Goal: Task Accomplishment & Management: Use online tool/utility

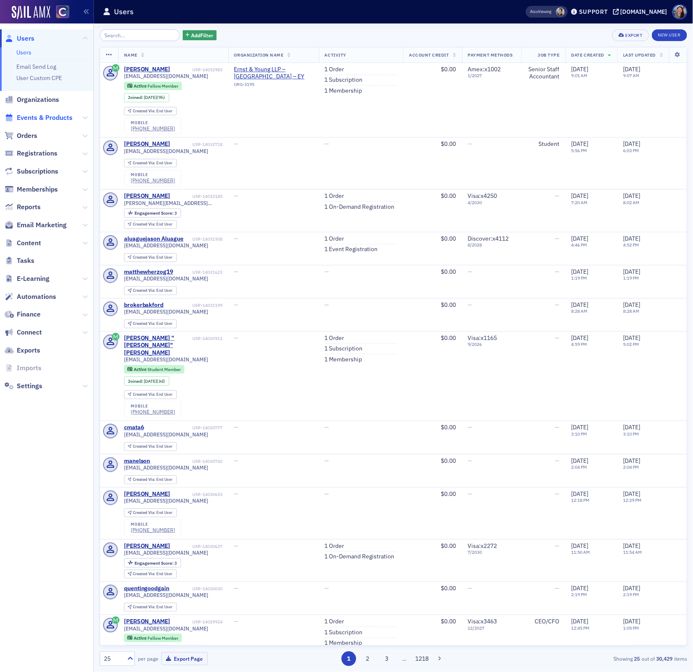
click at [54, 117] on span "Events & Products" at bounding box center [45, 117] width 56 height 9
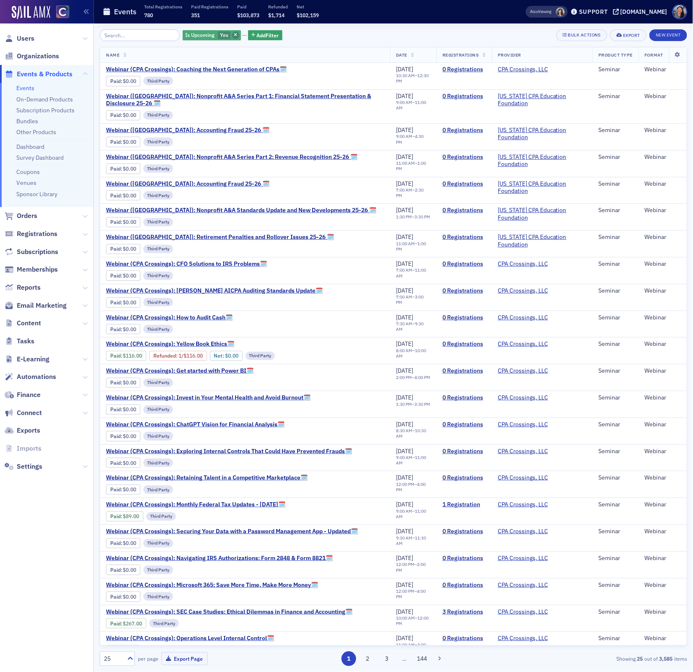
click at [232, 36] on span "button" at bounding box center [236, 35] width 8 height 8
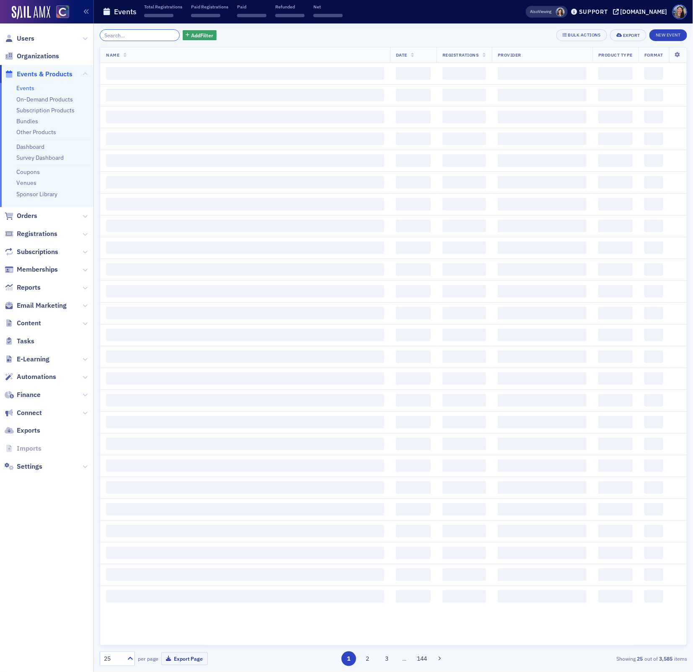
click at [126, 38] on input "search" at bounding box center [140, 35] width 80 height 12
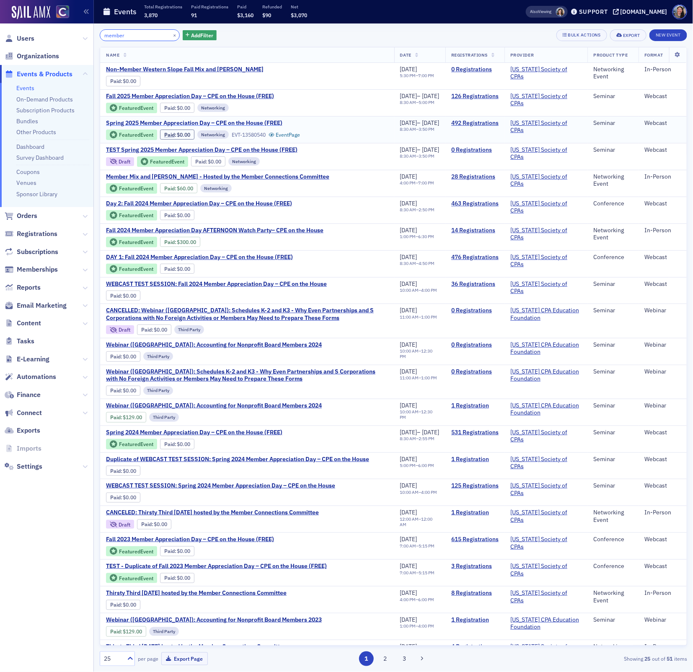
type input "member"
click at [238, 122] on span "Spring 2025 Member Appreciation Day – CPE on the House (FREE)" at bounding box center [194, 123] width 176 height 8
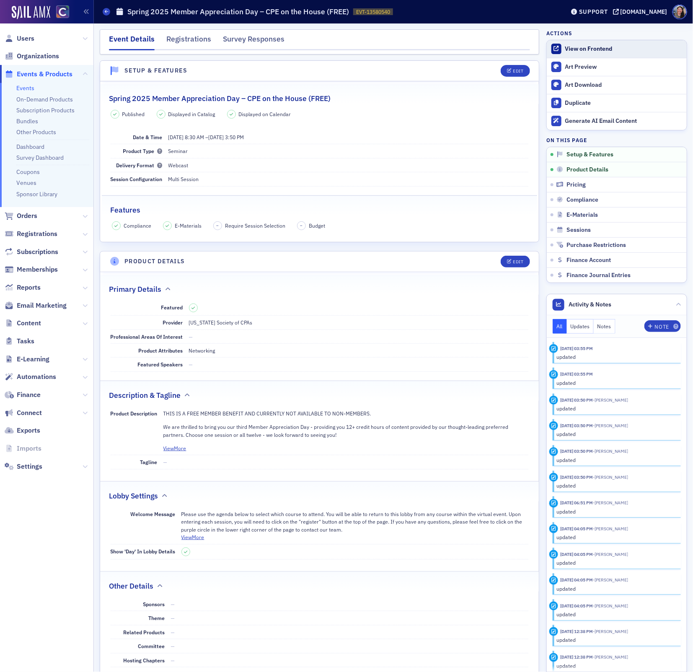
click at [583, 50] on div "View on Frontend" at bounding box center [623, 49] width 117 height 8
click at [106, 16] on div "Events Spring 2025 Member Appreciation Day – CPE on the House (FREE) EVT-135805…" at bounding box center [328, 12] width 450 height 16
click at [107, 12] on icon at bounding box center [106, 12] width 3 height 4
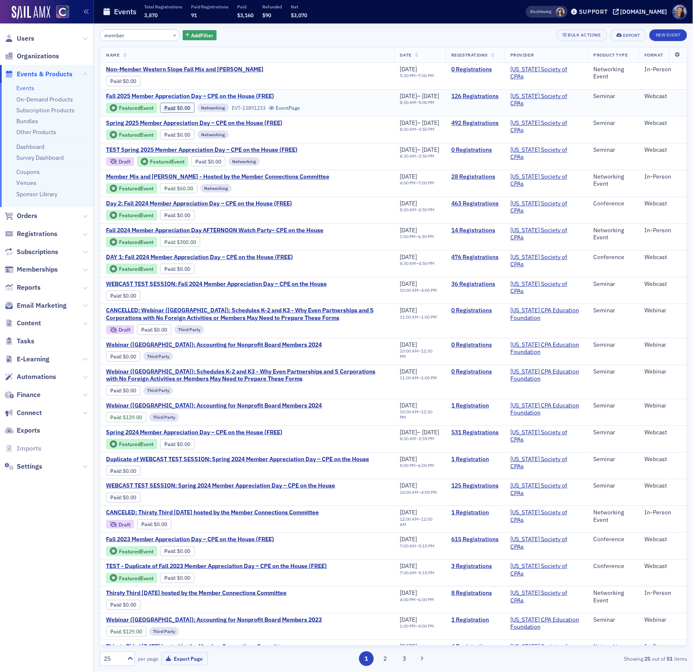
click at [149, 98] on span "Fall 2025 Member Appreciation Day – CPE on the House (FREE)" at bounding box center [190, 97] width 168 height 8
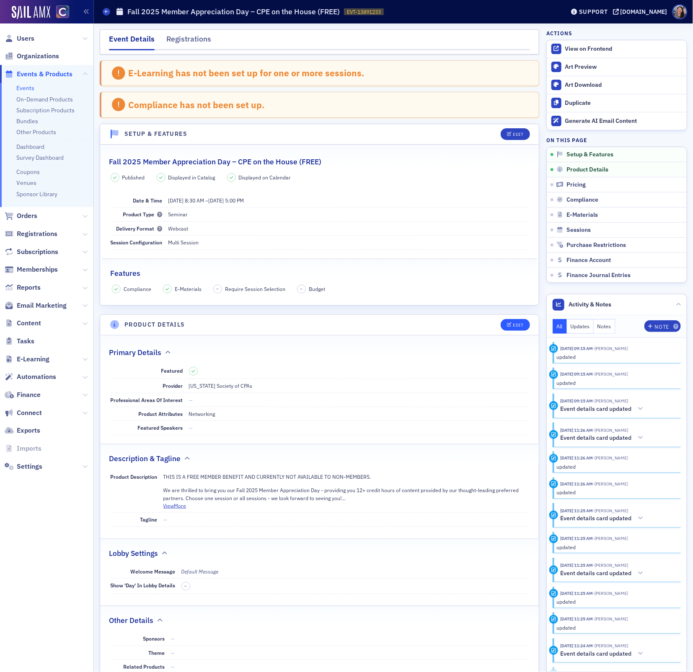
click at [521, 321] on header "Product Details Edit" at bounding box center [319, 325] width 439 height 21
click at [513, 326] on div "Edit" at bounding box center [518, 325] width 10 height 5
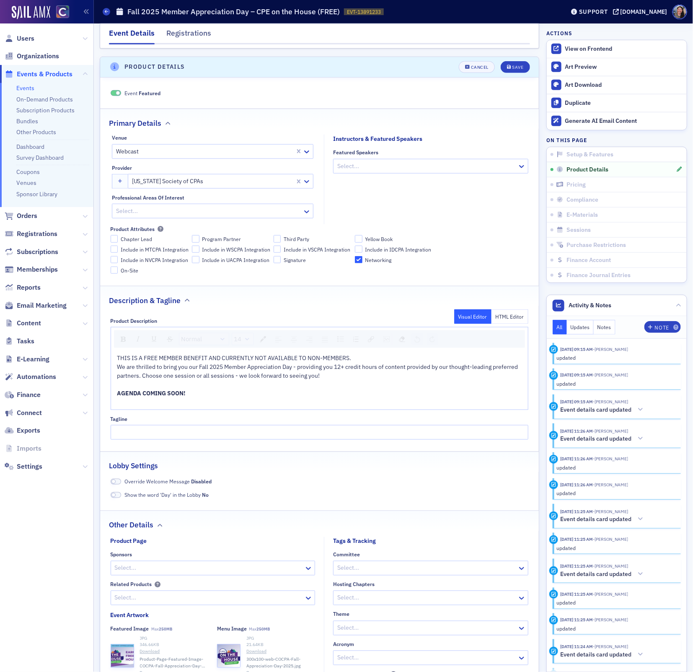
scroll to position [268, 0]
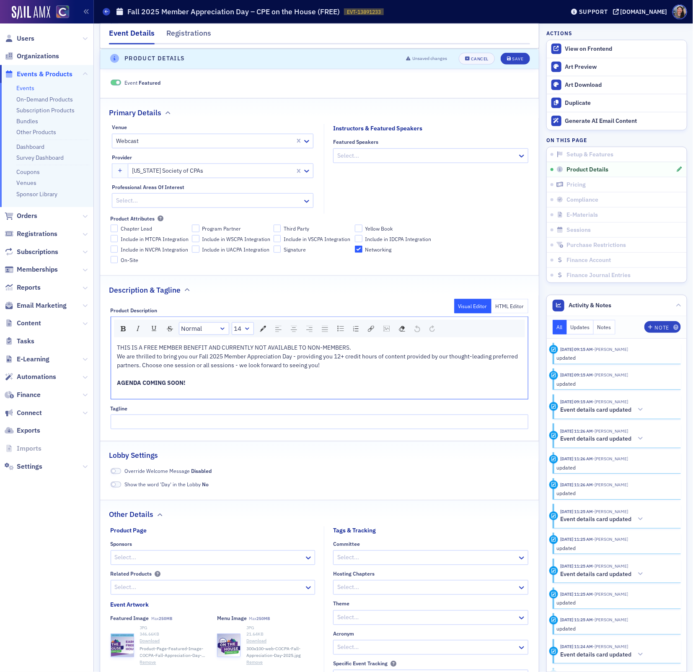
click at [350, 383] on div "AGENDA COMING SOON!" at bounding box center [319, 382] width 405 height 9
click at [363, 370] on div "We are thrilled to bring you our Fall 2025 Member Appreciation Day - providing …" at bounding box center [319, 361] width 405 height 18
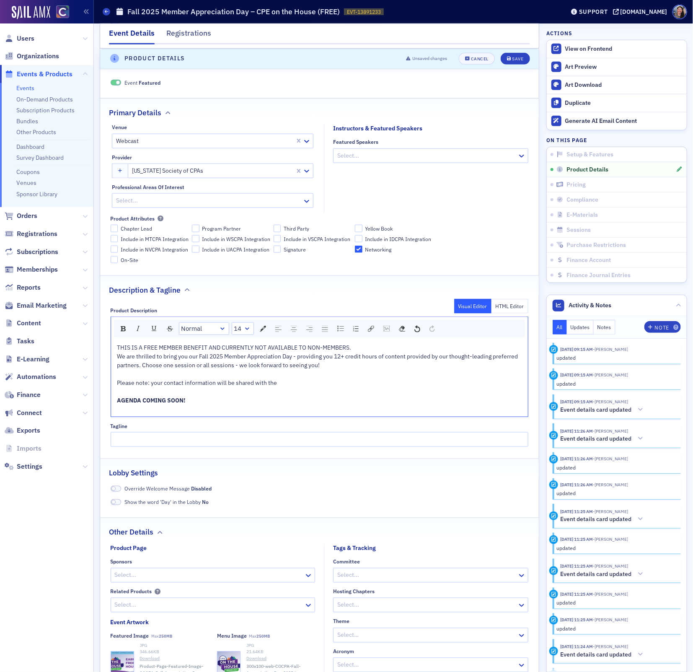
click at [172, 386] on span "Please note: your contact information will be shared with the" at bounding box center [197, 383] width 160 height 8
click at [389, 378] on div "rdw-editor" at bounding box center [319, 374] width 405 height 9
click at [383, 387] on div "Please note: by registering for this event, your email information will be shar…" at bounding box center [319, 382] width 405 height 9
click at [170, 383] on span "Please note: by registering for this event, your email information will be shar…" at bounding box center [232, 383] width 231 height 8
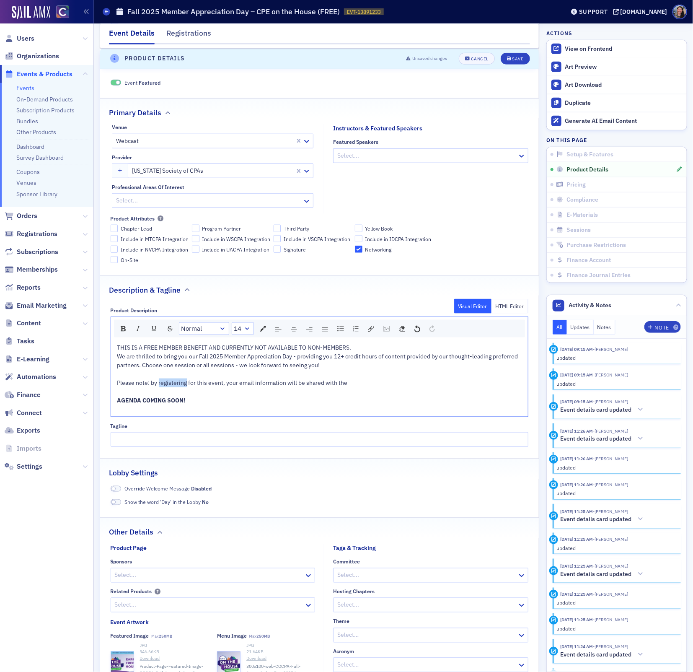
click at [170, 383] on span "Please note: by registering for this event, your email information will be shar…" at bounding box center [232, 383] width 231 height 8
click at [274, 384] on span "Please note: when you attend a session, your email information will be shared w…" at bounding box center [231, 383] width 228 height 8
click at [339, 386] on div "Please note: when you attend a session, your email address will be shared with …" at bounding box center [319, 382] width 405 height 9
click at [519, 58] on div "Save" at bounding box center [517, 59] width 11 height 5
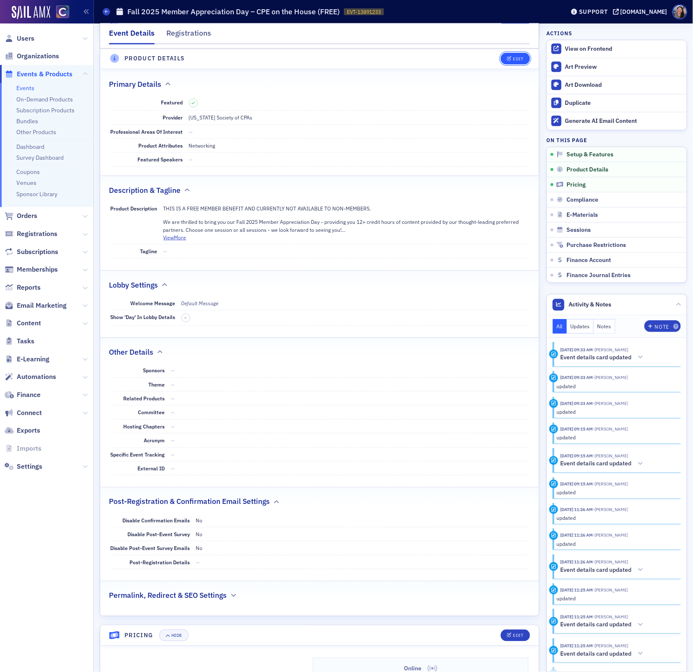
click at [517, 57] on div "Edit" at bounding box center [518, 59] width 10 height 5
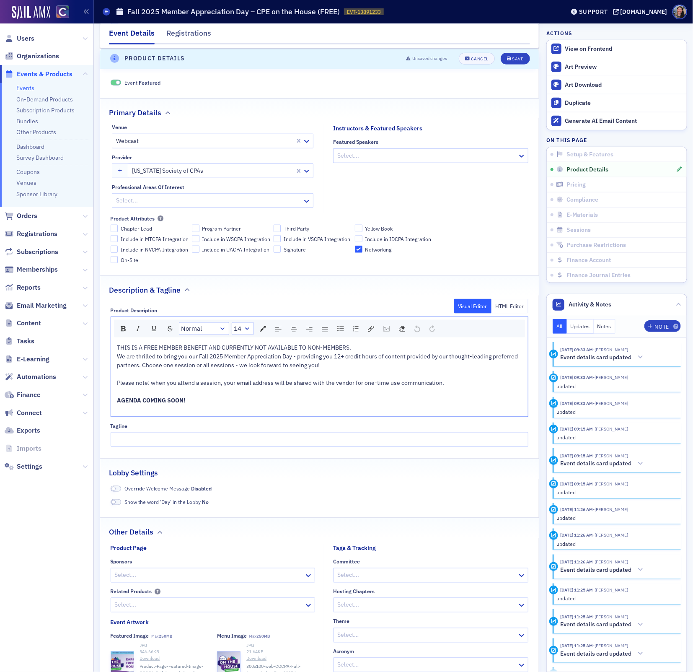
drag, startPoint x: 448, startPoint y: 386, endPoint x: 399, endPoint y: 387, distance: 49.1
click at [399, 387] on div "Please note: when you attend a session, your email address will be shared with …" at bounding box center [319, 382] width 405 height 9
drag, startPoint x: 409, startPoint y: 386, endPoint x: 364, endPoint y: 387, distance: 45.3
click at [364, 387] on div "Please note: when you attend a session, your email address will be shared with …" at bounding box center [319, 382] width 405 height 9
click at [523, 59] on div "Save" at bounding box center [517, 59] width 11 height 5
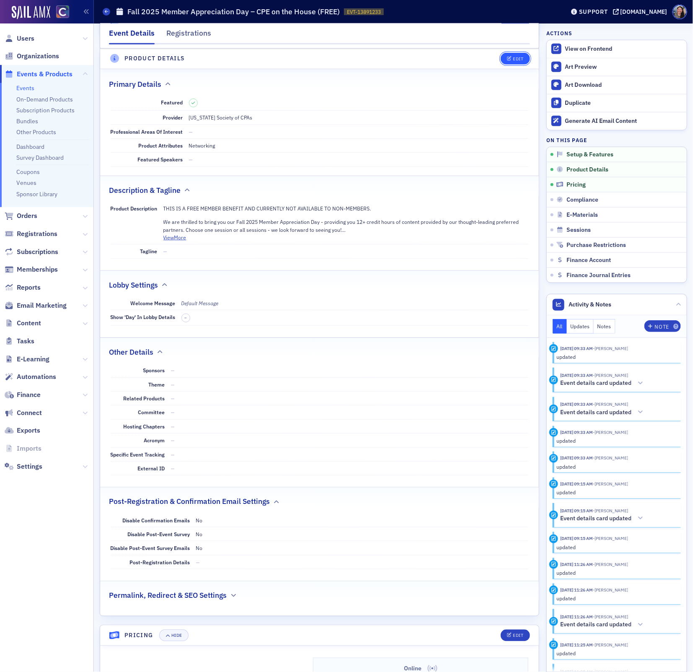
click at [509, 61] on button "Edit" at bounding box center [515, 59] width 29 height 12
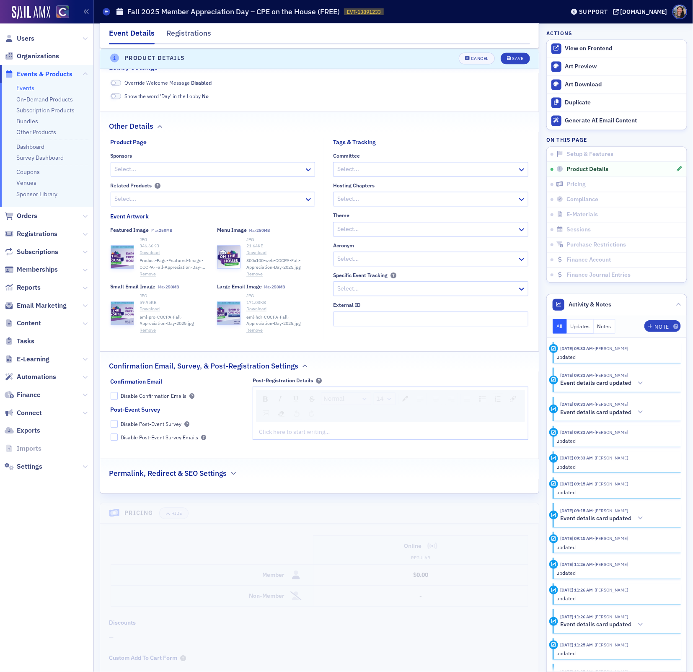
scroll to position [681, 0]
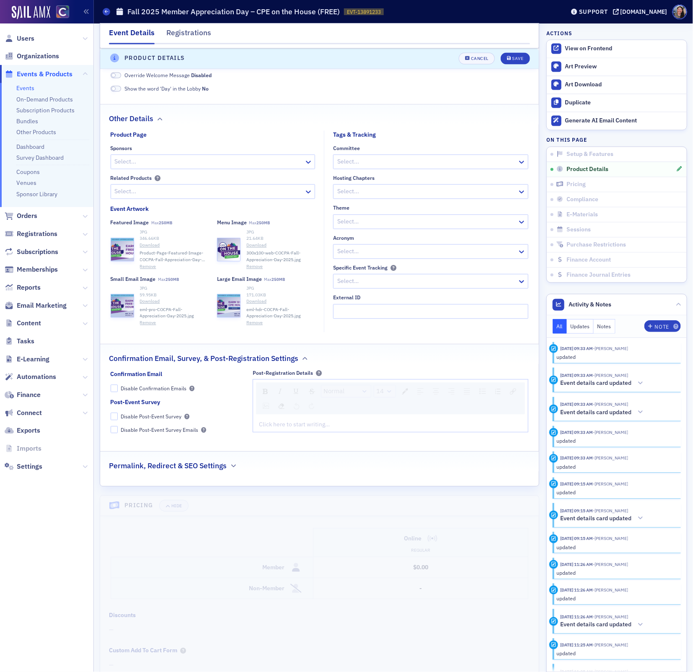
click at [164, 469] on h2 "Permalink, Redirect & SEO Settings" at bounding box center [168, 466] width 118 height 11
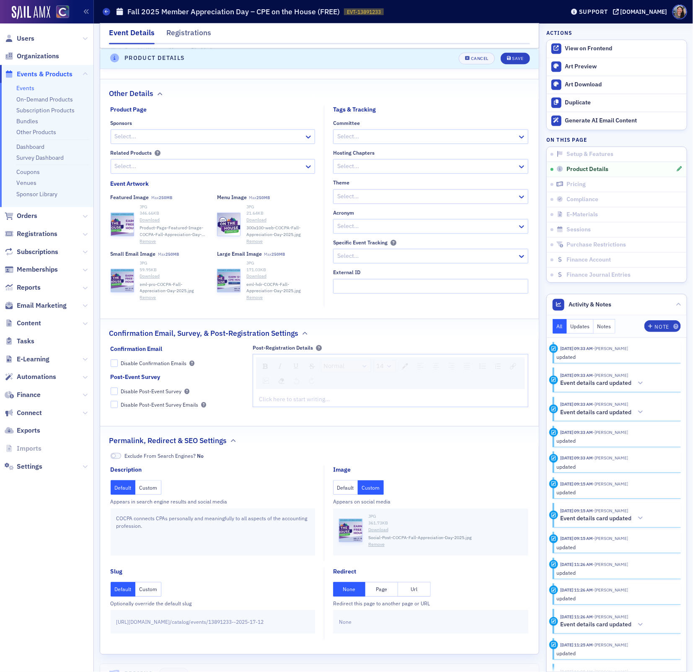
scroll to position [591, 0]
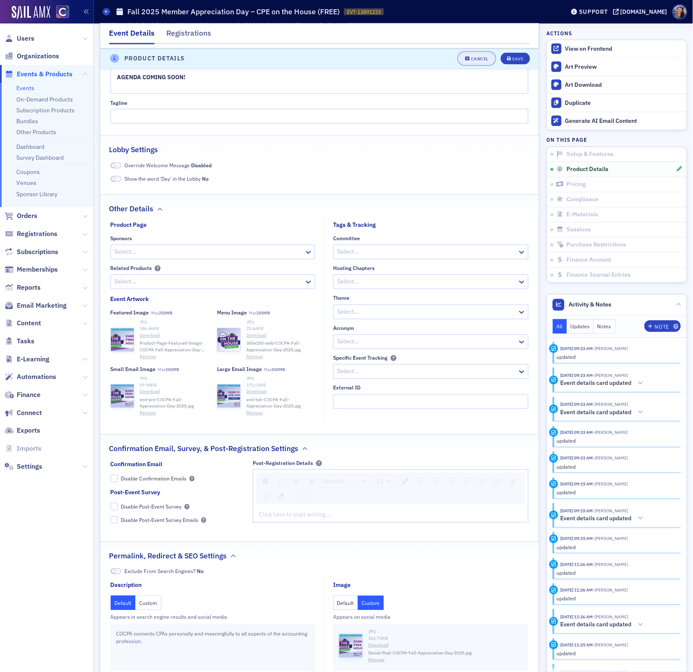
click at [479, 57] on div "Cancel" at bounding box center [480, 59] width 18 height 5
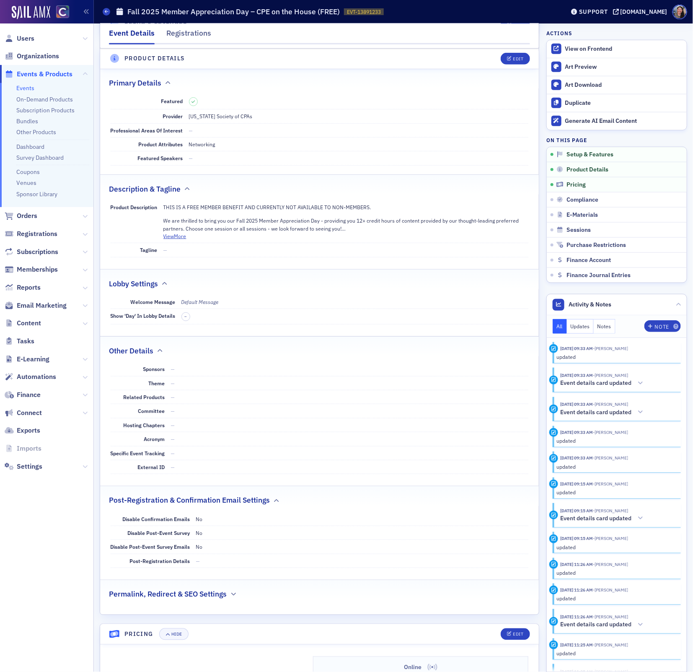
scroll to position [268, 0]
click at [25, 88] on link "Events" at bounding box center [25, 88] width 18 height 8
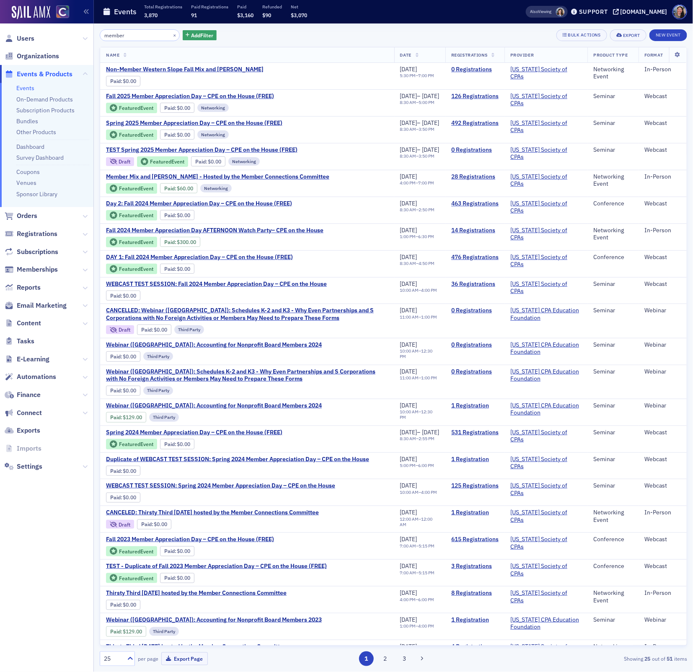
drag, startPoint x: 129, startPoint y: 33, endPoint x: -239, endPoint y: 7, distance: 368.9
click at [0, 7] on html "Users Organizations Events & Products Events On-Demand Products Subscription Pr…" at bounding box center [346, 336] width 693 height 672
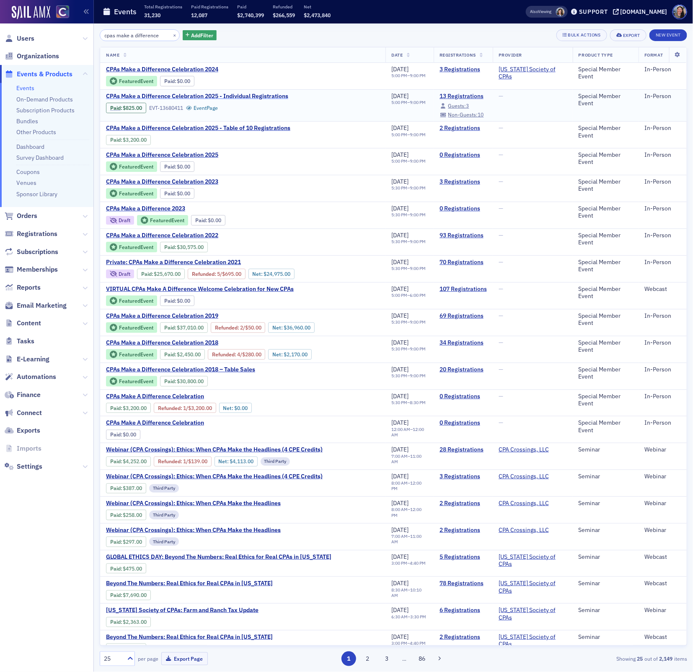
type input "cpas make a difference"
click at [182, 95] on span "CPAs Make a Difference Celebration 2025 - Individual Registrations" at bounding box center [197, 97] width 182 height 8
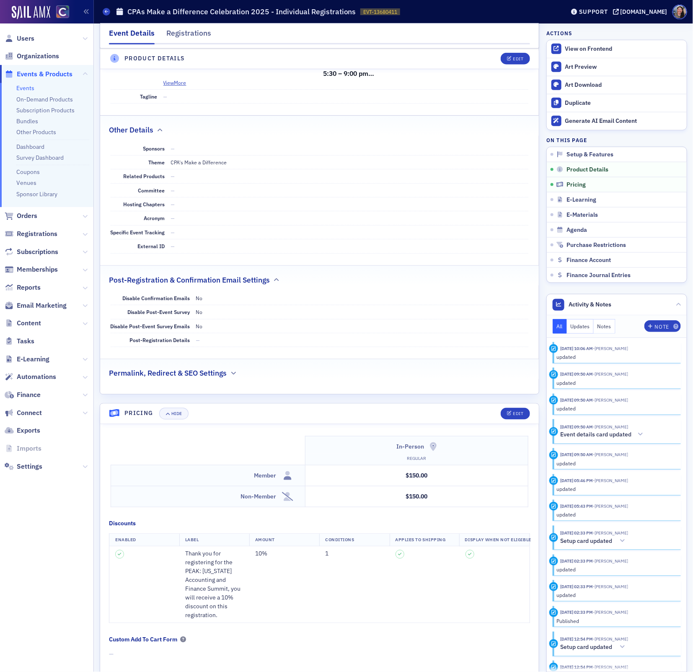
scroll to position [332, 0]
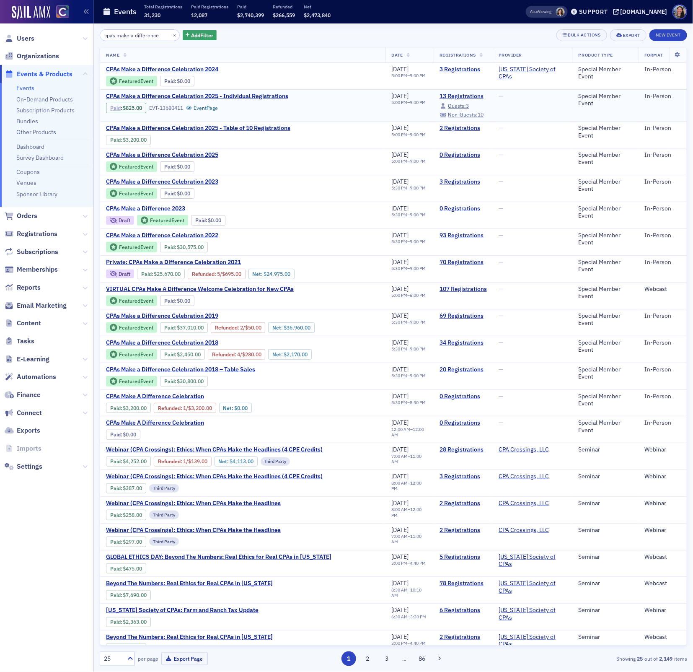
click at [114, 109] on link "Paid" at bounding box center [115, 108] width 10 height 6
click at [237, 97] on span "CPAs Make a Difference Celebration 2025 - Individual Registrations" at bounding box center [197, 97] width 182 height 8
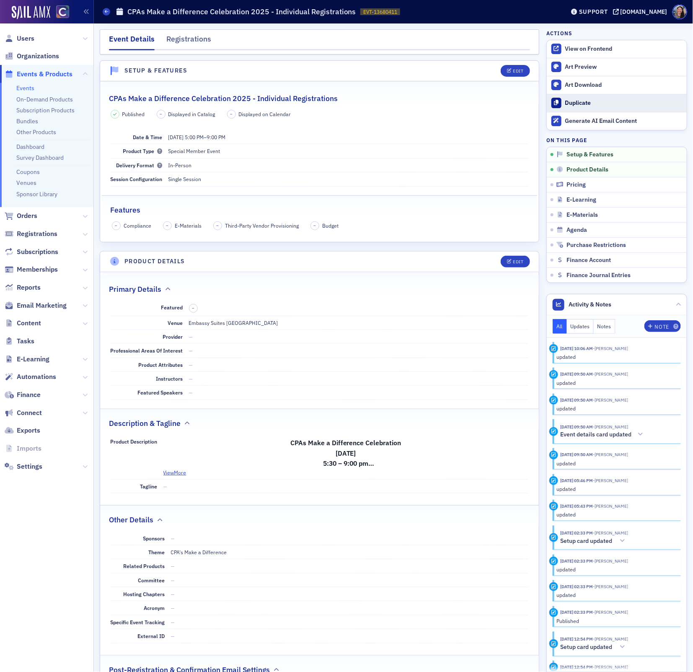
click at [597, 104] on div "Duplicate" at bounding box center [623, 103] width 117 height 8
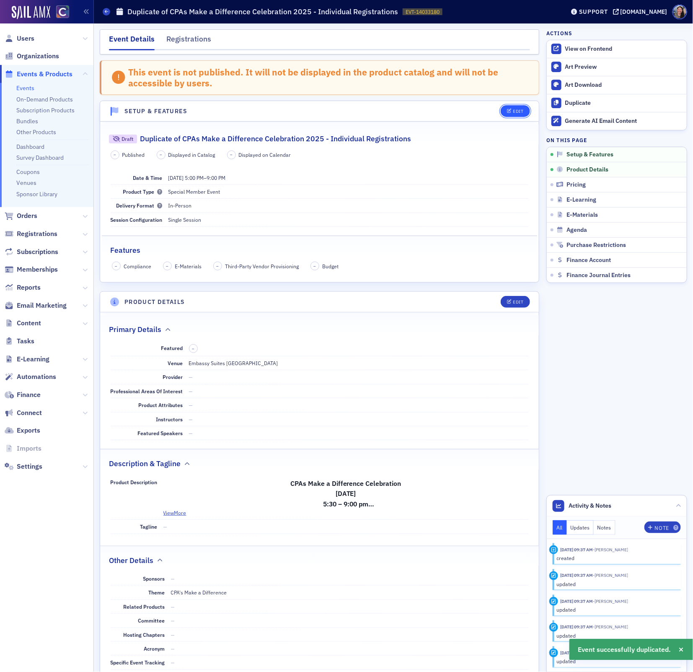
click at [518, 111] on div "Edit" at bounding box center [518, 111] width 10 height 5
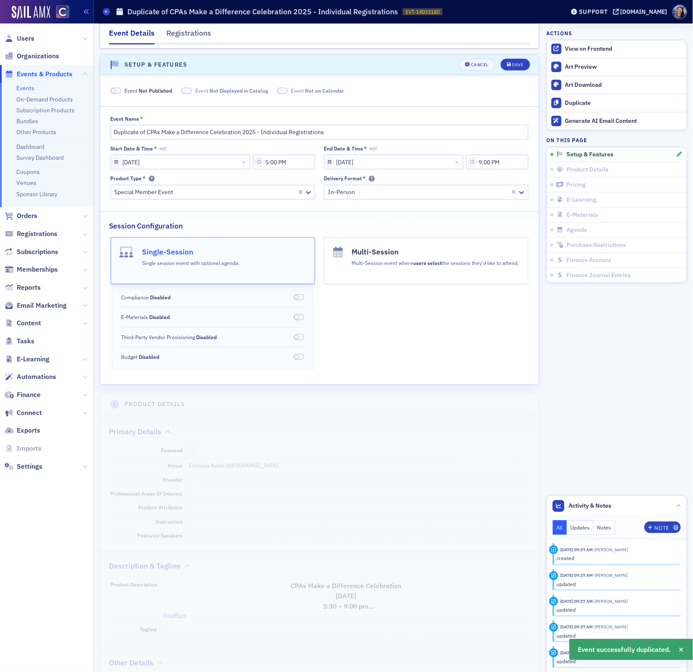
scroll to position [53, 0]
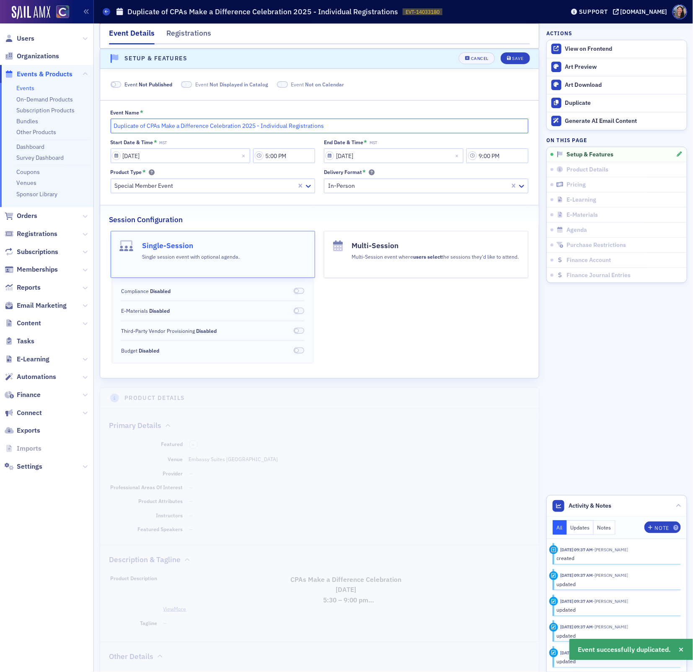
drag, startPoint x: 148, startPoint y: 127, endPoint x: -11, endPoint y: 135, distance: 159.8
click at [0, 135] on html "Users Organizations Events & Products Events On-Demand Products Subscription Pr…" at bounding box center [346, 336] width 693 height 672
click at [243, 125] on input "CPAs Make a Difference Celebration 2025 - Individual Registrations" at bounding box center [320, 126] width 418 height 15
type input "CPAs Make a Difference Celebration 2025 - New CPA Registrations"
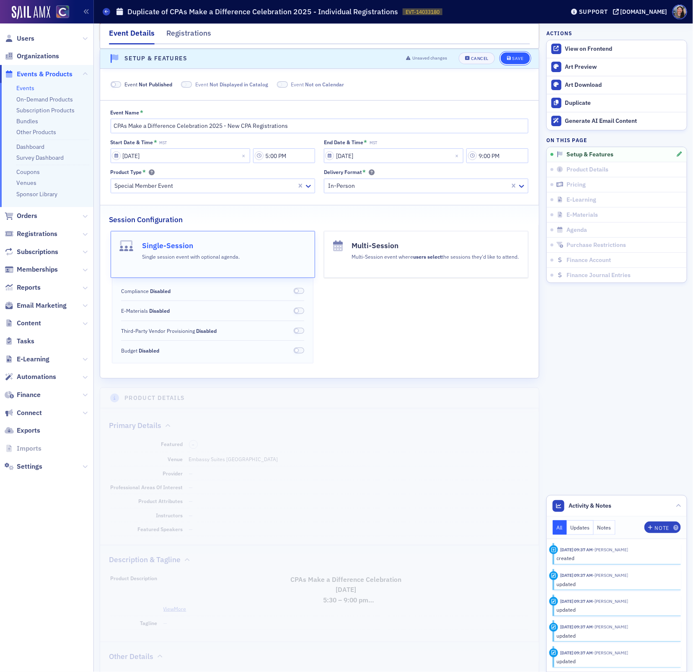
click at [519, 60] on div "Save" at bounding box center [517, 59] width 11 height 5
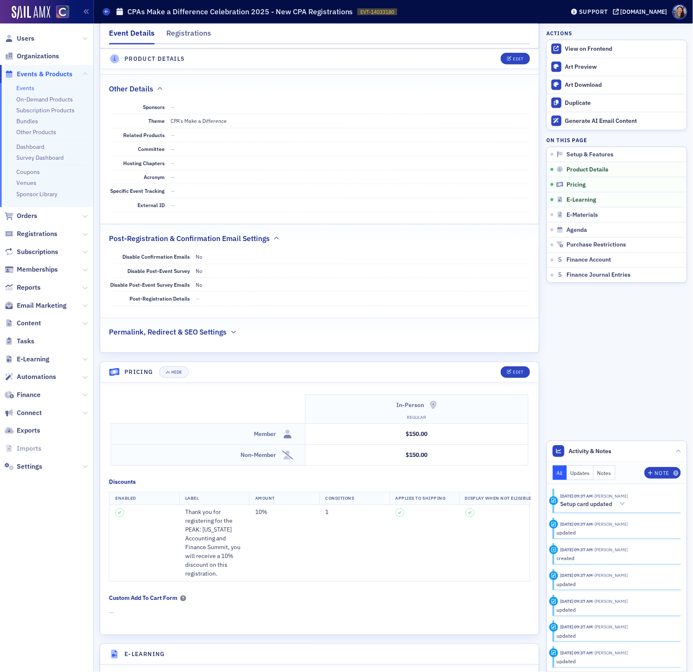
scroll to position [473, 0]
click at [511, 373] on icon "button" at bounding box center [509, 371] width 5 height 5
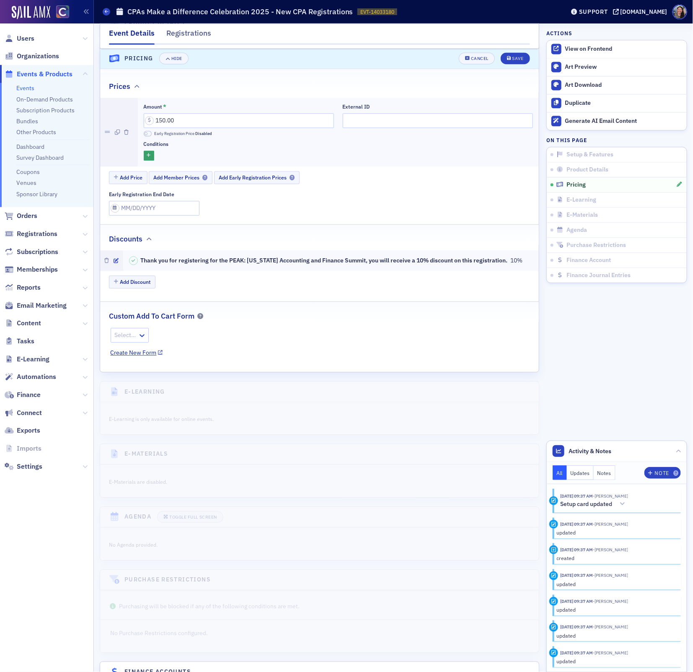
scroll to position [792, 0]
drag, startPoint x: 194, startPoint y: 127, endPoint x: 42, endPoint y: 127, distance: 151.7
click at [42, 127] on div "Users Organizations Events & Products Events On-Demand Products Subscription Pr…" at bounding box center [346, 336] width 693 height 672
type input "25.00"
click at [150, 157] on icon "button" at bounding box center [149, 154] width 4 height 5
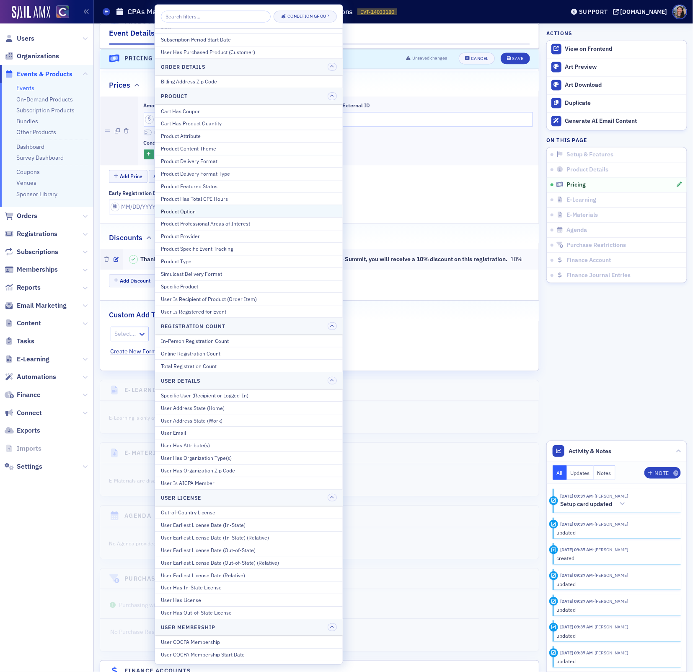
scroll to position [8, 0]
click at [513, 60] on div "Save" at bounding box center [517, 59] width 11 height 5
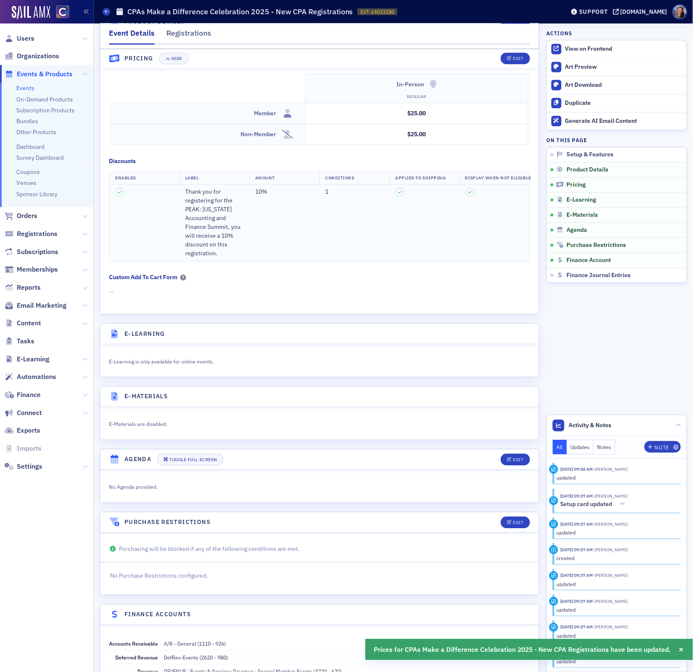
scroll to position [774, 0]
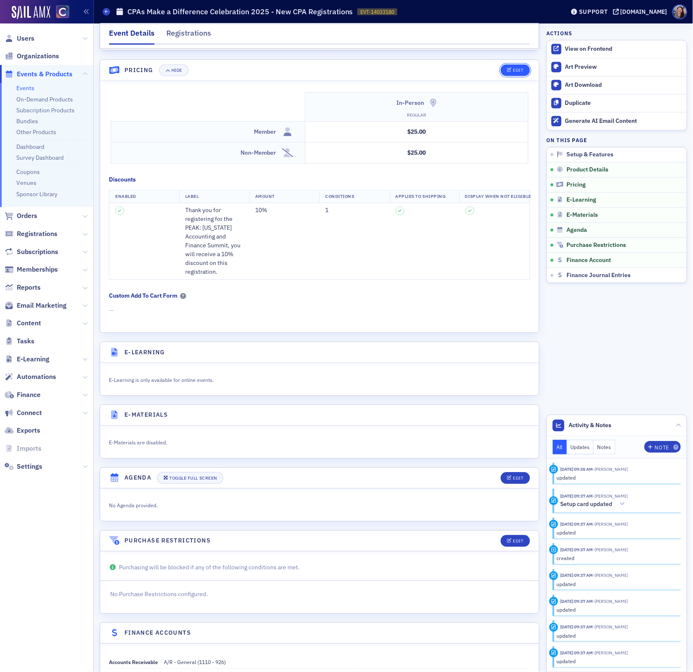
click at [510, 73] on icon "button" at bounding box center [509, 70] width 5 height 5
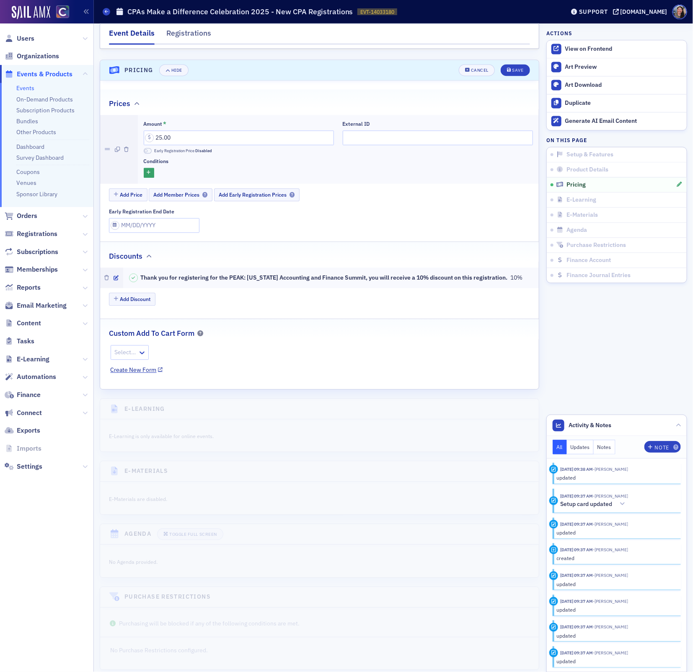
scroll to position [792, 0]
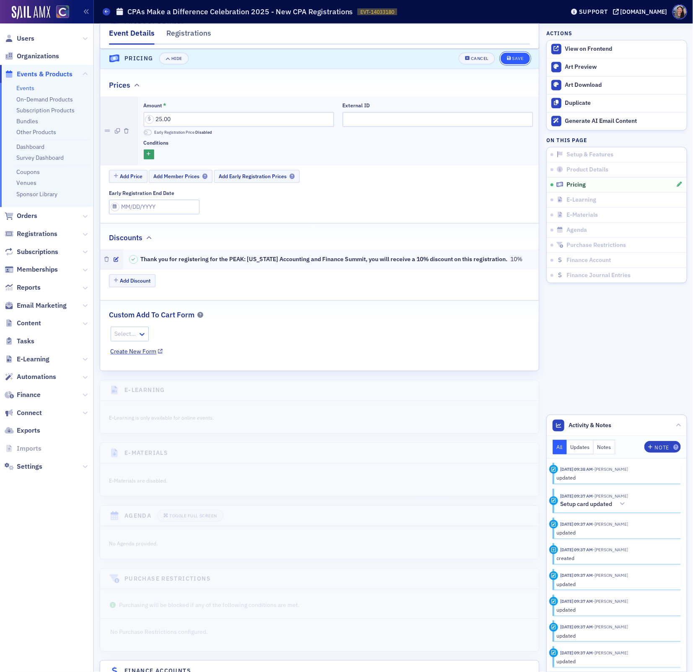
click at [515, 58] on div "Save" at bounding box center [517, 59] width 11 height 5
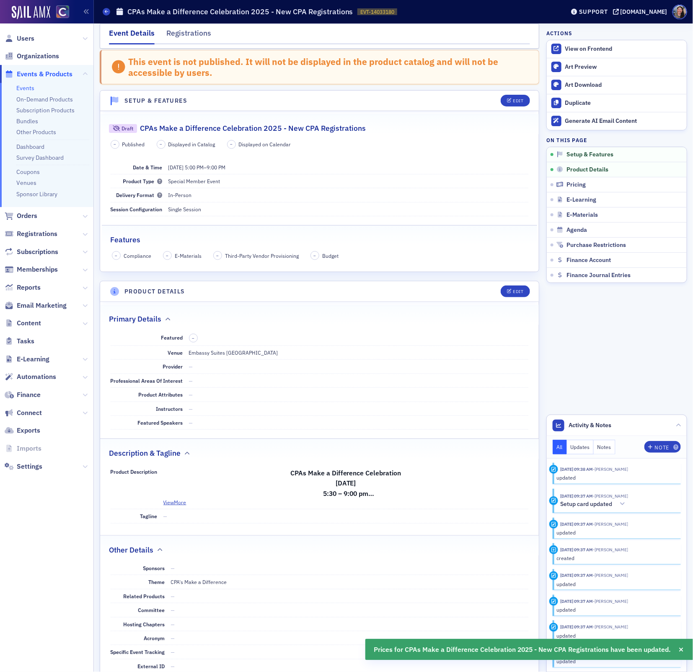
scroll to position [0, 0]
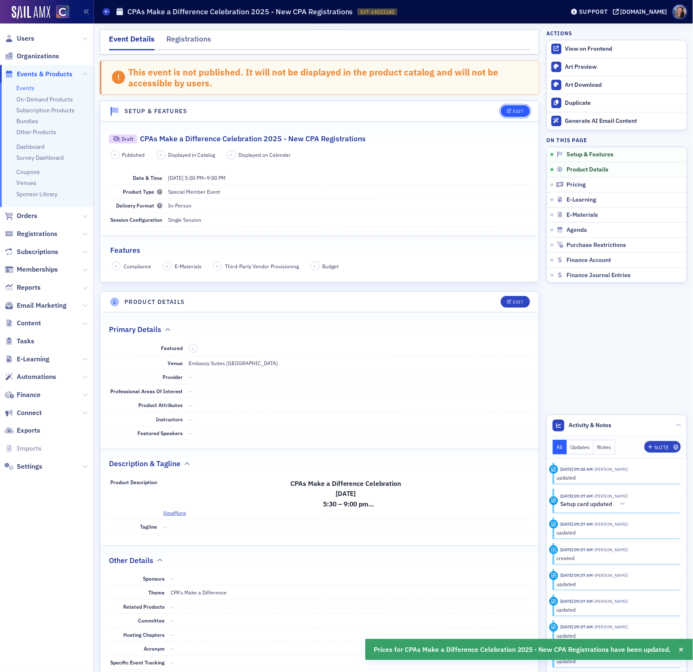
click at [514, 114] on div "Edit" at bounding box center [518, 111] width 10 height 5
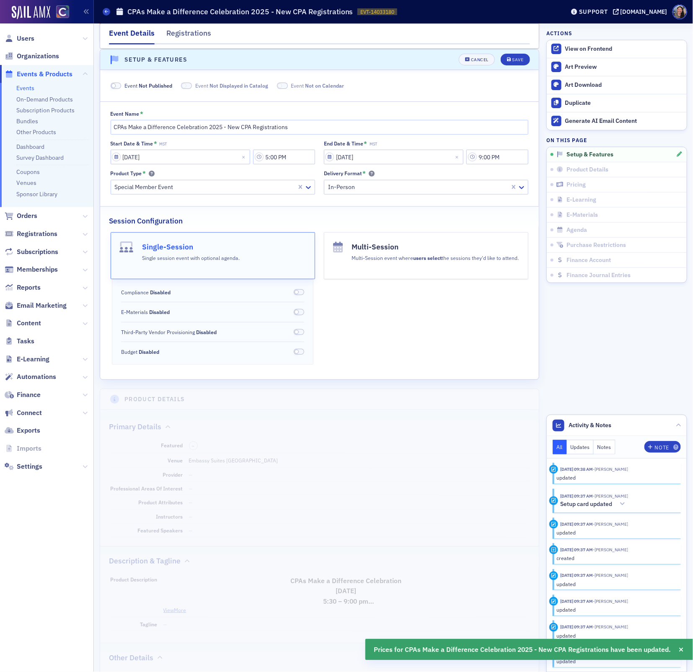
scroll to position [53, 0]
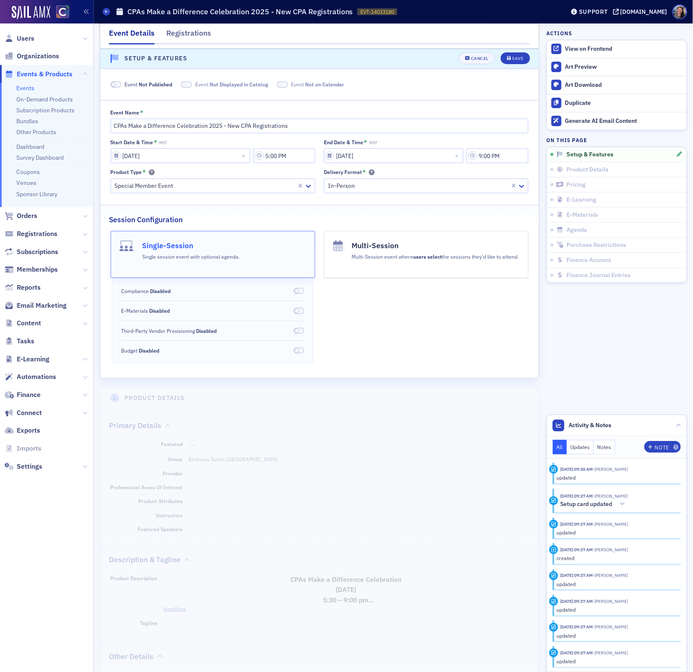
click at [120, 87] on span at bounding box center [116, 84] width 11 height 6
click at [514, 57] on div "Save" at bounding box center [517, 59] width 11 height 5
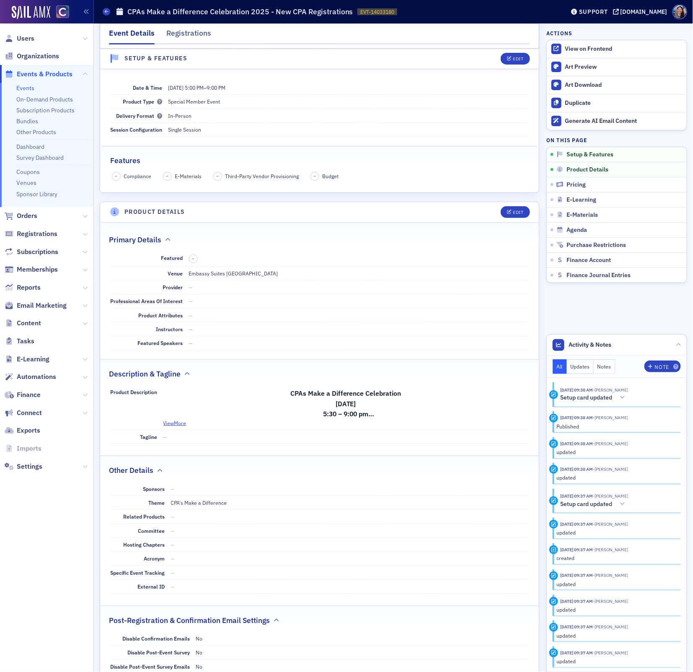
scroll to position [0, 0]
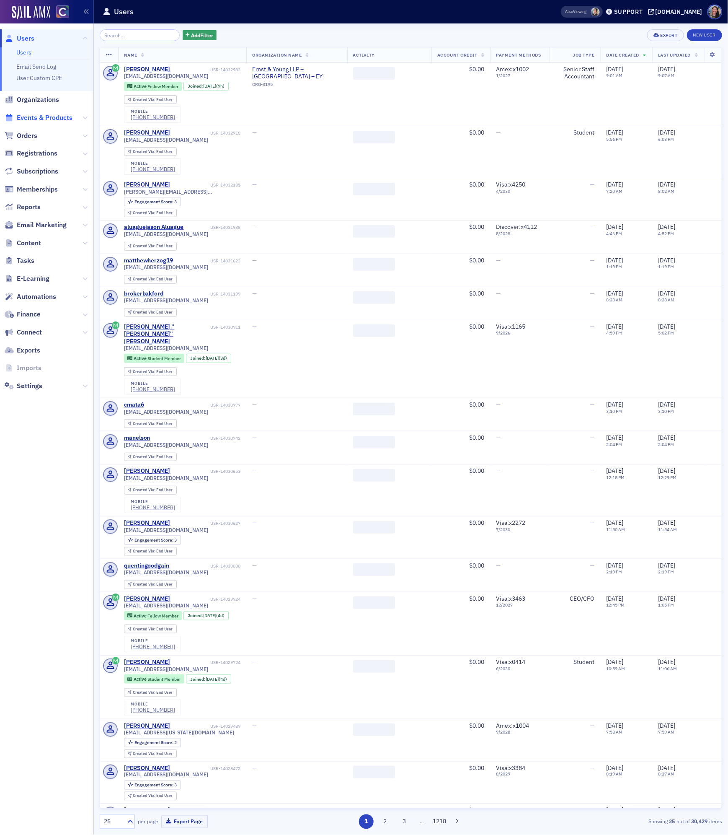
click at [55, 119] on span "Events & Products" at bounding box center [45, 117] width 56 height 9
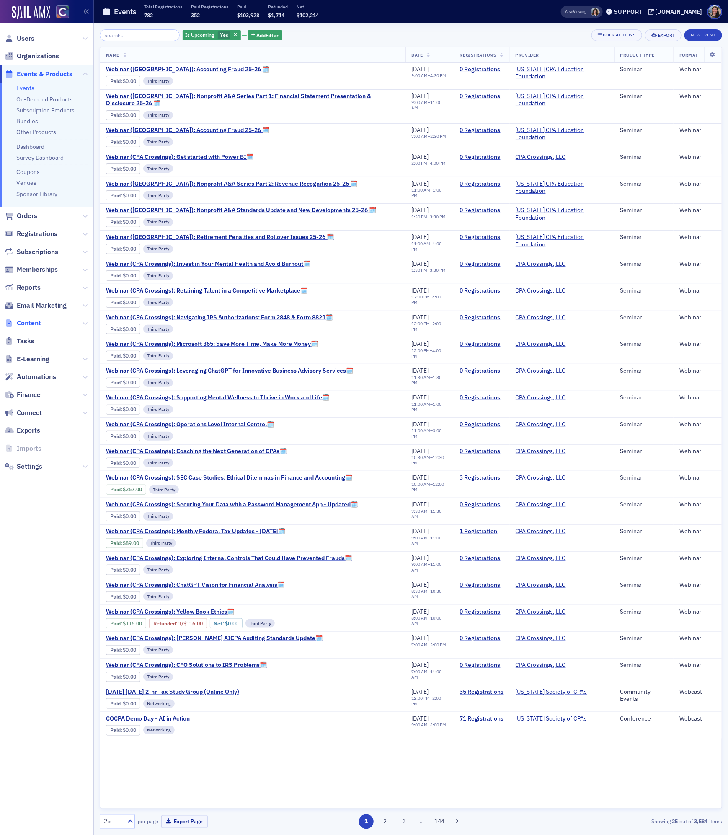
click at [27, 326] on span "Content" at bounding box center [29, 323] width 24 height 9
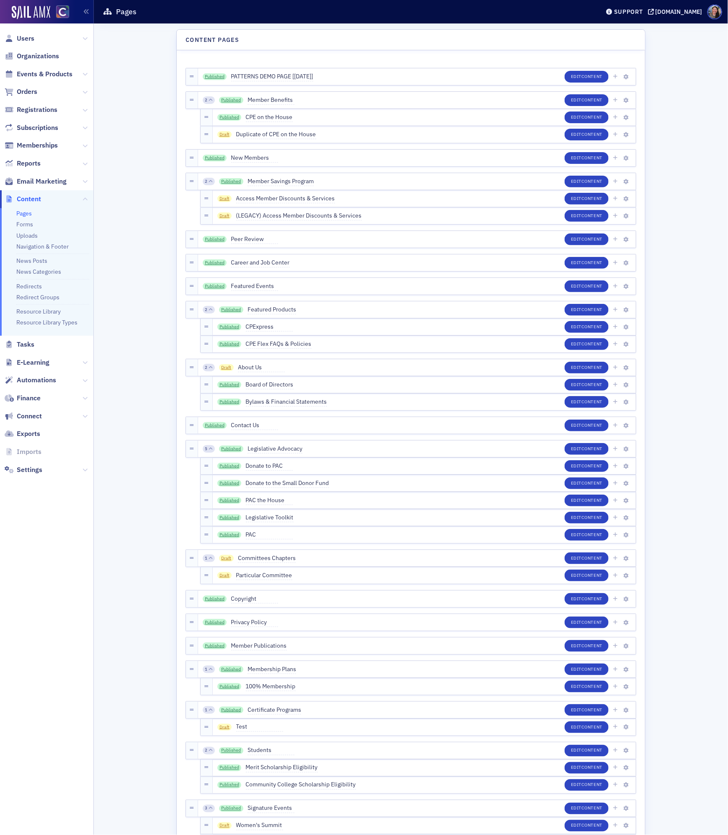
click at [32, 223] on li "Forms" at bounding box center [52, 224] width 73 height 8
click at [23, 221] on link "Forms" at bounding box center [24, 224] width 17 height 8
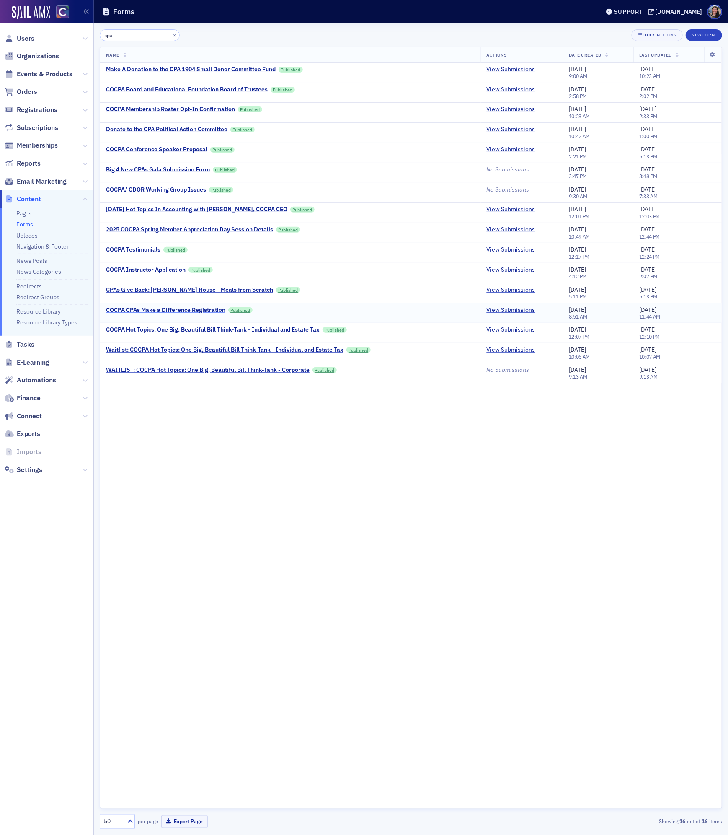
type input "cpa"
click at [182, 314] on div "COCPA CPAs Make a Difference Registration" at bounding box center [165, 310] width 119 height 8
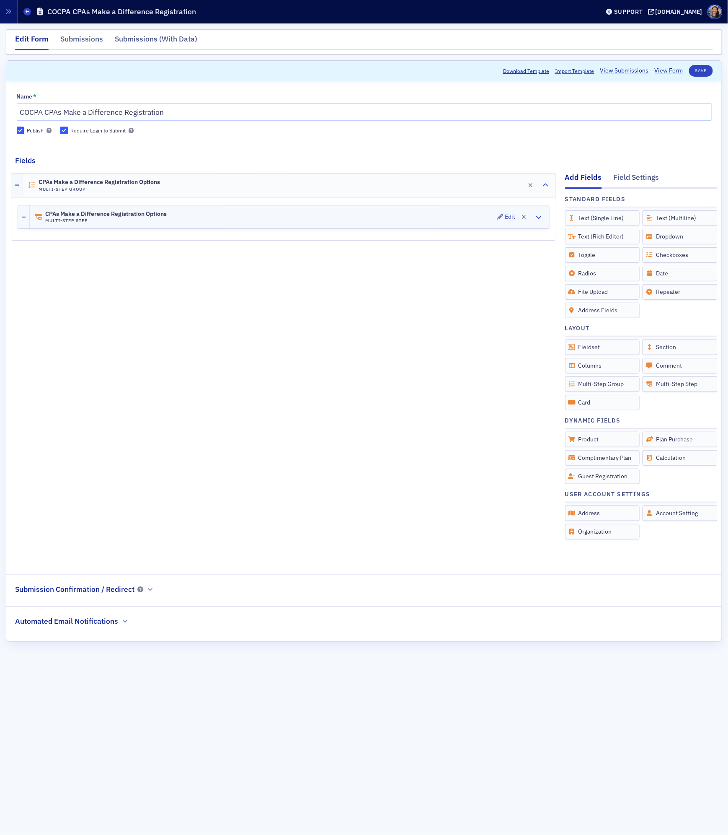
click at [181, 215] on div "CPAs Make a Difference Registration Options Multi-Step Step Edit" at bounding box center [290, 216] width 520 height 23
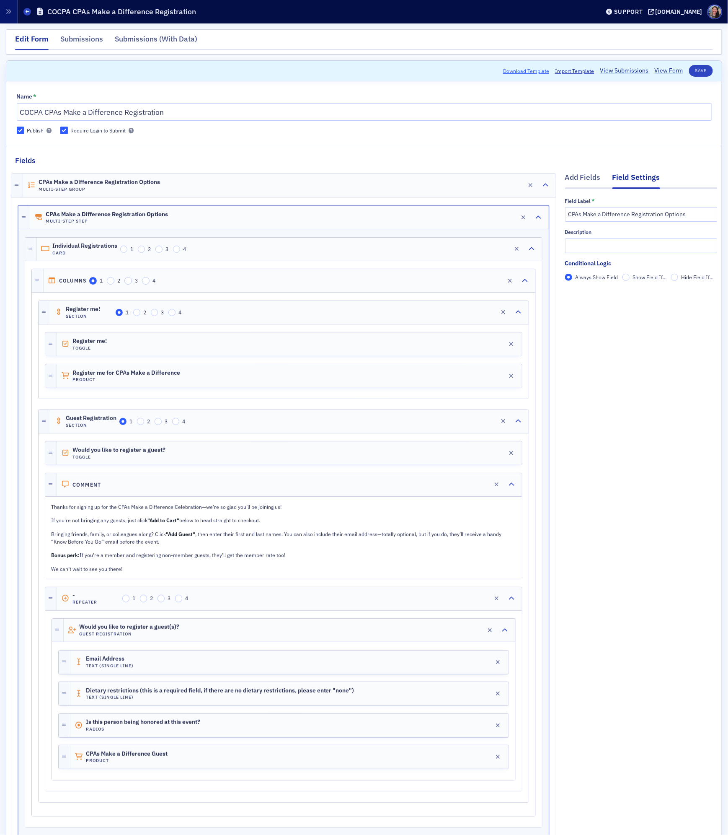
click at [520, 70] on button "Download Template" at bounding box center [526, 71] width 46 height 8
click at [30, 10] on span at bounding box center [27, 12] width 8 height 8
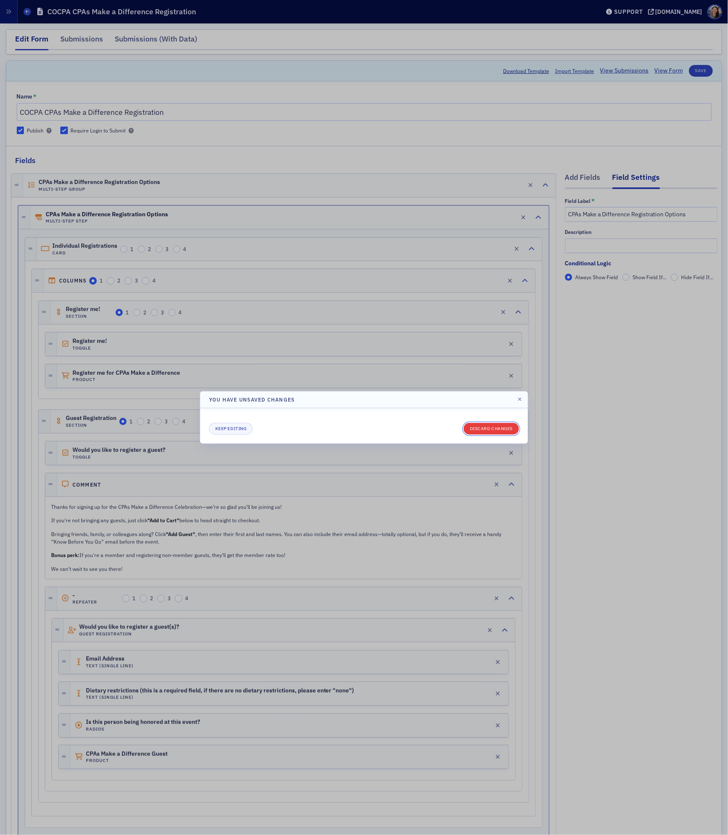
click at [505, 429] on button "Discard changes" at bounding box center [491, 429] width 55 height 12
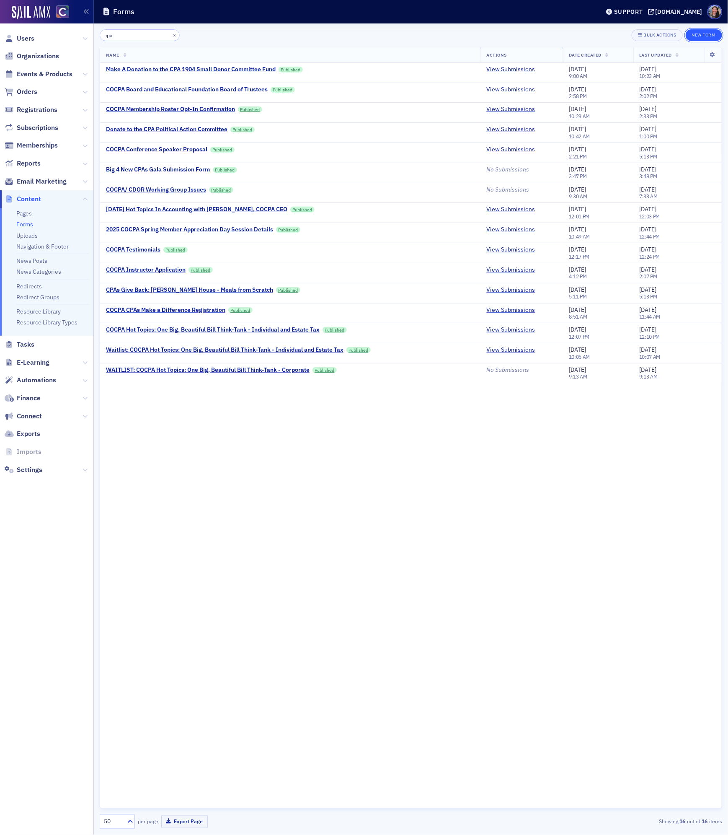
click at [701, 36] on button "New Form" at bounding box center [704, 35] width 36 height 12
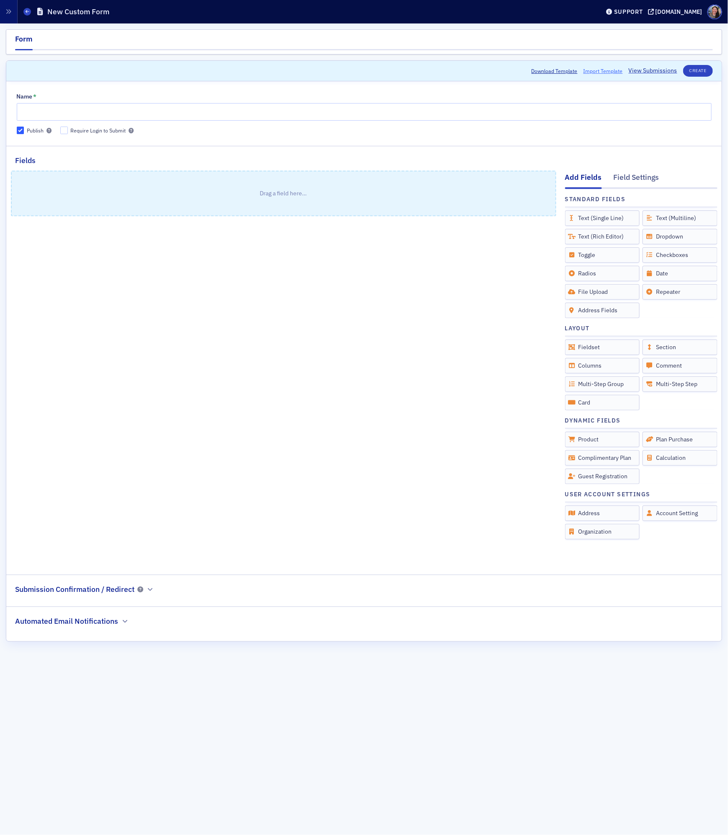
click at [602, 73] on span "Import Template" at bounding box center [603, 71] width 39 height 8
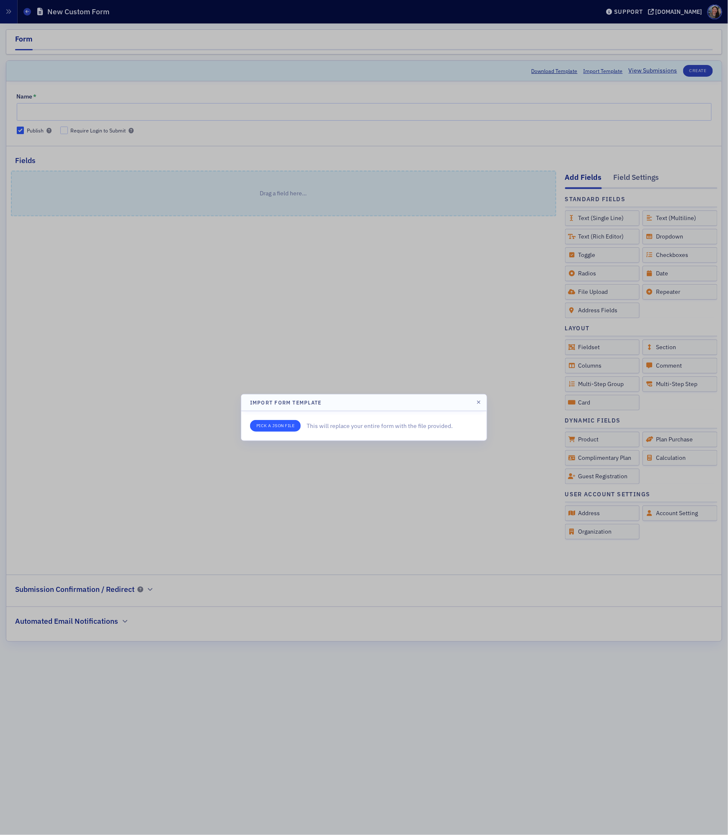
click at [293, 422] on input "file" at bounding box center [275, 426] width 51 height 12
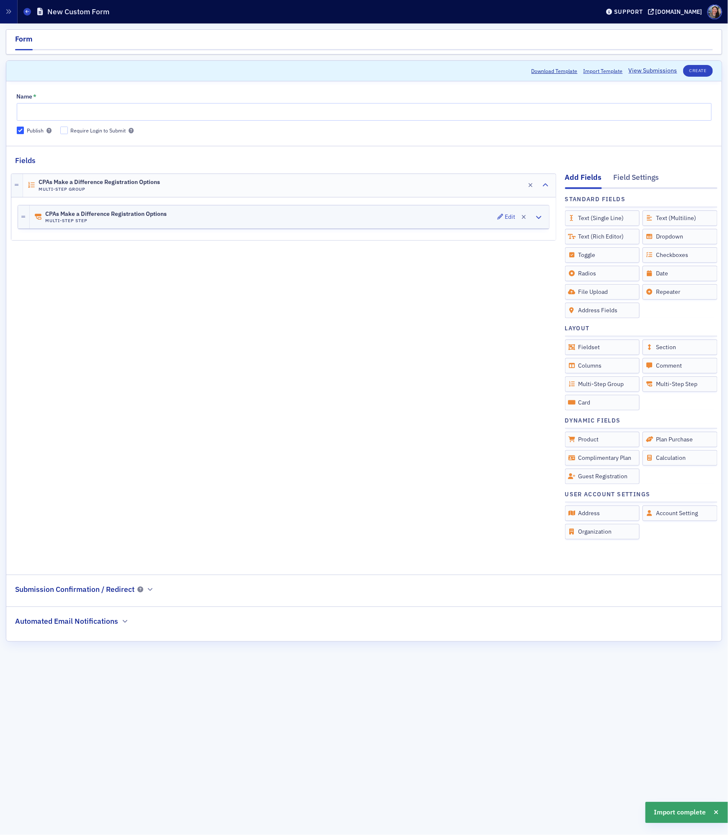
click at [183, 219] on div "CPAs Make a Difference Registration Options Multi-Step Step Edit" at bounding box center [290, 216] width 520 height 23
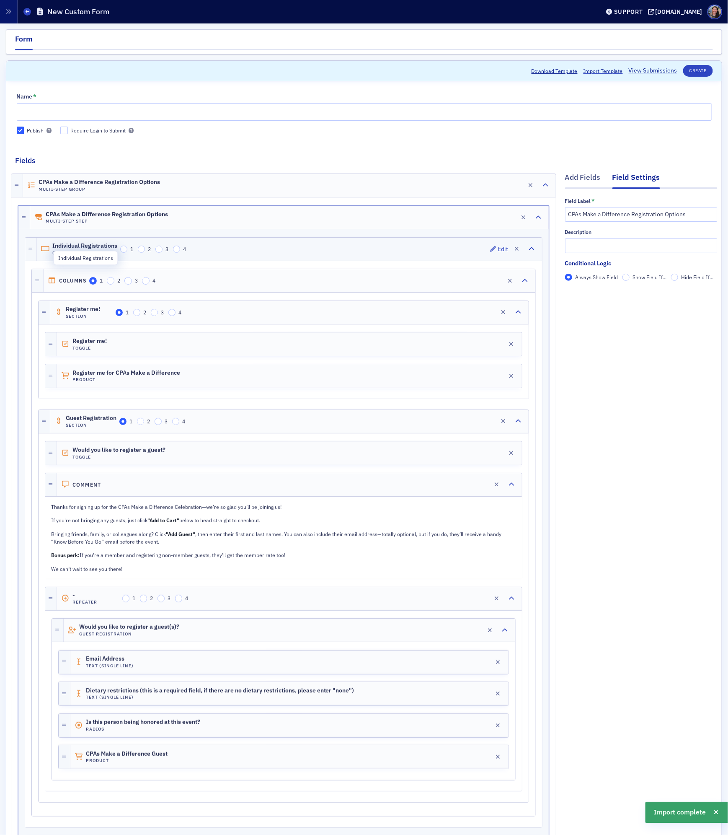
click at [78, 246] on span "Individual Registrations" at bounding box center [84, 246] width 65 height 7
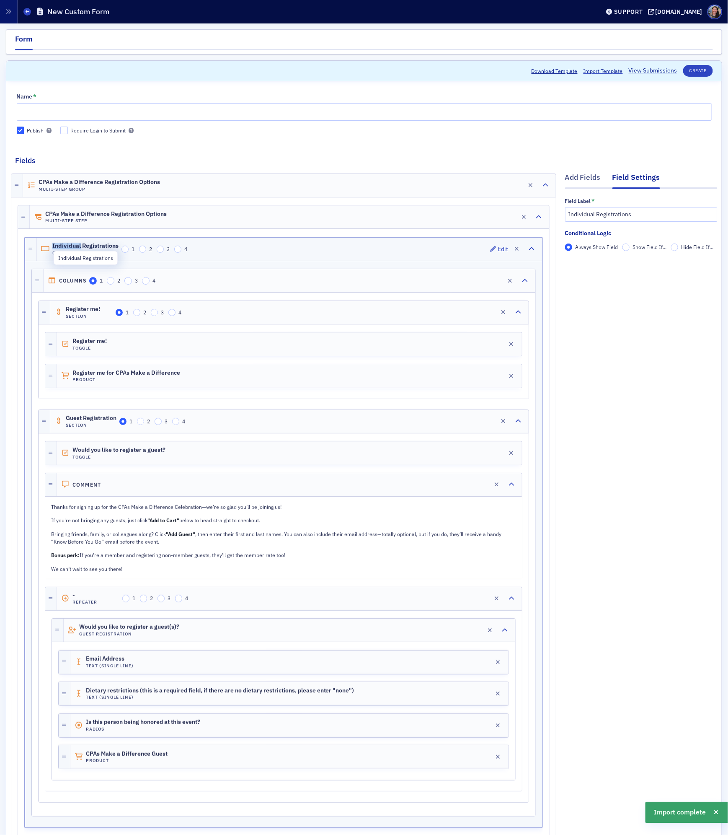
click at [78, 246] on span "Individual Registrations" at bounding box center [85, 246] width 66 height 7
click at [638, 209] on input "Individual Registrations" at bounding box center [641, 214] width 153 height 15
drag, startPoint x: 640, startPoint y: 215, endPoint x: 341, endPoint y: 184, distance: 301.3
click at [348, 184] on div "Add Fields Field Settings Field Label * Individual Registrations Conditional Lo…" at bounding box center [364, 781] width 707 height 1230
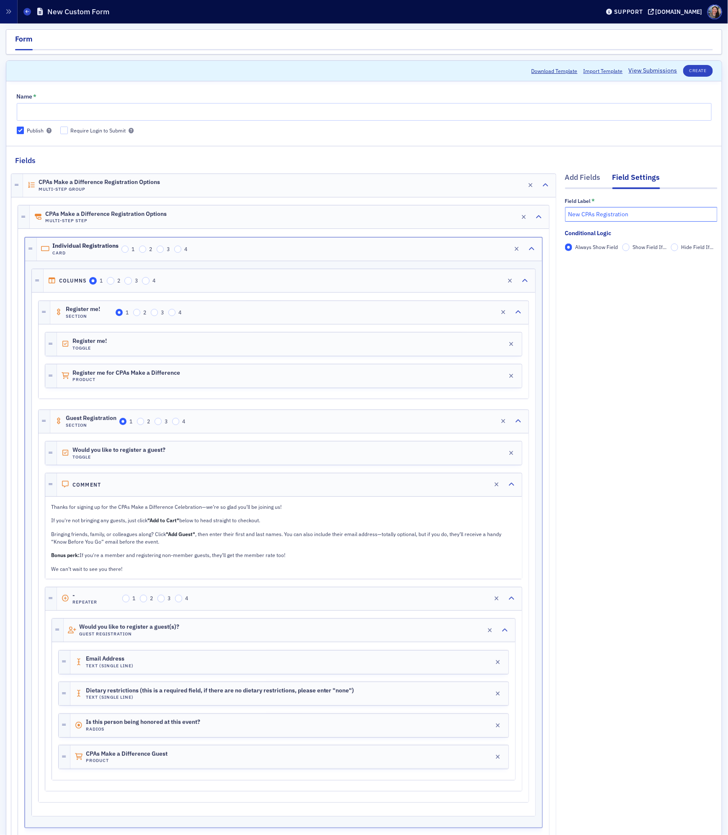
type input "New CPAs Registration"
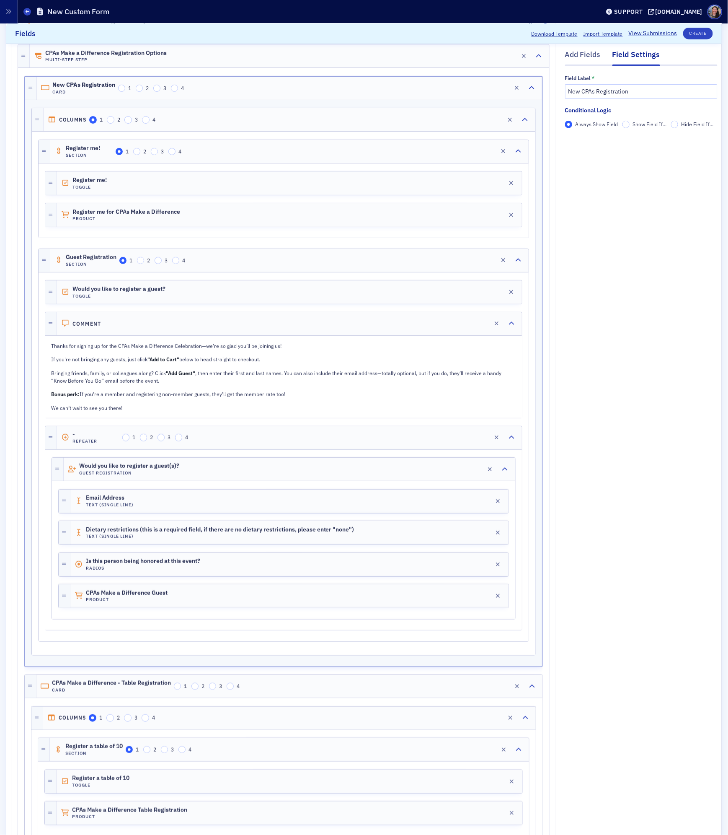
scroll to position [155, 0]
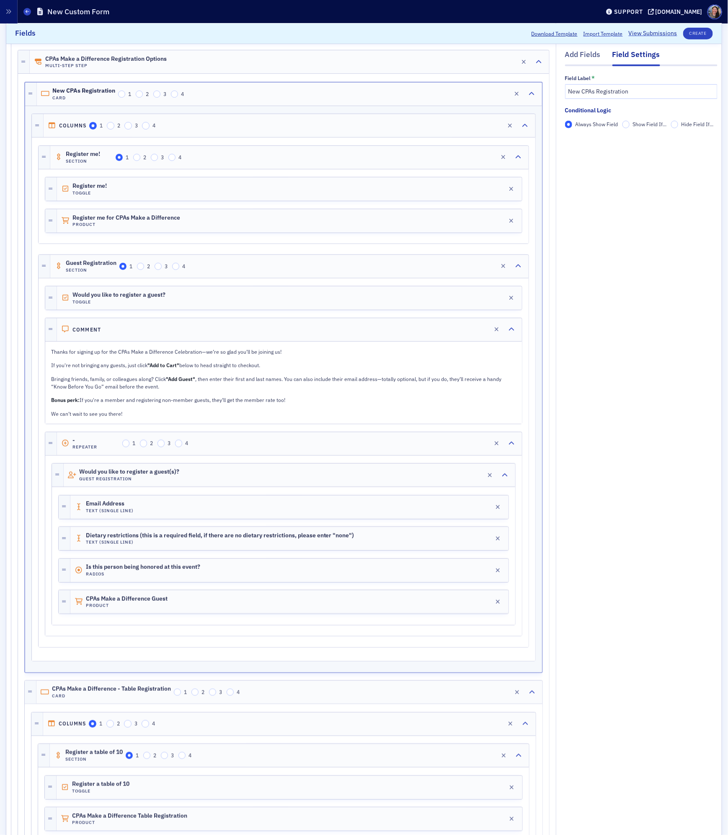
click at [87, 432] on div at bounding box center [284, 428] width 478 height 8
click at [610, 347] on div "Add Fields Field Settings Field Label * New CPAs Registration Conditional Logic…" at bounding box center [641, 626] width 153 height 1230
click at [586, 53] on div "Add Fields" at bounding box center [583, 57] width 36 height 16
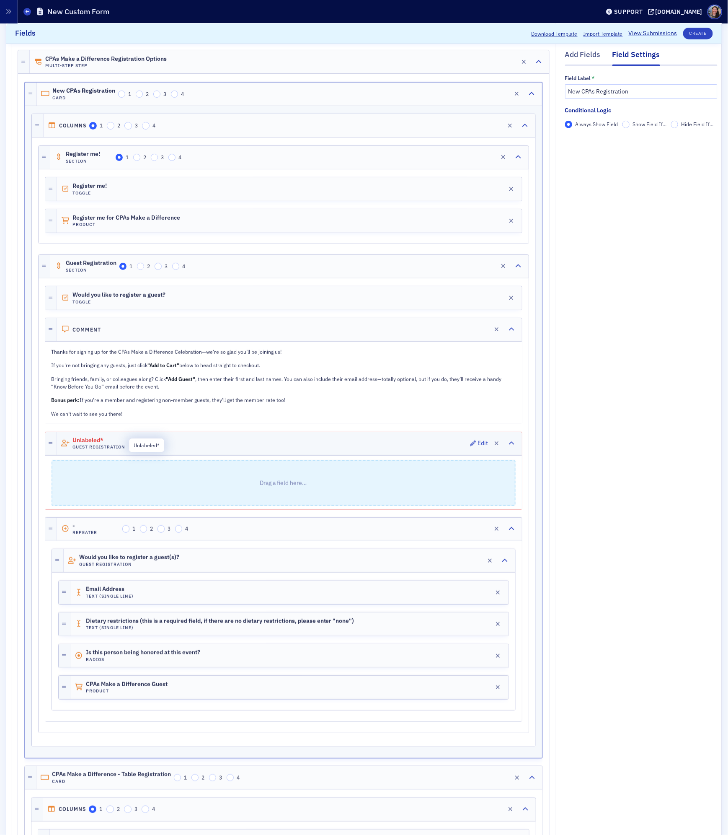
click at [94, 444] on span "Unlabeled*" at bounding box center [96, 440] width 47 height 7
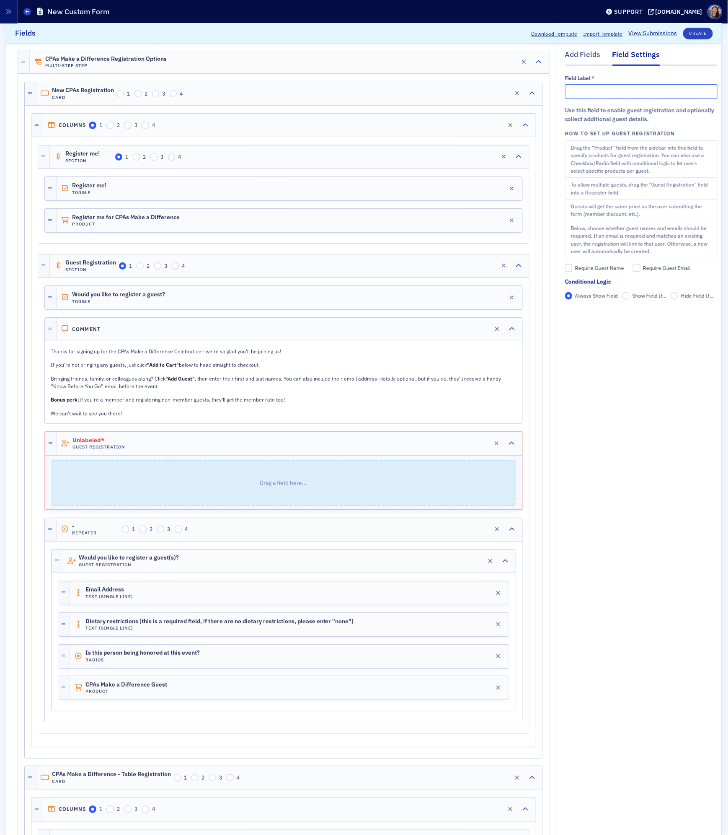
click at [634, 94] on input "text" at bounding box center [641, 91] width 153 height 15
drag, startPoint x: 629, startPoint y: 93, endPoint x: 484, endPoint y: 93, distance: 144.2
click at [484, 93] on div "Add Fields Field Settings Field Label * One guest at $25 Use this field to enab…" at bounding box center [364, 669] width 707 height 1316
type input "Guest with Discounted rate of $25"
click at [626, 398] on div "Add Fields Field Settings Field Label * Guest with Discounted rate of $25 Use t…" at bounding box center [641, 669] width 153 height 1316
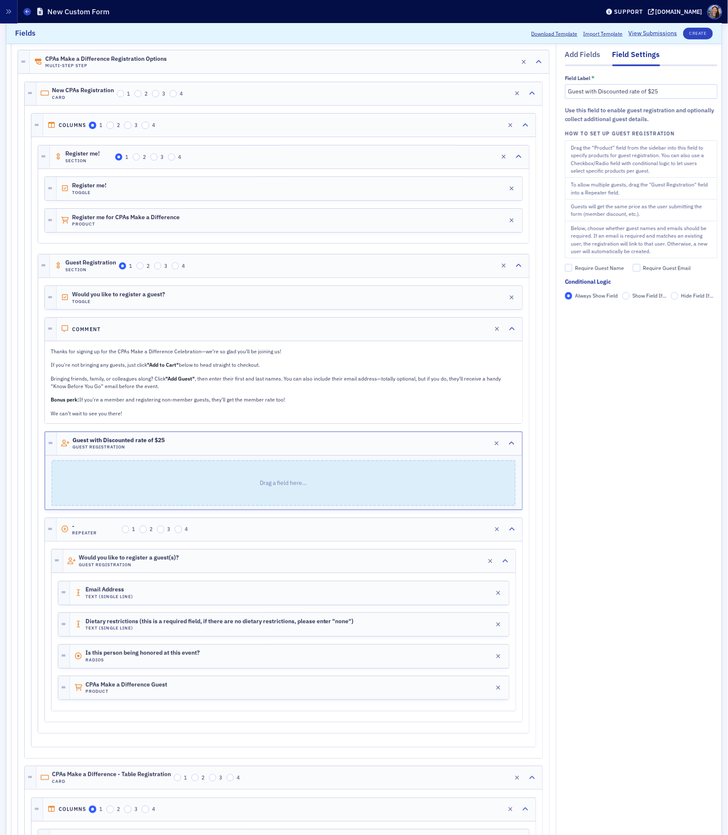
click at [153, 492] on p "Drag a field here…" at bounding box center [283, 483] width 463 height 44
click at [589, 53] on div "Add Fields" at bounding box center [583, 57] width 36 height 16
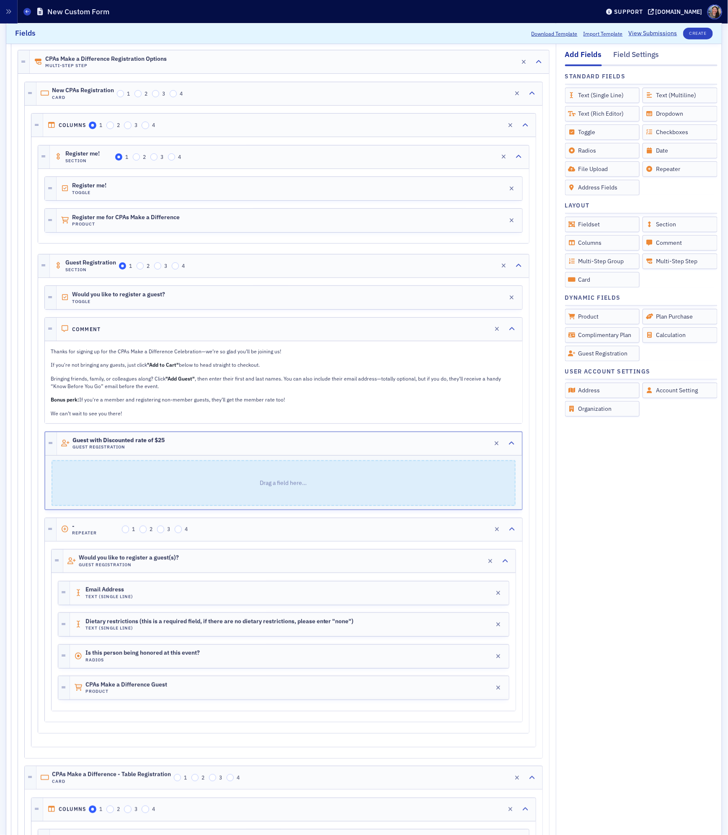
click at [162, 463] on div "Drag a field here…" at bounding box center [283, 483] width 477 height 54
click at [162, 444] on span "Guest with Discounted rate of $25" at bounding box center [119, 440] width 92 height 7
click at [473, 446] on icon "button" at bounding box center [474, 443] width 6 height 6
click at [173, 567] on h4 "Guest Registration" at bounding box center [129, 564] width 100 height 5
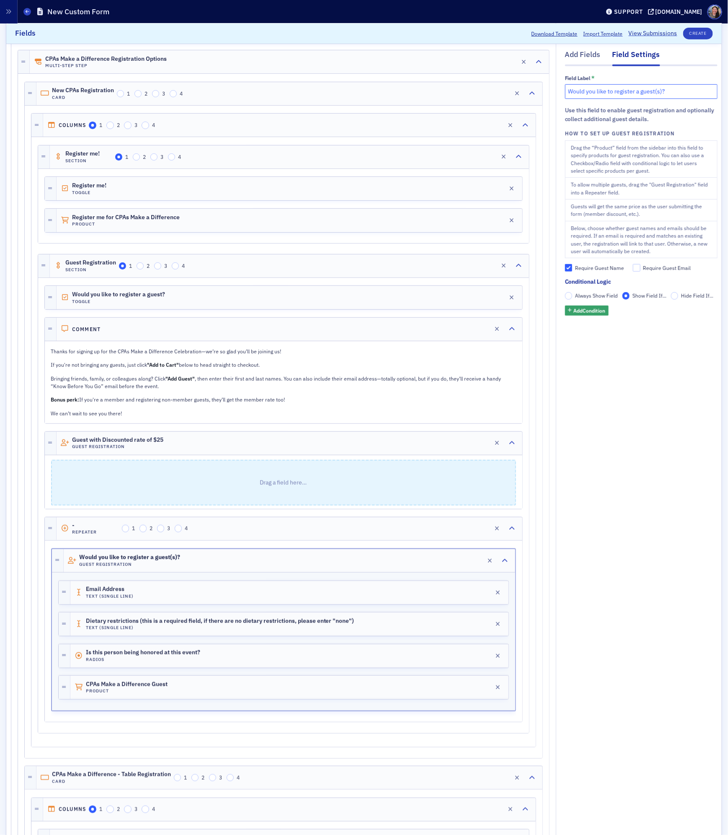
click at [637, 92] on input "Would you like to register a guest(s)?" at bounding box center [641, 91] width 153 height 15
type input "Would you like to register additional guest(s)?"
click at [137, 472] on p "Drag a field here…" at bounding box center [284, 483] width 464 height 44
click at [138, 449] on h4 "Guest Registration" at bounding box center [117, 446] width 91 height 5
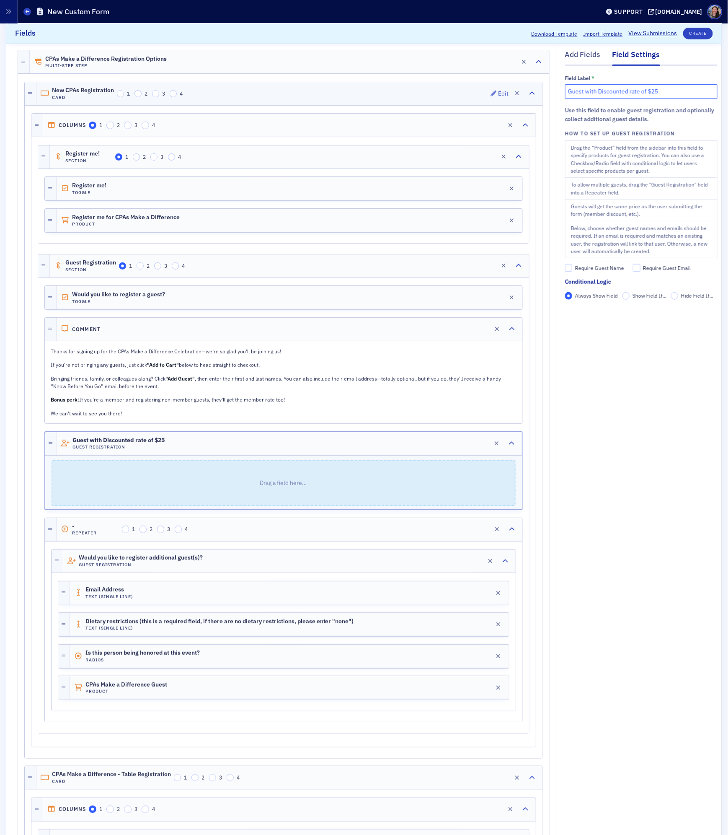
drag, startPoint x: 665, startPoint y: 91, endPoint x: 257, endPoint y: 91, distance: 407.4
click at [278, 91] on div "Add Fields Field Settings Field Label * Guest with Discounted rate of $25 Use t…" at bounding box center [364, 669] width 707 height 1316
type input "f"
drag, startPoint x: 583, startPoint y: 93, endPoint x: 510, endPoint y: 95, distance: 73.8
click at [510, 95] on div "Add Fields Field Settings Field Label * First guest registration $25 Use this f…" at bounding box center [364, 669] width 707 height 1316
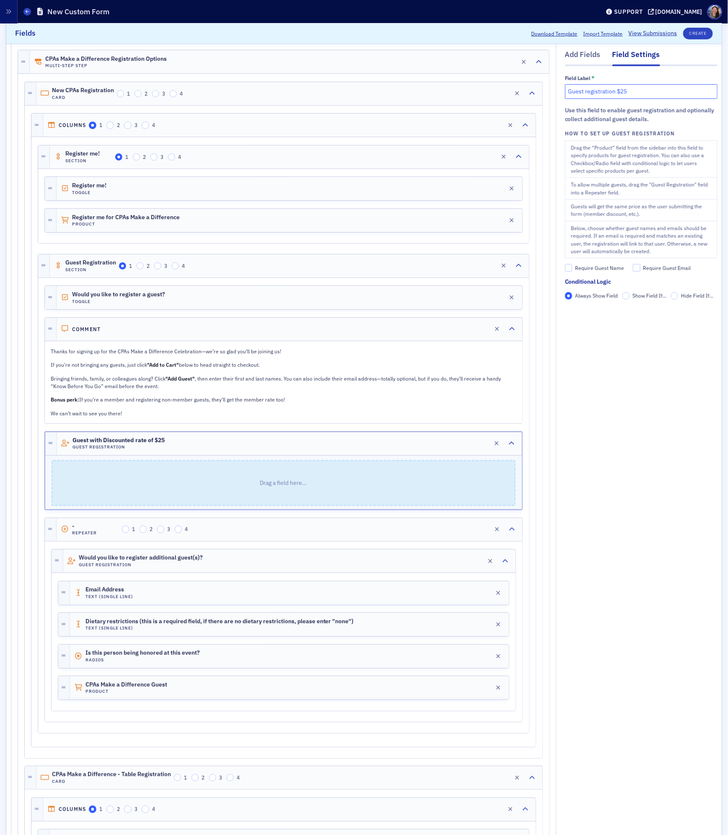
click at [646, 94] on input "Guest registration $25" at bounding box center [641, 91] width 153 height 15
drag, startPoint x: 646, startPoint y: 94, endPoint x: 515, endPoint y: 85, distance: 131.4
click at [515, 85] on div "Add Fields Field Settings Field Label * Guest registration $25 Use this field t…" at bounding box center [364, 669] width 707 height 1316
type input "New CPA guest - $25 (one allowed per new CPA)"
click at [616, 268] on div "Require Guest Name" at bounding box center [599, 268] width 49 height 7
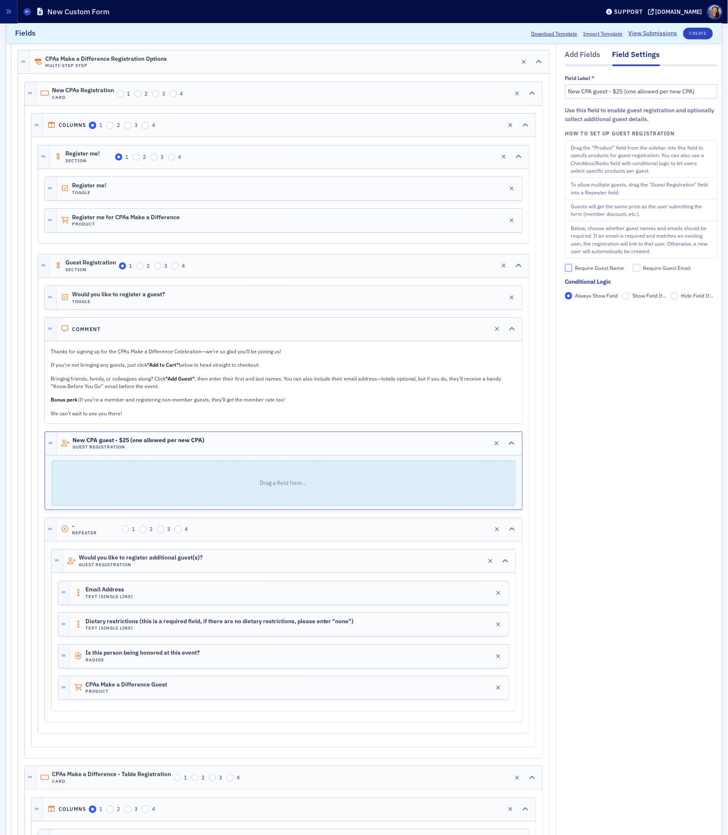
click at [573, 268] on input "Require Guest Name" at bounding box center [569, 268] width 8 height 8
checkbox input "true"
click at [670, 445] on div "Add Fields Field Settings Field Label * New CPA guest - $25 (one allowed per ne…" at bounding box center [641, 669] width 153 height 1316
click at [587, 54] on div "Add Fields" at bounding box center [583, 57] width 36 height 16
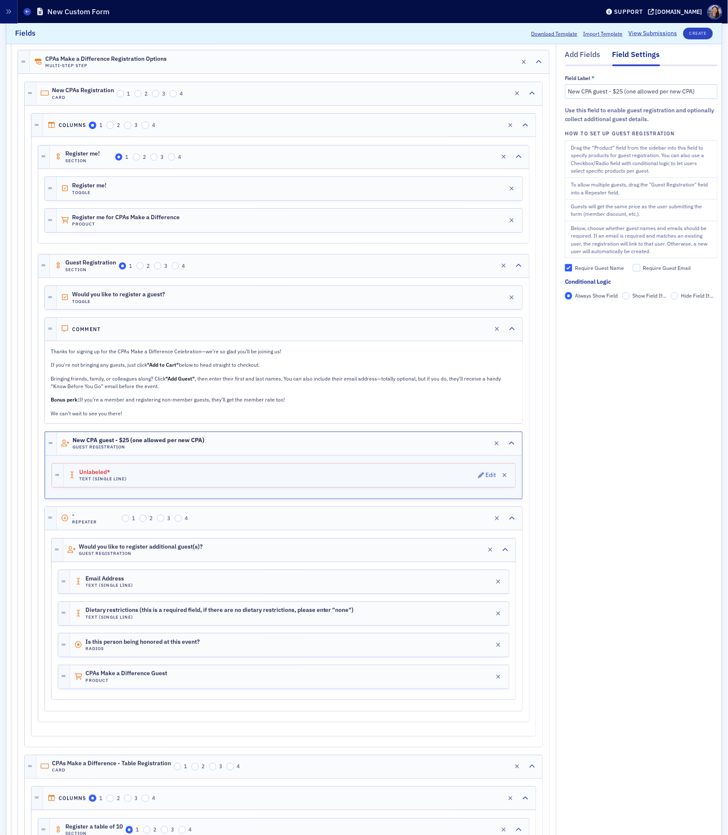
click at [222, 485] on div "Unlabeled* Text (Single Line) Edit" at bounding box center [290, 475] width 452 height 23
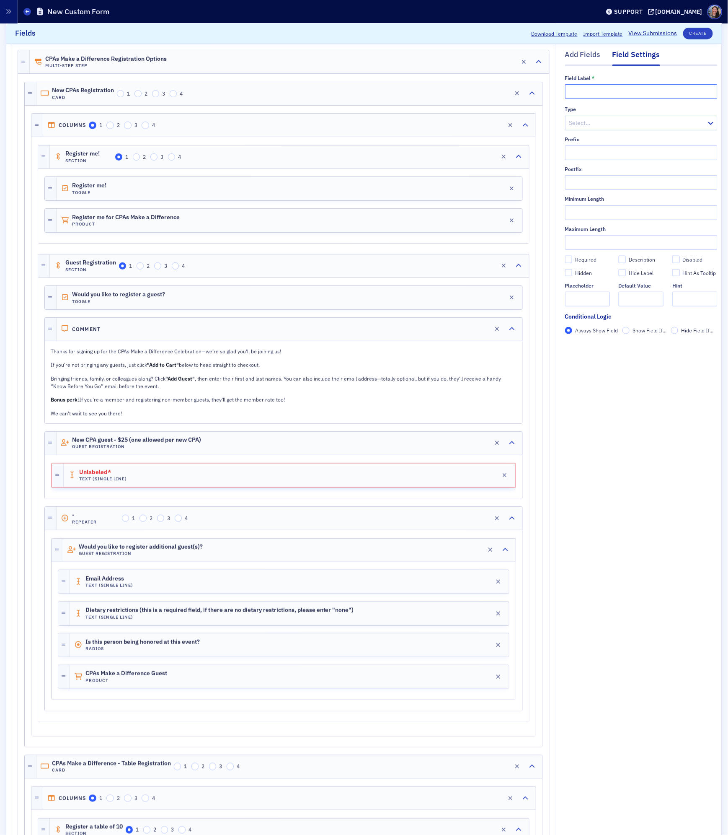
click at [585, 94] on input "text" at bounding box center [641, 91] width 153 height 15
type input "J"
type input "Email address"
click at [646, 505] on div "Add Fields Field Settings Field Label * Email address Type Select… Prefix Postf…" at bounding box center [641, 663] width 153 height 1305
click at [589, 54] on div "Add Fields" at bounding box center [583, 57] width 36 height 16
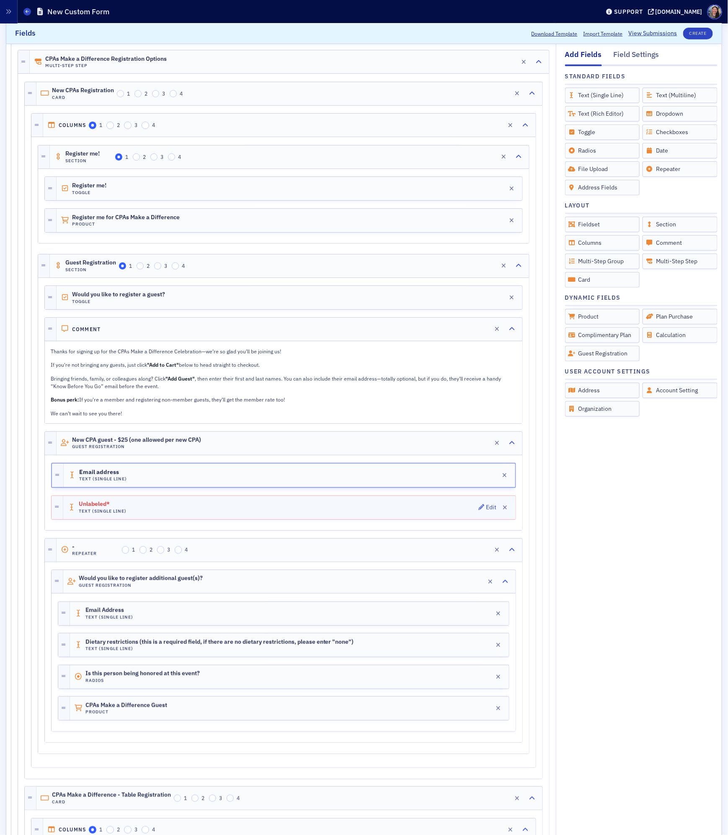
click at [260, 516] on div "Unlabeled* Text (Single Line) Edit" at bounding box center [289, 507] width 453 height 23
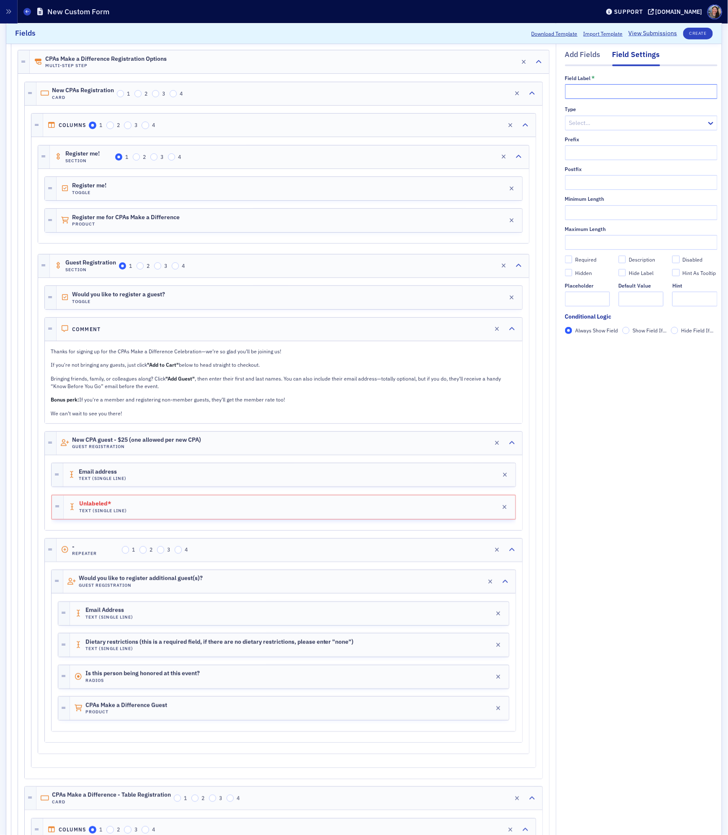
click at [620, 87] on input "text" at bounding box center [641, 91] width 153 height 15
click at [339, 645] on div "Dietary restrictions (this is a required field, if there are no dietary restric…" at bounding box center [289, 644] width 439 height 23
click at [635, 92] on input "Dietary restrictions (this is a required field, if there are no dietary restric…" at bounding box center [641, 91] width 153 height 15
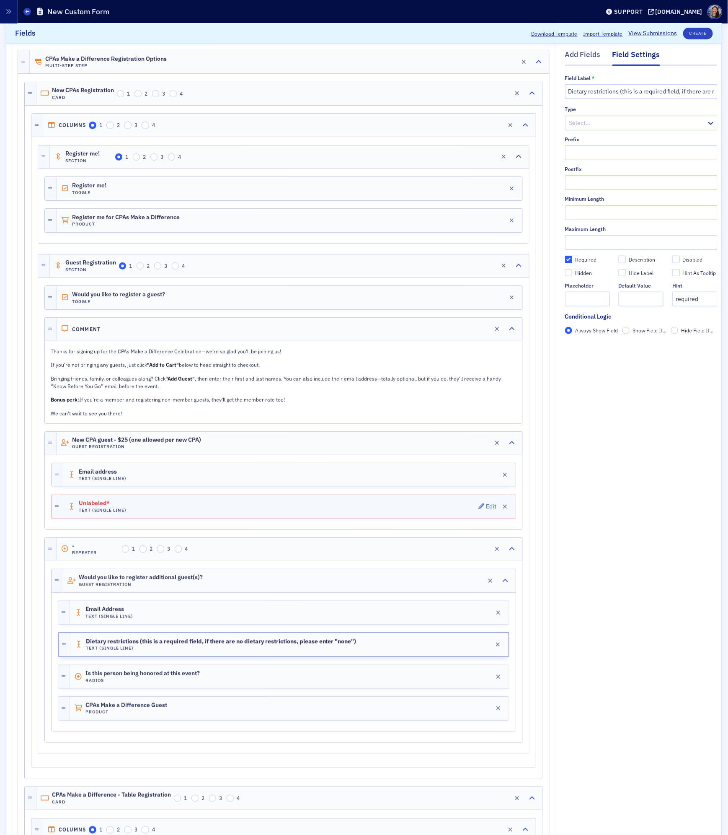
click at [175, 503] on div "Unlabeled* Text (Single Line) Edit" at bounding box center [289, 506] width 453 height 23
click at [615, 91] on input "text" at bounding box center [641, 91] width 153 height 15
paste input "Dietary restrictions (this is a required field, if there are no dietary restric…"
type input "Dietary restrictions (this is a required field, if there are no dietary restric…"
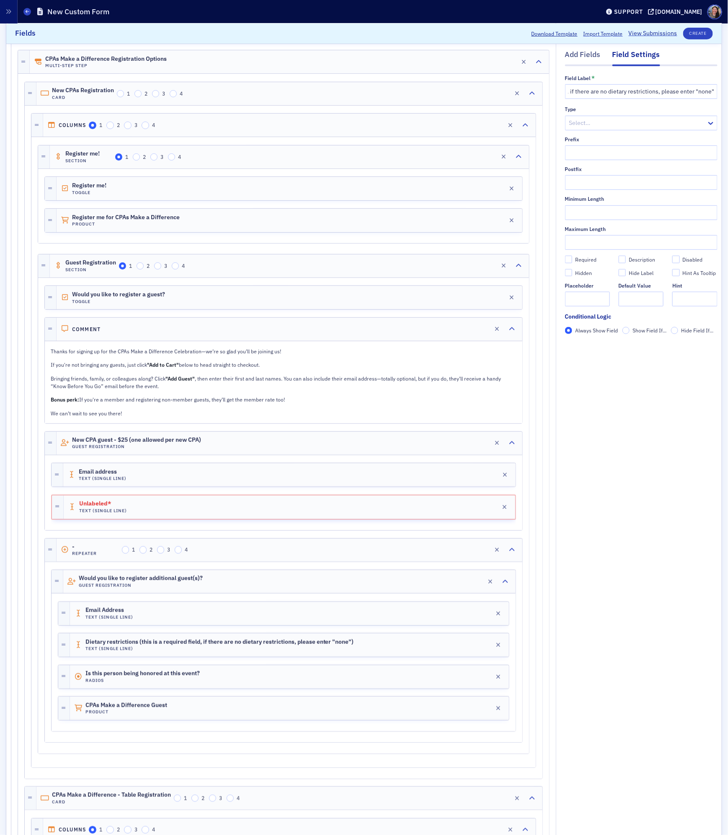
scroll to position [0, 0]
click at [188, 527] on div at bounding box center [283, 524] width 465 height 8
click at [585, 259] on div "Required" at bounding box center [585, 259] width 21 height 7
click at [573, 259] on input "Required" at bounding box center [569, 260] width 8 height 8
checkbox input "true"
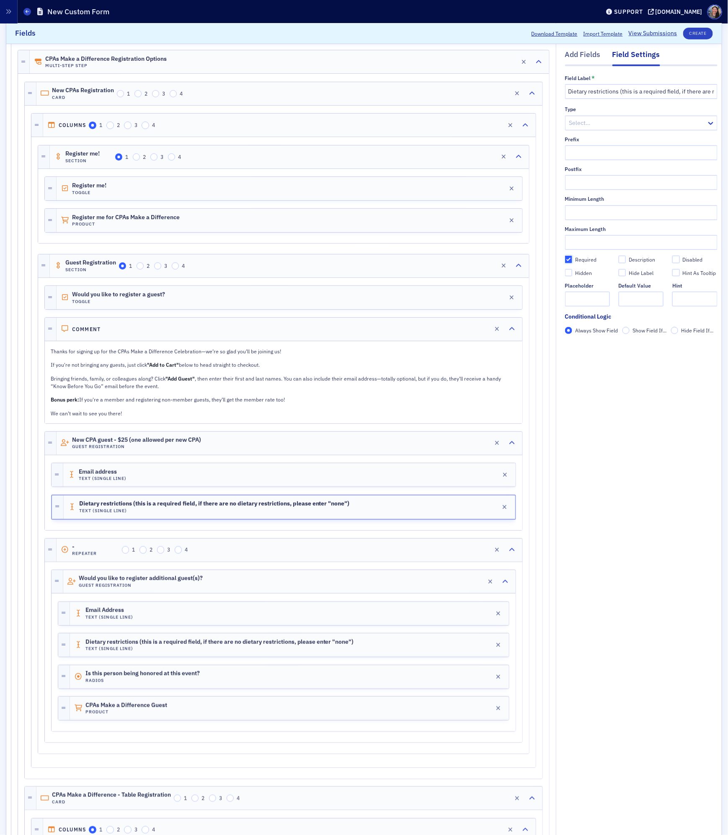
type input "required"
click at [587, 55] on div "Add Fields" at bounding box center [583, 57] width 36 height 16
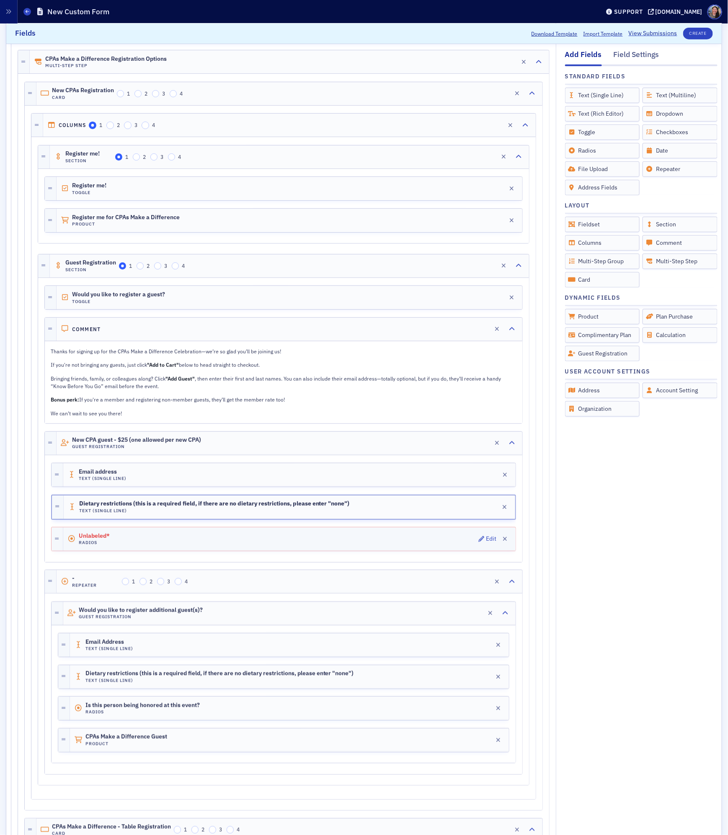
click at [236, 546] on div "Unlabeled* Radios Edit" at bounding box center [289, 538] width 453 height 23
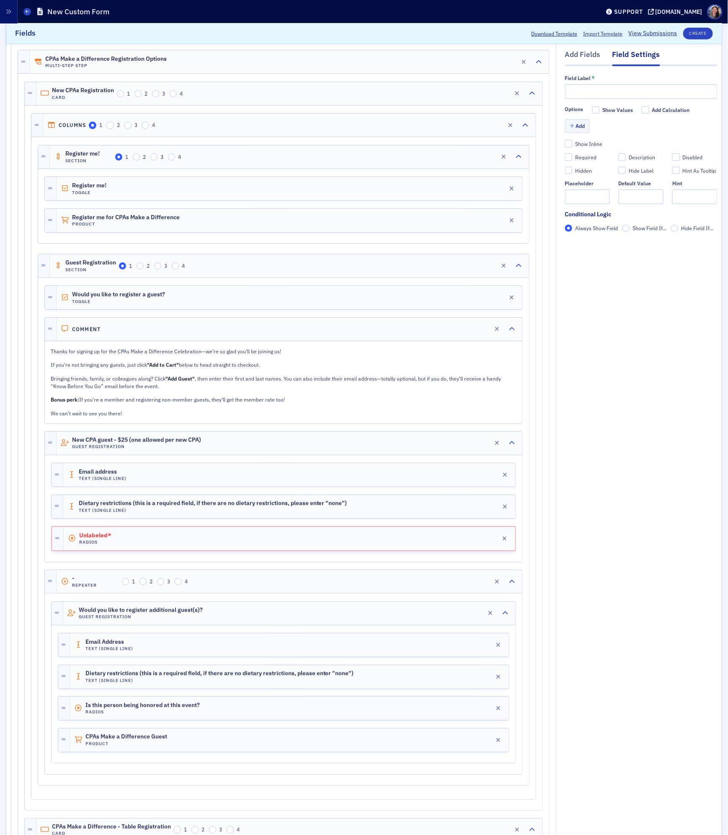
click at [600, 101] on div "Field Label * Options Show Values Add Calculation Add Show Inline Required Desc…" at bounding box center [641, 156] width 153 height 163
click at [600, 91] on input "text" at bounding box center [641, 91] width 153 height 15
type input "Is this person being honored at this event?"
click at [666, 463] on div "Add Fields Field Settings Field Label * Is this person being honored at this ev…" at bounding box center [641, 695] width 153 height 1368
click at [578, 122] on button "Add" at bounding box center [577, 126] width 25 height 13
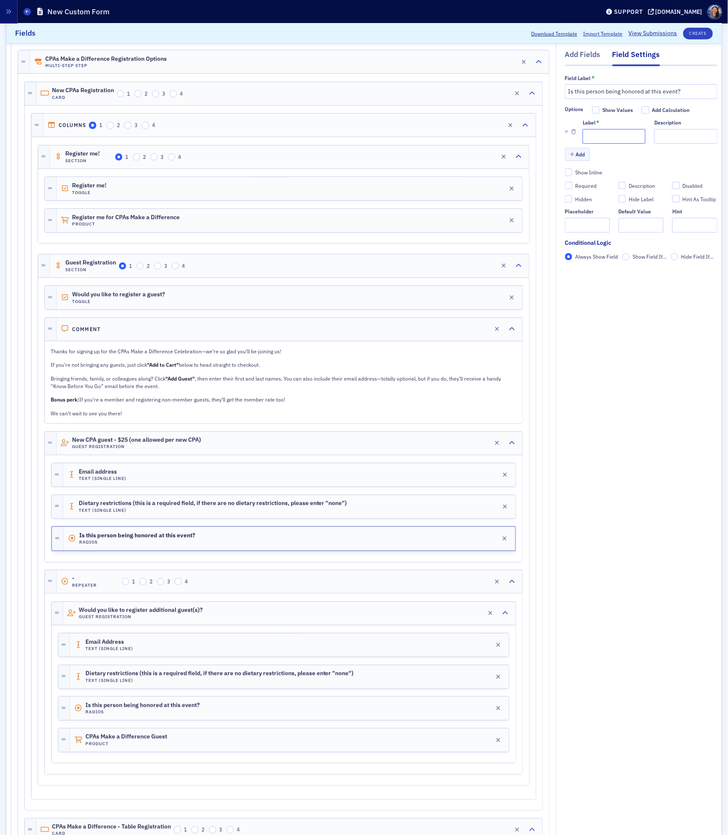
click at [592, 135] on input "Label *" at bounding box center [614, 136] width 63 height 15
type input "Yes"
click at [568, 154] on button "Add" at bounding box center [577, 154] width 25 height 13
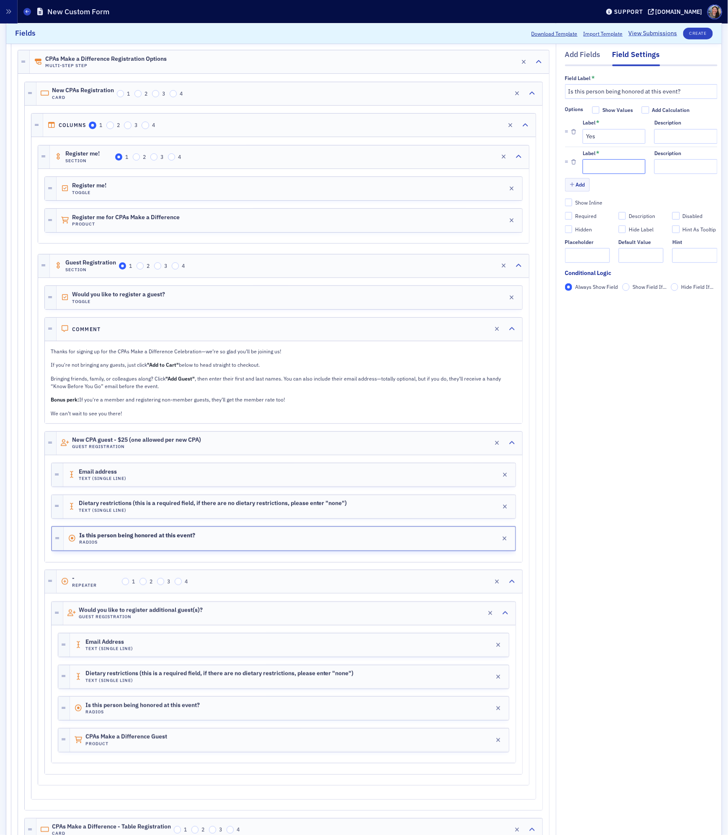
click at [617, 170] on input "Label *" at bounding box center [614, 166] width 63 height 15
type input "No"
click at [575, 187] on button "Add" at bounding box center [577, 185] width 25 height 13
click at [603, 197] on input "Label *" at bounding box center [614, 196] width 63 height 15
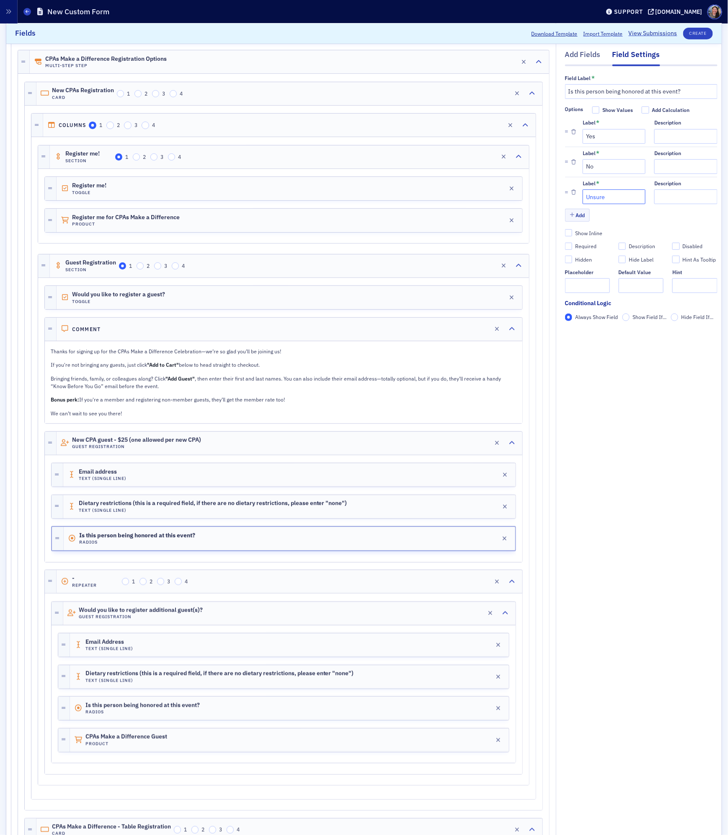
type input "Unsure"
click at [644, 91] on input "Is this person being honored at this event?" at bounding box center [641, 91] width 153 height 15
click at [675, 92] on input "Is this person being honored as a new CPA, scholarship recipient, Everyday Hero…" at bounding box center [641, 91] width 153 height 15
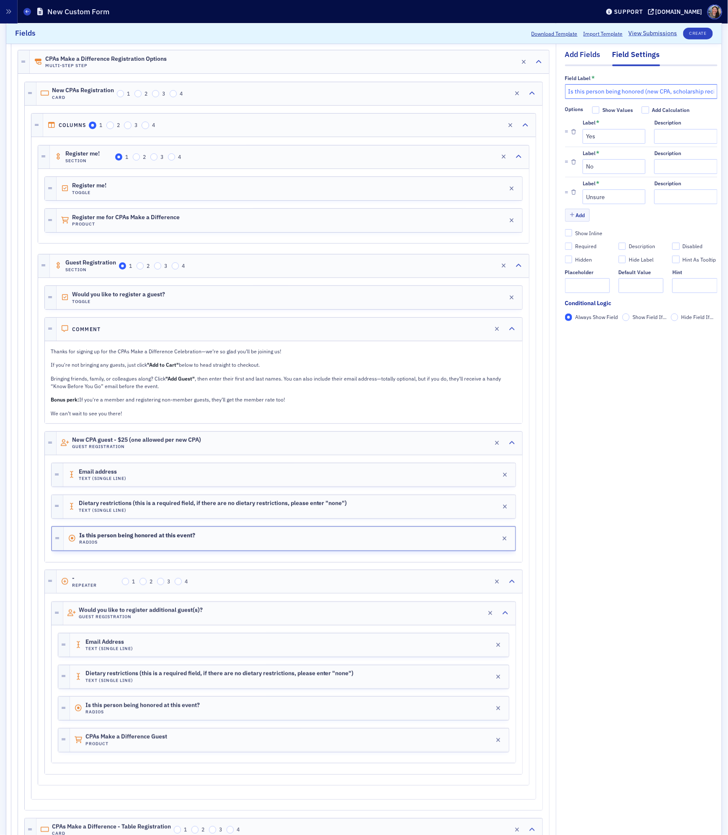
type input "Is this person being honored (new CPA, scholarship recipient, Everyday Hero/Her…"
click at [578, 59] on div "Add Fields" at bounding box center [583, 57] width 36 height 16
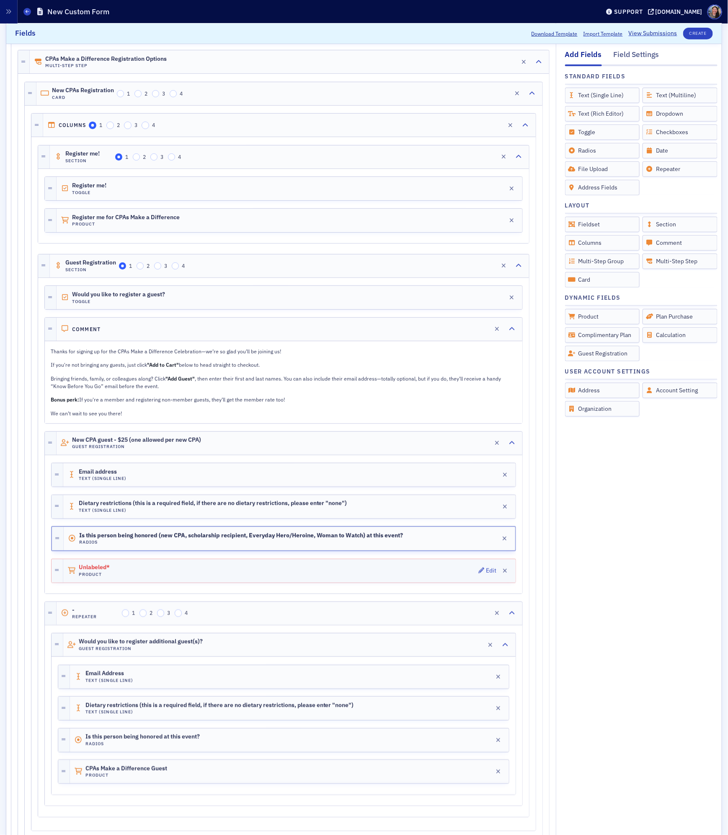
click at [246, 575] on div "Unlabeled* Product Edit" at bounding box center [289, 570] width 453 height 23
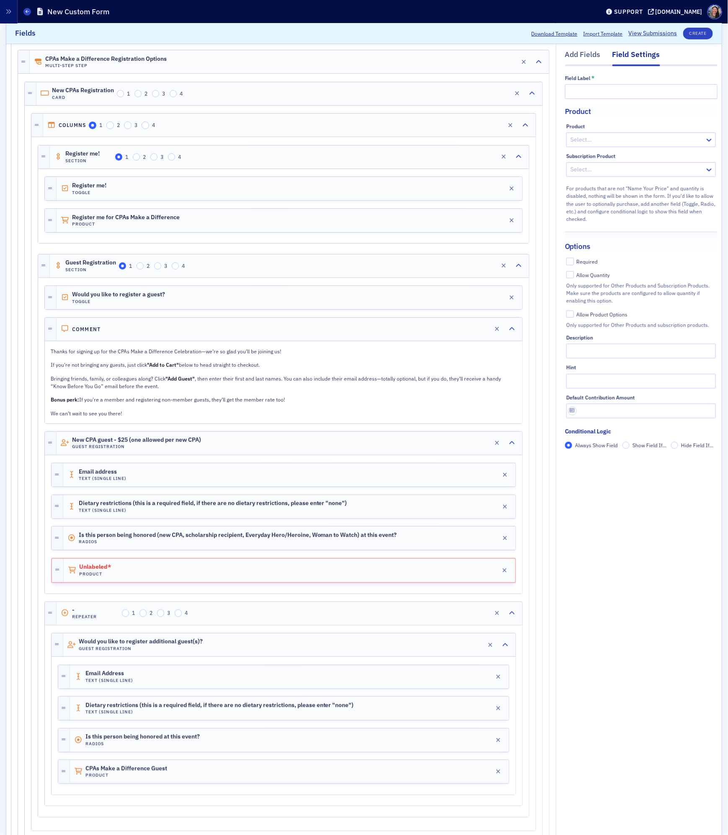
click at [657, 142] on div at bounding box center [637, 140] width 135 height 10
click at [643, 88] on input "text" at bounding box center [641, 91] width 153 height 15
type input "New CPA registration"
click at [636, 135] on div at bounding box center [637, 140] width 135 height 10
type input "cpas make a difference"
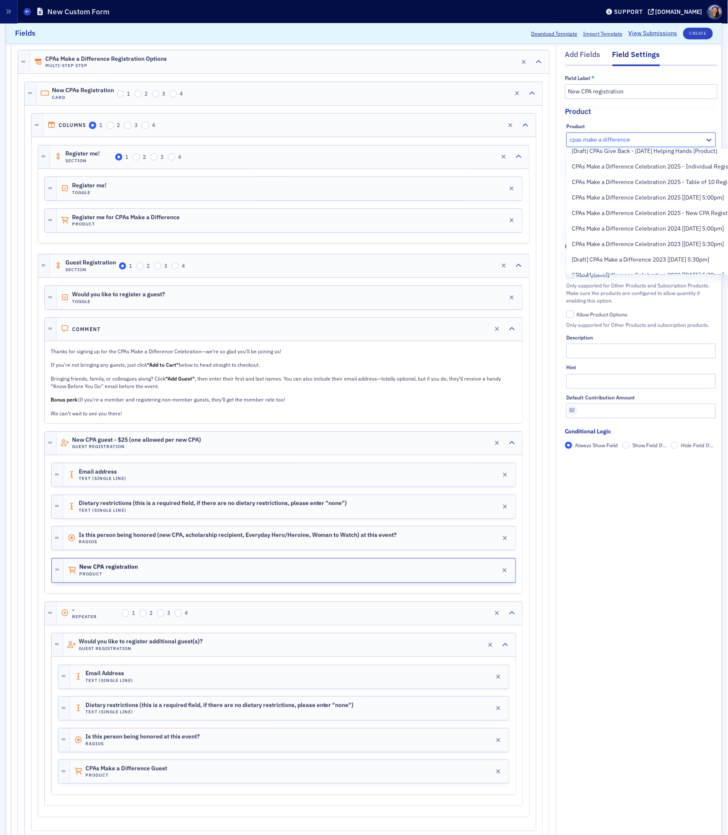
scroll to position [117, 0]
click at [637, 206] on div "CPAs Make a Difference Celebration 2025 - New CPA Registrations [[DATE] 5:00pm]" at bounding box center [694, 212] width 254 height 16
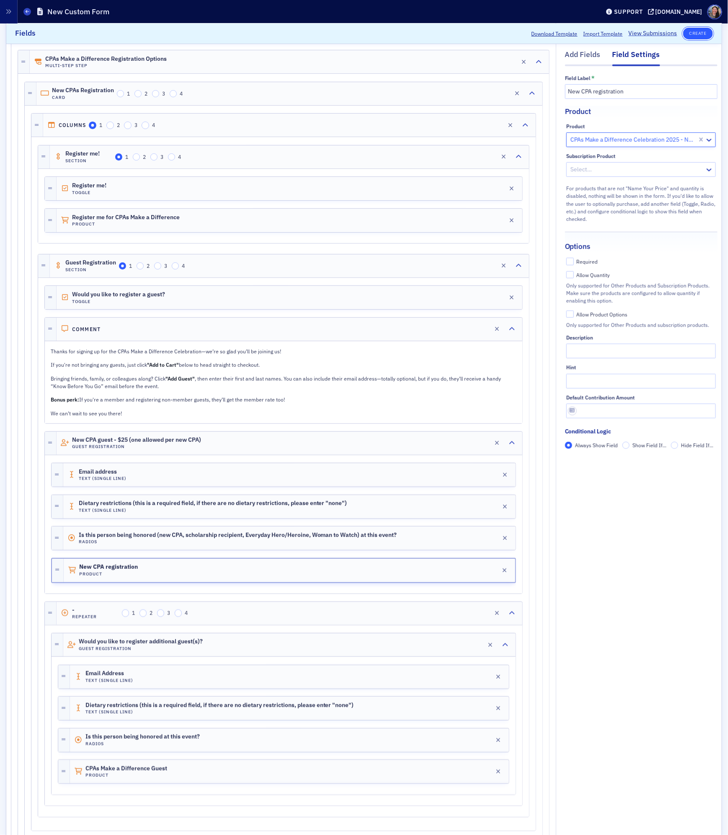
click at [696, 34] on button "Create" at bounding box center [699, 34] width 30 height 12
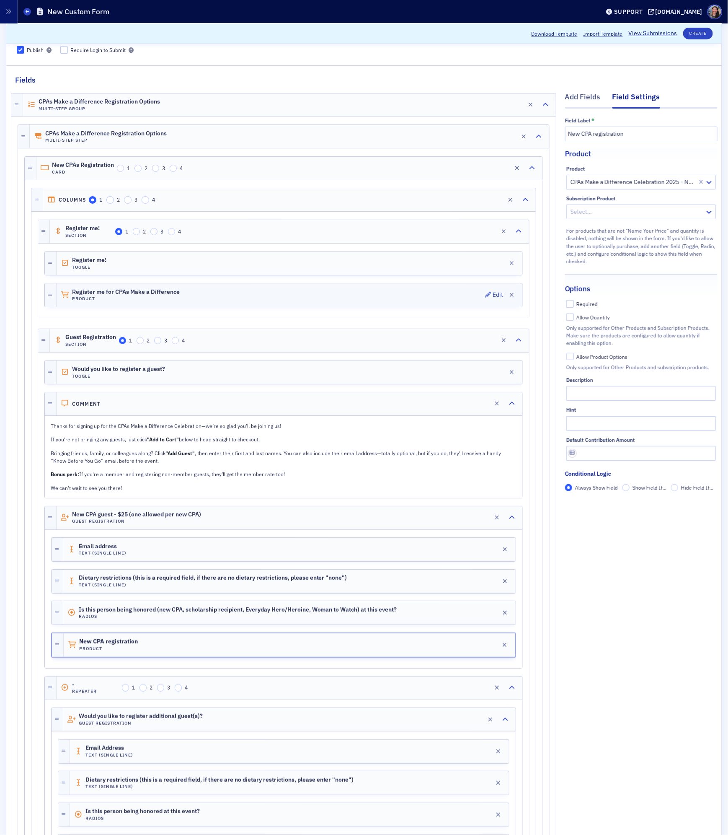
click at [203, 295] on div "Register me for CPAs Make a Difference Product Edit" at bounding box center [290, 294] width 466 height 23
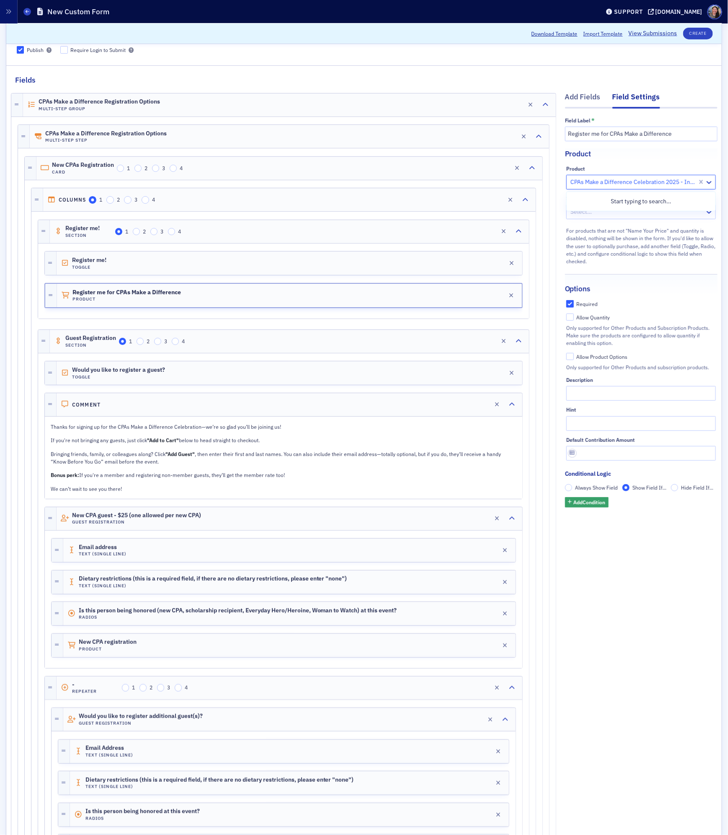
click at [663, 184] on div at bounding box center [633, 182] width 127 height 10
type input "cpas make a difference"
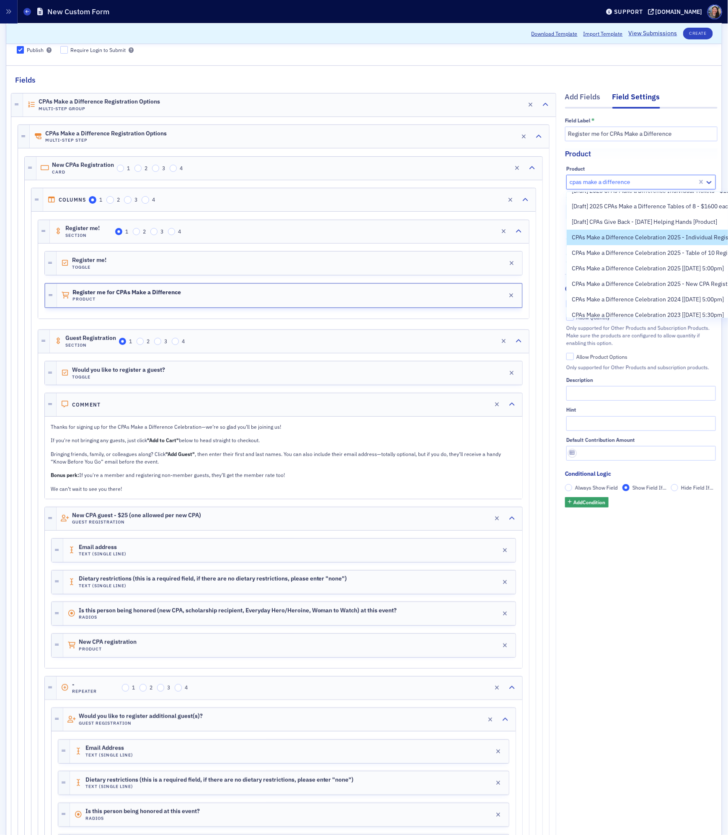
scroll to position [88, 0]
click at [647, 282] on span "CPAs Make a Difference Celebration 2025 - New CPA Registrations [[DATE] 5:00pm]" at bounding box center [681, 283] width 218 height 9
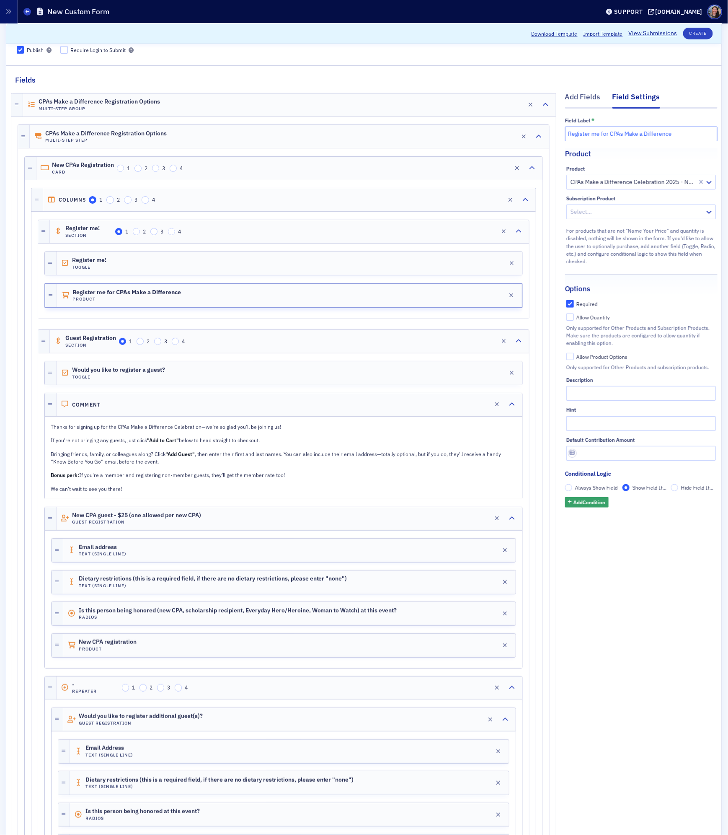
click at [682, 135] on input "Register me for CPAs Make a Difference" at bounding box center [641, 134] width 153 height 15
type input "Register me for CPAs Make a Difference - New CPA"
click at [199, 652] on div "New CPA registration Product Edit" at bounding box center [289, 645] width 453 height 23
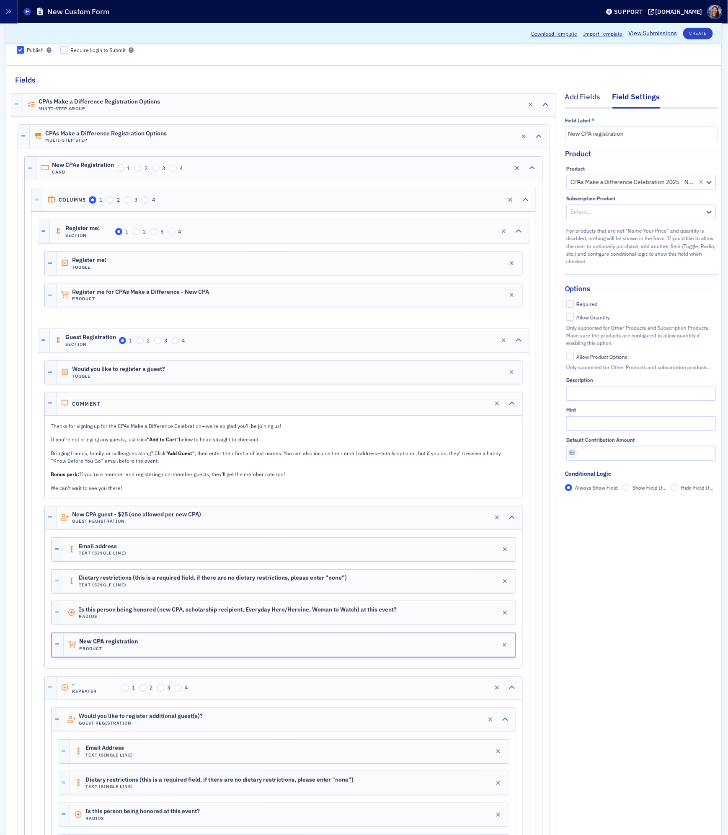
click at [579, 307] on div "Required" at bounding box center [587, 303] width 21 height 7
click at [574, 307] on input "Required" at bounding box center [571, 304] width 8 height 8
checkbox input "true"
click at [696, 32] on button "Create" at bounding box center [699, 34] width 30 height 12
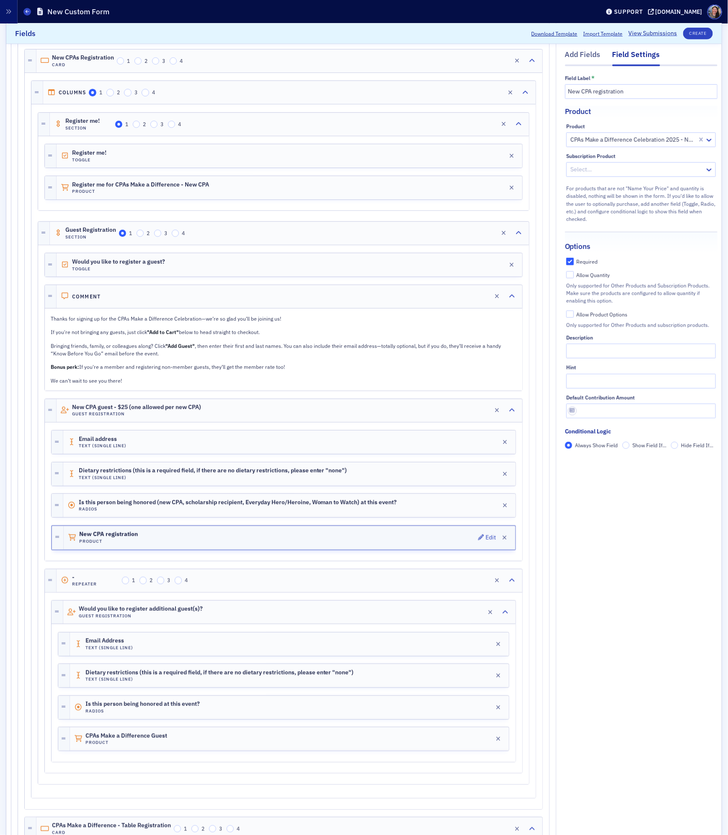
scroll to position [137, 0]
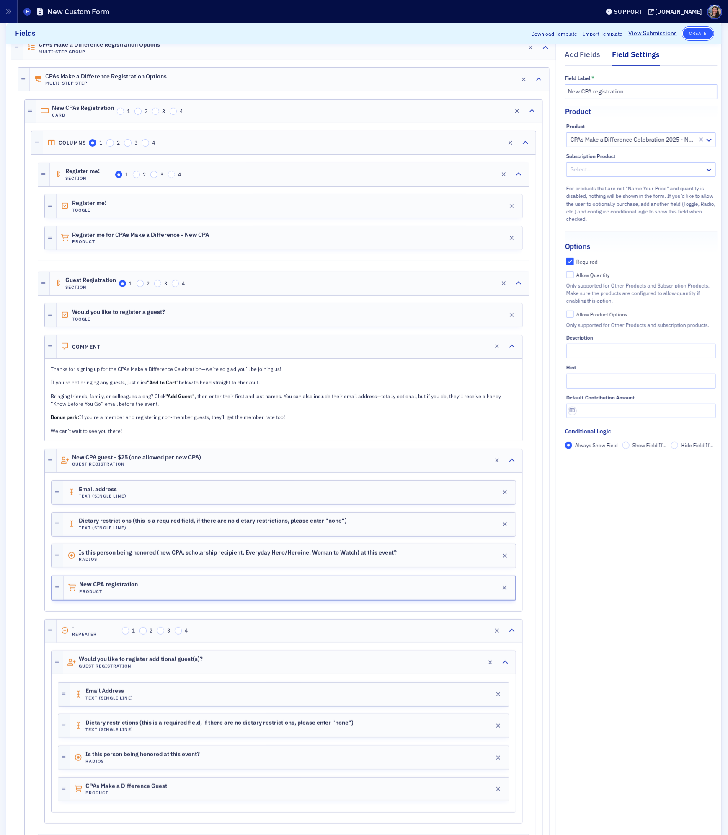
click at [699, 34] on button "Create" at bounding box center [699, 34] width 30 height 12
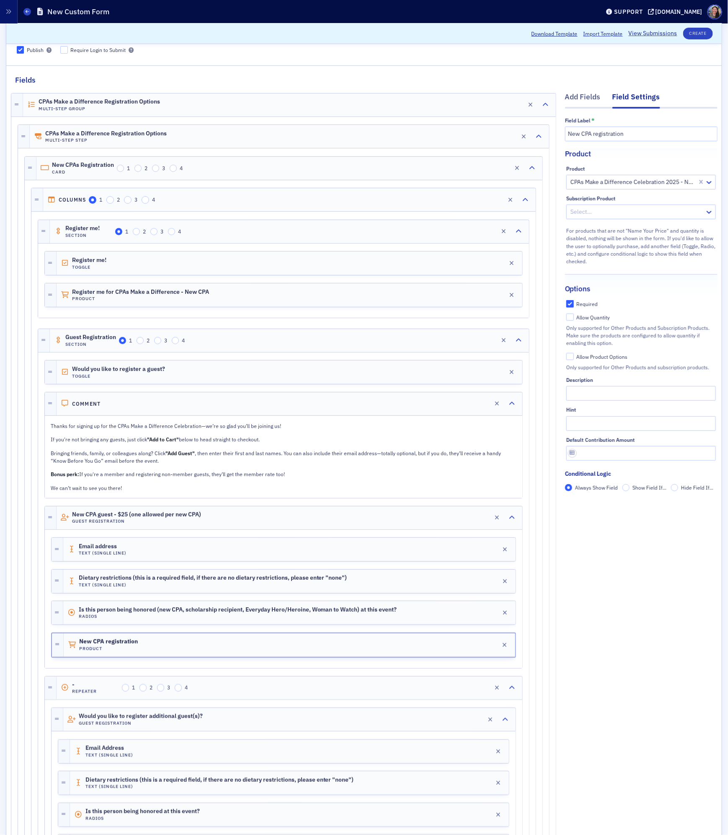
scroll to position [0, 0]
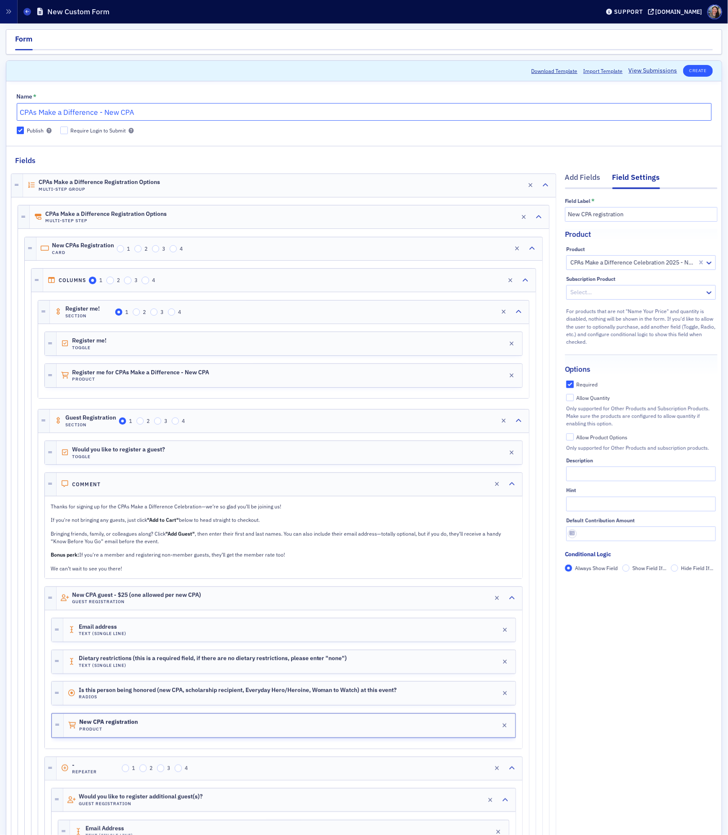
type input "CPAs Make a Difference - New CPA"
click at [702, 69] on button "Create" at bounding box center [699, 71] width 30 height 12
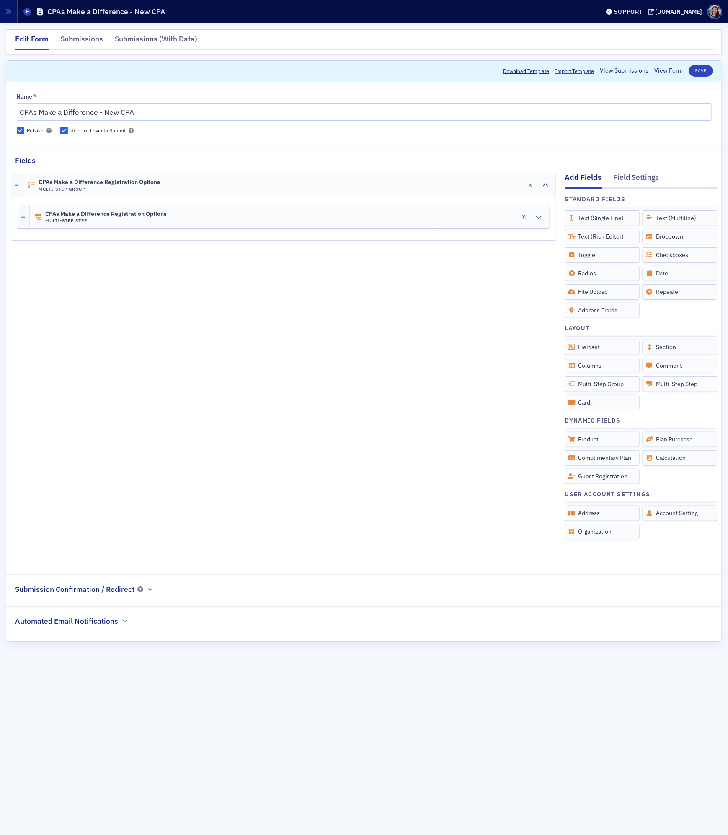
click at [623, 73] on link "View Submissions" at bounding box center [625, 70] width 49 height 9
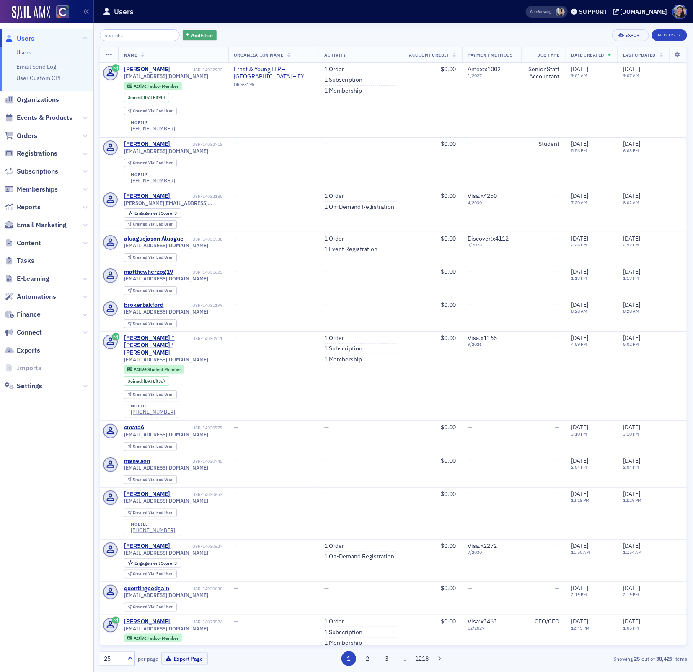
click at [191, 36] on span "Add Filter" at bounding box center [202, 35] width 22 height 8
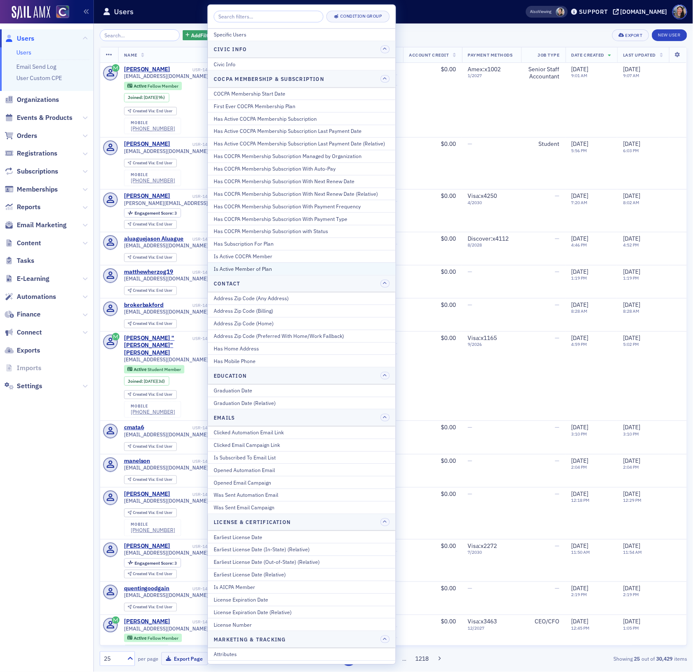
click at [302, 271] on div "Is Active Member of Plan" at bounding box center [302, 269] width 176 height 8
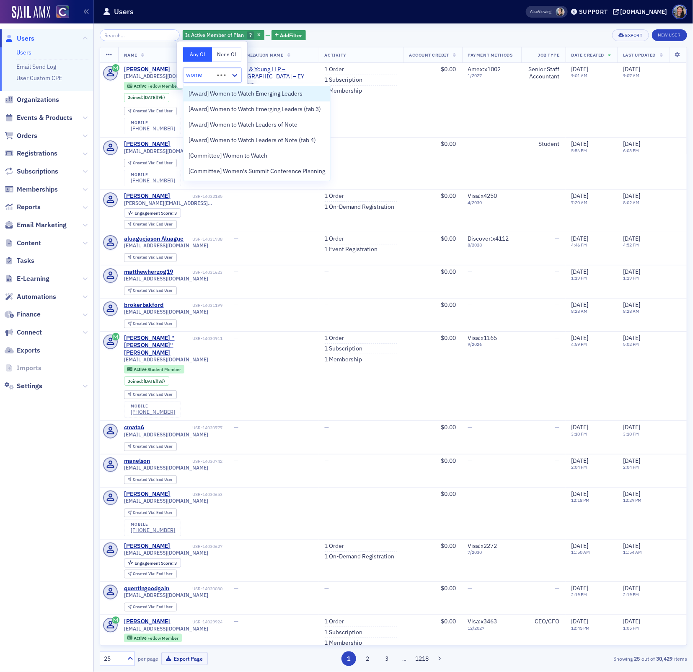
type input "women"
click at [223, 91] on span "[Award] Women to Watch Emerging Leaders" at bounding box center [246, 93] width 114 height 9
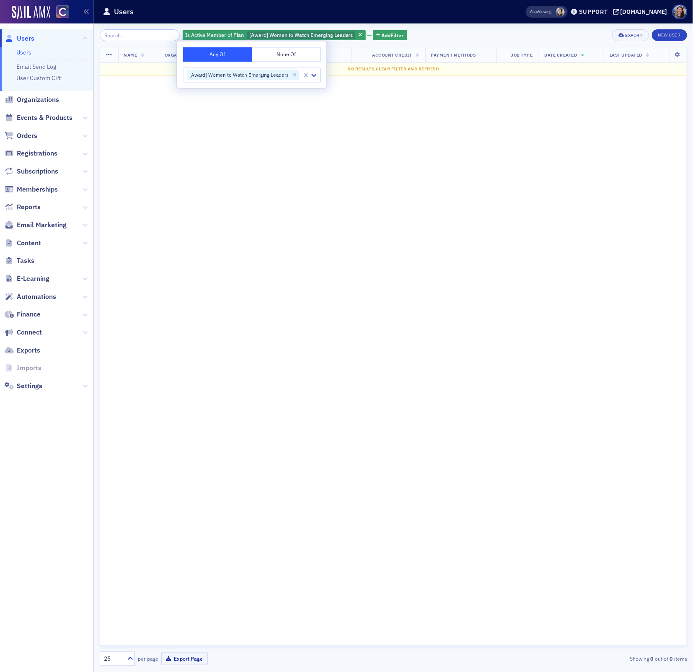
click at [453, 32] on div "Is Active Member of Plan [Award] Women to Watch Emerging Leaders Add Filter Exp…" at bounding box center [394, 35] width 588 height 12
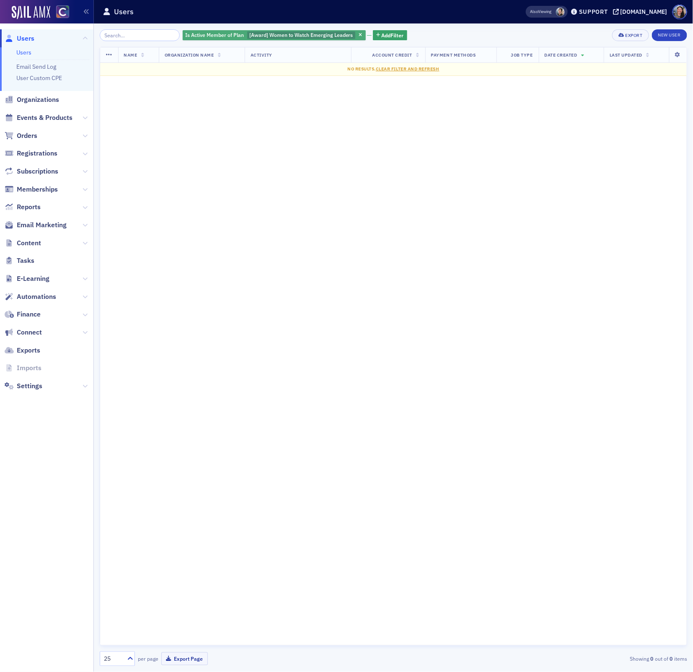
click at [286, 31] on span "[Award] Women to Watch Emerging Leaders" at bounding box center [301, 35] width 109 height 8
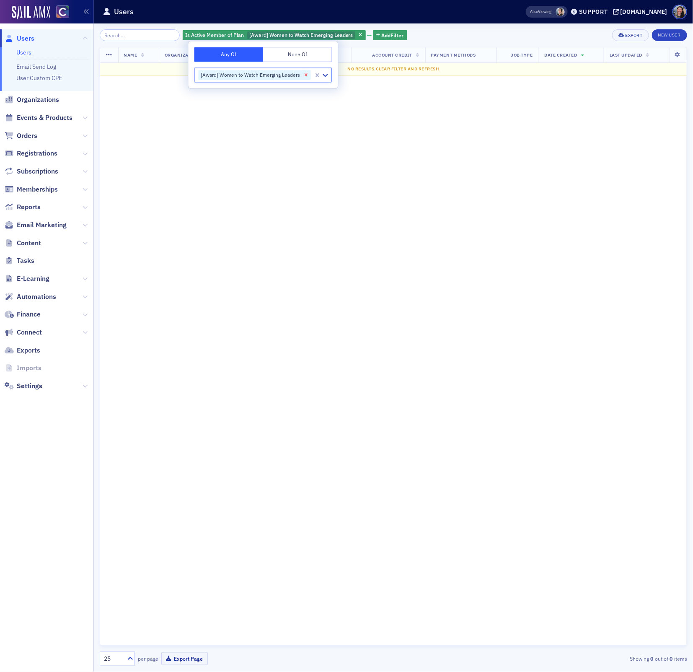
click at [303, 75] on icon "Remove [Award] Women to Watch Emerging Leaders" at bounding box center [306, 75] width 6 height 6
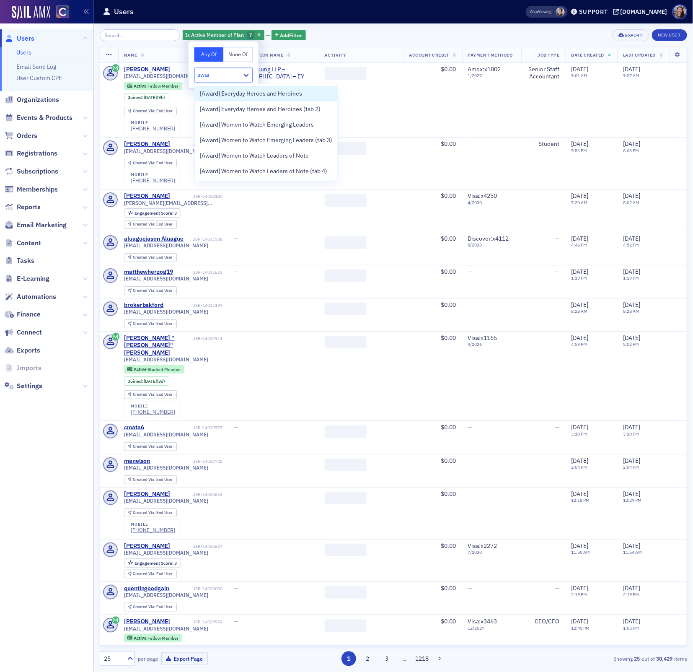
type input "award"
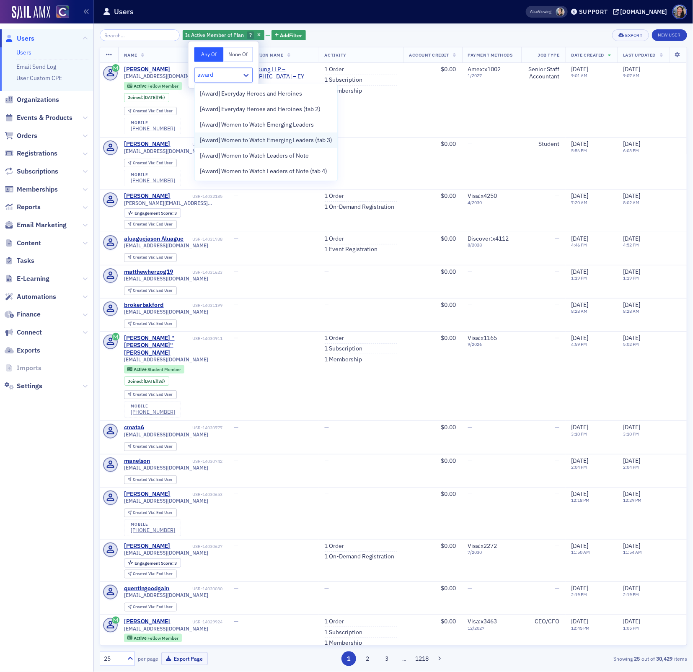
click at [234, 141] on span "[Award] Women to Watch Emerging Leaders (tab 3)" at bounding box center [266, 140] width 132 height 9
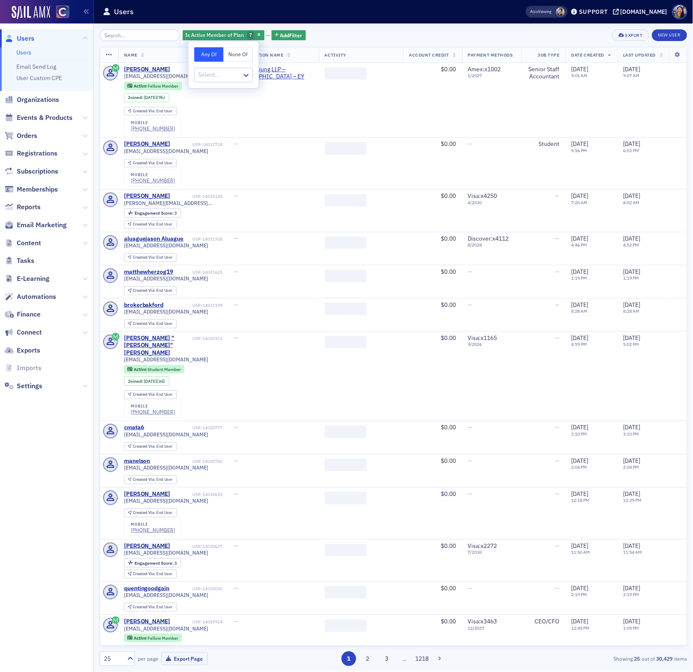
click at [399, 37] on div "Is Active Member of Plan ? Add Filter Export New User" at bounding box center [394, 35] width 588 height 12
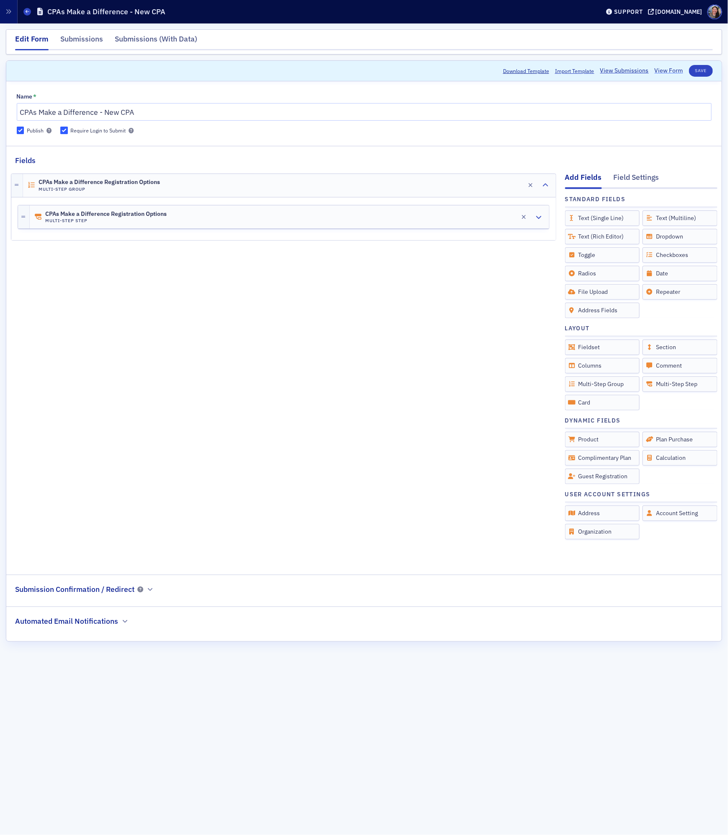
click at [675, 71] on link "View Form" at bounding box center [669, 70] width 28 height 9
click at [219, 218] on div "CPAs Make a Difference Registration Options Multi-Step Step Edit" at bounding box center [290, 216] width 520 height 23
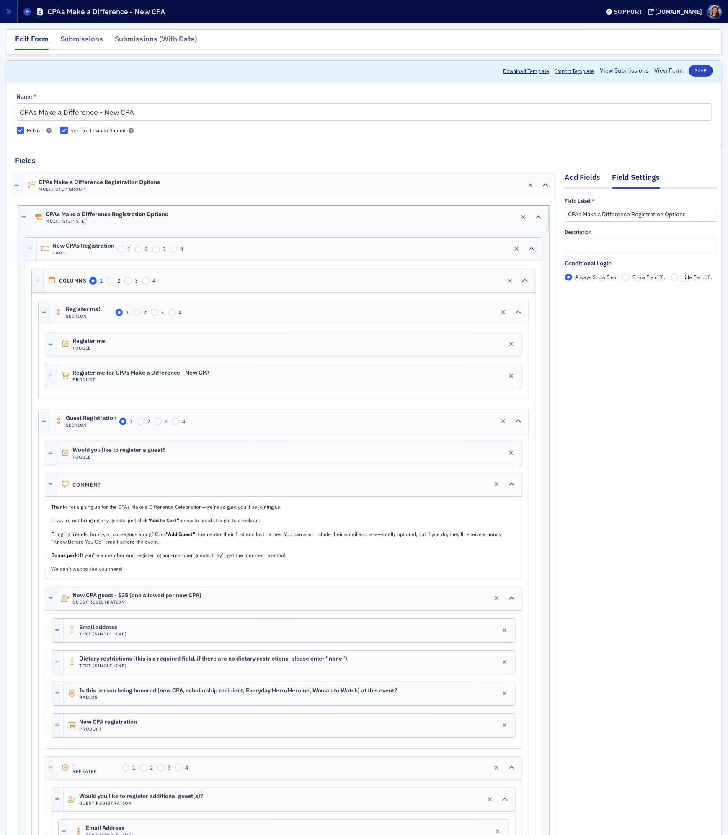
click at [585, 176] on div "Add Fields" at bounding box center [583, 180] width 36 height 16
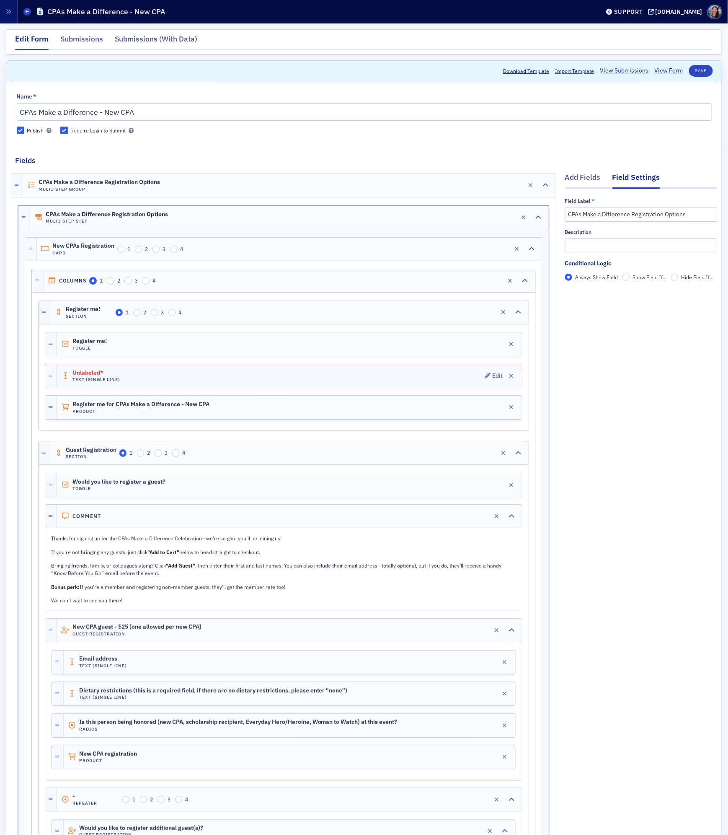
click at [151, 383] on div "Unlabeled* Text (Single Line) Edit" at bounding box center [289, 375] width 465 height 23
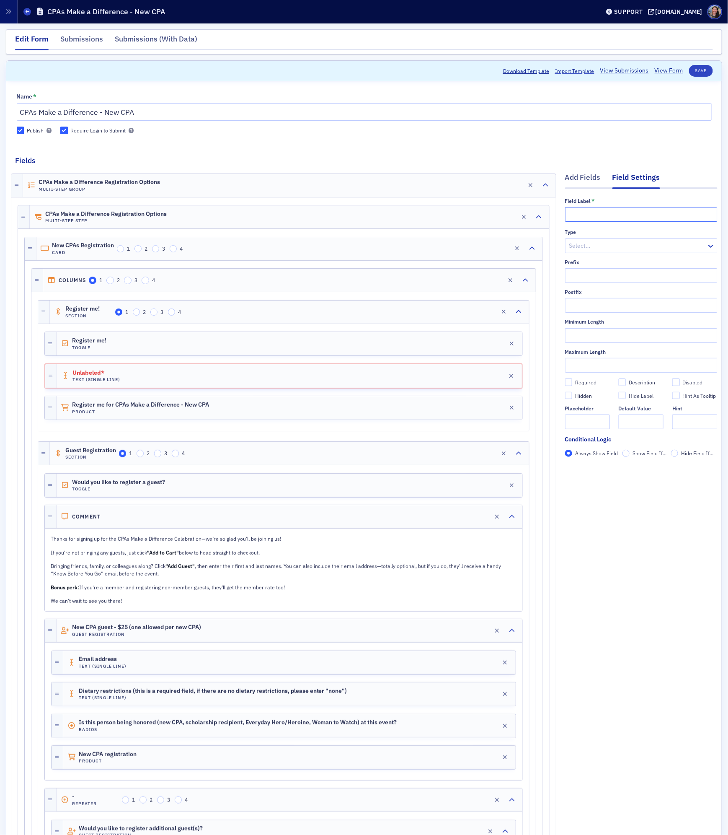
click at [587, 213] on input "text" at bounding box center [641, 214] width 153 height 15
type input "Coupon Code"
click at [585, 380] on div "Required" at bounding box center [585, 382] width 21 height 7
click at [573, 380] on input "Required" at bounding box center [569, 382] width 8 height 8
checkbox input "true"
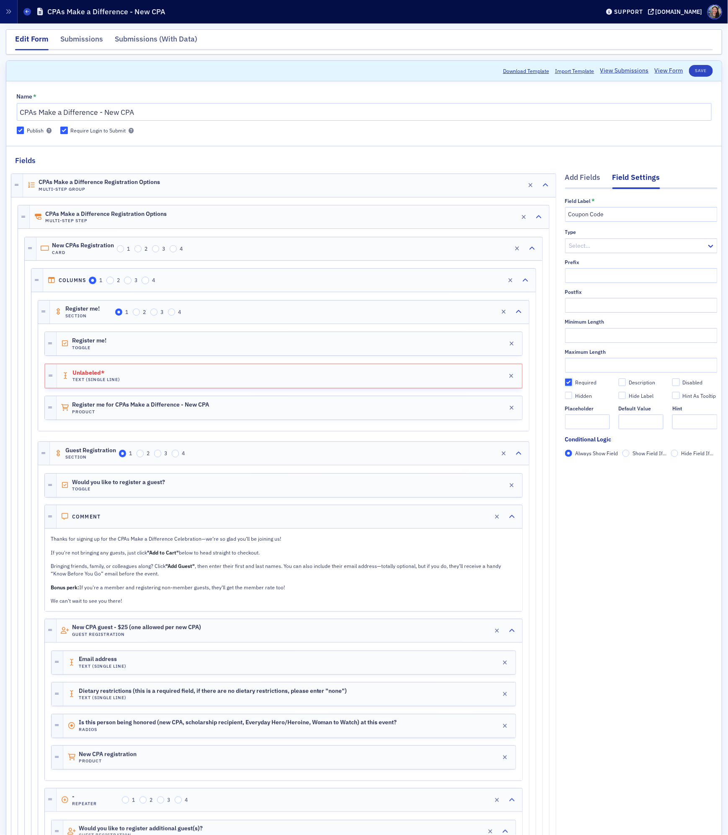
type input "required"
click at [698, 65] on div "Download Template Import Template View Submissions View Form Save" at bounding box center [605, 71] width 216 height 12
click at [705, 73] on button "Save" at bounding box center [701, 71] width 24 height 12
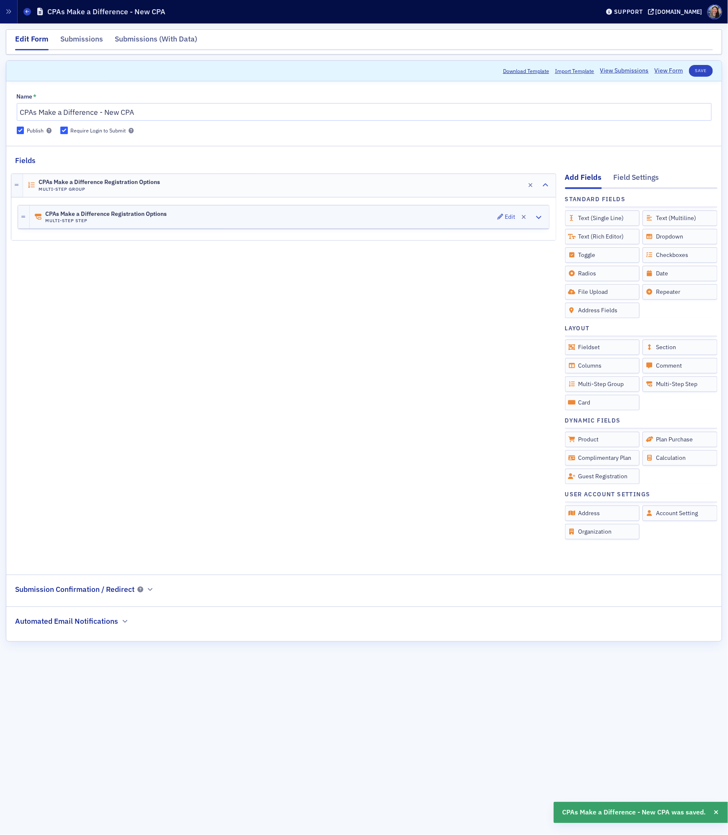
click at [280, 217] on div "CPAs Make a Difference Registration Options Multi-Step Step Edit" at bounding box center [290, 216] width 520 height 23
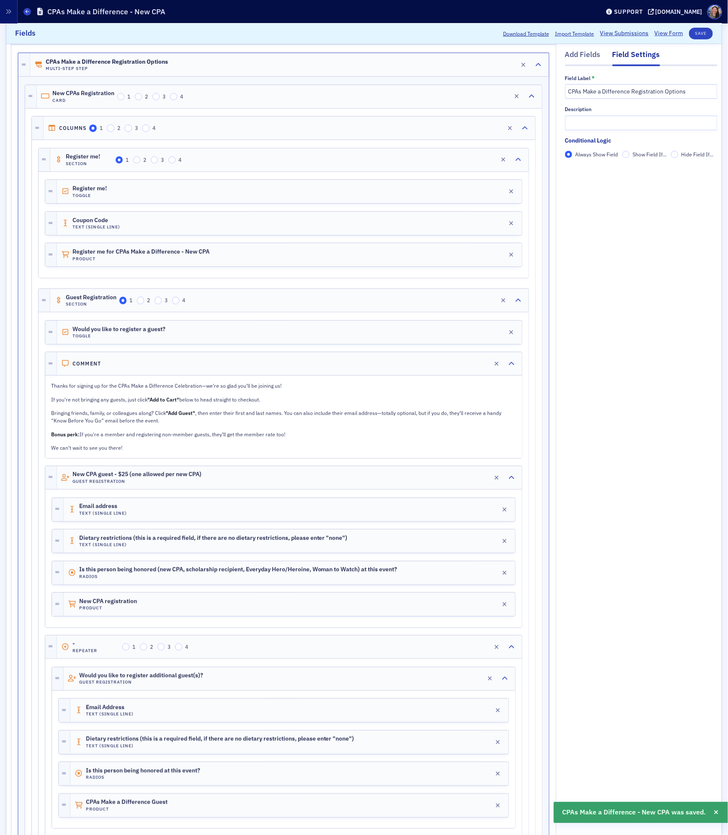
scroll to position [155, 0]
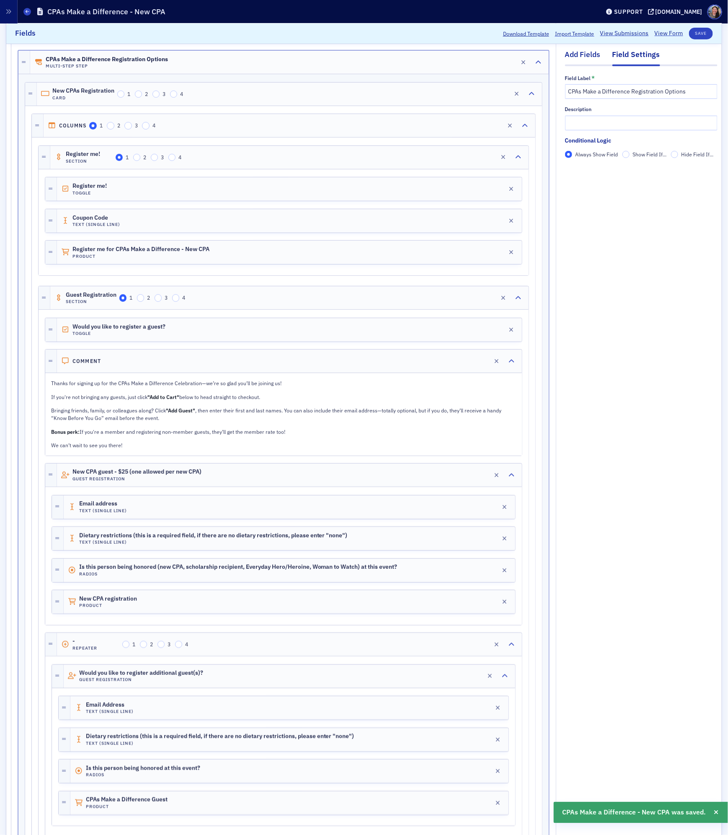
click at [588, 58] on div "Add Fields" at bounding box center [583, 57] width 36 height 16
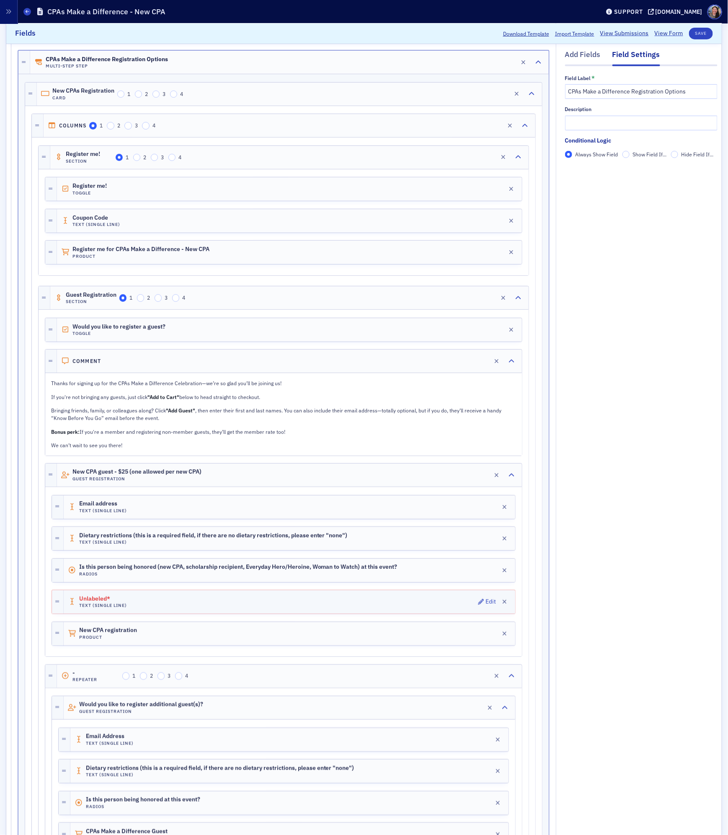
click at [218, 604] on div "Unlabeled* Text (Single Line) Edit" at bounding box center [290, 601] width 452 height 23
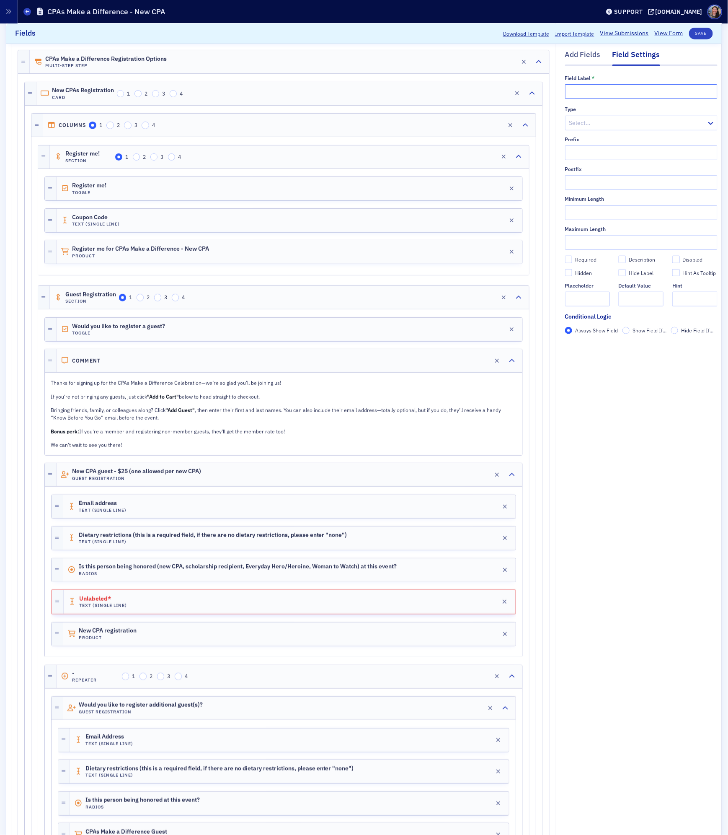
click at [648, 96] on input "text" at bounding box center [641, 91] width 153 height 15
type input "Coupon Code"
click at [580, 258] on div "Required" at bounding box center [585, 259] width 21 height 7
click at [573, 258] on input "Required" at bounding box center [569, 260] width 8 height 8
checkbox input "true"
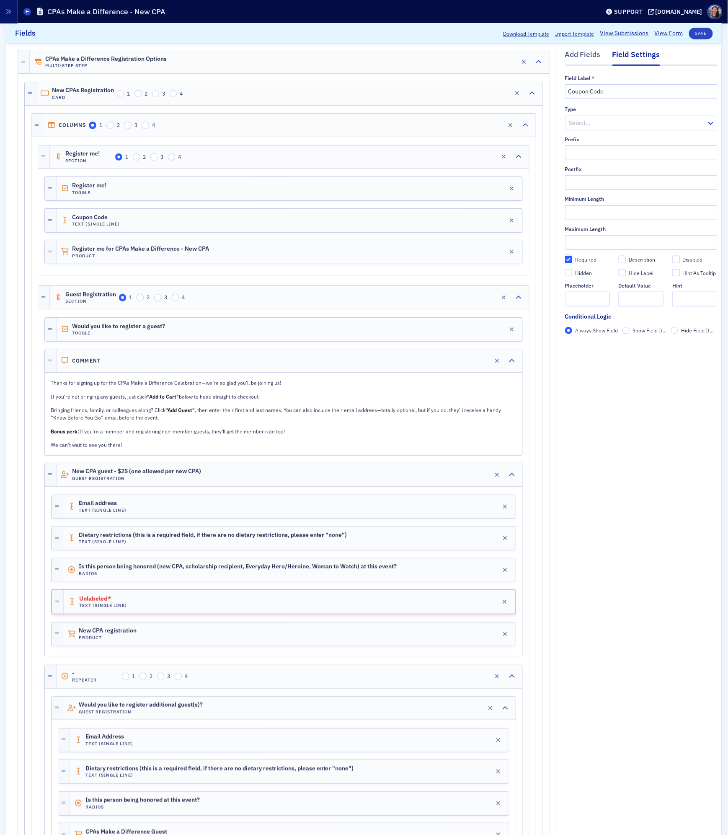
type input "required"
click at [698, 29] on button "Save" at bounding box center [701, 34] width 24 height 12
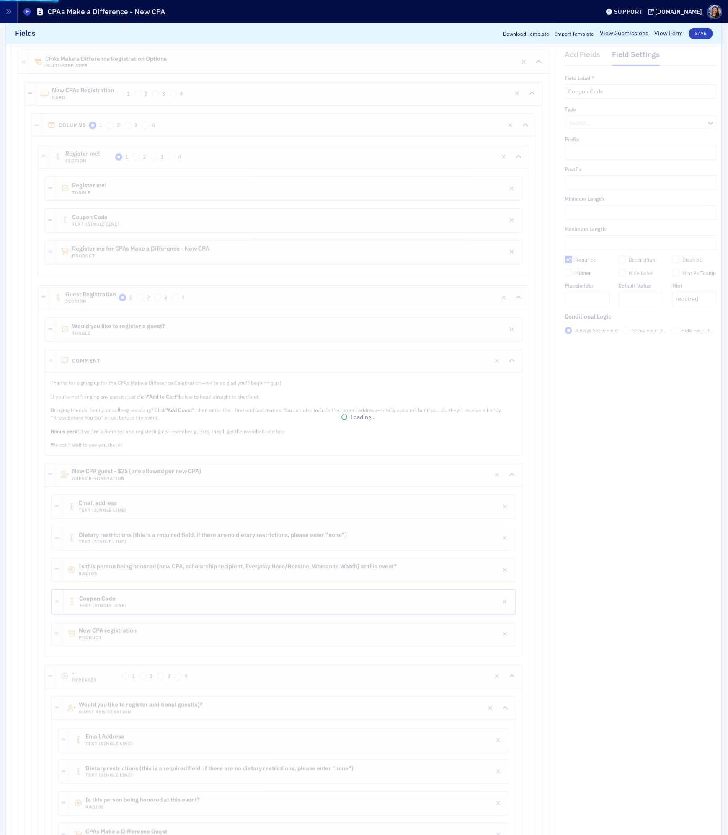
scroll to position [0, 0]
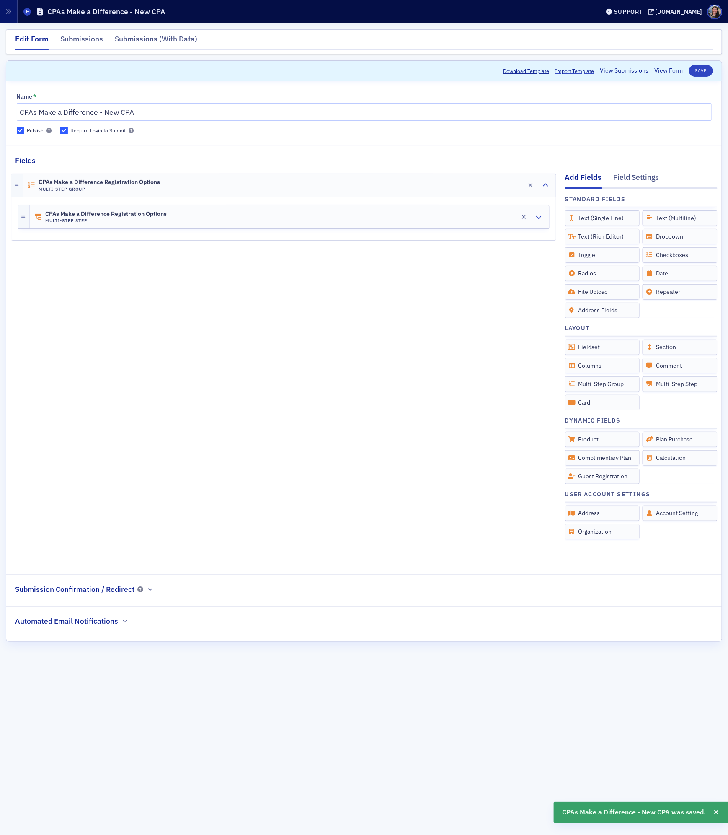
click at [657, 73] on link "View Form" at bounding box center [669, 70] width 28 height 9
click at [105, 339] on div "CPAs Make a Difference Registration Options Multi-Step Group Edit CPAs Make a D…" at bounding box center [284, 364] width 546 height 396
click at [93, 188] on h4 "Multi-Step Group" at bounding box center [100, 188] width 122 height 5
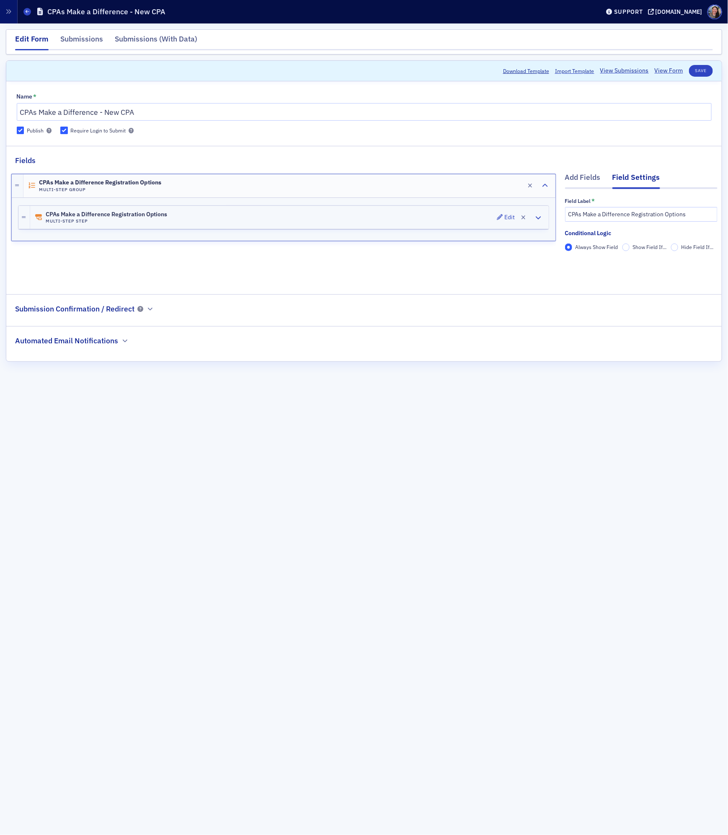
click at [99, 212] on span "CPAs Make a Difference Registration Options" at bounding box center [107, 214] width 122 height 7
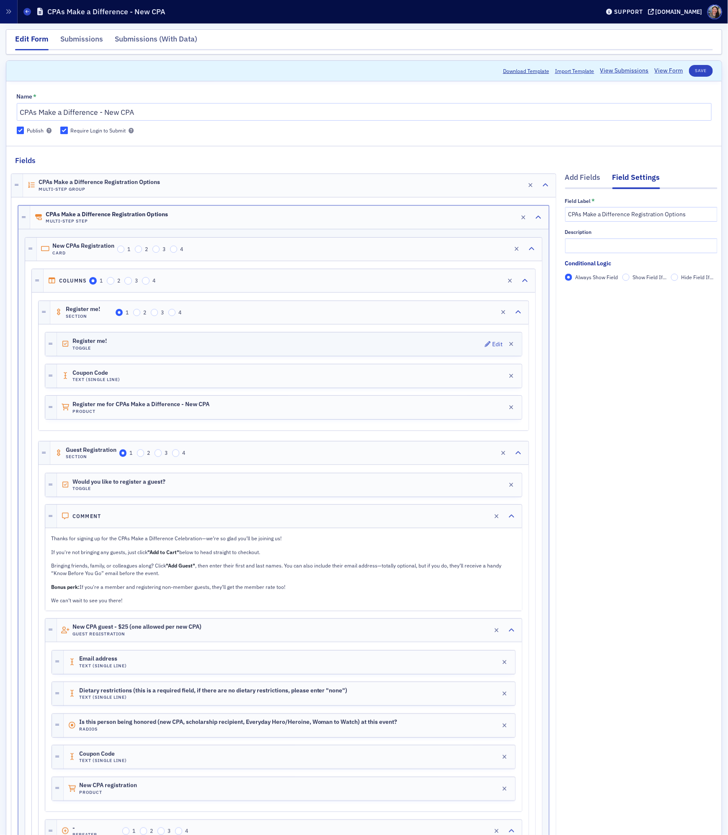
click at [238, 340] on div "Register me! Toggle Edit" at bounding box center [289, 343] width 465 height 23
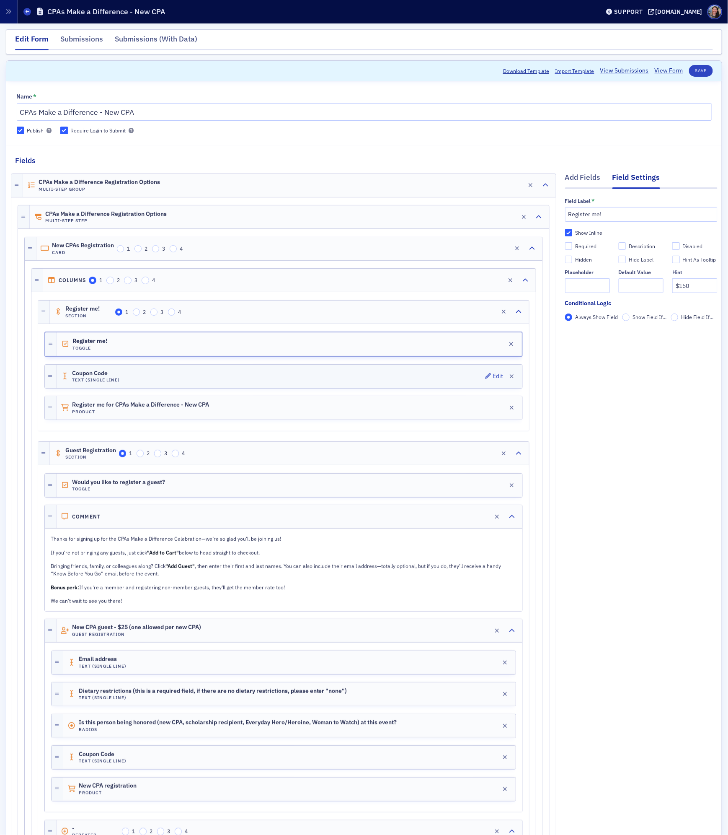
click at [127, 380] on div "Coupon Code Text (Single Line) Edit" at bounding box center [290, 376] width 466 height 23
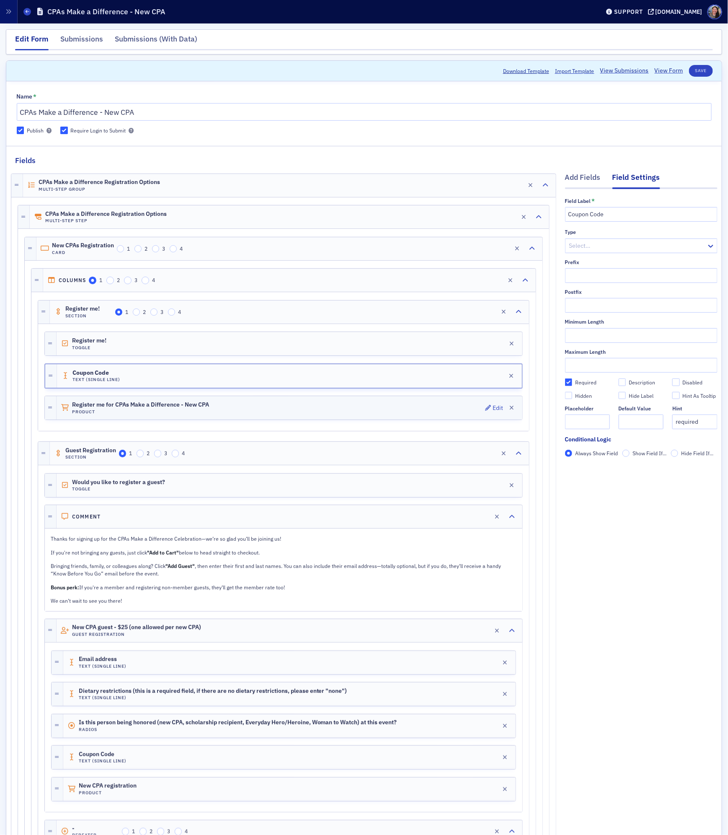
click at [113, 408] on span "Register me for CPAs Make a Difference - New CPA" at bounding box center [140, 404] width 137 height 7
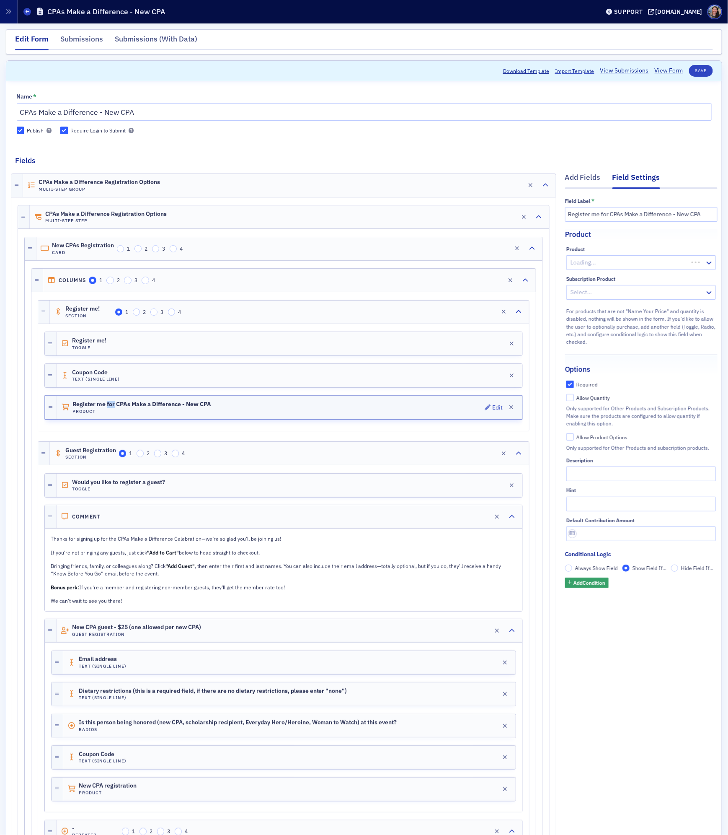
click at [113, 408] on span "Register me for CPAs Make a Difference - New CPA" at bounding box center [142, 404] width 139 height 7
click at [114, 408] on span "Register me for CPAs Make a Difference - New CPA" at bounding box center [142, 404] width 139 height 7
copy span "Register me for CPAs Make a Difference - New CPA"
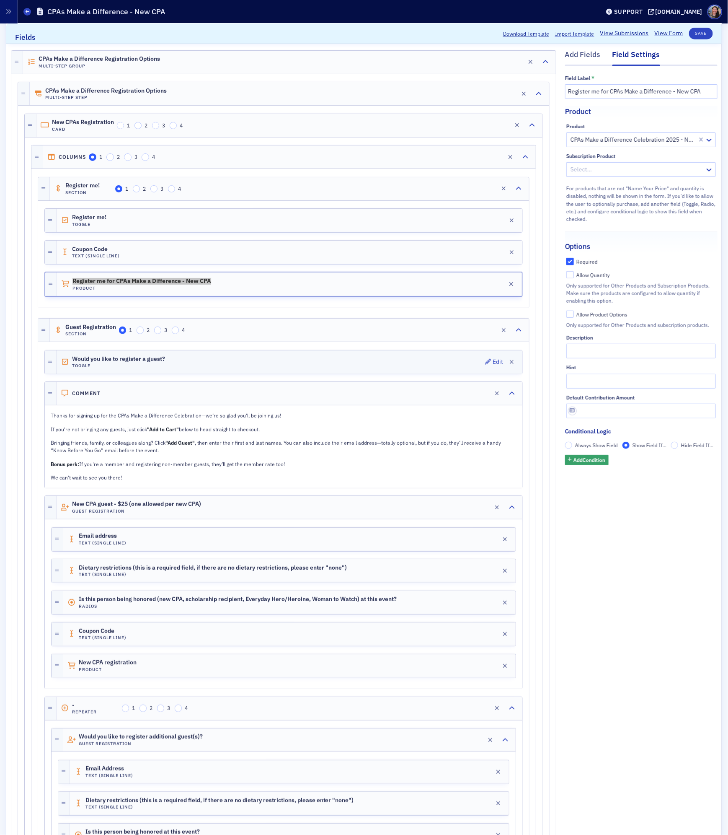
scroll to position [124, 0]
click at [114, 433] on p "If you're not bringing any guests, just click "Add to Cart" below to head strai…" at bounding box center [283, 429] width 465 height 8
click at [209, 433] on p "If you're not bringing any guests, just click "Add to Cart" below to head strai…" at bounding box center [283, 429] width 465 height 8
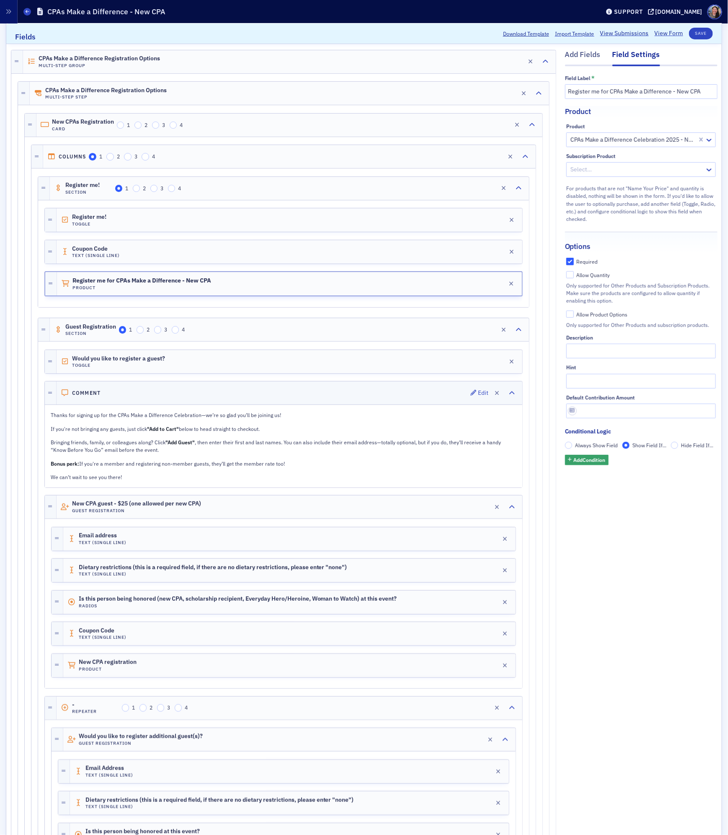
click at [185, 394] on div "Comment Edit" at bounding box center [290, 392] width 466 height 23
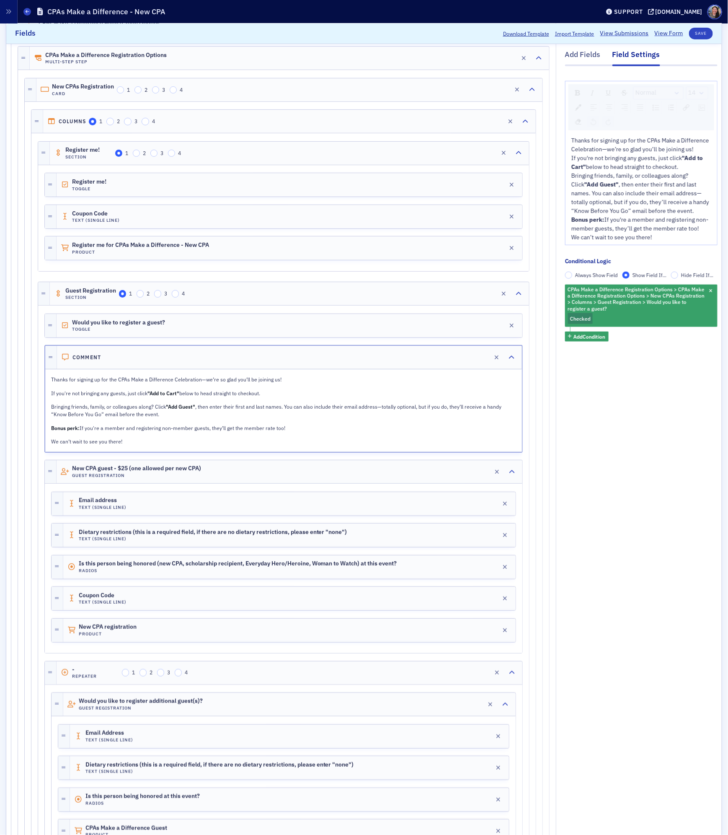
scroll to position [160, 0]
click at [358, 546] on div "Dietary restrictions (this is a required field, if there are no dietary restric…" at bounding box center [289, 533] width 453 height 23
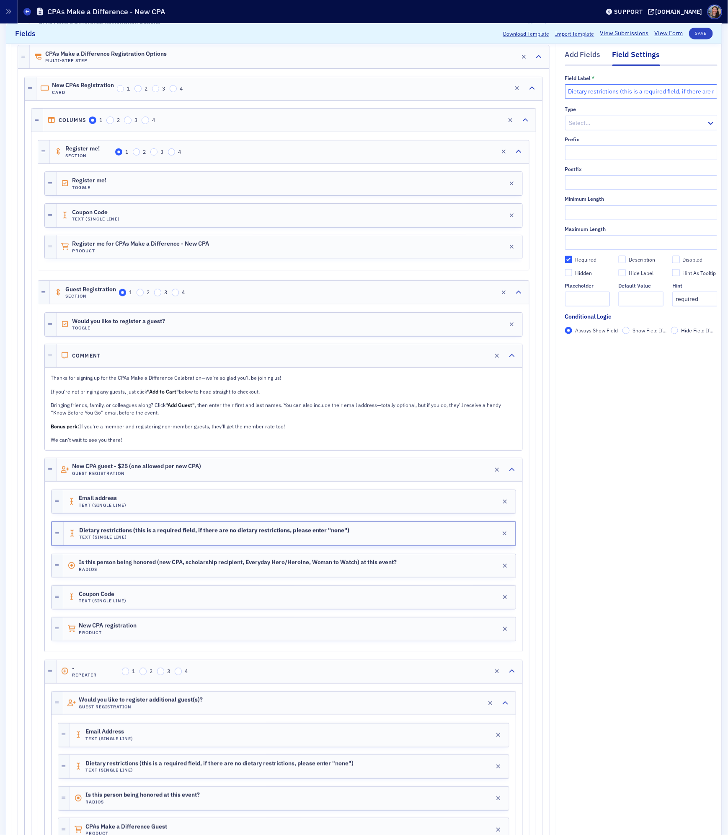
click at [651, 93] on input "Dietary restrictions (this is a required field, if there are no dietary restric…" at bounding box center [641, 91] width 153 height 15
click at [128, 566] on span "Is this person being honored (new CPA, scholarship recipient, Everyday Hero/Her…" at bounding box center [238, 562] width 319 height 7
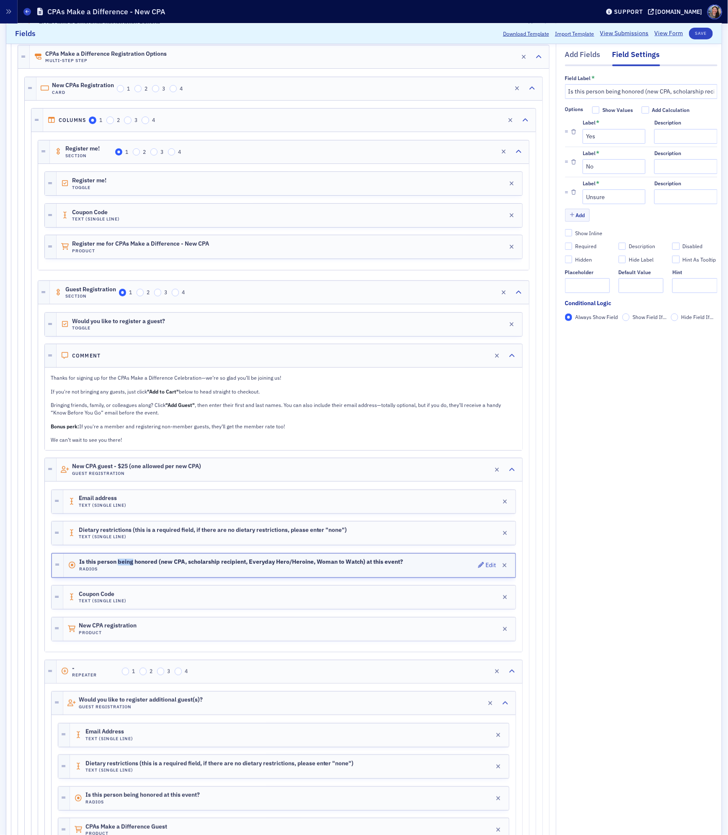
click at [128, 565] on span "Is this person being honored (new CPA, scholarship recipient, Everyday Hero/Her…" at bounding box center [241, 562] width 324 height 7
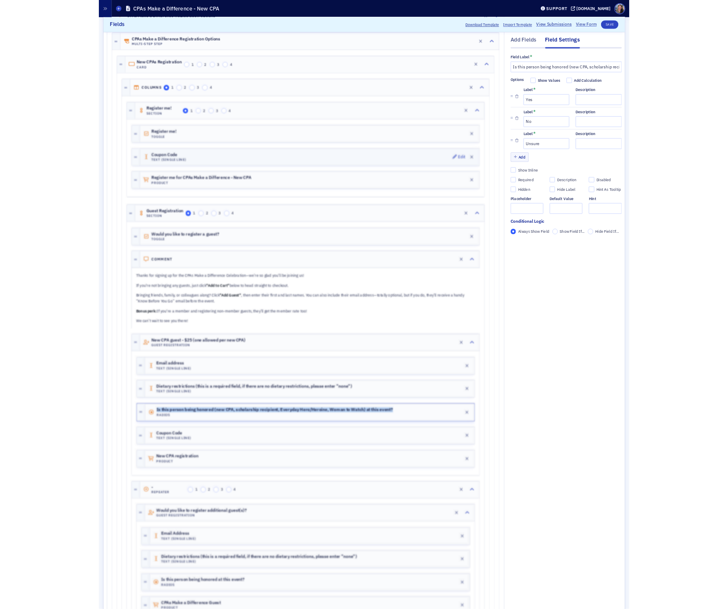
scroll to position [0, 0]
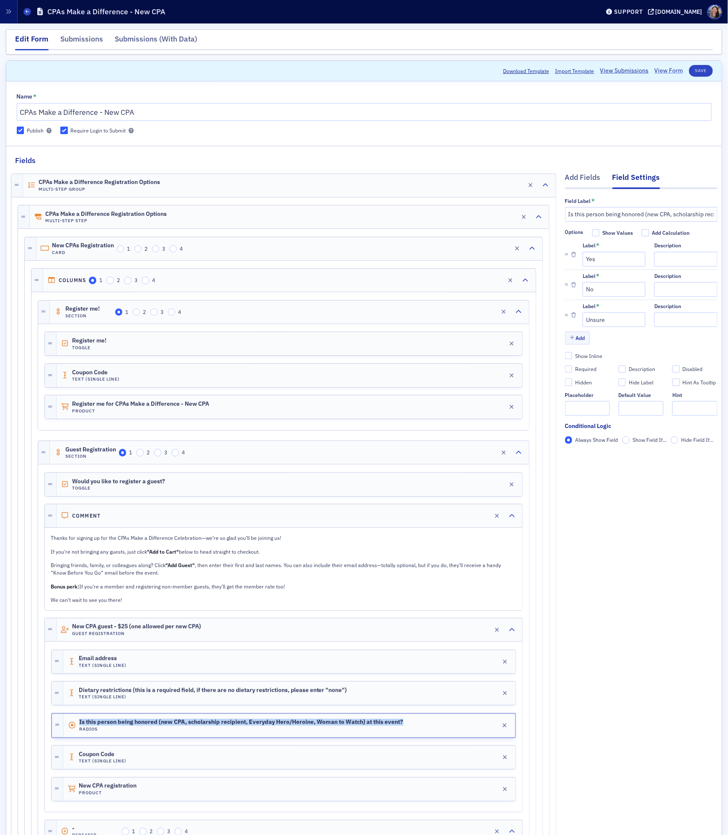
click at [675, 70] on link "View Form" at bounding box center [669, 70] width 28 height 9
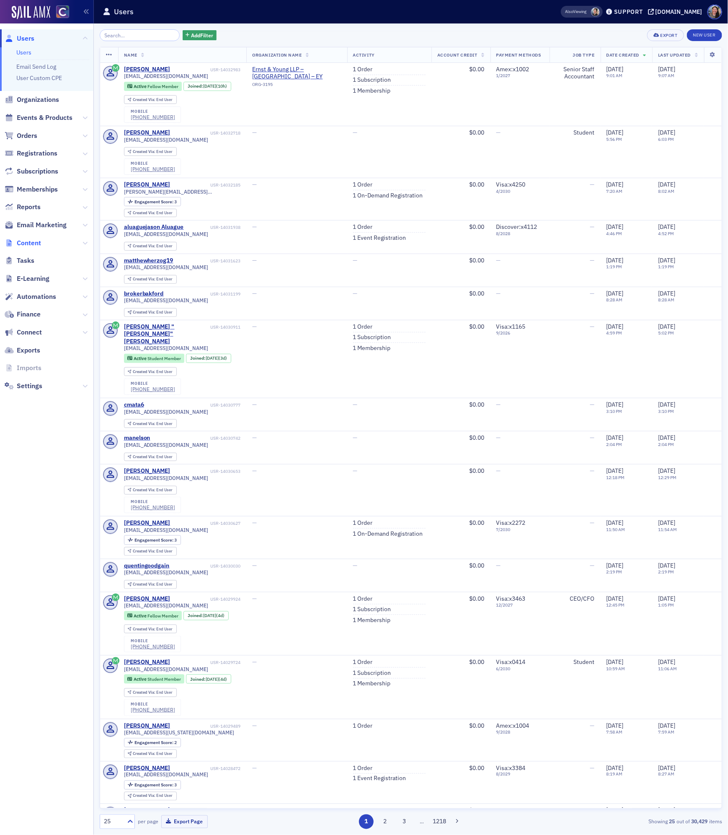
click at [30, 241] on span "Content" at bounding box center [29, 242] width 24 height 9
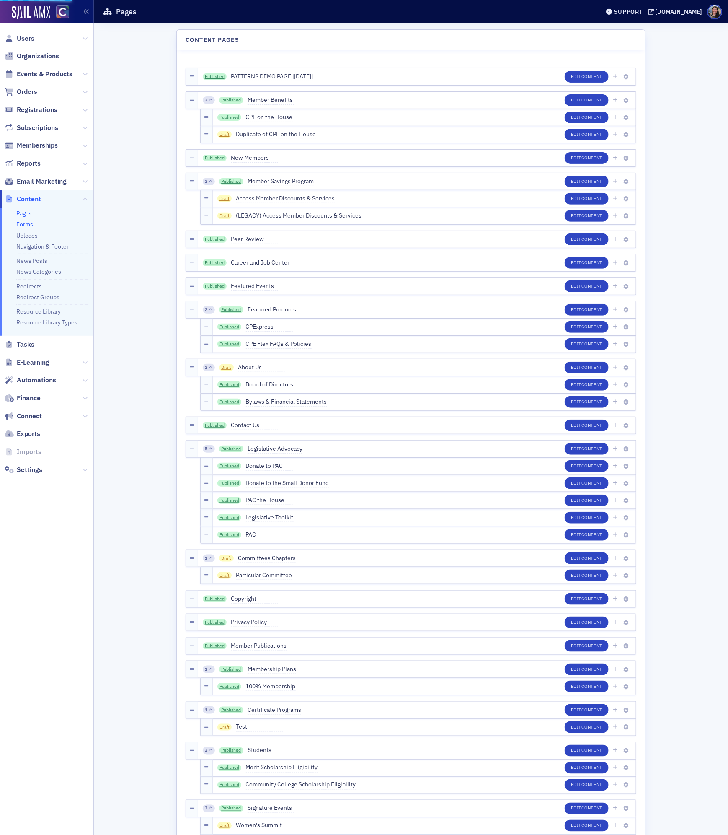
click at [25, 222] on link "Forms" at bounding box center [24, 224] width 17 height 8
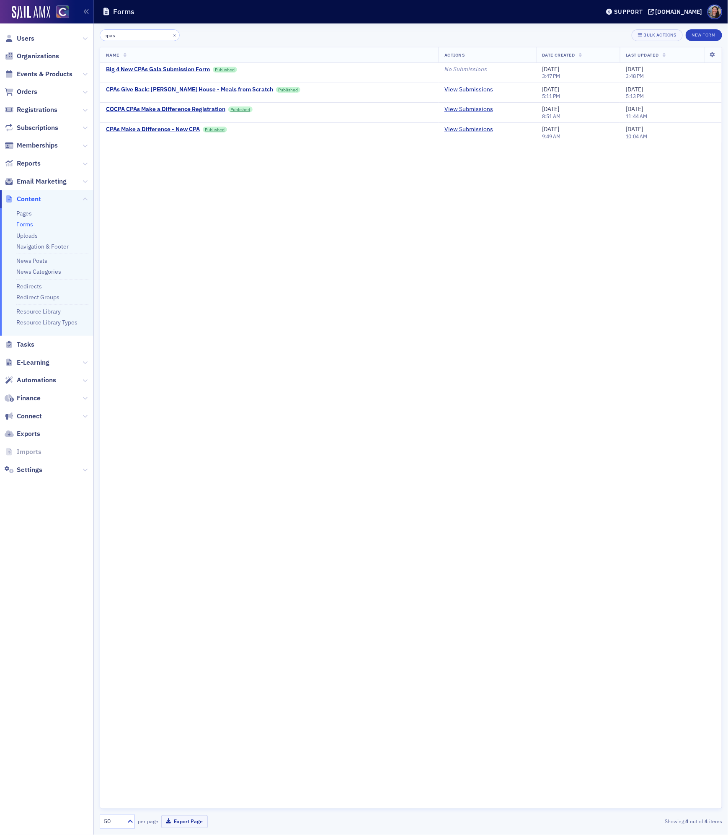
type input "cpas"
click at [153, 111] on div "COCPA CPAs Make a Difference Registration" at bounding box center [165, 110] width 119 height 8
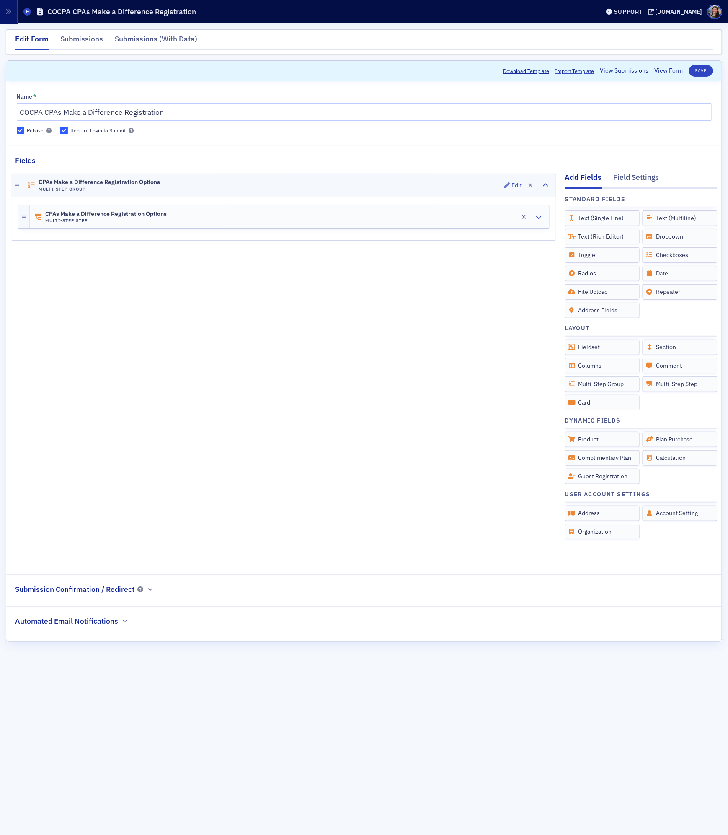
click at [208, 184] on div "CPAs Make a Difference Registration Options Multi-Step Group Edit" at bounding box center [289, 185] width 533 height 23
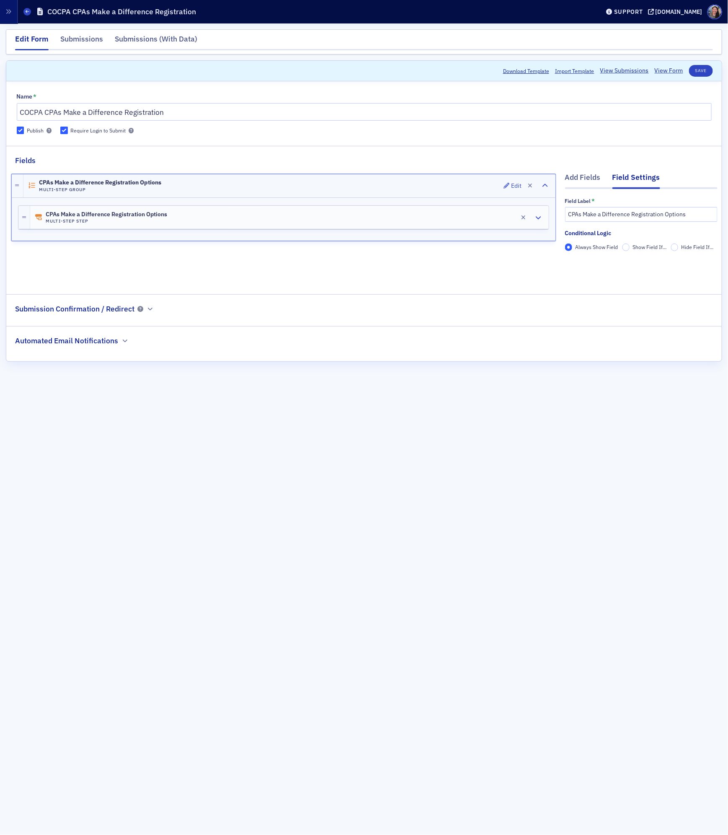
click at [208, 184] on div "CPAs Make a Difference Registration Options Multi-Step Group Edit" at bounding box center [289, 185] width 532 height 23
click at [198, 220] on div "CPAs Make a Difference Registration Options Multi-Step Step Edit" at bounding box center [289, 217] width 519 height 23
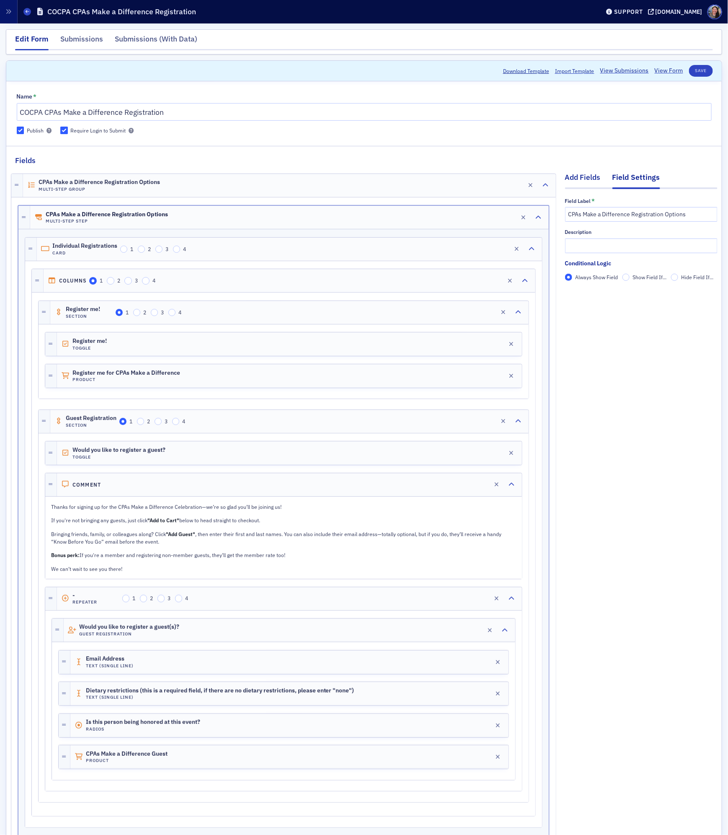
click at [583, 174] on div "Add Fields" at bounding box center [583, 180] width 36 height 16
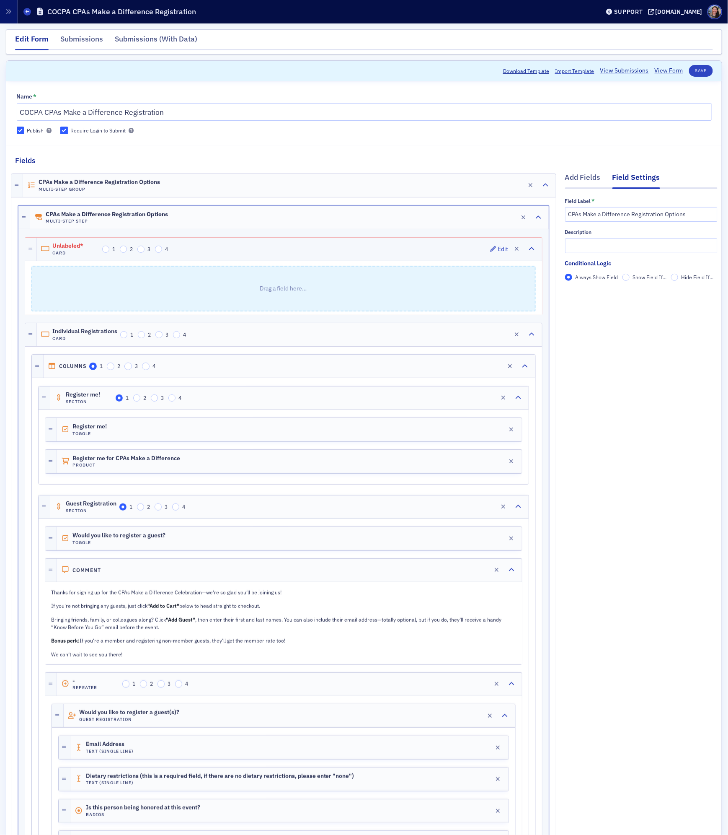
click at [215, 251] on div "Unlabeled* Card 1 2 3 4 Edit" at bounding box center [289, 249] width 505 height 23
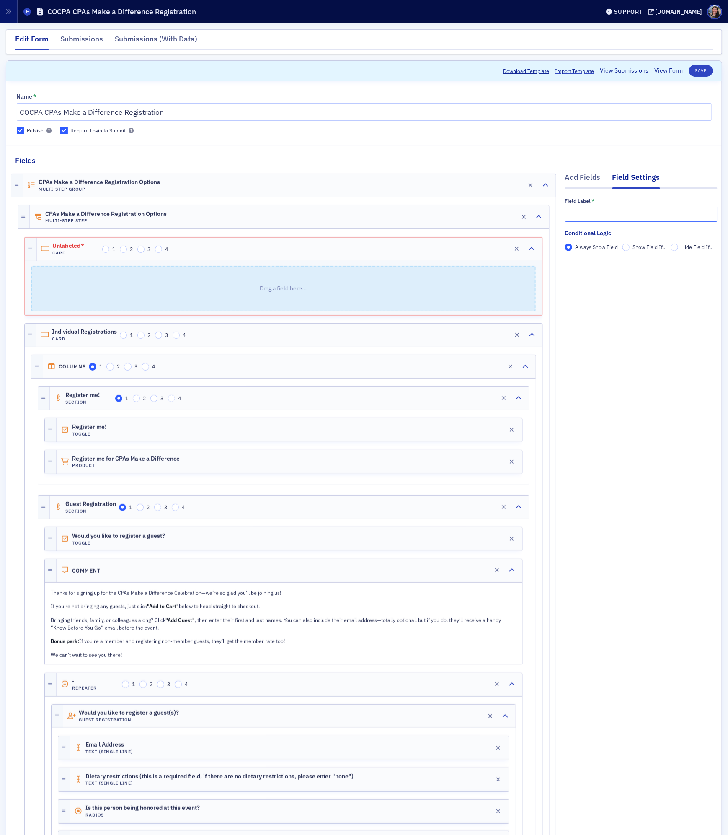
click at [635, 212] on input "text" at bounding box center [641, 214] width 153 height 15
type input "N"
type input "J"
type input "New CPA"
click at [585, 177] on div "Add Fields" at bounding box center [583, 180] width 36 height 16
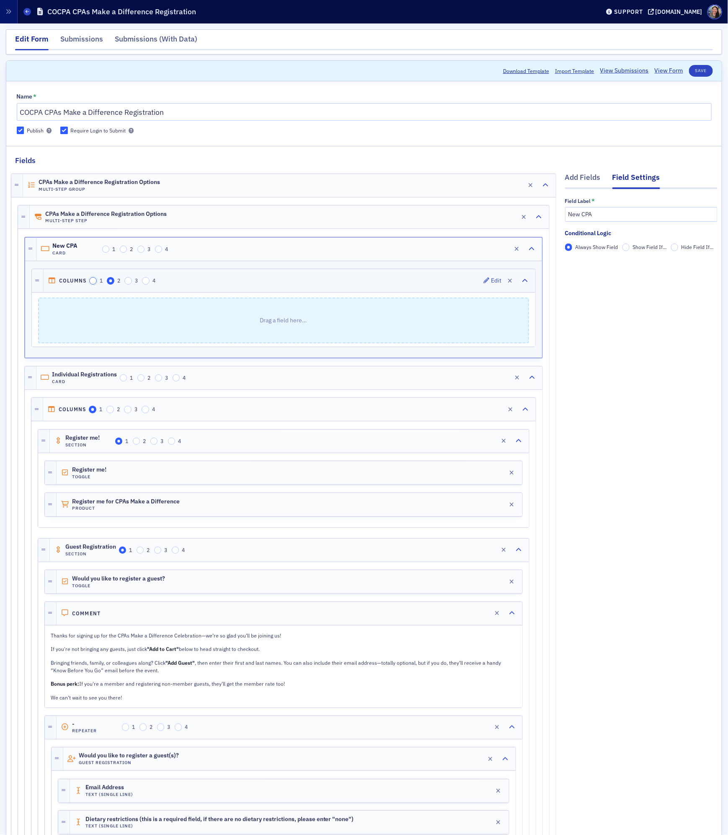
click at [93, 282] on input "1" at bounding box center [93, 281] width 8 height 8
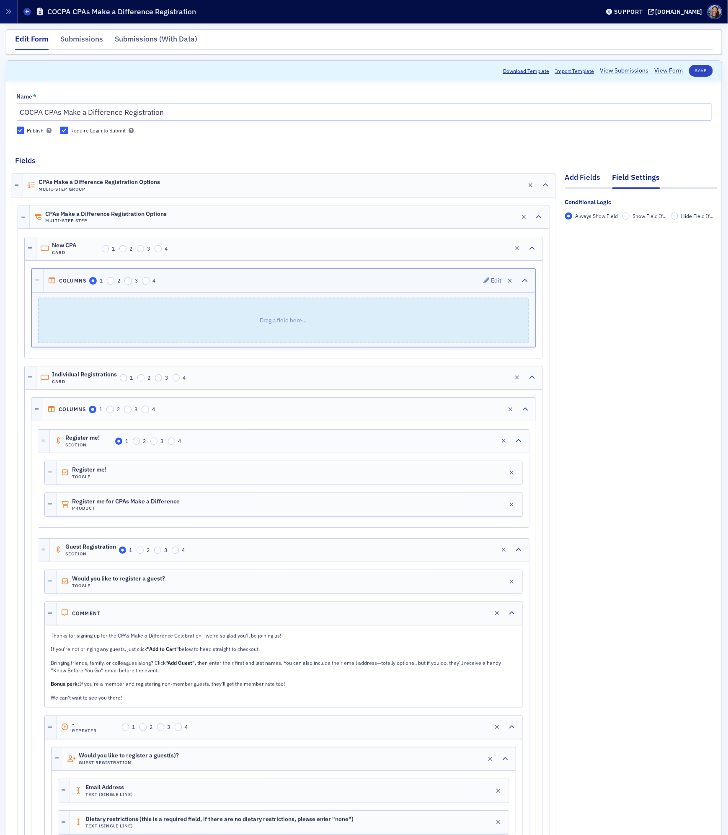
click at [579, 183] on div "Add Fields" at bounding box center [583, 180] width 36 height 16
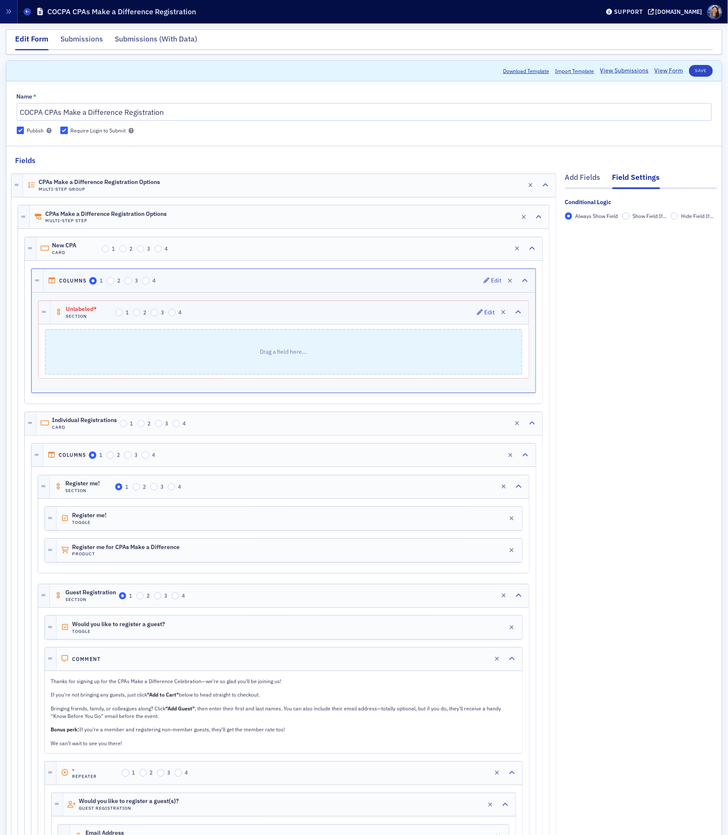
click at [254, 318] on div "Unlabeled* Section 1 2 3 4 Edit" at bounding box center [289, 312] width 479 height 23
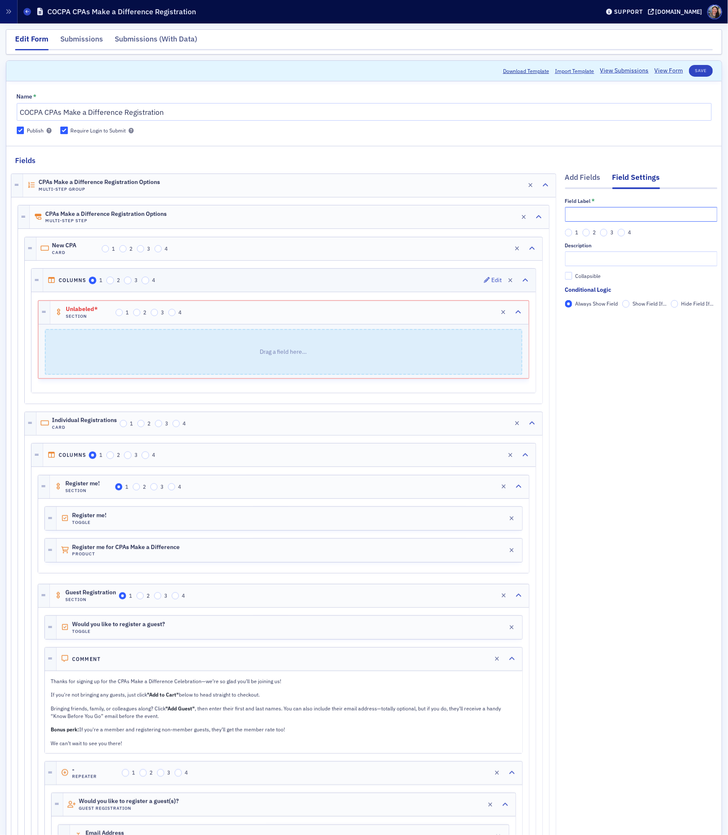
click at [604, 213] on input "text" at bounding box center [641, 214] width 153 height 15
type input "Register Me!"
click at [580, 178] on div "Add Fields" at bounding box center [583, 180] width 36 height 16
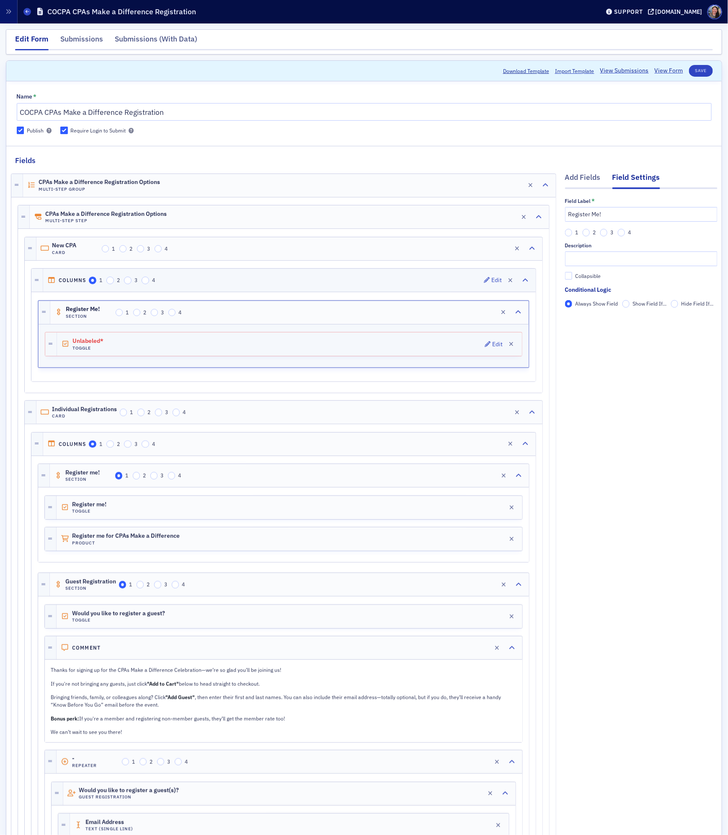
click at [323, 349] on div "Unlabeled* Toggle Edit" at bounding box center [289, 343] width 465 height 23
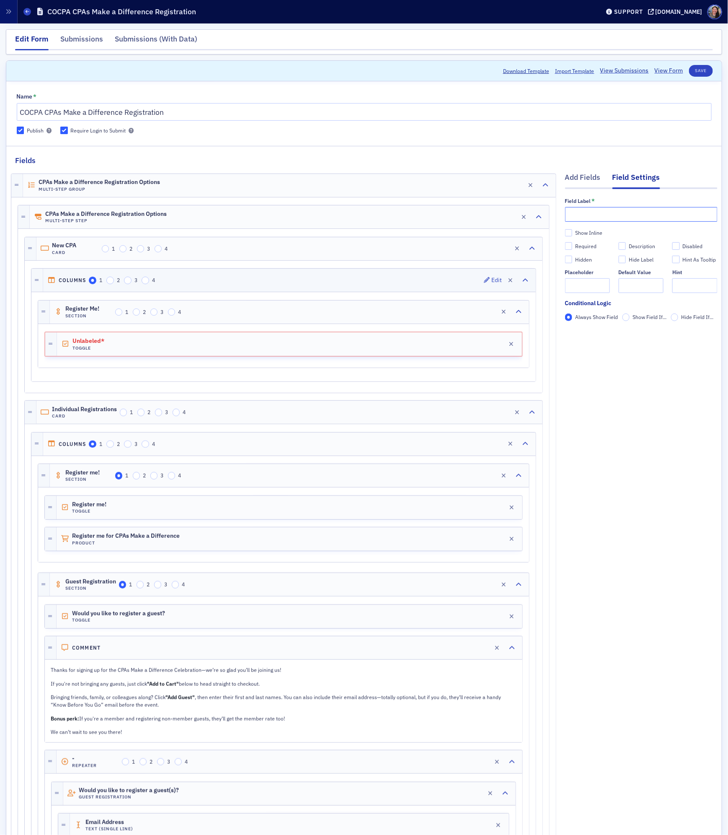
click at [594, 215] on input "text" at bounding box center [641, 214] width 153 height 15
type input "Register me!"
click at [150, 350] on div "Register me! Toggle Edit" at bounding box center [289, 343] width 465 height 23
click at [587, 232] on div "Show Inline" at bounding box center [588, 232] width 27 height 7
click at [573, 232] on input "Show Inline" at bounding box center [569, 233] width 8 height 8
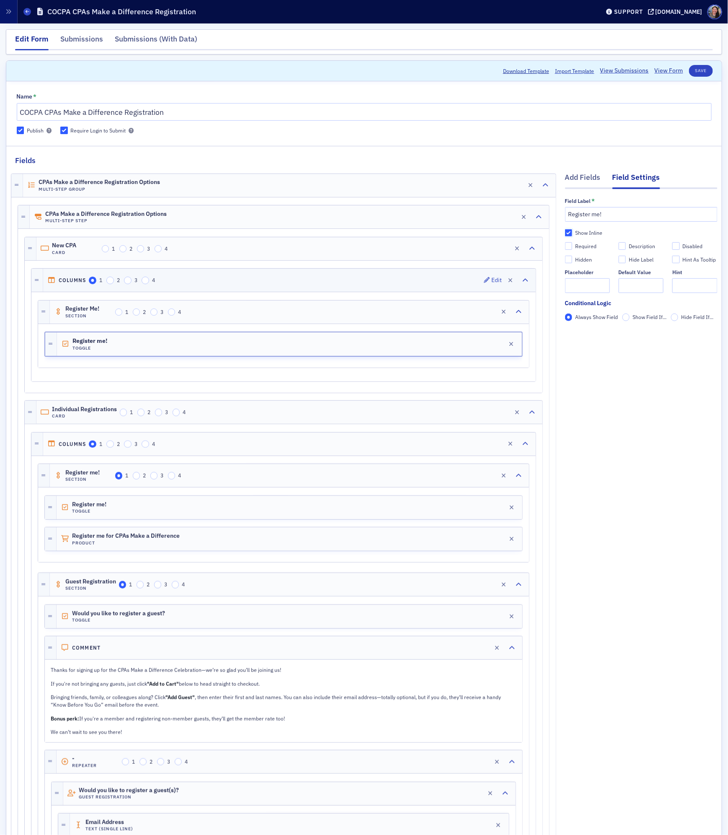
checkbox input "true"
click at [696, 288] on input "text" at bounding box center [695, 285] width 45 height 15
type input "#"
type input "$25"
click at [585, 177] on div "Add Fields" at bounding box center [583, 180] width 36 height 16
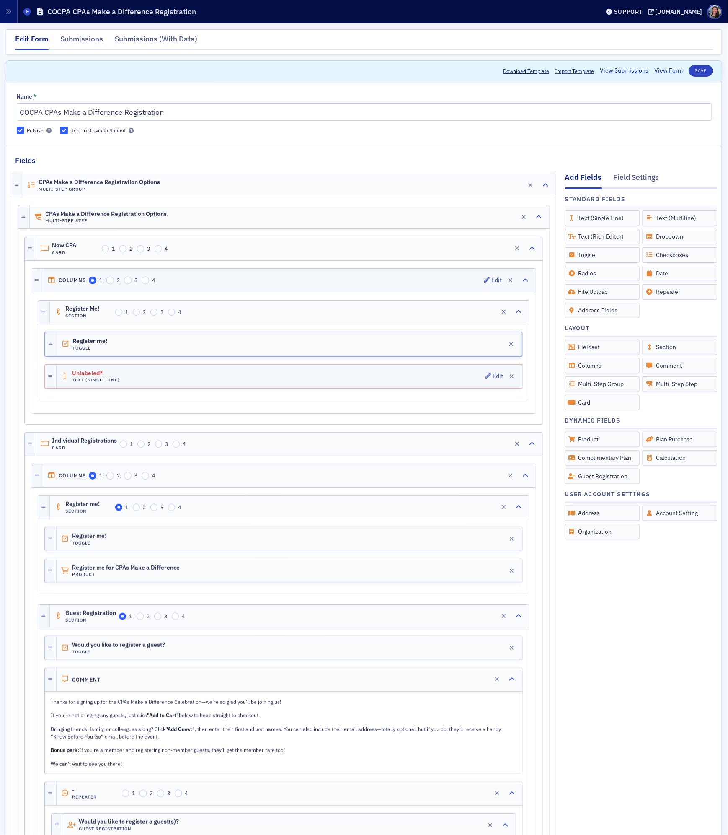
click at [316, 387] on div "Unlabeled* Text (Single Line) Edit" at bounding box center [290, 376] width 466 height 23
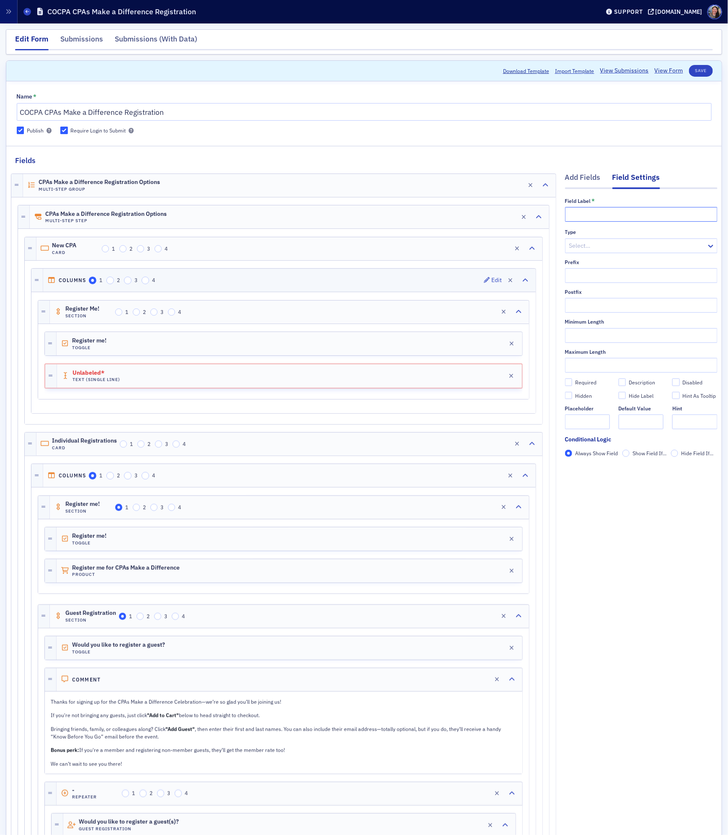
click at [583, 218] on input "text" at bounding box center [641, 214] width 153 height 15
type input "Coupon Code"
click at [590, 383] on div "Required" at bounding box center [585, 382] width 21 height 7
click at [573, 383] on input "Required" at bounding box center [569, 382] width 8 height 8
checkbox input "true"
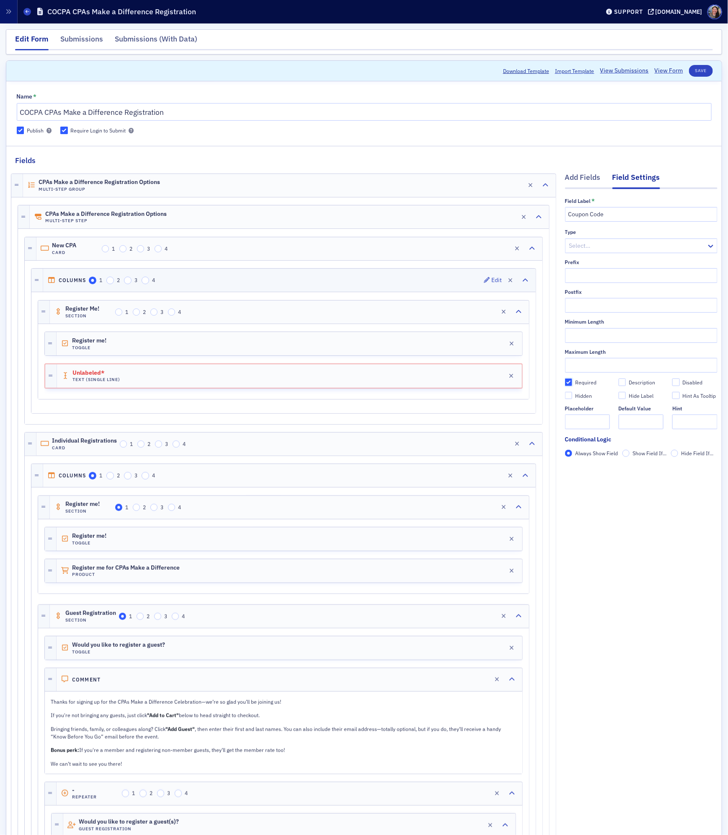
type input "required"
click at [582, 177] on div "Add Fields" at bounding box center [583, 180] width 36 height 16
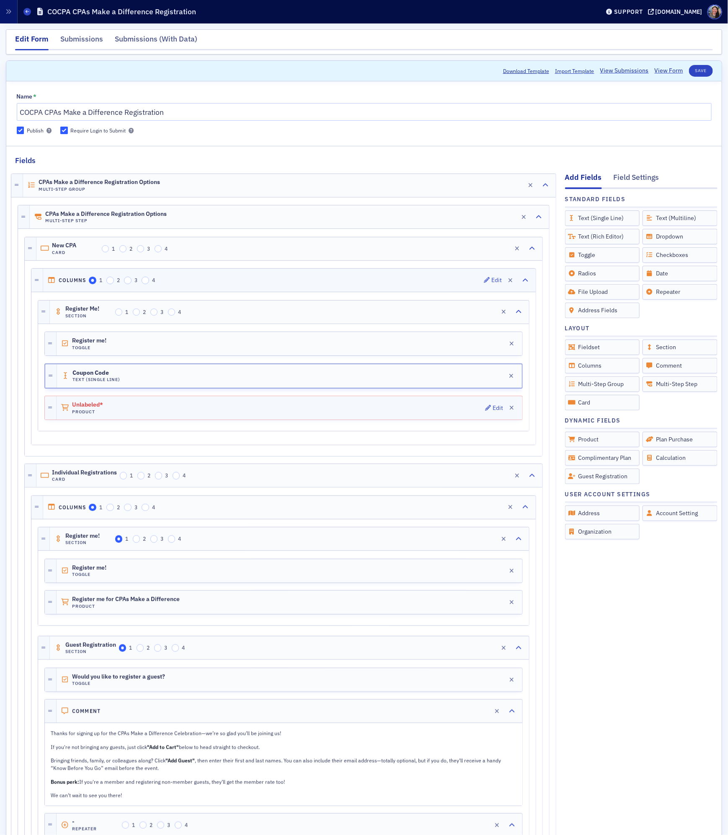
click at [361, 412] on div "Unlabeled* Product Edit" at bounding box center [290, 407] width 466 height 23
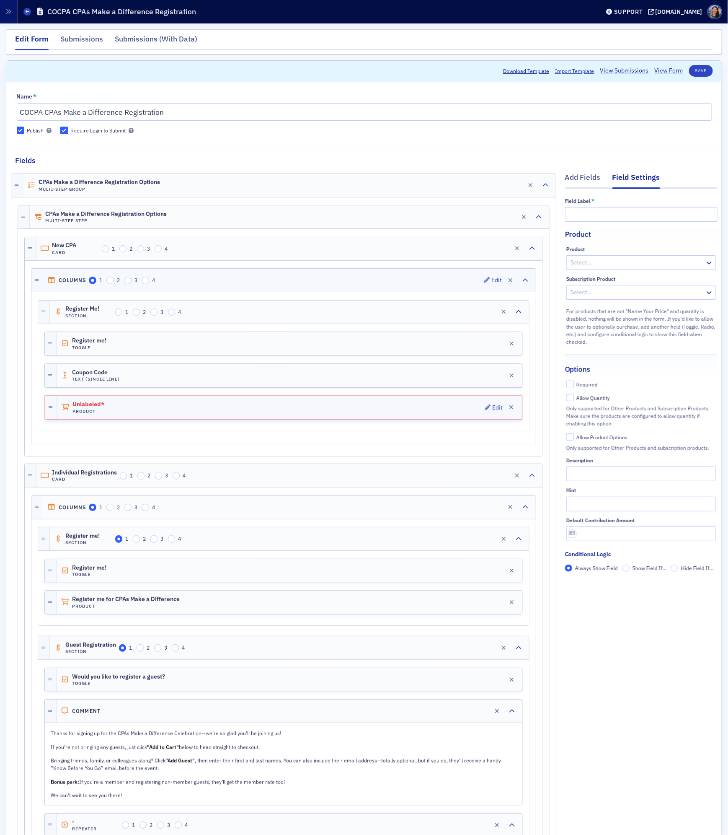
click at [103, 412] on h4 "Product" at bounding box center [96, 411] width 47 height 5
click at [99, 408] on span "Unlabeled*" at bounding box center [96, 404] width 47 height 7
click at [581, 212] on input "text" at bounding box center [641, 214] width 153 height 15
paste input "Register me for CPAs Make a Difference - New CPA"
type input "Register me for CPAs Make a Difference - New CPA"
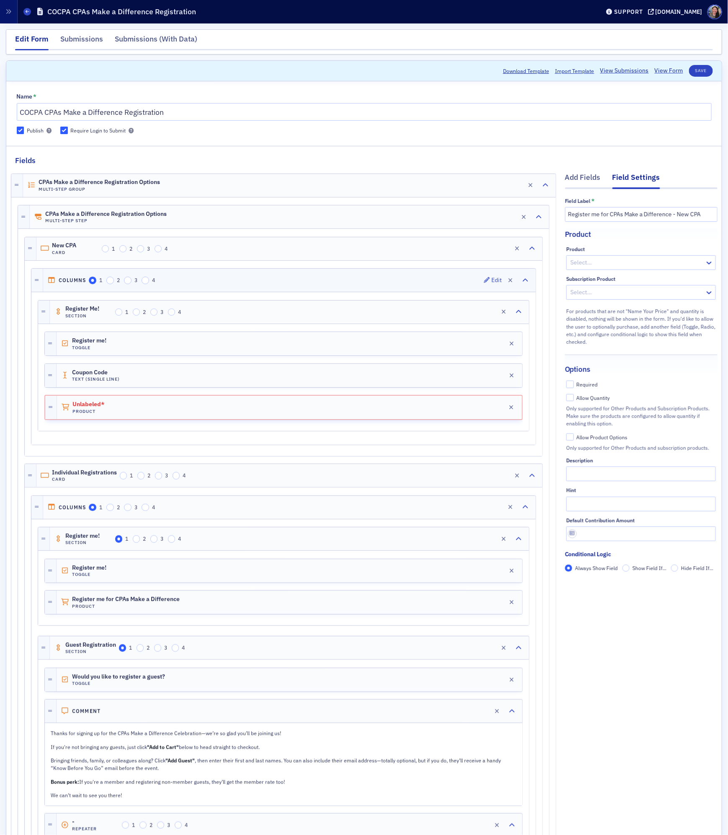
click at [590, 261] on div at bounding box center [637, 262] width 135 height 10
type input "cpas make a difference - new"
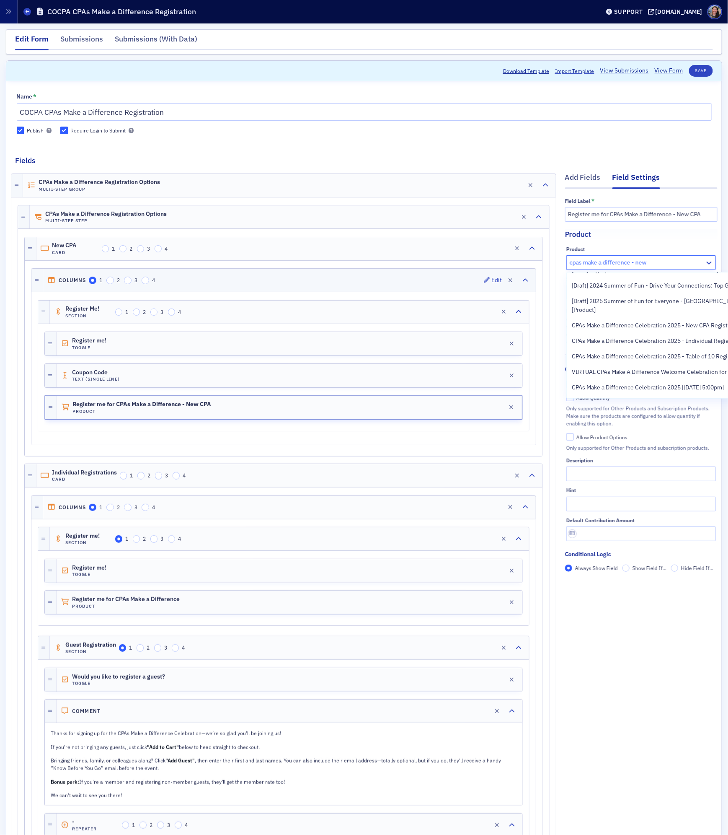
scroll to position [185, 0]
click at [603, 319] on span "CPAs Make a Difference Celebration 2025 - New CPA Registrations [[DATE] 5:00pm]" at bounding box center [681, 323] width 218 height 9
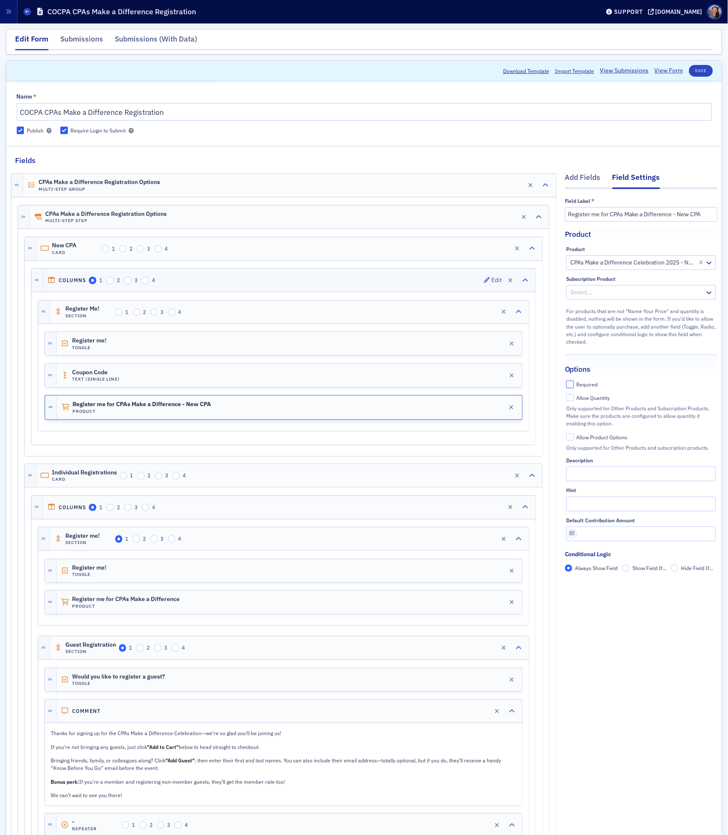
click at [573, 384] on input "Required" at bounding box center [571, 385] width 8 height 8
checkbox input "true"
click at [705, 68] on button "Save" at bounding box center [701, 71] width 24 height 12
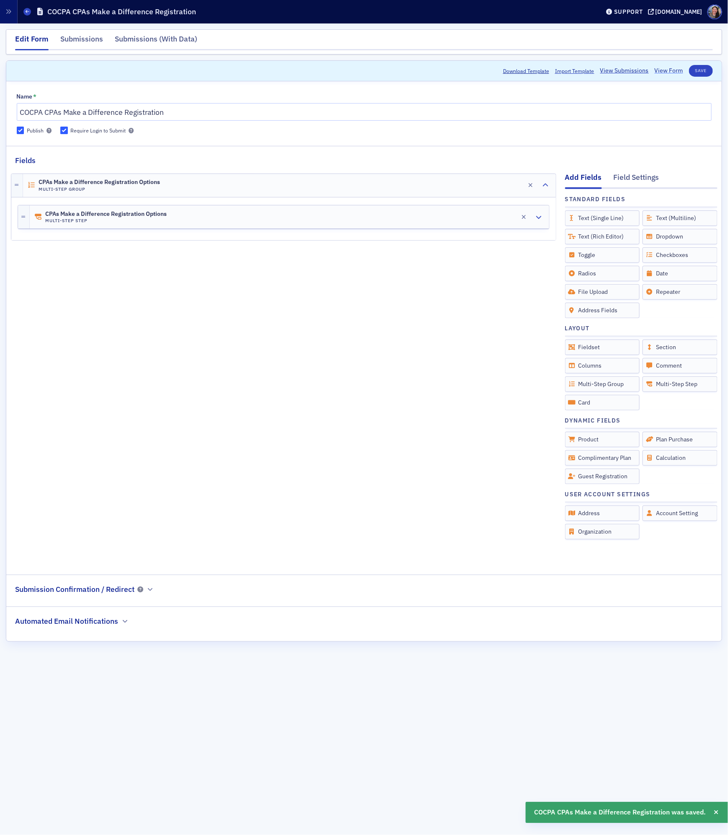
click at [670, 70] on link "View Form" at bounding box center [669, 70] width 28 height 9
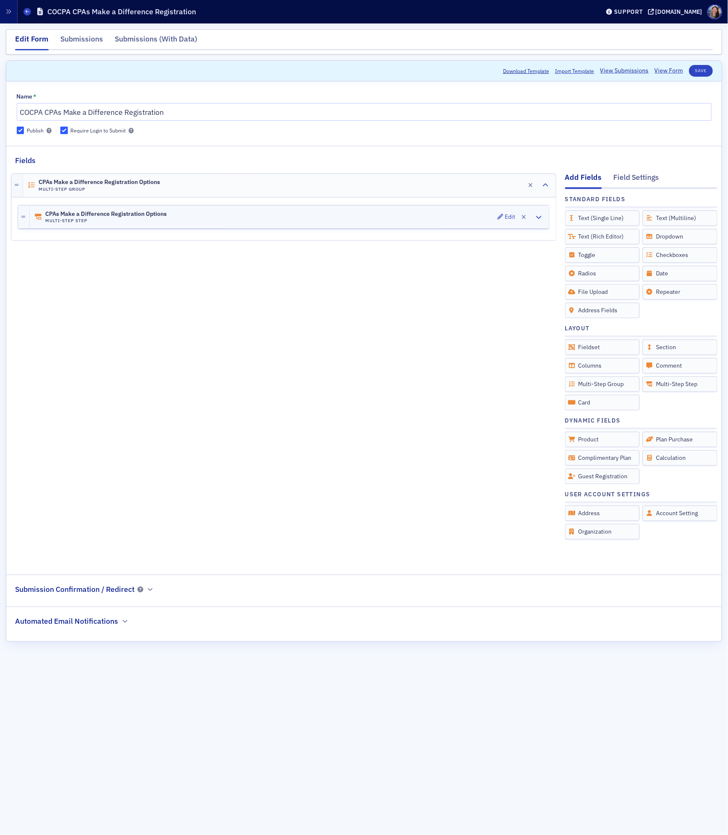
click at [251, 227] on div "CPAs Make a Difference Registration Options Multi-Step Step Edit" at bounding box center [290, 216] width 520 height 23
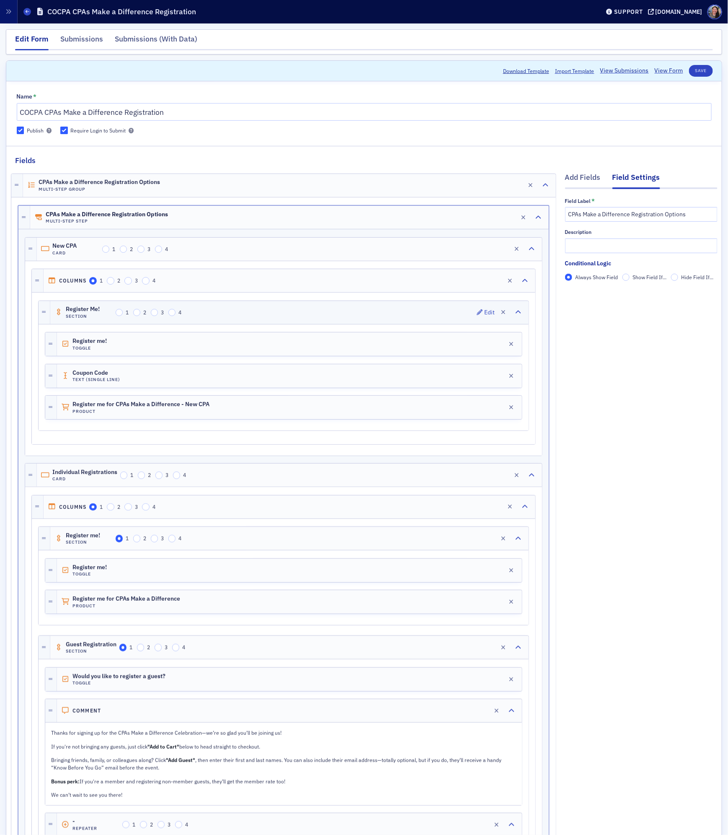
click at [209, 313] on div "Register Me! Section 1 2 3 4 Edit" at bounding box center [289, 312] width 479 height 23
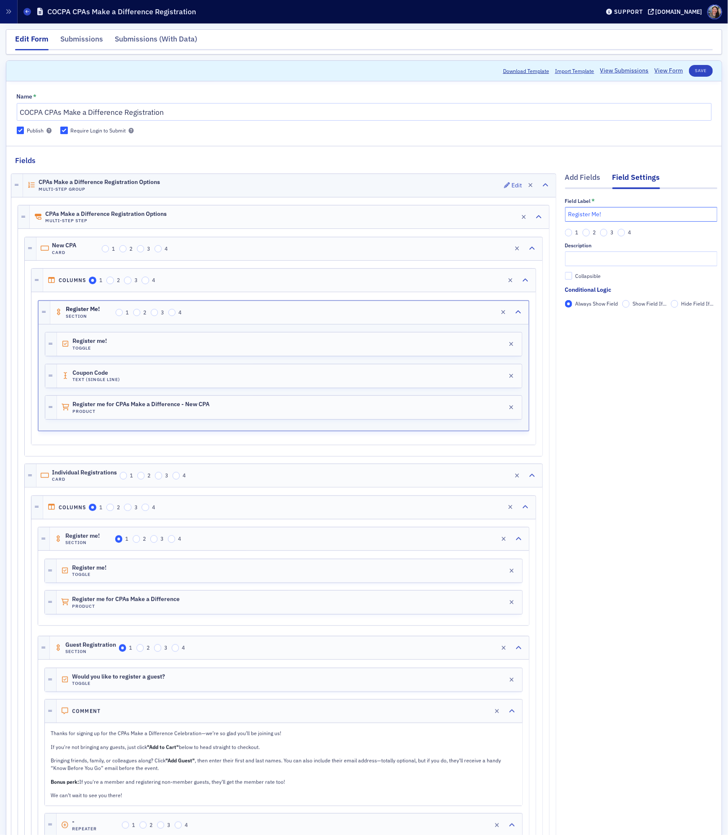
drag, startPoint x: 606, startPoint y: 212, endPoint x: 462, endPoint y: 181, distance: 147.6
click at [664, 224] on div "Field Label * I'm a new CPA - Register me 1 2 3 4 Description Collapsible Condi…" at bounding box center [641, 256] width 153 height 116
click at [663, 214] on input "I'm a new CPA - Register me" at bounding box center [641, 214] width 153 height 15
type input "I'm a new CPA - Register me!"
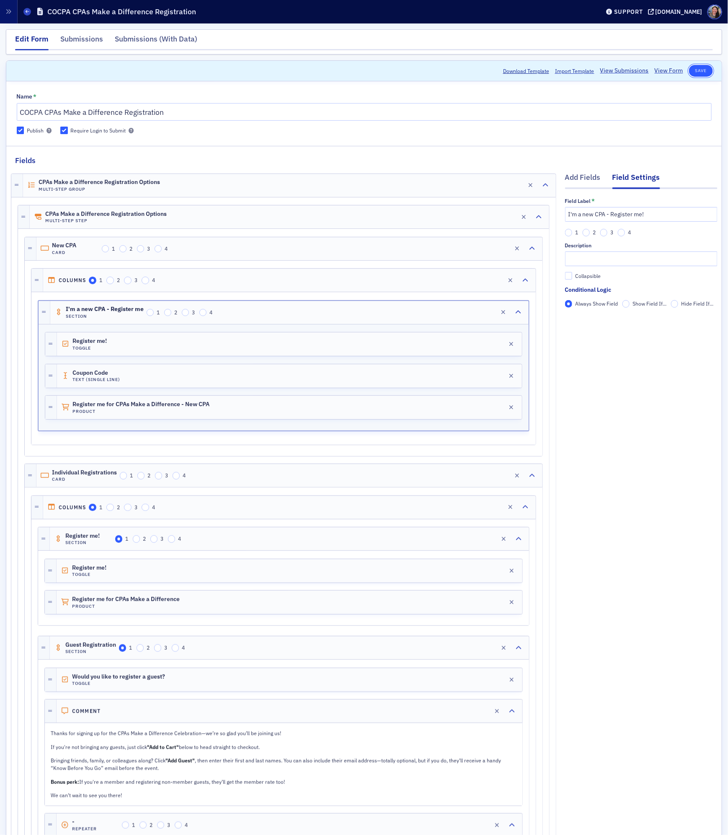
click at [704, 71] on button "Save" at bounding box center [701, 71] width 24 height 12
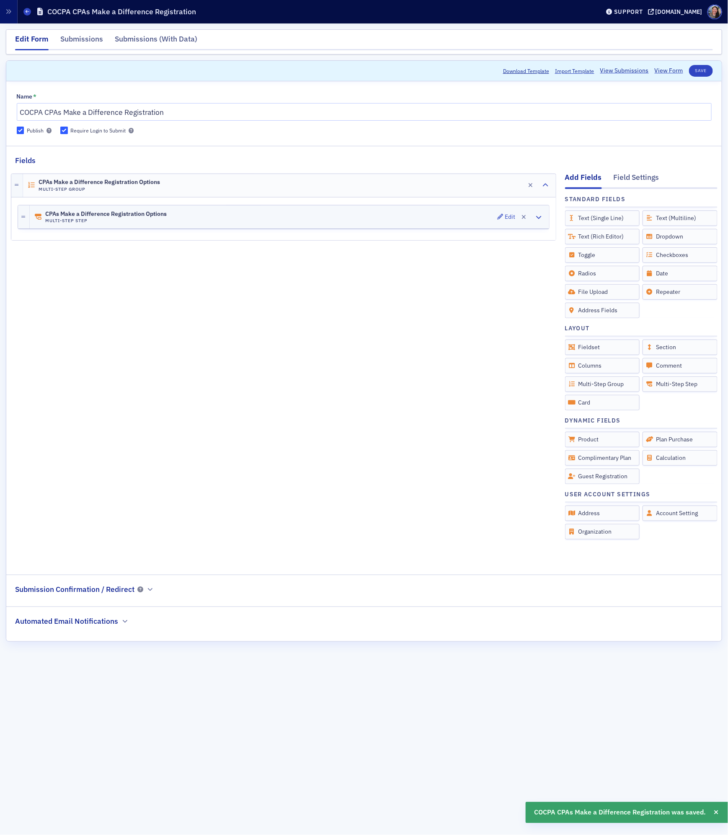
click at [262, 219] on div "CPAs Make a Difference Registration Options Multi-Step Step Edit" at bounding box center [290, 216] width 520 height 23
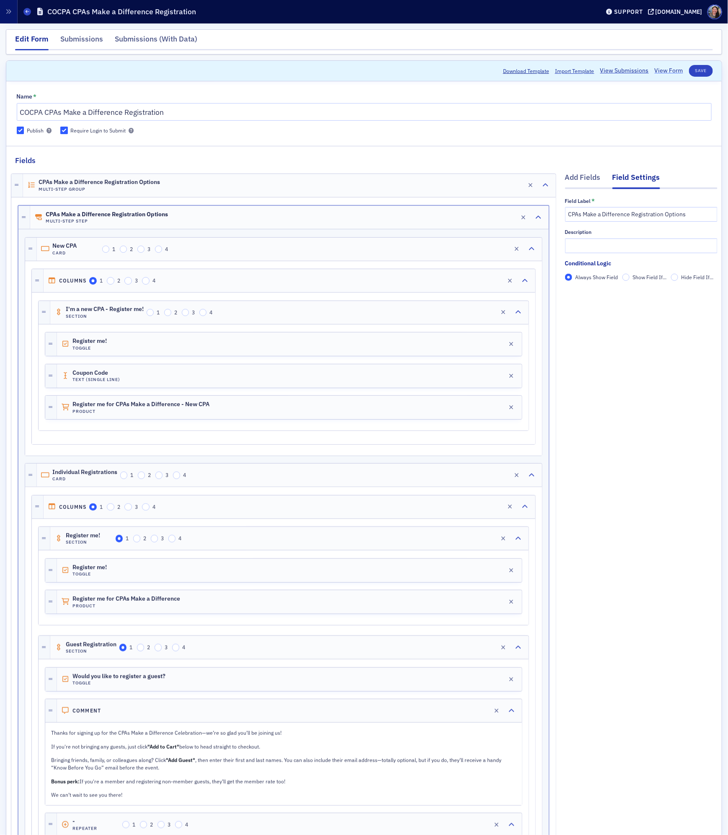
click at [672, 70] on link "View Form" at bounding box center [669, 70] width 28 height 9
click at [583, 176] on div "Add Fields" at bounding box center [583, 180] width 36 height 16
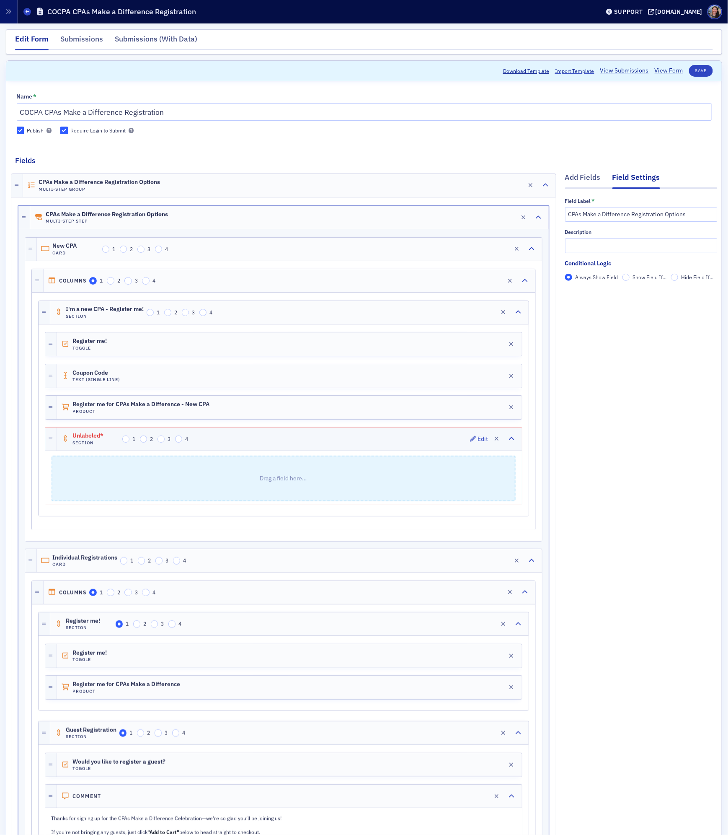
click at [238, 440] on div "Unlabeled* Section 1 2 3 4 Edit" at bounding box center [289, 438] width 465 height 23
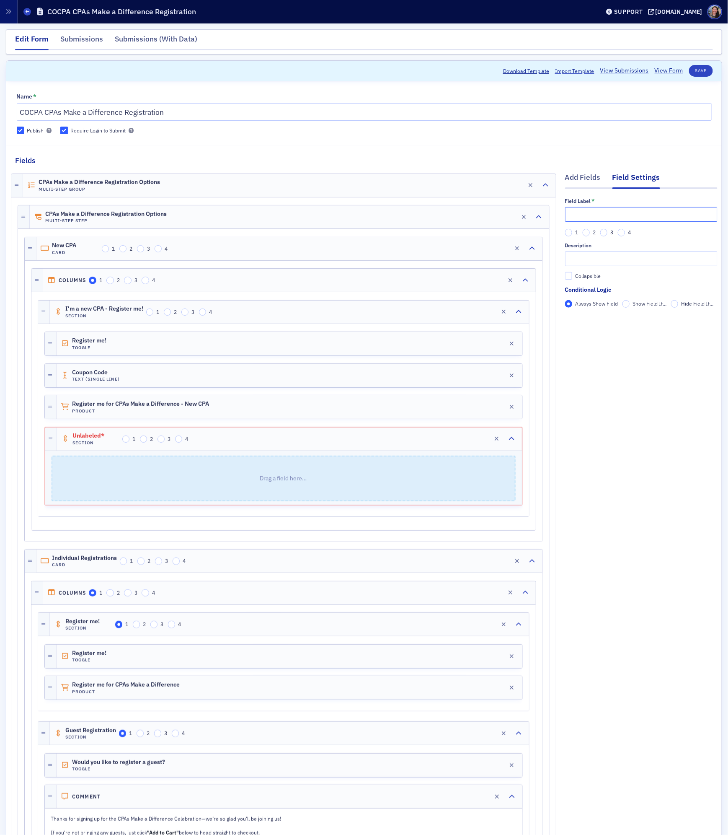
click at [654, 214] on input "text" at bounding box center [641, 214] width 153 height 15
type input "I'm a new CPA - Register my guest"
click at [366, 476] on p "Drag a field here…" at bounding box center [283, 478] width 463 height 44
click at [585, 179] on div "Add Fields" at bounding box center [583, 180] width 36 height 16
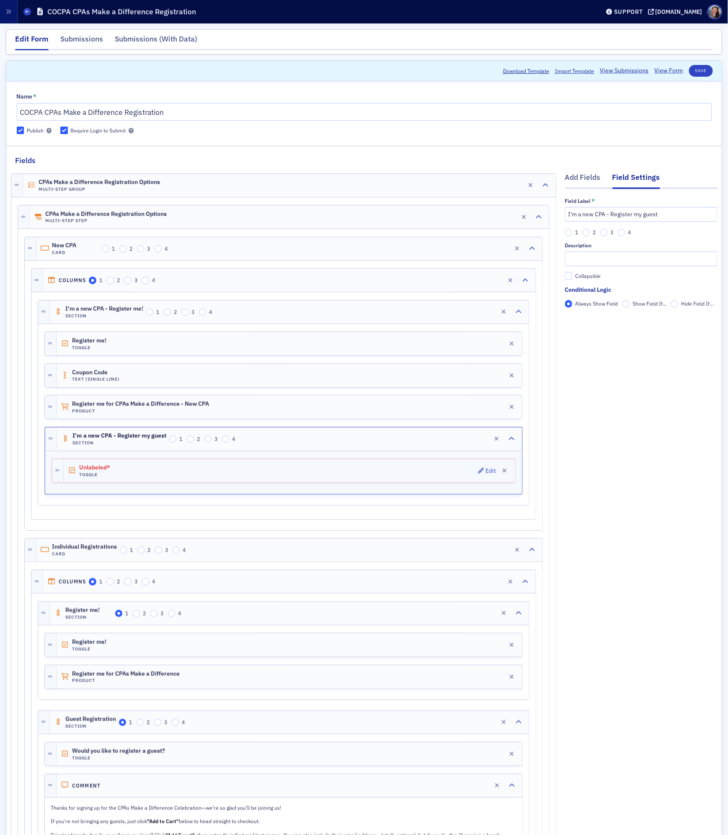
click at [276, 482] on div "Unlabeled* Toggle Edit" at bounding box center [290, 470] width 452 height 23
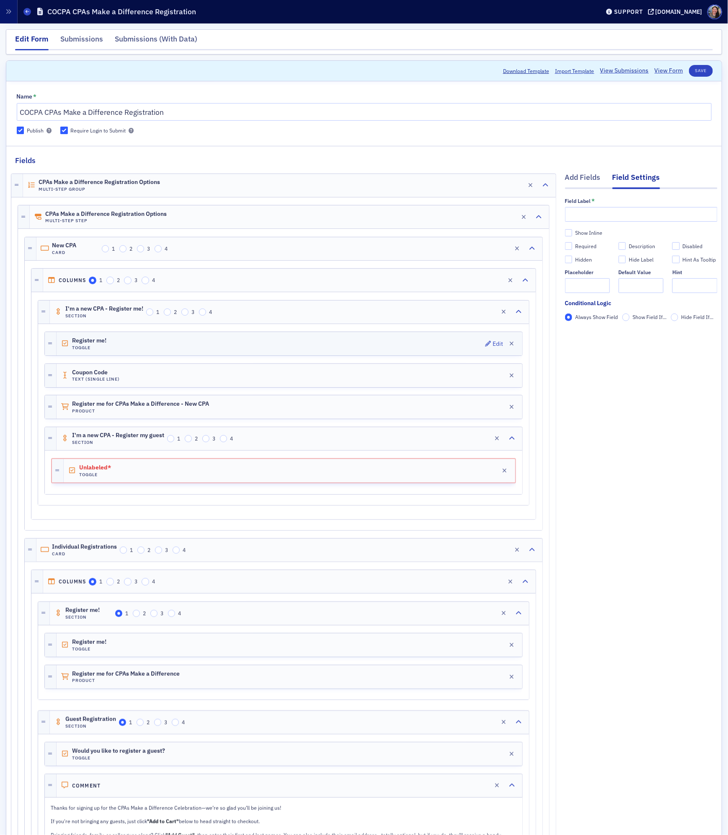
click at [218, 348] on div "Register me! Toggle Edit" at bounding box center [290, 343] width 466 height 23
click at [123, 478] on h4 "Toggle" at bounding box center [102, 474] width 47 height 5
click at [587, 233] on div "Show Inline" at bounding box center [588, 232] width 27 height 7
click at [573, 233] on input "Show Inline" at bounding box center [569, 233] width 8 height 8
checkbox input "true"
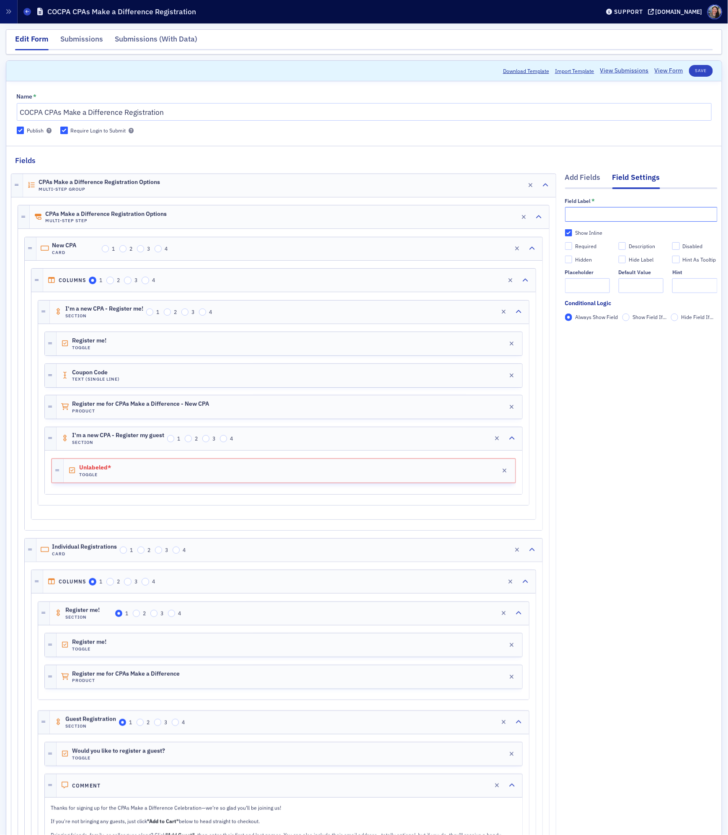
click at [596, 214] on input "text" at bounding box center [641, 214] width 153 height 15
click at [155, 476] on div "I'm a new CPA,Register my guest for $25 Toggle Edit" at bounding box center [290, 470] width 452 height 23
click at [637, 216] on input "I'm a new CPA,Register my guest for $25" at bounding box center [641, 214] width 153 height 15
type input "I'm a new CPA,Register one guest for $25"
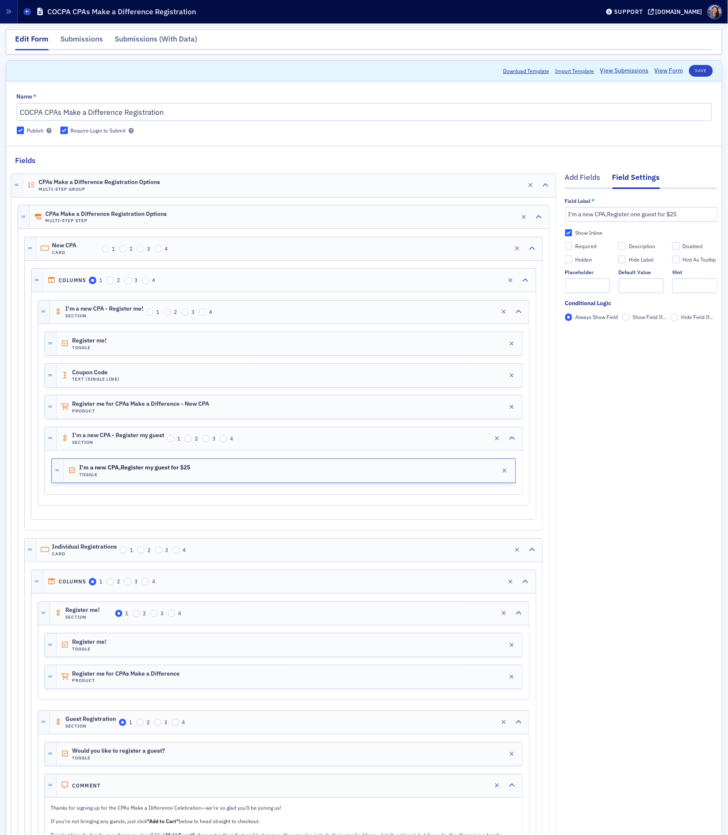
click at [503, 474] on icon "button" at bounding box center [505, 471] width 5 height 6
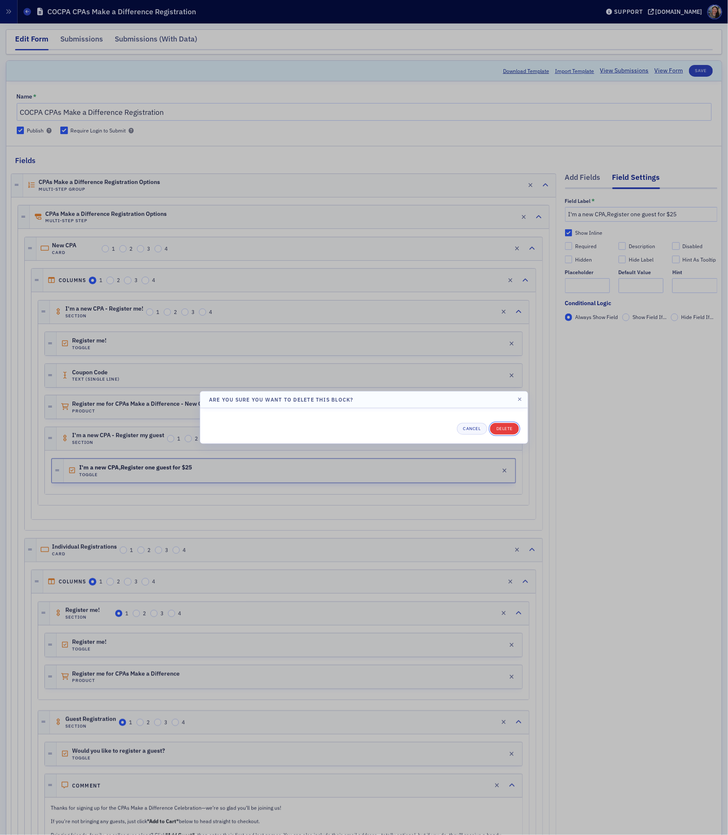
click at [509, 428] on button "Delete" at bounding box center [504, 429] width 29 height 12
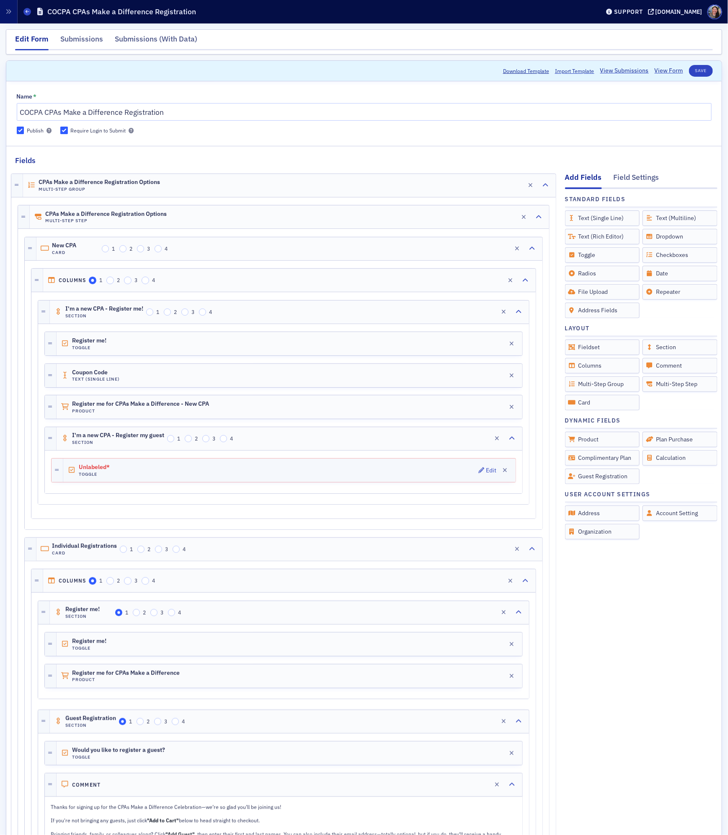
click at [413, 480] on div "Unlabeled* Toggle Edit" at bounding box center [289, 469] width 453 height 23
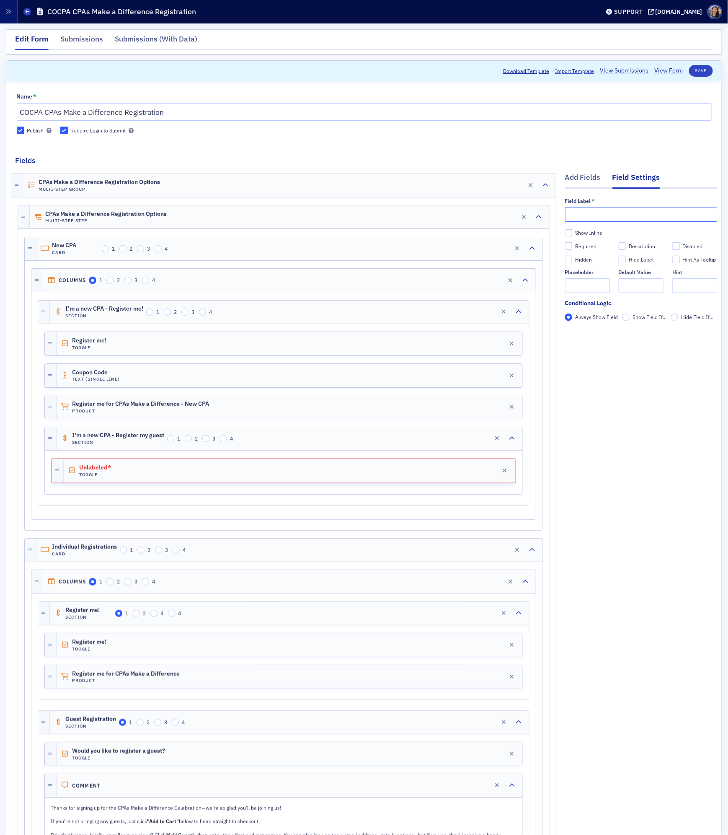
click at [604, 222] on input "text" at bounding box center [641, 214] width 153 height 15
type input "Would you like to register a guest for $25?"
click at [585, 233] on div "Show Inline" at bounding box center [588, 232] width 27 height 7
click at [573, 233] on input "Show Inline" at bounding box center [569, 233] width 8 height 8
checkbox input "true"
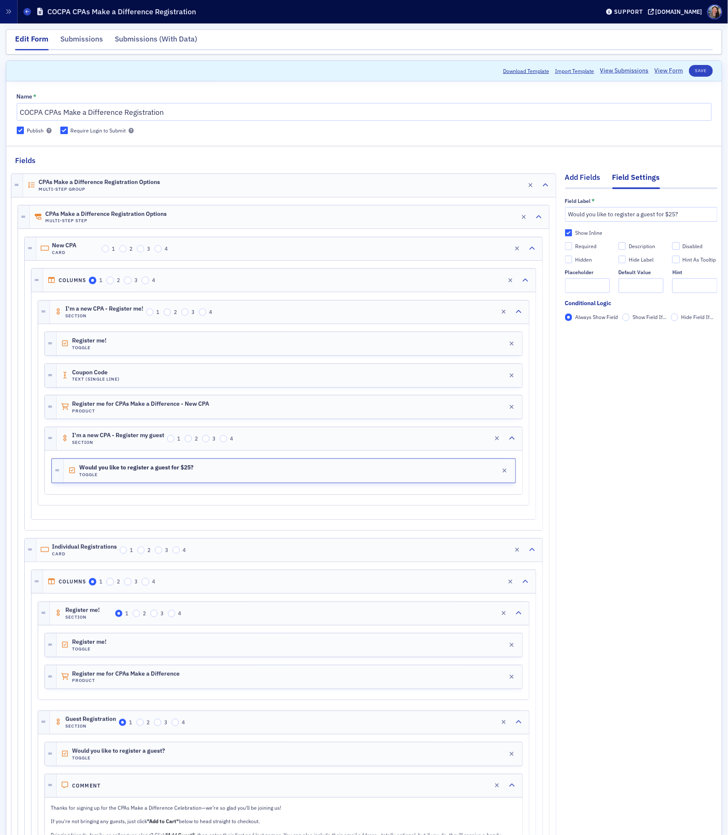
click at [585, 179] on div "Add Fields" at bounding box center [583, 180] width 36 height 16
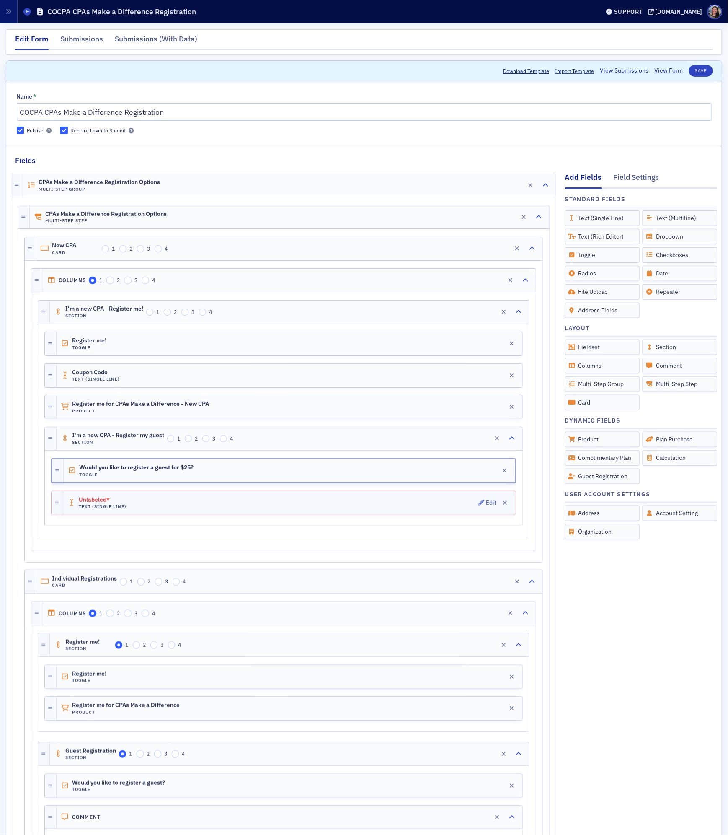
click at [318, 515] on div "Unlabeled* Text (Single Line) Edit" at bounding box center [289, 502] width 453 height 23
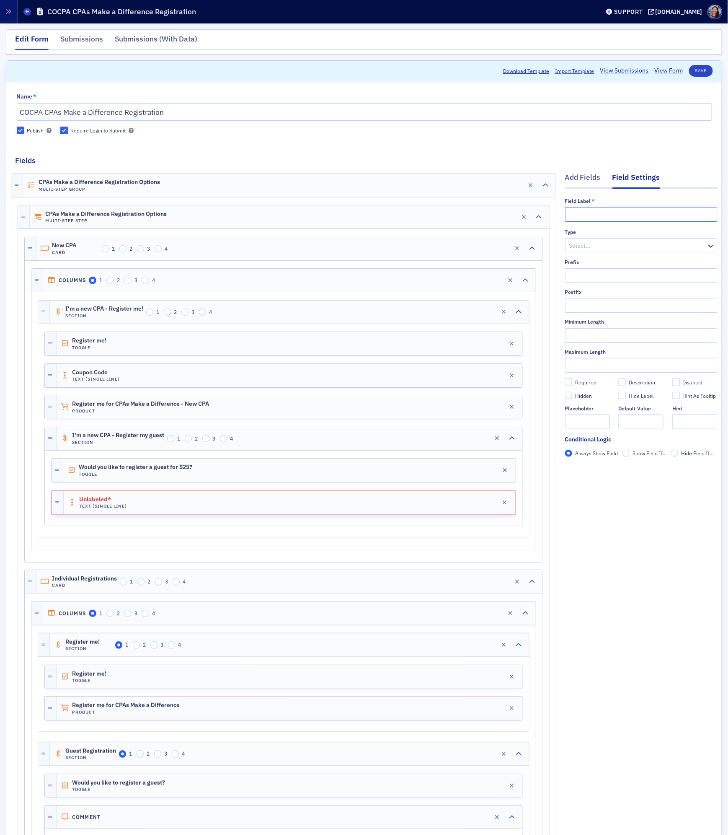
click at [627, 218] on input "text" at bounding box center [641, 214] width 153 height 15
type input "Email Address"
click at [580, 180] on div "Add Fields" at bounding box center [583, 180] width 36 height 16
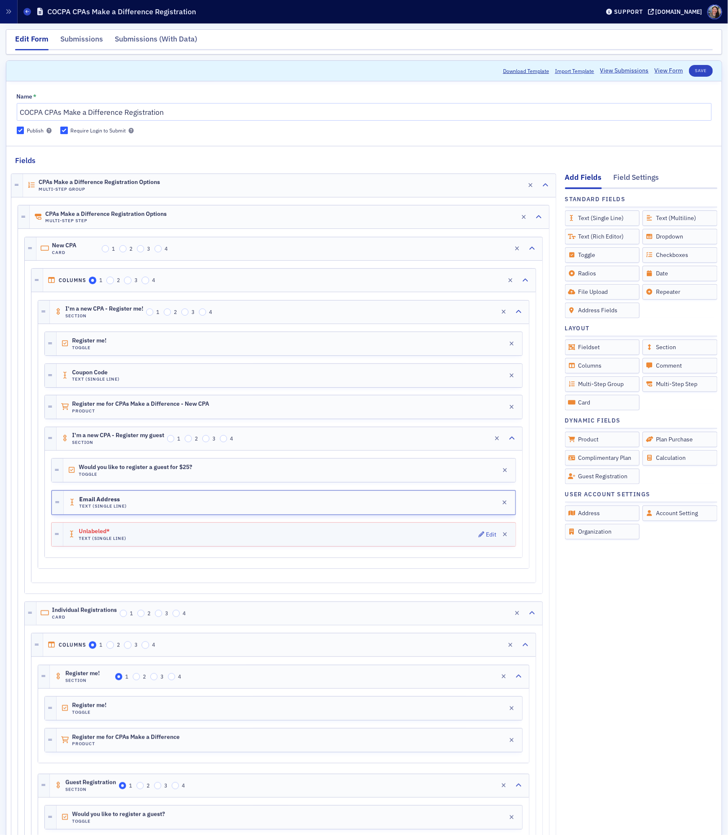
click at [386, 536] on div "Unlabeled* Text (Single Line) Edit" at bounding box center [289, 534] width 453 height 23
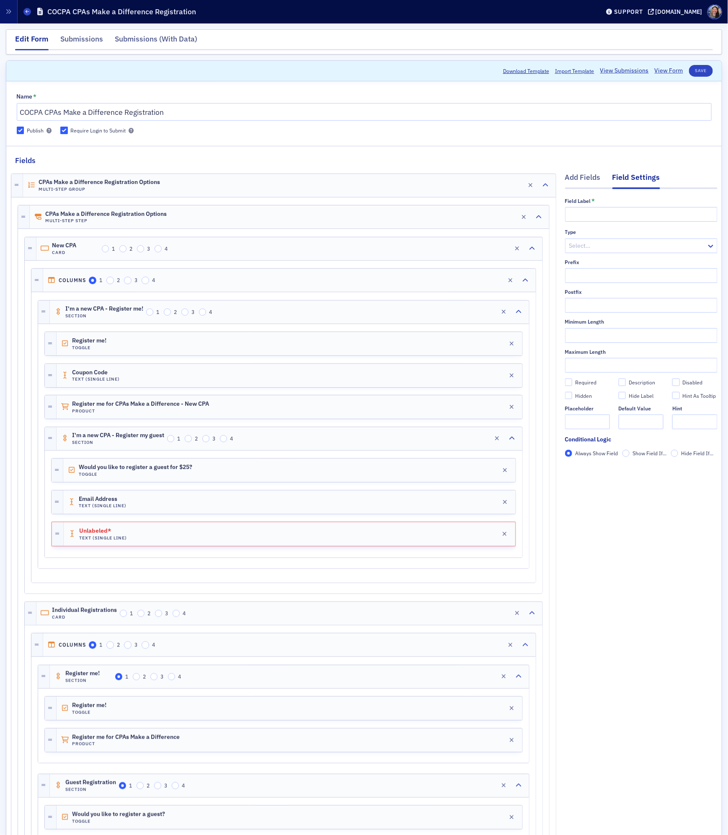
click at [591, 206] on div "Field Label *" at bounding box center [641, 210] width 153 height 24
click at [583, 211] on input "text" at bounding box center [641, 214] width 153 height 15
click at [608, 214] on input "Dietay" at bounding box center [641, 214] width 153 height 15
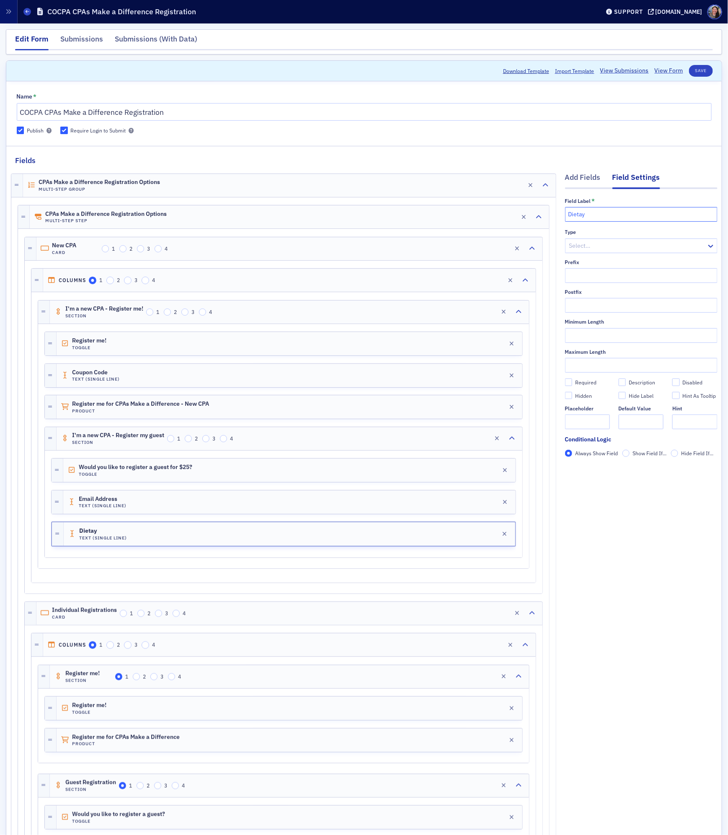
paste input "ry restrictions (this is a required field, if there are no dietary restrictions…"
type input "Dietary restrictions (this is a required field, if there are no dietary restric…"
click at [583, 383] on div "Required" at bounding box center [585, 382] width 21 height 7
click at [573, 383] on input "Required" at bounding box center [569, 382] width 8 height 8
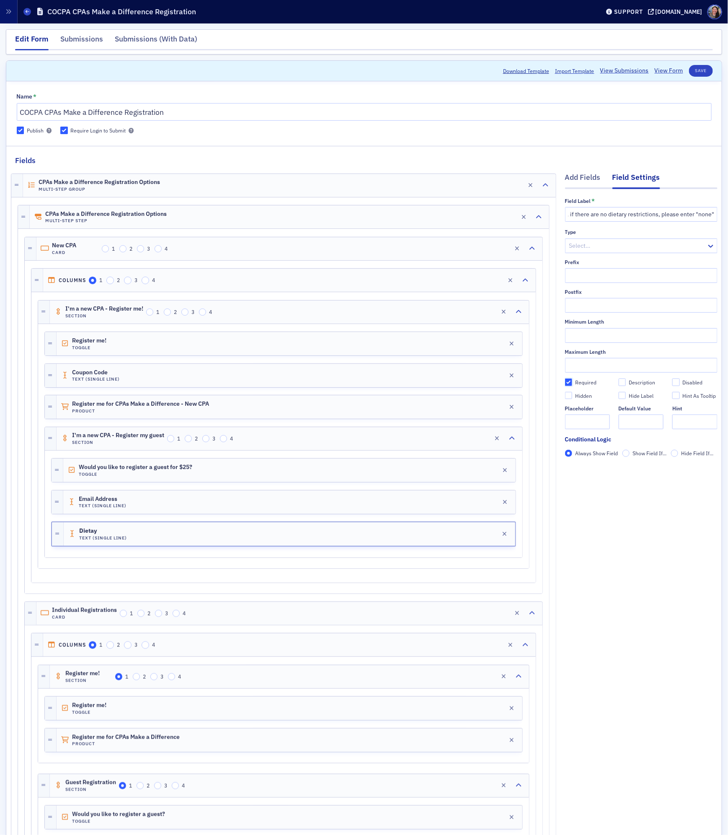
checkbox input "true"
type input "required"
click at [586, 179] on div "Add Fields" at bounding box center [583, 180] width 36 height 16
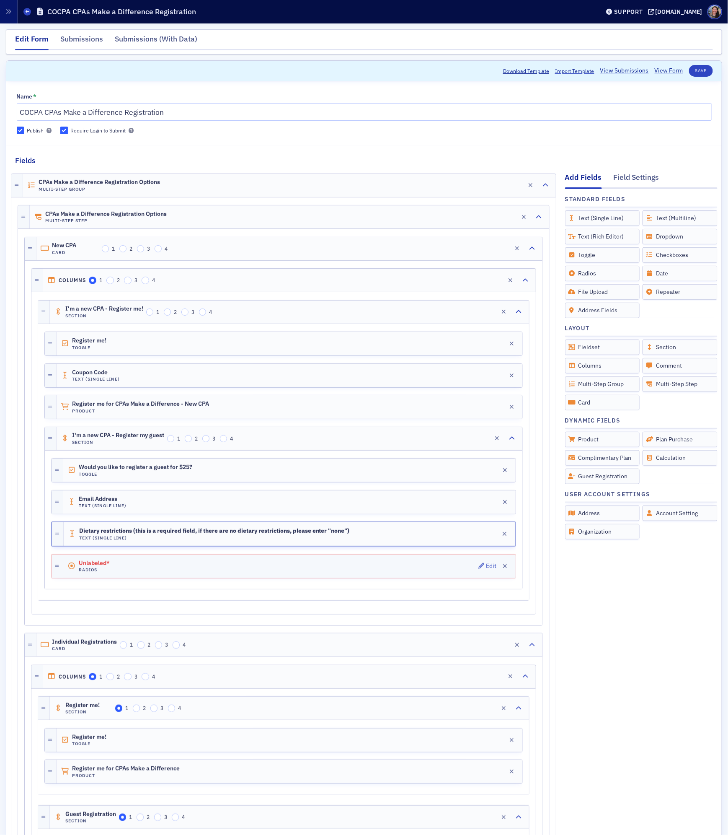
click at [118, 566] on span "Unlabeled*" at bounding box center [102, 563] width 47 height 7
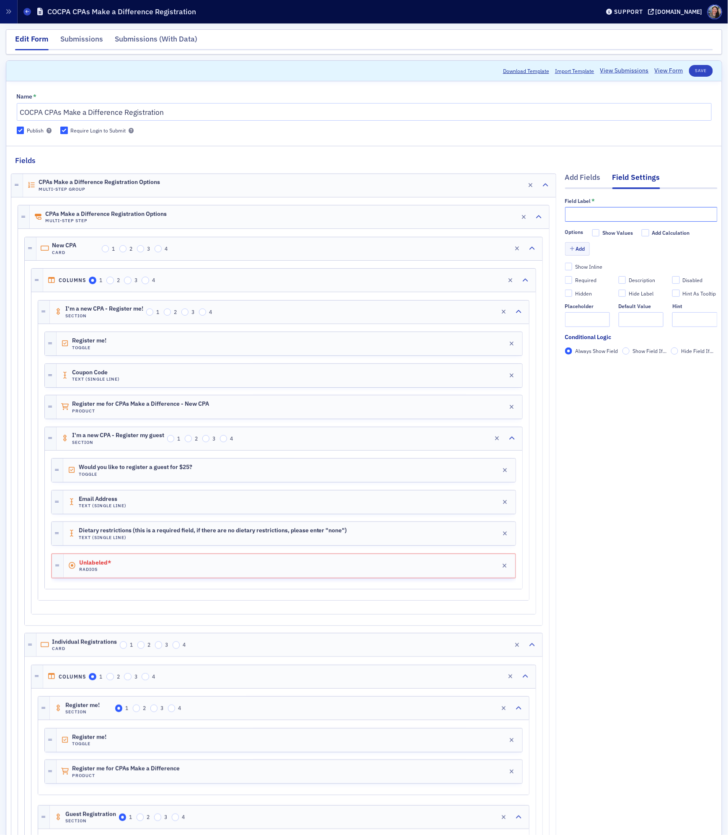
click at [616, 213] on input "text" at bounding box center [641, 214] width 153 height 15
paste input "Is this person being honored (new CPA, scholarship recipient, Everyday Hero/Her…"
type input "Is this person being honored (new CPA, scholarship recipient, Everyday Hero/Her…"
click at [581, 249] on button "Add" at bounding box center [577, 248] width 25 height 13
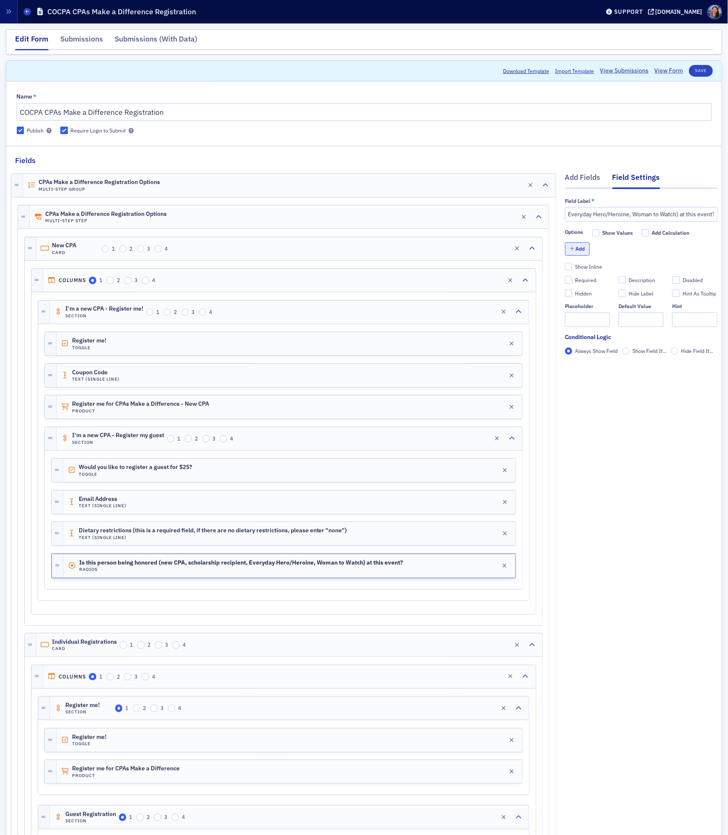
scroll to position [0, 0]
click at [588, 267] on input "Label *" at bounding box center [614, 259] width 63 height 15
click at [589, 266] on input "Label *" at bounding box center [614, 259] width 63 height 15
type input "Yes"
click at [574, 281] on button "Add" at bounding box center [577, 277] width 25 height 13
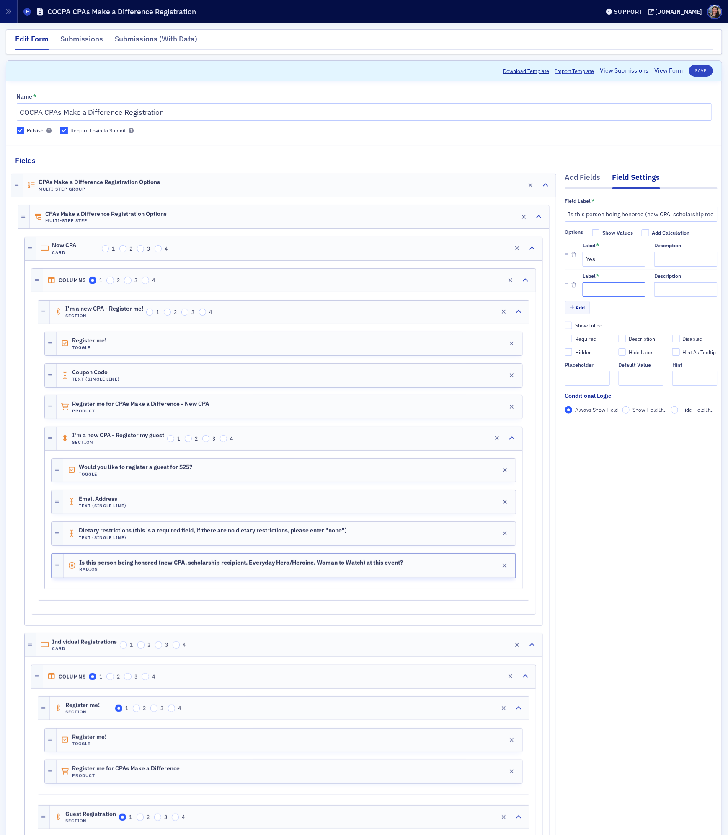
click at [615, 290] on input "Label *" at bounding box center [614, 289] width 63 height 15
type input "No"
click at [580, 313] on button "Add" at bounding box center [577, 307] width 25 height 13
click at [602, 314] on input "Label *" at bounding box center [614, 319] width 63 height 15
type input "Unknown"
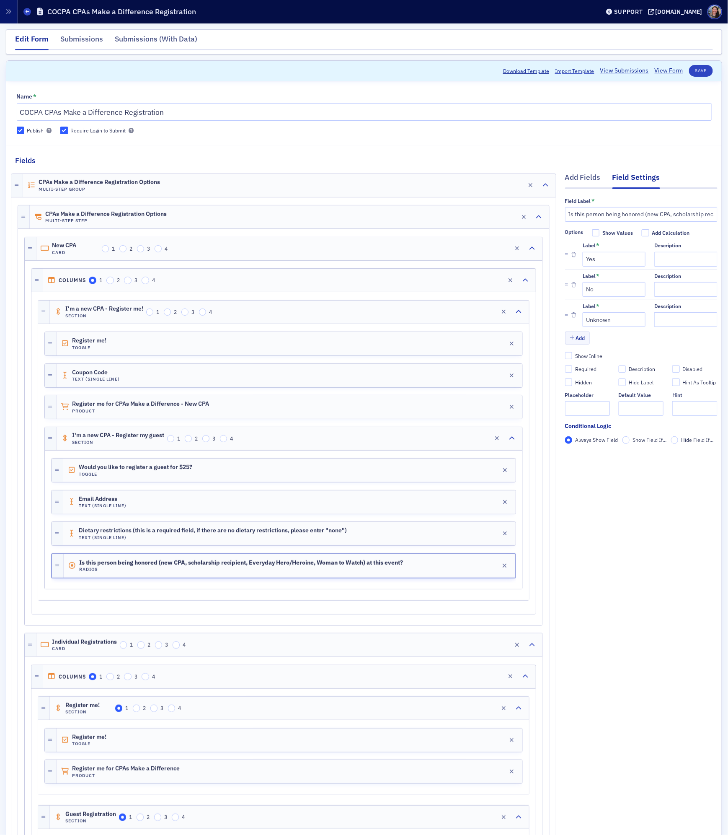
click at [302, 586] on div at bounding box center [283, 582] width 465 height 8
click at [581, 180] on div "Add Fields" at bounding box center [583, 180] width 36 height 16
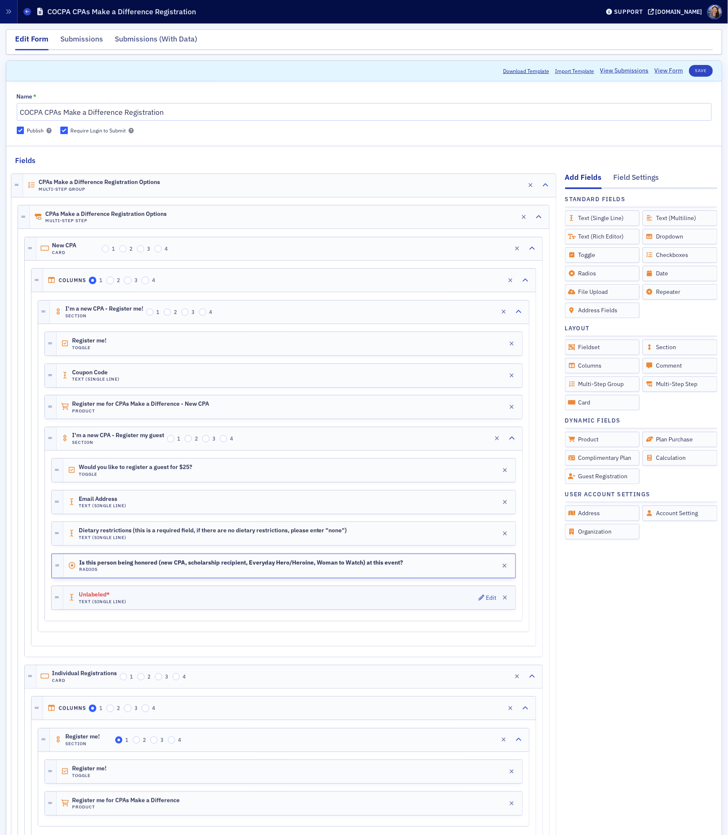
click at [267, 603] on div "Unlabeled* Text (Single Line) Edit" at bounding box center [289, 597] width 453 height 23
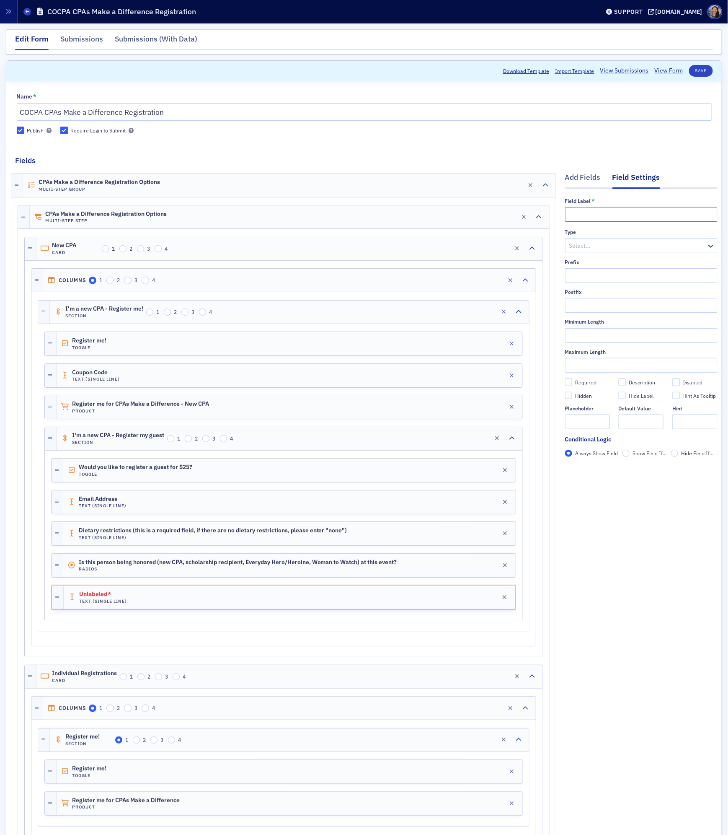
click at [643, 209] on input "text" at bounding box center [641, 214] width 153 height 15
type input "Coupon Code"
click at [591, 176] on div "Add Fields" at bounding box center [583, 180] width 36 height 16
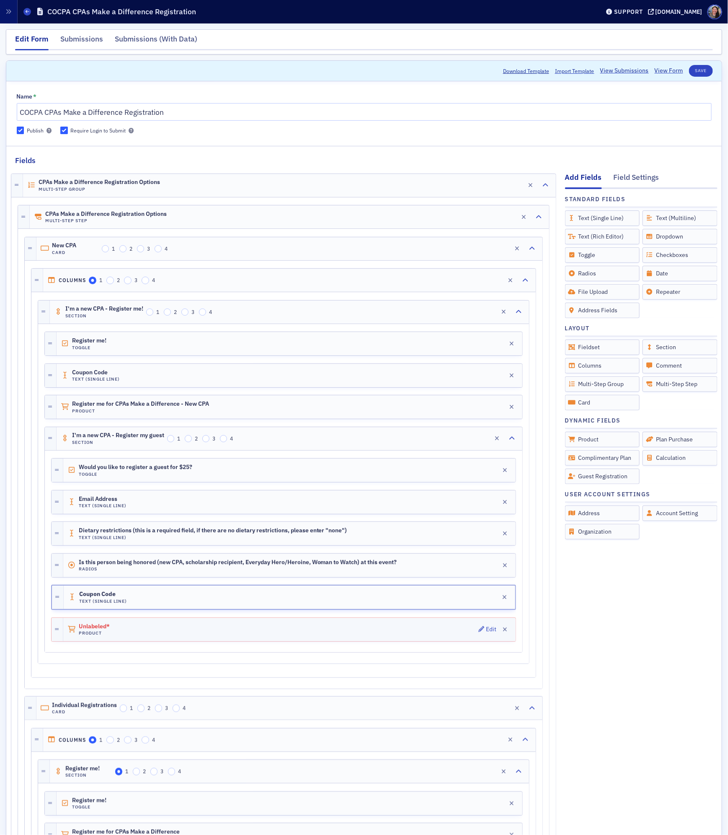
click at [288, 636] on div "Unlabeled* Product Edit" at bounding box center [289, 629] width 453 height 23
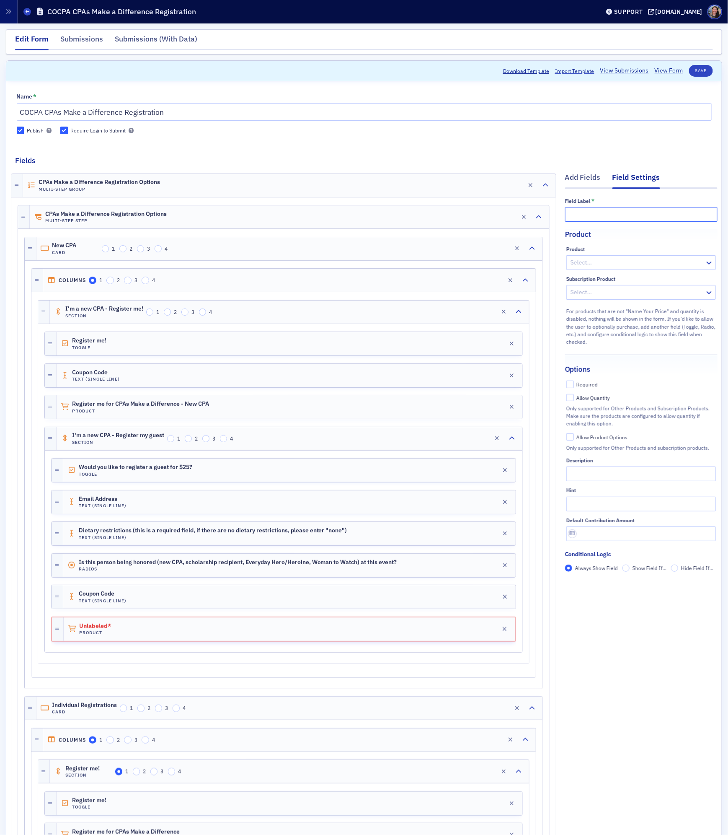
click at [606, 212] on input "text" at bounding box center [641, 214] width 153 height 15
type input "New CPA Registration"
click at [603, 264] on div at bounding box center [637, 262] width 135 height 10
type input "c"
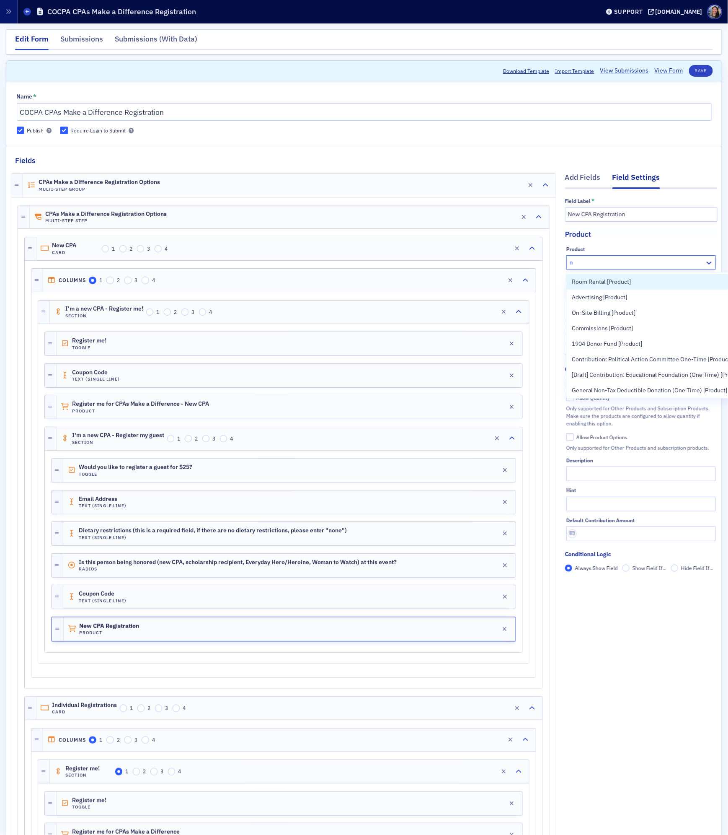
type input "n"
click at [592, 217] on input "New CPA Registration" at bounding box center [641, 214] width 153 height 15
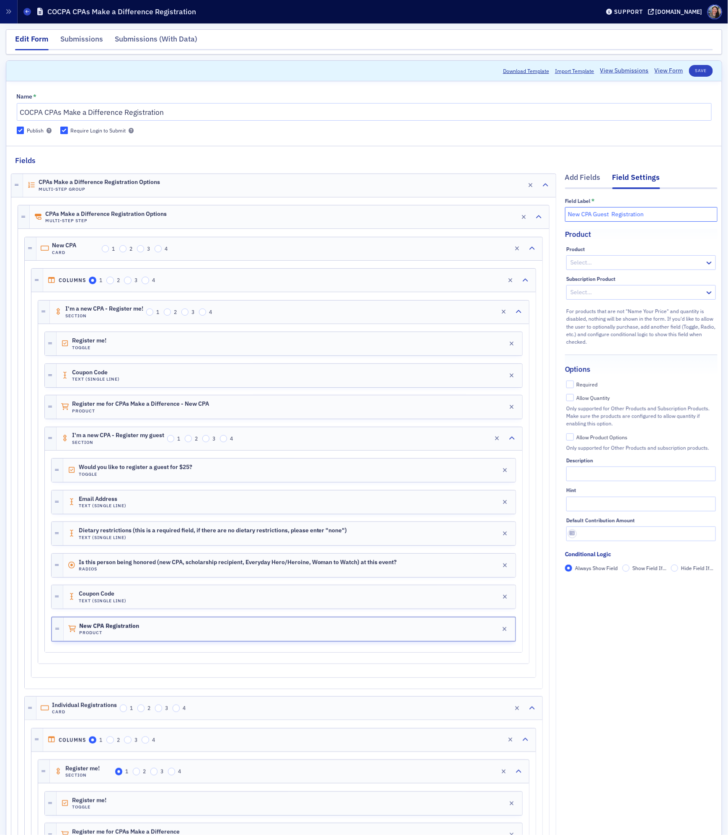
type input "New CPA Guest Registration"
click at [610, 262] on div at bounding box center [637, 262] width 135 height 10
type input "cpas make a difference"
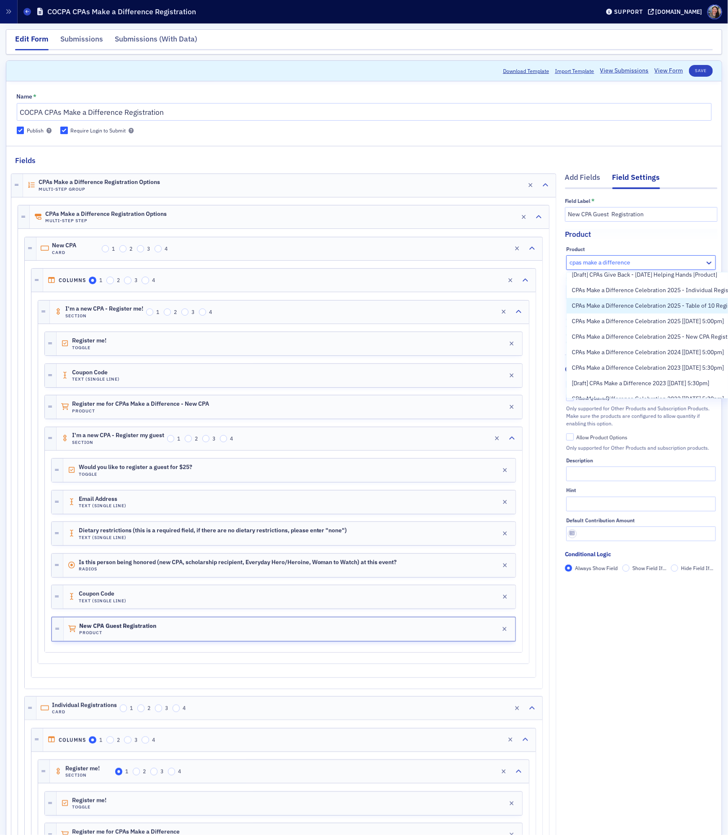
scroll to position [115, 0]
click at [603, 336] on span "CPAs Make a Difference Celebration 2025 - New CPA Registrations [[DATE] 5:00pm]" at bounding box center [681, 337] width 218 height 9
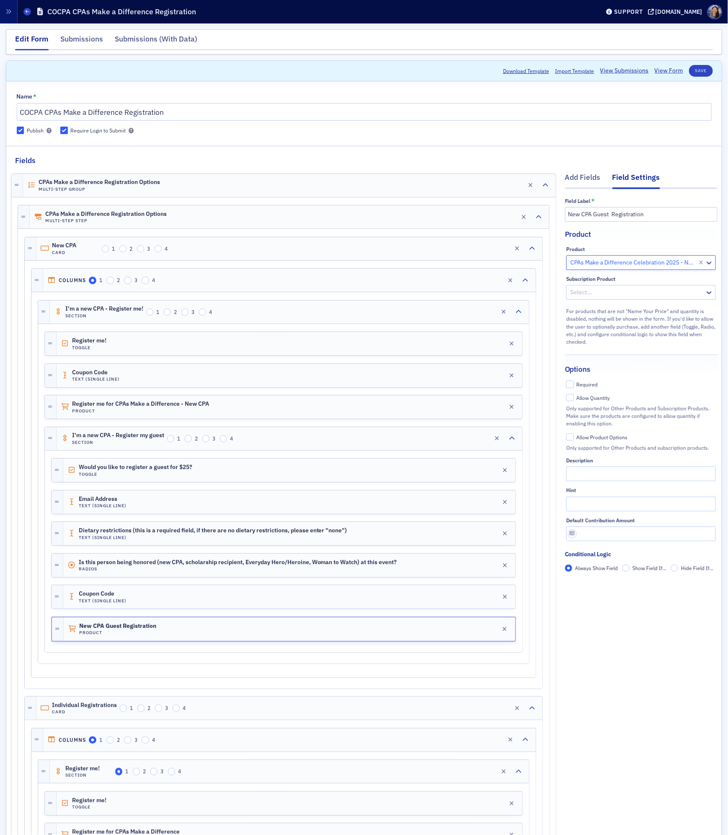
click at [579, 383] on div "Required" at bounding box center [587, 384] width 21 height 7
click at [574, 383] on input "Required" at bounding box center [571, 385] width 8 height 8
checkbox input "true"
click at [701, 66] on button "Save" at bounding box center [701, 71] width 24 height 12
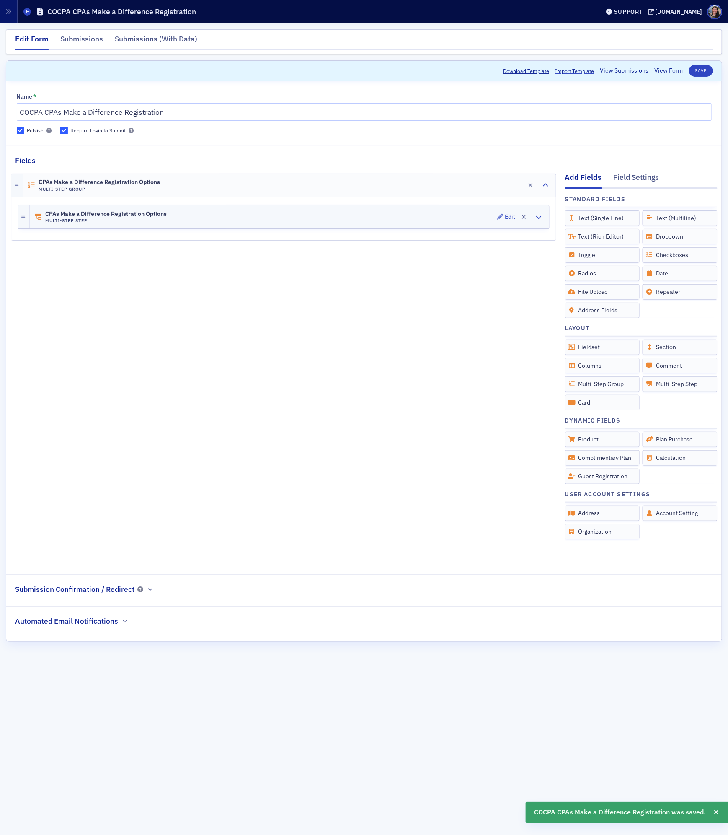
click at [191, 218] on div "CPAs Make a Difference Registration Options Multi-Step Step Edit" at bounding box center [290, 216] width 520 height 23
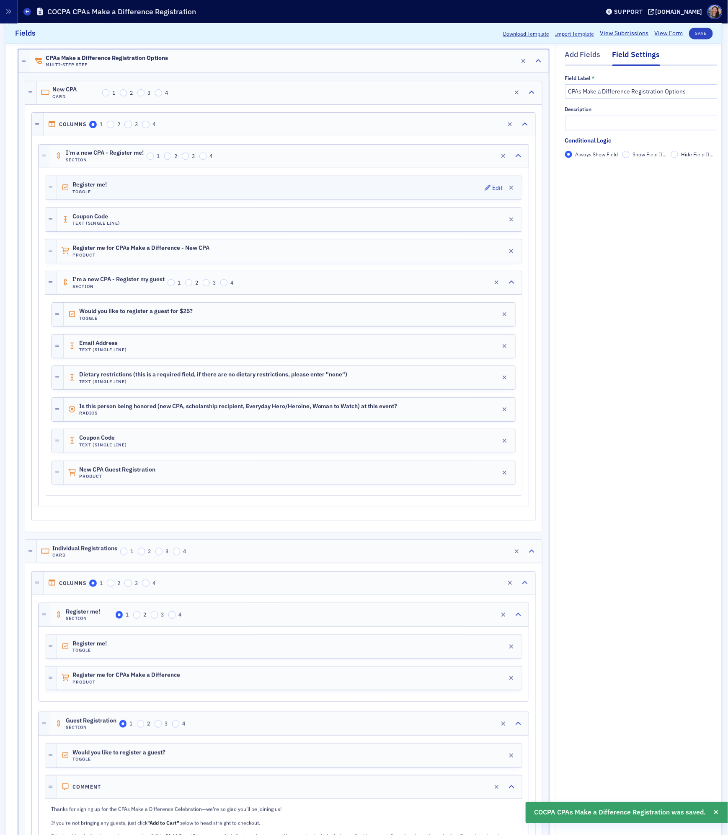
scroll to position [160, 0]
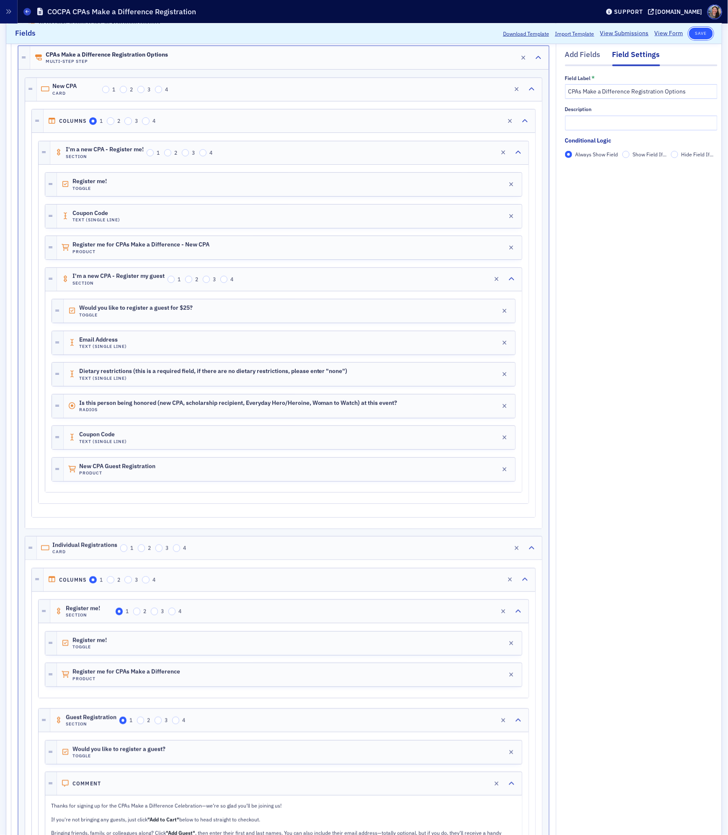
click at [704, 32] on button "Save" at bounding box center [701, 34] width 24 height 12
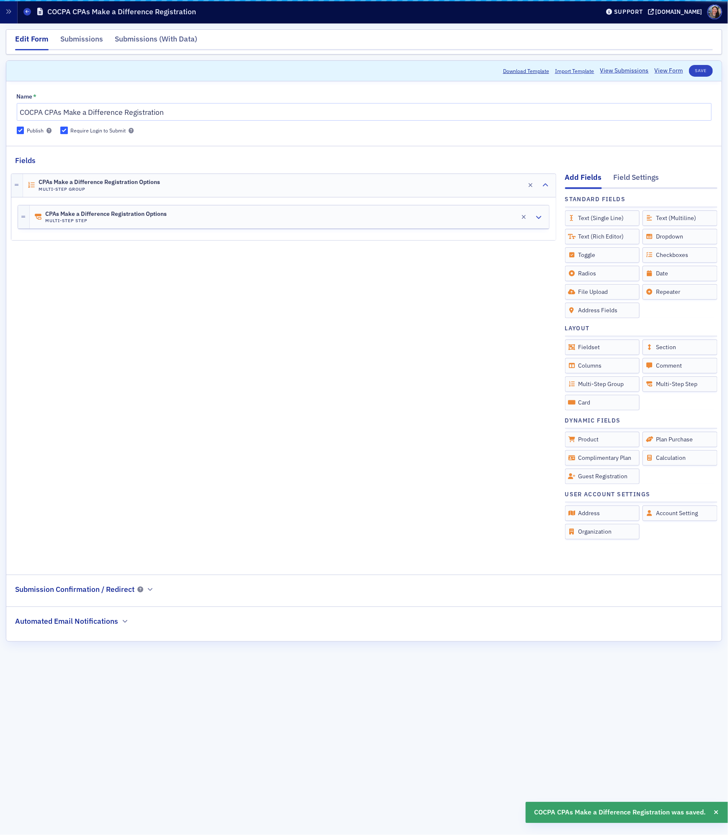
scroll to position [0, 0]
click at [670, 34] on nav "Edit Form Submissions Submissions (With Data)" at bounding box center [364, 42] width 698 height 17
click at [670, 70] on link "View Form" at bounding box center [669, 70] width 28 height 9
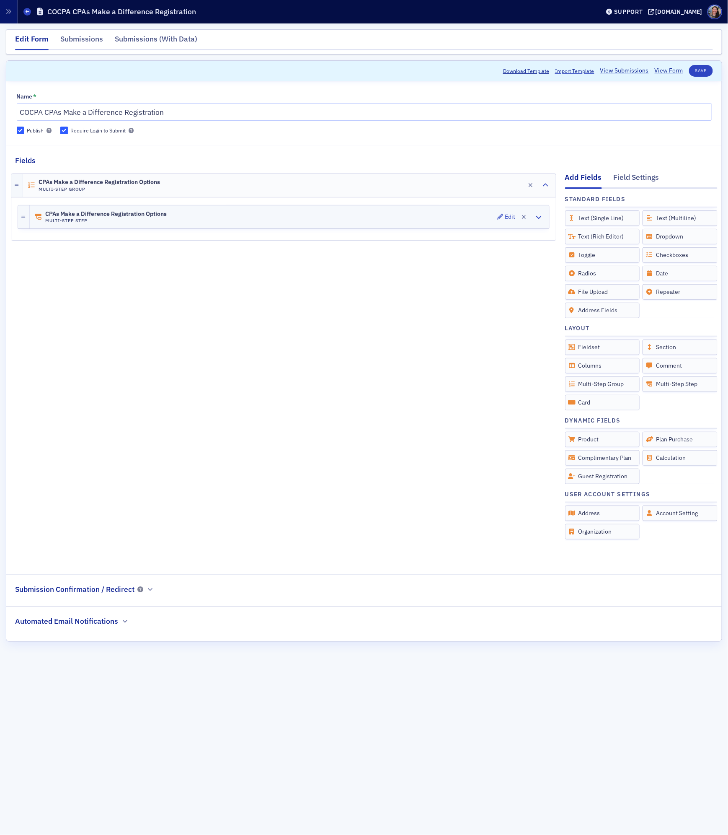
click at [309, 216] on div "CPAs Make a Difference Registration Options Multi-Step Step Edit" at bounding box center [290, 216] width 520 height 23
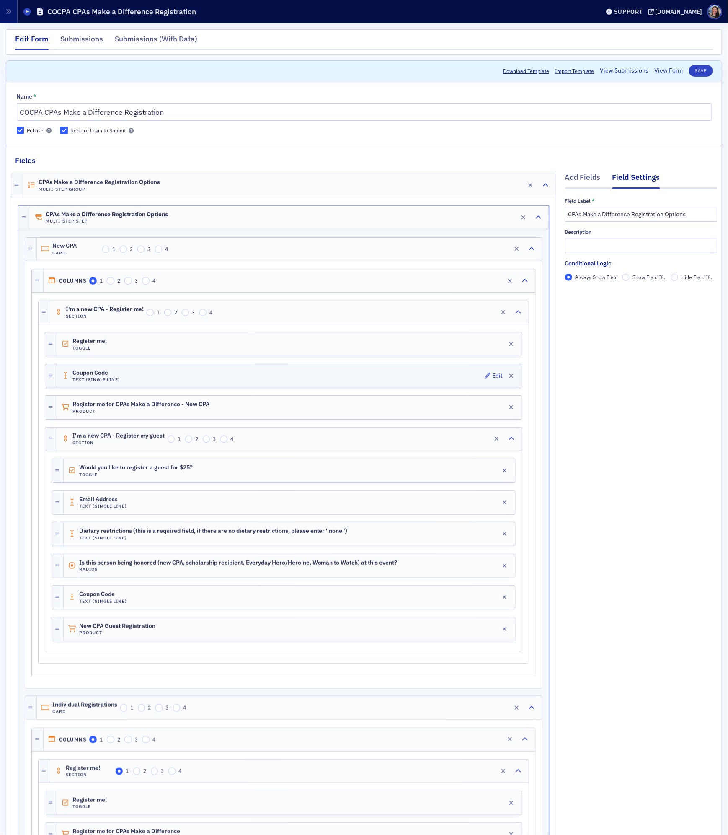
click at [257, 382] on div "Coupon Code Text (Single Line) Edit" at bounding box center [289, 375] width 465 height 23
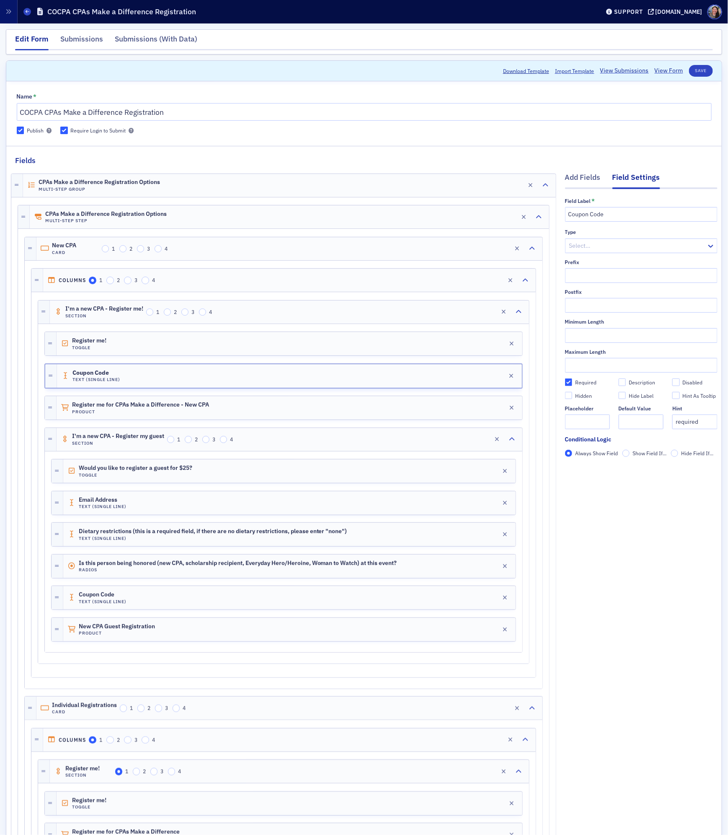
click at [641, 458] on fieldset "Conditional Logic Always Show Field Show Field If... Hide Field If..." at bounding box center [641, 449] width 153 height 28
click at [639, 453] on span "Show Field If..." at bounding box center [650, 453] width 34 height 7
click at [630, 453] on input "Show Field If..." at bounding box center [627, 454] width 8 height 8
click at [601, 473] on button "Add Condition" at bounding box center [587, 468] width 44 height 10
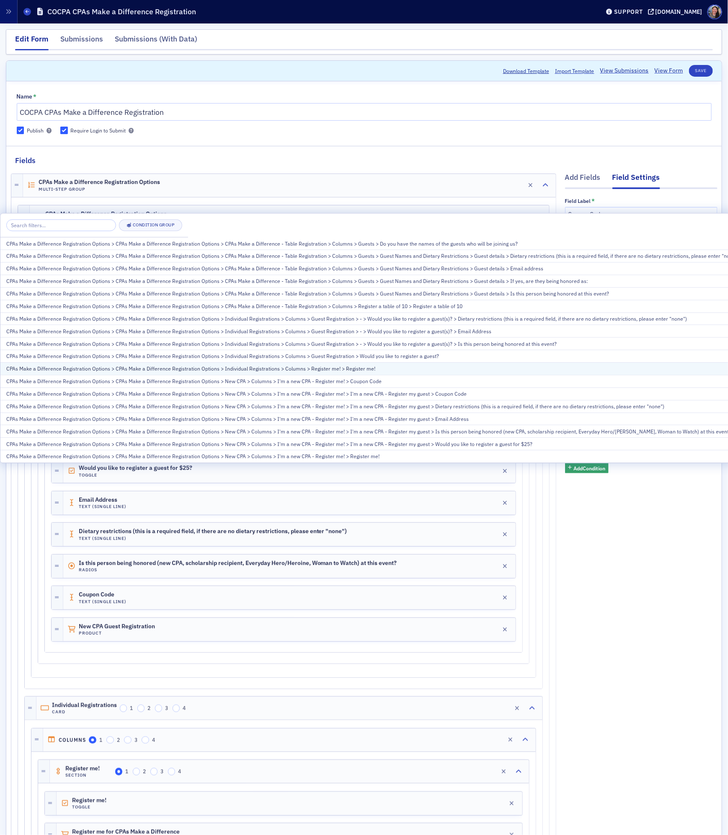
click at [360, 368] on div "CPAs Make a Difference Registration Options > CPAs Make a Difference Registrati…" at bounding box center [372, 369] width 733 height 8
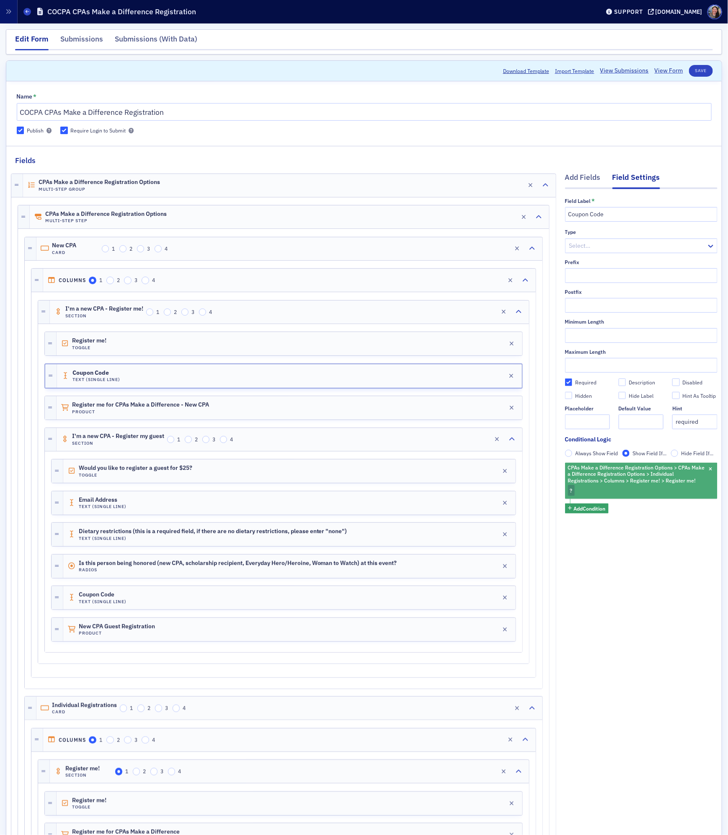
click at [570, 488] on span "?" at bounding box center [571, 490] width 3 height 7
click at [509, 481] on span "Checked" at bounding box center [508, 481] width 20 height 7
click at [496, 481] on input "Checked" at bounding box center [492, 482] width 8 height 8
click at [706, 70] on button "Save" at bounding box center [701, 71] width 24 height 12
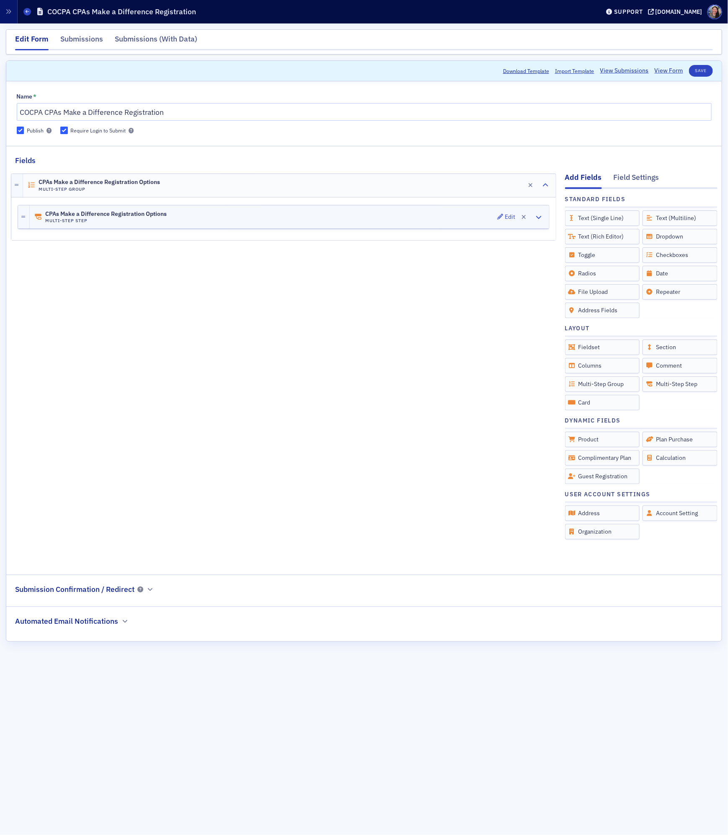
click at [324, 220] on div "CPAs Make a Difference Registration Options Multi-Step Step Edit" at bounding box center [290, 216] width 520 height 23
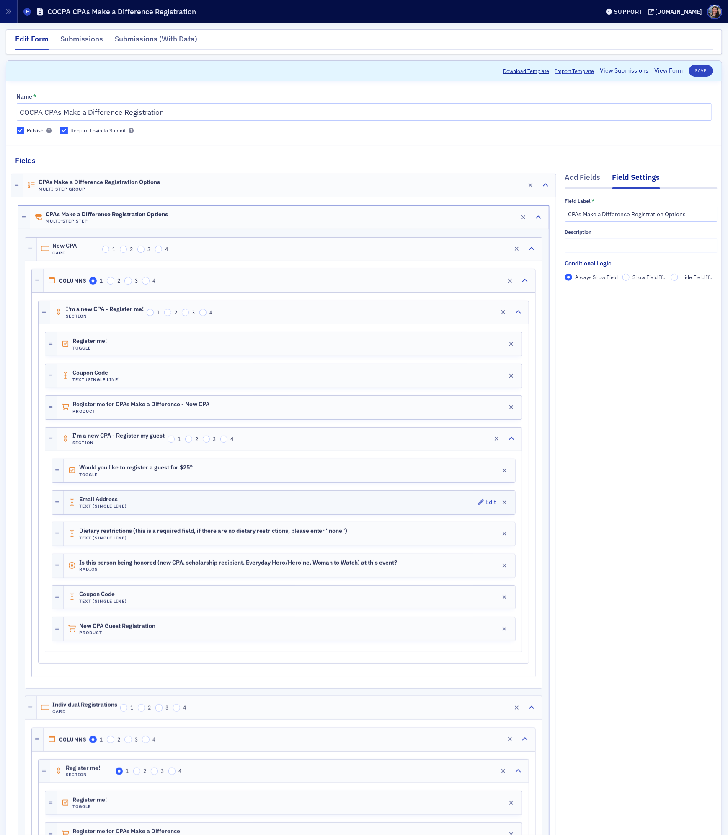
click at [221, 508] on div "Email Address Text (Single Line) Edit" at bounding box center [290, 502] width 452 height 23
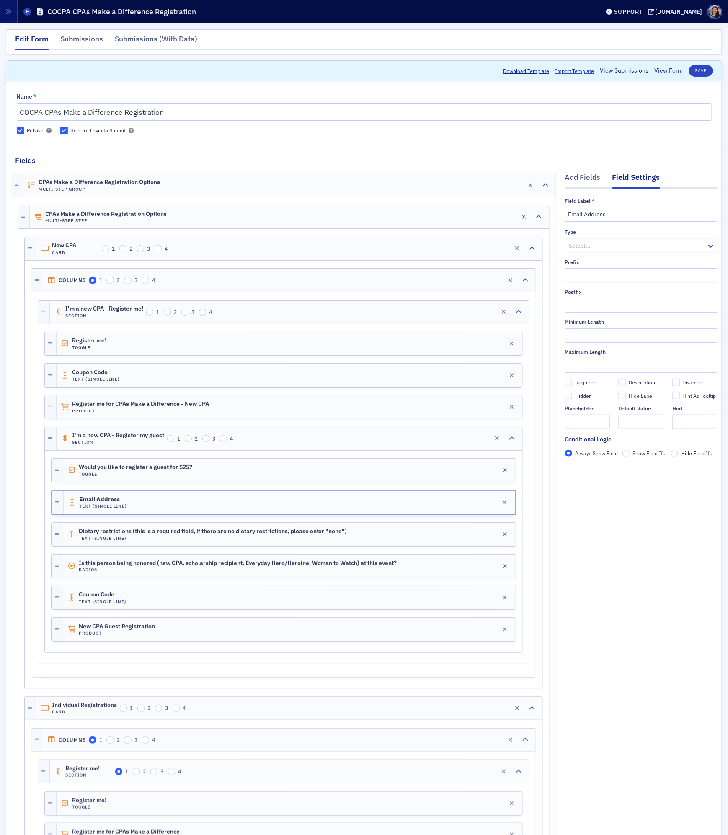
click at [651, 452] on span "Show Field If..." at bounding box center [650, 453] width 34 height 7
click at [630, 452] on input "Show Field If..." at bounding box center [627, 454] width 8 height 8
click at [574, 475] on fieldset "Conditional Logic Always Show Field Show Field If... Hide Field If... Add Condi…" at bounding box center [641, 457] width 153 height 44
click at [579, 469] on span "Add Condition" at bounding box center [590, 468] width 32 height 8
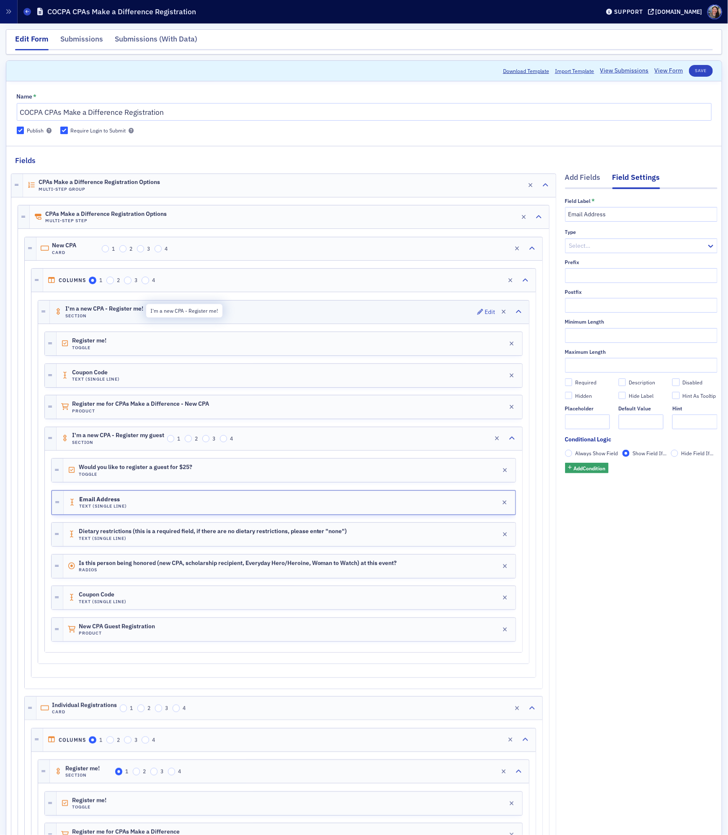
click at [95, 310] on span "I'm a new CPA - Register me!" at bounding box center [104, 309] width 78 height 7
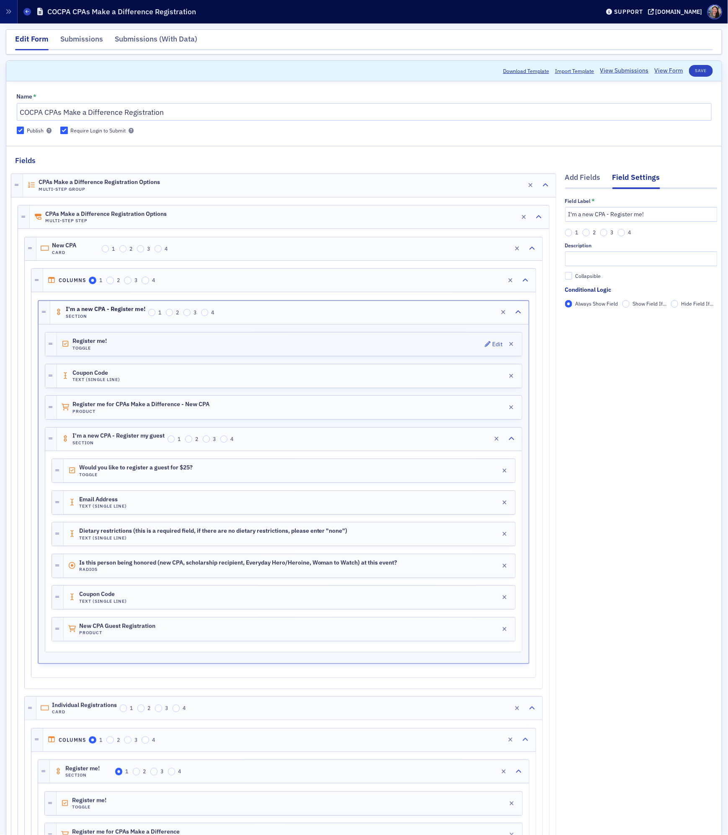
click at [210, 352] on div "Register me! Toggle Edit" at bounding box center [289, 343] width 465 height 23
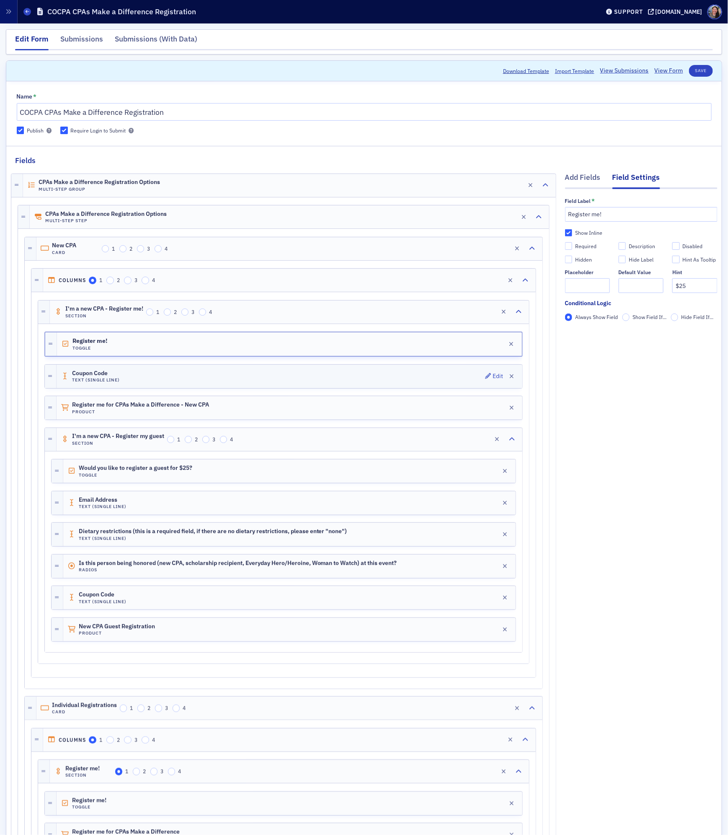
click at [285, 376] on div "Coupon Code Text (Single Line) Edit" at bounding box center [290, 376] width 466 height 23
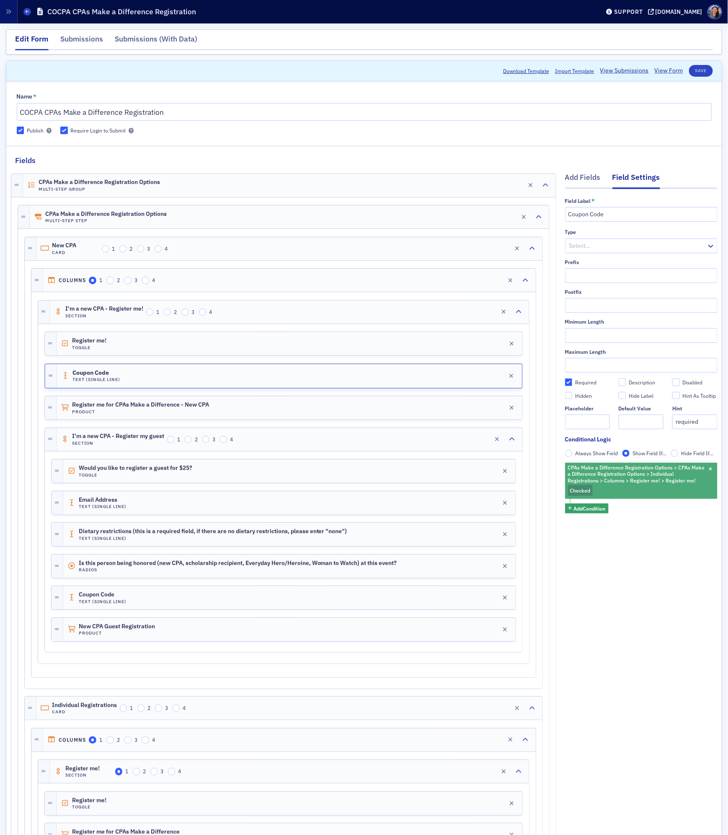
click at [644, 481] on span "CPAs Make a Difference Registration Options > CPAs Make a Difference Registrati…" at bounding box center [636, 474] width 137 height 20
click at [713, 467] on div "CPAs Make a Difference Registration Options > CPAs Make a Difference Registrati…" at bounding box center [641, 481] width 153 height 36
click at [709, 469] on span "button" at bounding box center [711, 470] width 8 height 8
click at [579, 471] on span "Add Condition" at bounding box center [590, 468] width 32 height 8
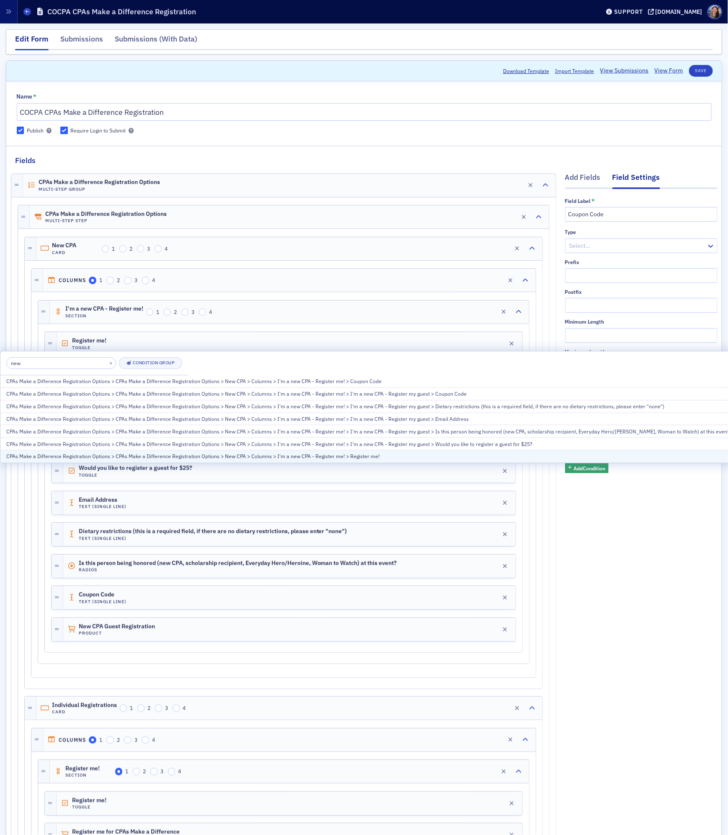
type input "new"
click at [347, 456] on div "CPAs Make a Difference Registration Options > CPAs Make a Difference Registrati…" at bounding box center [368, 457] width 725 height 8
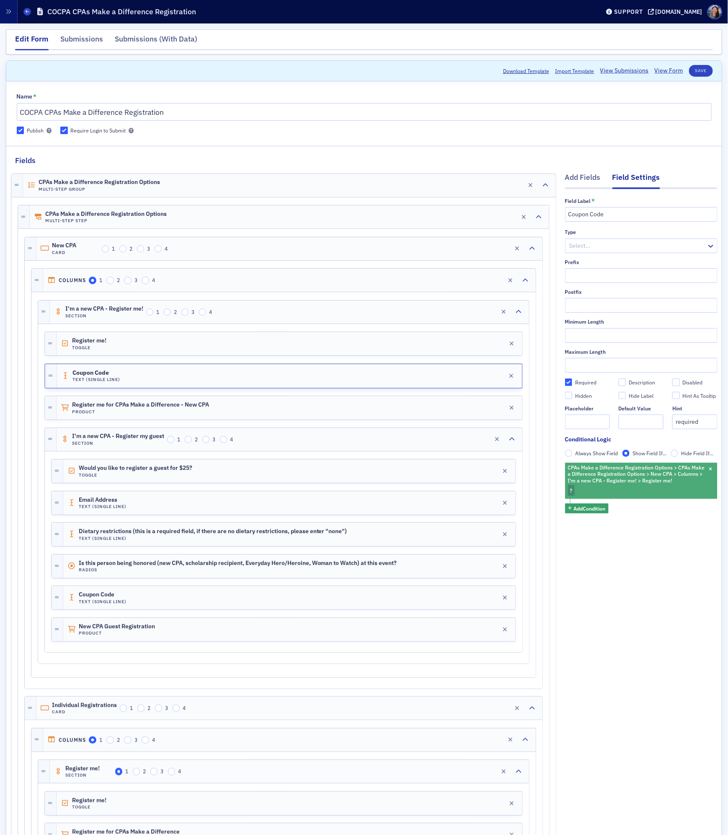
click at [587, 491] on div "CPAs Make a Difference Registration Options > CPAs Make a Difference Registrati…" at bounding box center [641, 481] width 153 height 36
click at [503, 480] on span "Checked" at bounding box center [508, 481] width 20 height 7
click at [496, 480] on input "Checked" at bounding box center [492, 482] width 8 height 8
click at [704, 67] on button "Save" at bounding box center [701, 71] width 24 height 12
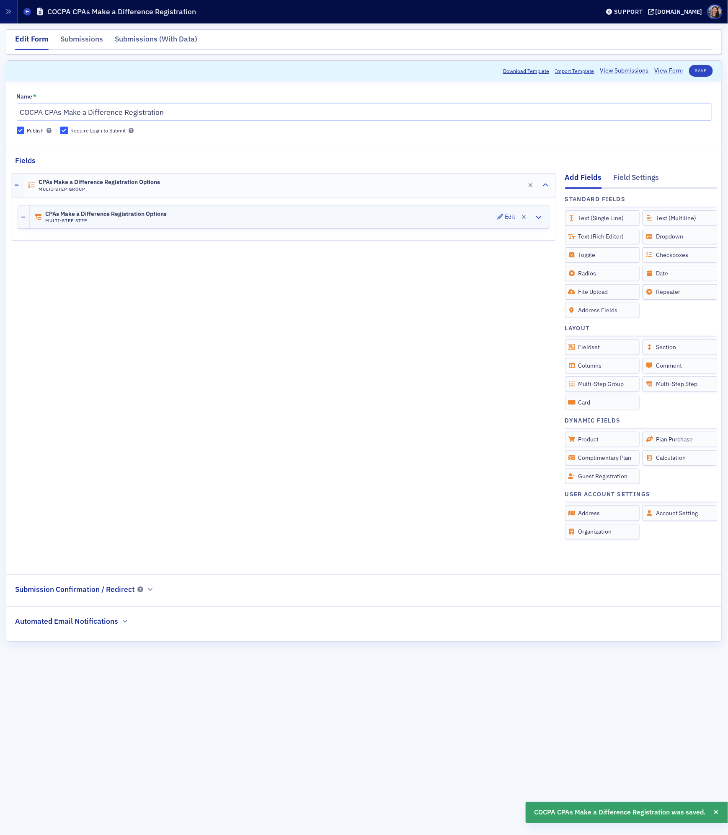
click at [160, 213] on span "CPAs Make a Difference Registration Options" at bounding box center [106, 214] width 122 height 7
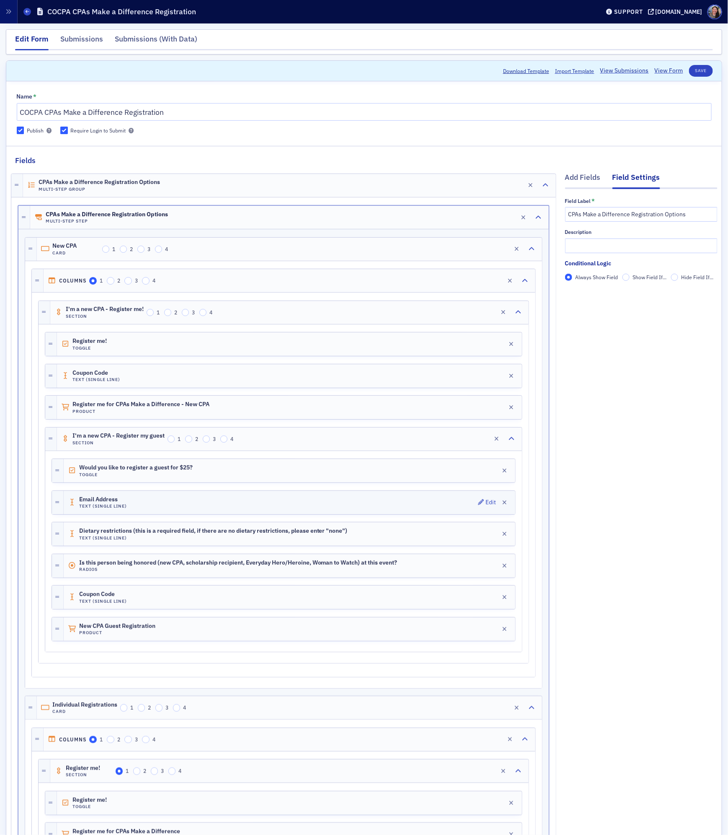
click at [295, 506] on div "Email Address Text (Single Line) Edit" at bounding box center [290, 502] width 452 height 23
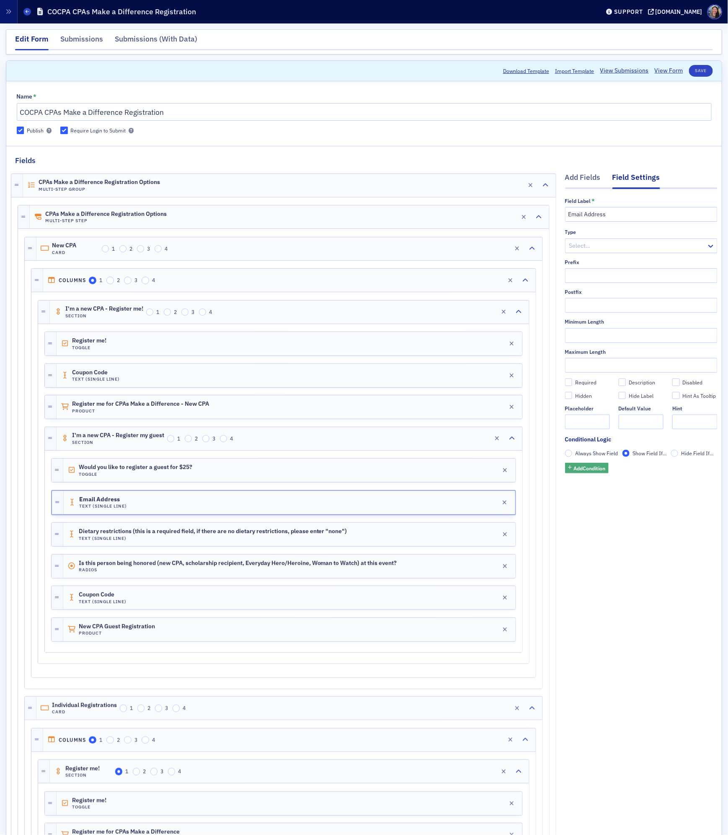
click at [590, 471] on span "Add Condition" at bounding box center [590, 468] width 32 height 8
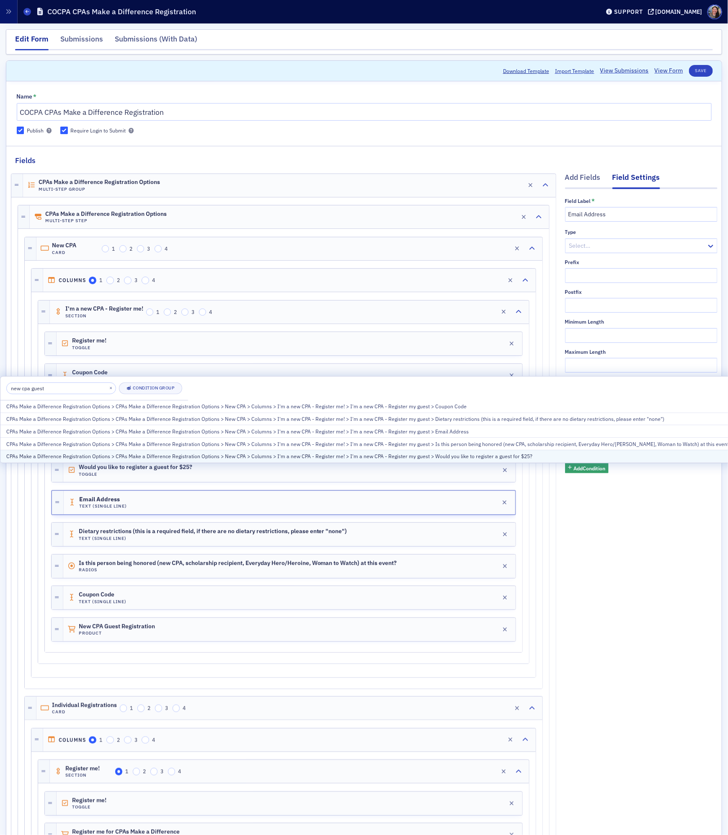
type input "new cpa guest"
click at [404, 453] on div "CPAs Make a Difference Registration Options > CPAs Make a Difference Registrati…" at bounding box center [368, 457] width 725 height 8
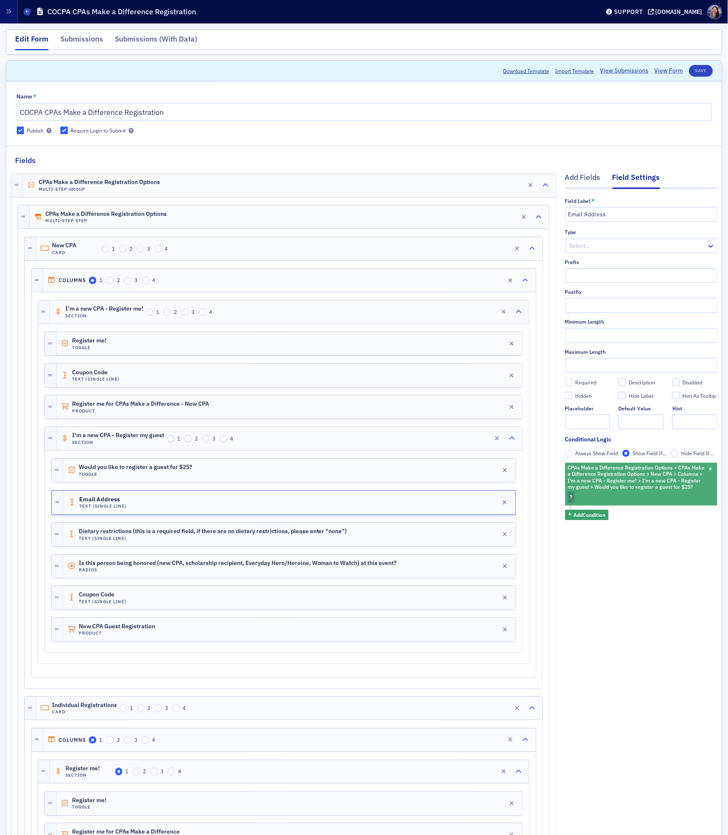
click at [617, 495] on div "CPAs Make a Difference Registration Options > CPAs Make a Difference Registrati…" at bounding box center [641, 484] width 153 height 42
click at [513, 483] on span "Checked" at bounding box center [508, 484] width 20 height 7
click at [496, 483] on input "Checked" at bounding box center [492, 485] width 8 height 8
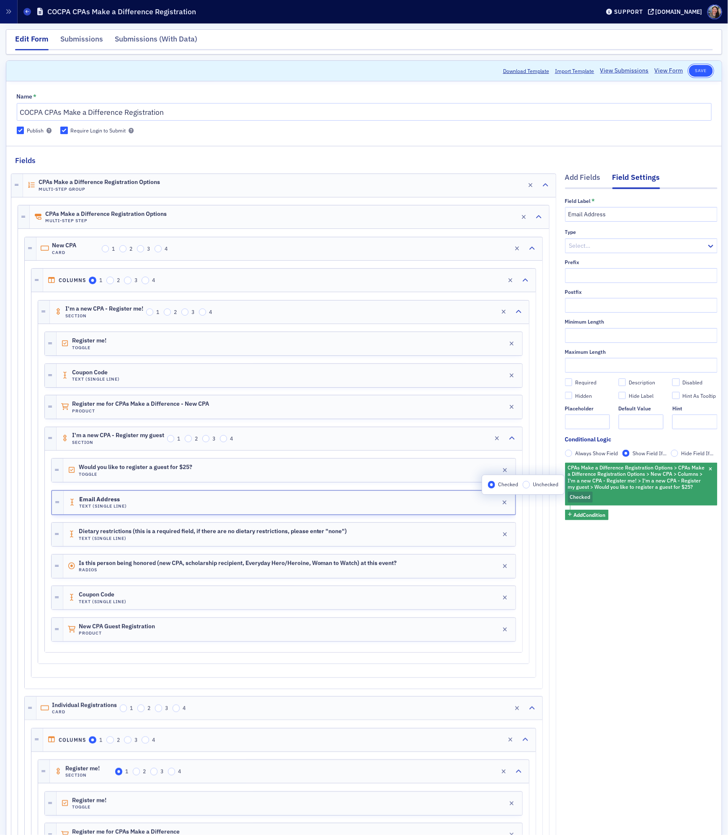
click at [705, 66] on button "Save" at bounding box center [701, 71] width 24 height 12
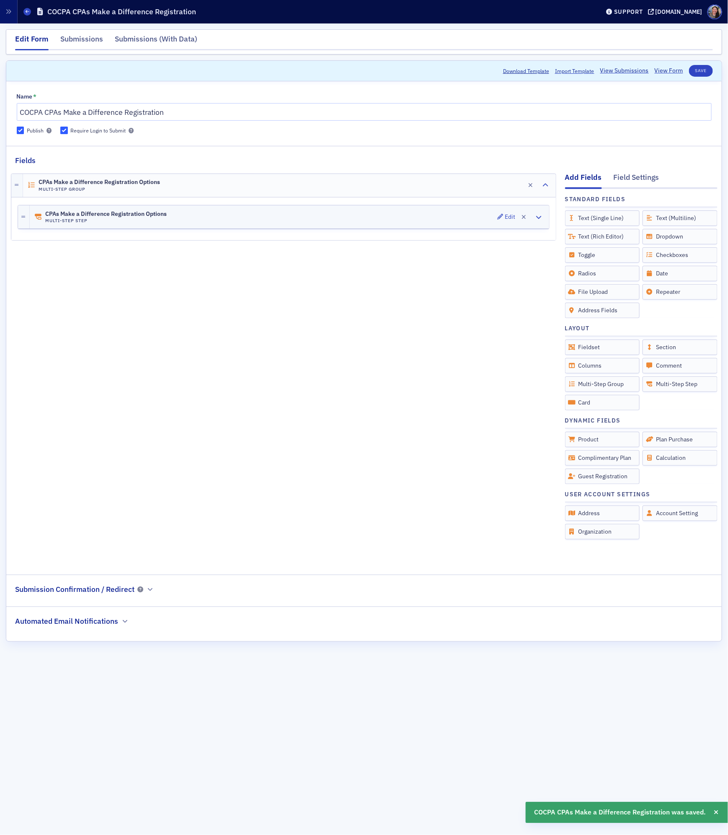
click at [449, 219] on div "CPAs Make a Difference Registration Options Multi-Step Step Edit" at bounding box center [290, 216] width 520 height 23
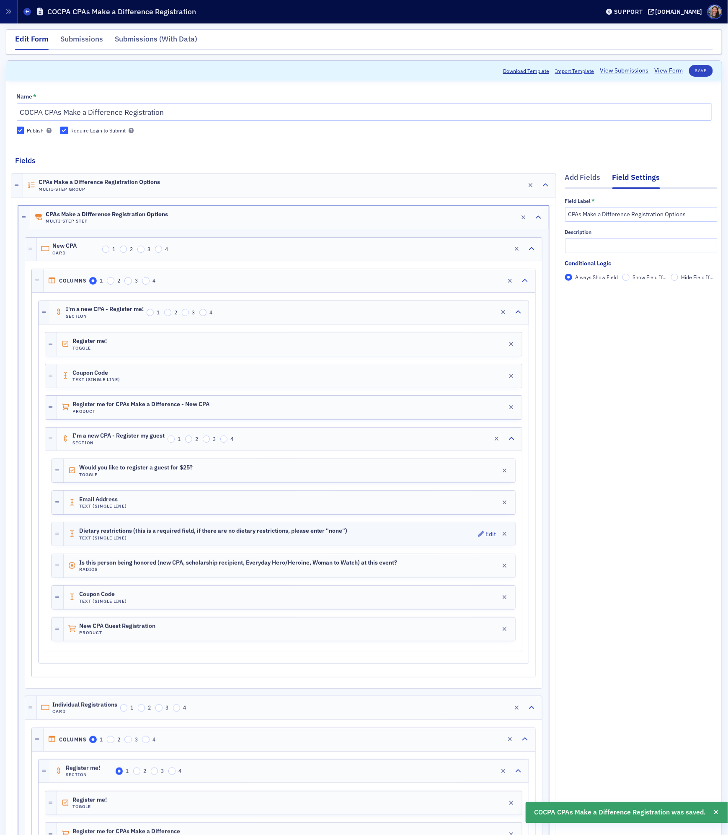
click at [182, 541] on h4 "Text (Single Line)" at bounding box center [213, 537] width 269 height 5
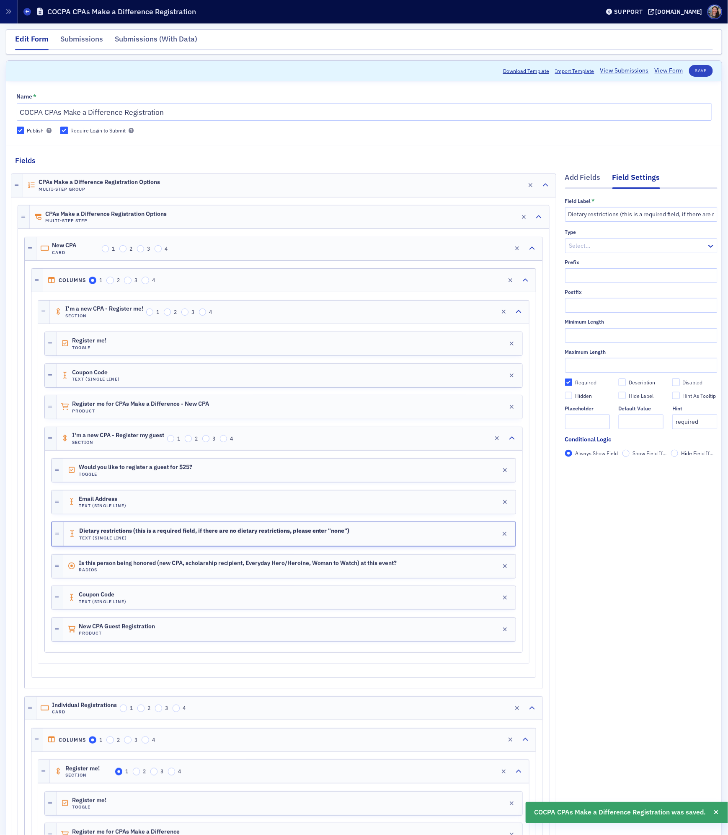
click at [637, 456] on span "Show Field If..." at bounding box center [650, 453] width 34 height 7
click at [630, 456] on input "Show Field If..." at bounding box center [627, 454] width 8 height 8
click at [599, 467] on span "Add Condition" at bounding box center [590, 468] width 32 height 8
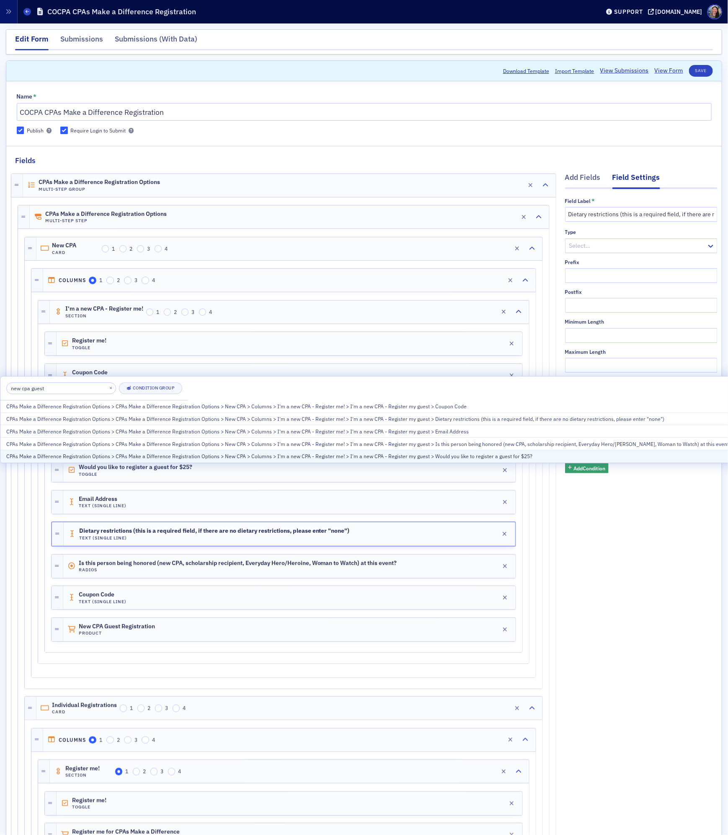
type input "new cpa guest"
click at [200, 456] on div "CPAs Make a Difference Registration Options > CPAs Make a Difference Registrati…" at bounding box center [368, 457] width 725 height 8
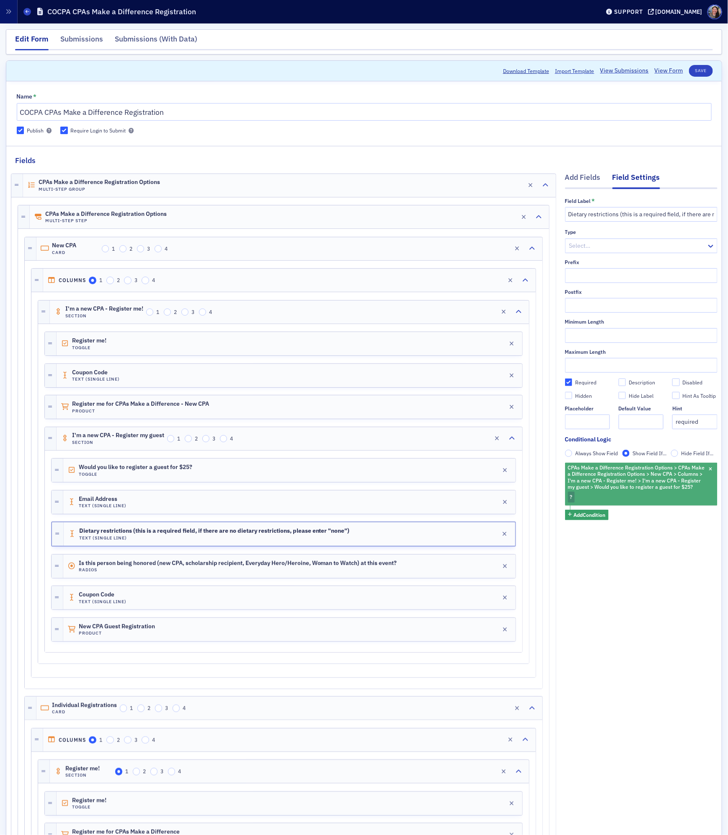
click at [627, 491] on span "CPAs Make a Difference Registration Options > CPAs Make a Difference Registrati…" at bounding box center [637, 477] width 141 height 28
click at [501, 486] on span "Checked" at bounding box center [508, 484] width 20 height 7
click at [496, 486] on input "Checked" at bounding box center [492, 485] width 8 height 8
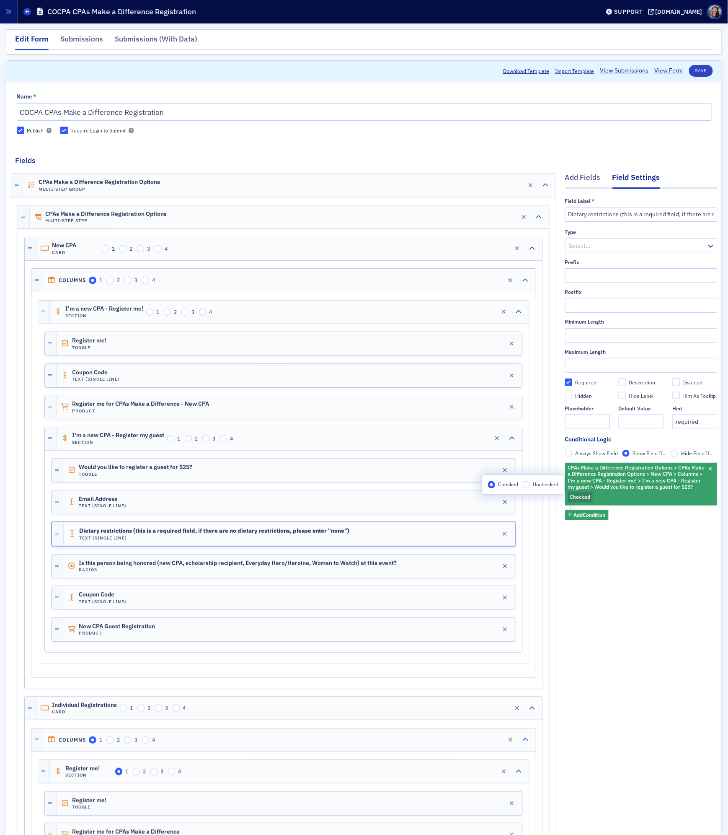
click at [702, 69] on button "Save" at bounding box center [701, 71] width 24 height 12
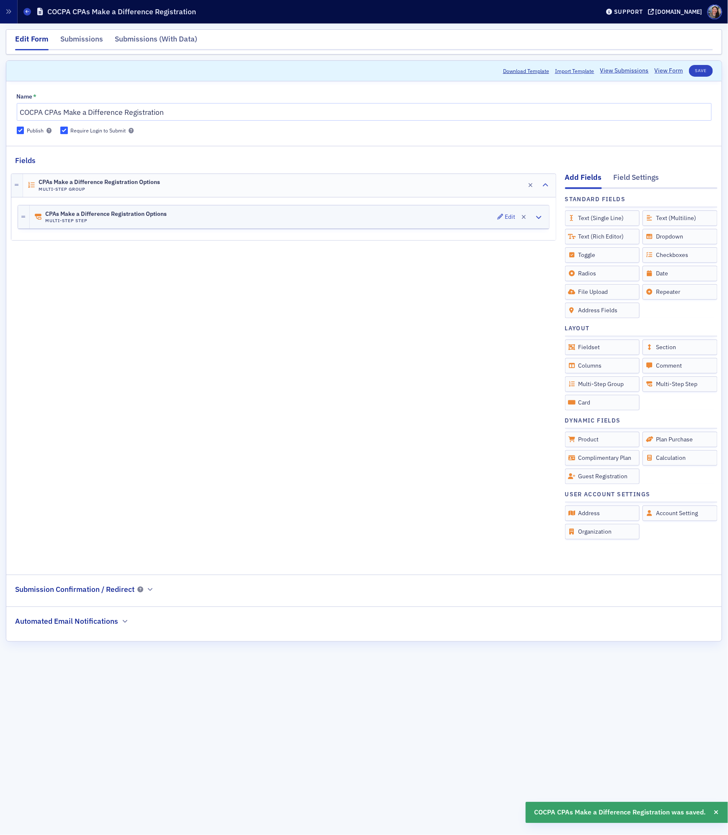
click at [181, 224] on div "CPAs Make a Difference Registration Options Multi-Step Step Edit" at bounding box center [290, 216] width 520 height 23
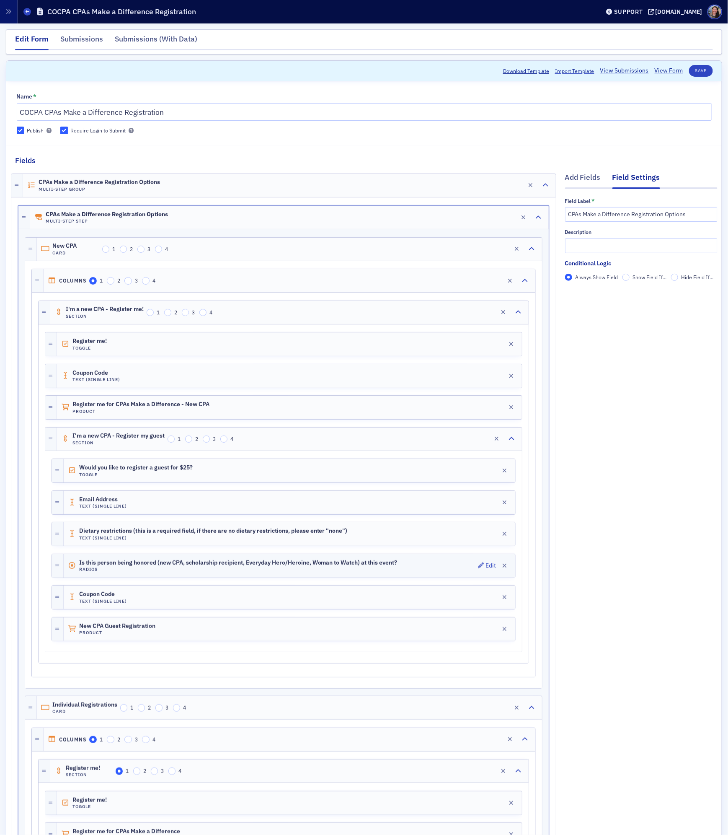
click at [140, 572] on h4 "Radios" at bounding box center [238, 569] width 319 height 5
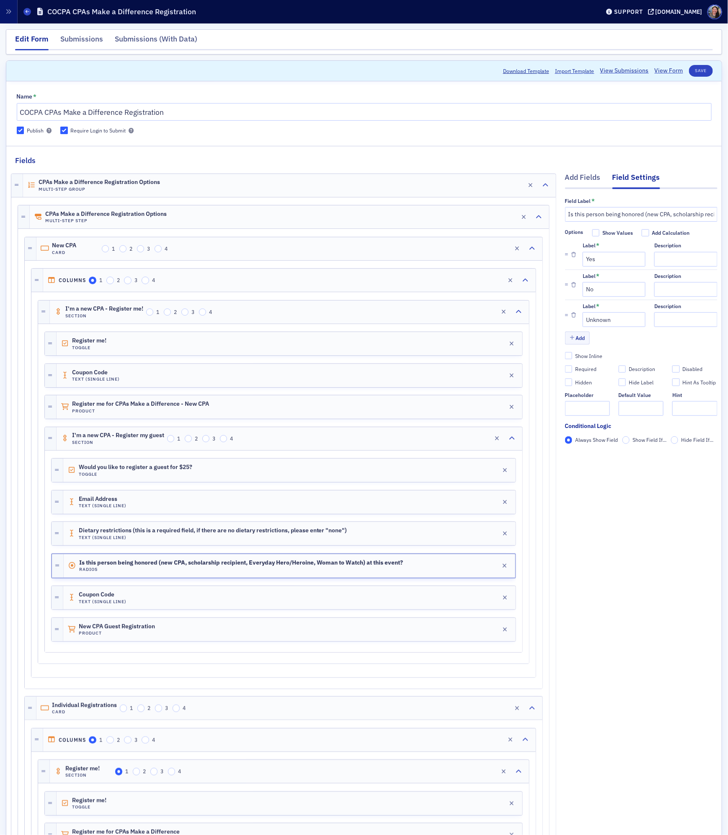
click at [635, 441] on span "Show Field If..." at bounding box center [650, 439] width 34 height 7
click at [630, 441] on input "Show Field If..." at bounding box center [627, 440] width 8 height 8
click at [597, 454] on span "Add Condition" at bounding box center [590, 455] width 32 height 8
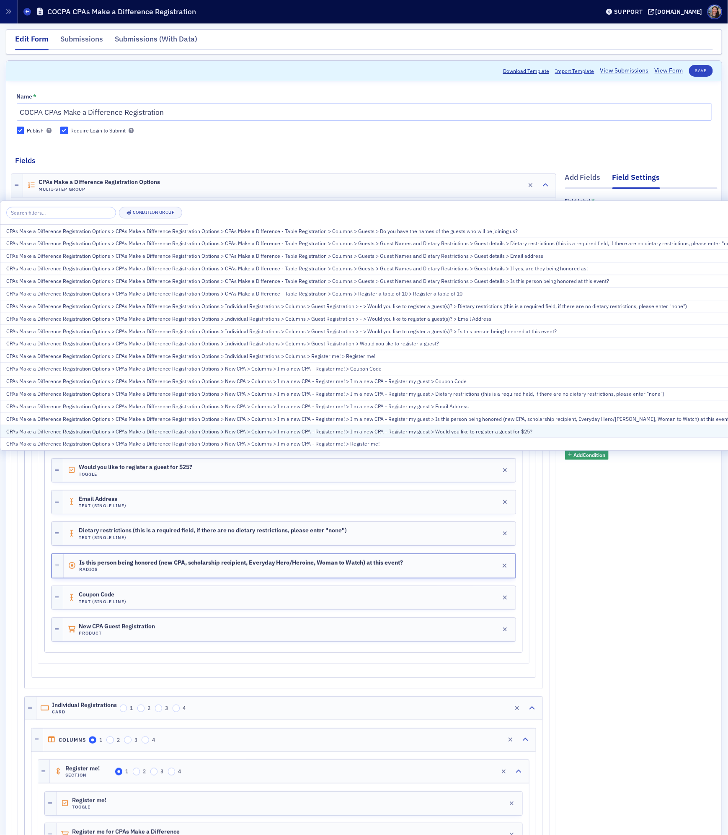
click at [350, 432] on div "CPAs Make a Difference Registration Options > CPAs Make a Difference Registrati…" at bounding box center [372, 431] width 733 height 8
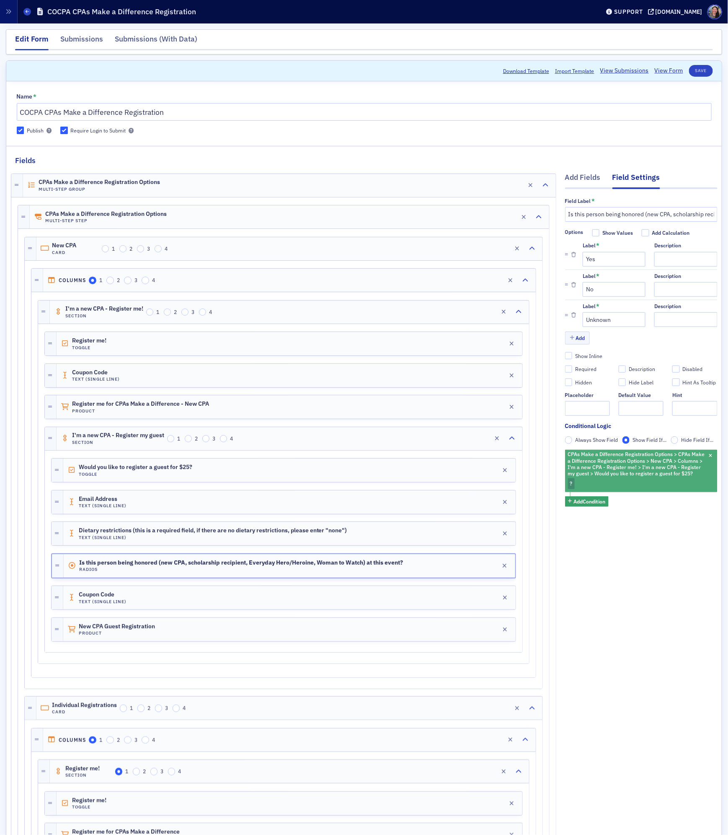
click at [616, 470] on span "CPAs Make a Difference Registration Options > CPAs Make a Difference Registrati…" at bounding box center [636, 464] width 137 height 26
click at [510, 471] on span "Checked" at bounding box center [508, 472] width 20 height 7
click at [496, 471] on input "Checked" at bounding box center [492, 473] width 8 height 8
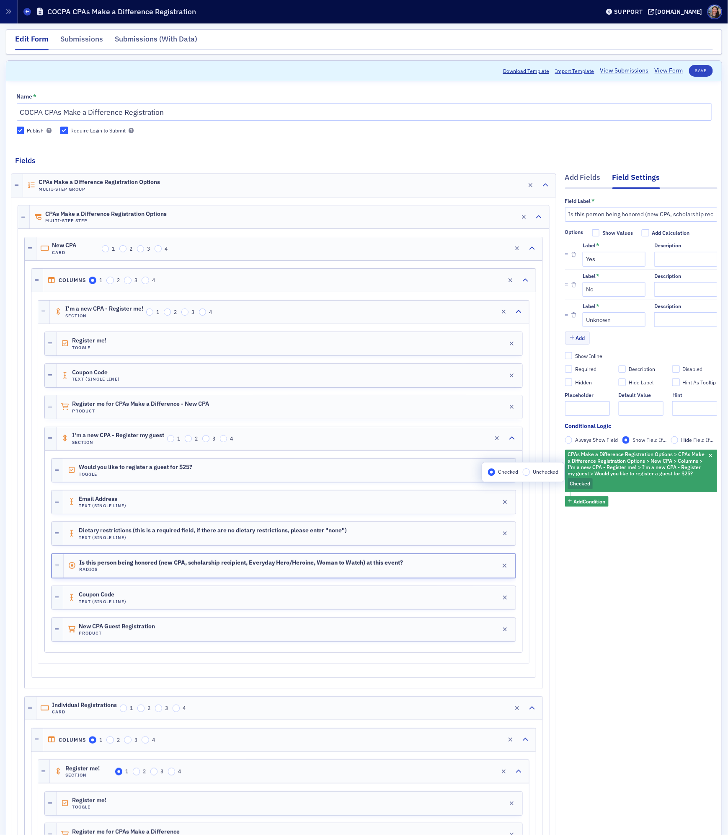
click at [642, 528] on div "Field Label * Is this person being honored (new CPA, scholarship recipient, Eve…" at bounding box center [641, 364] width 153 height 350
click at [158, 599] on div "Coupon Code Text (Single Line) Edit" at bounding box center [289, 597] width 453 height 23
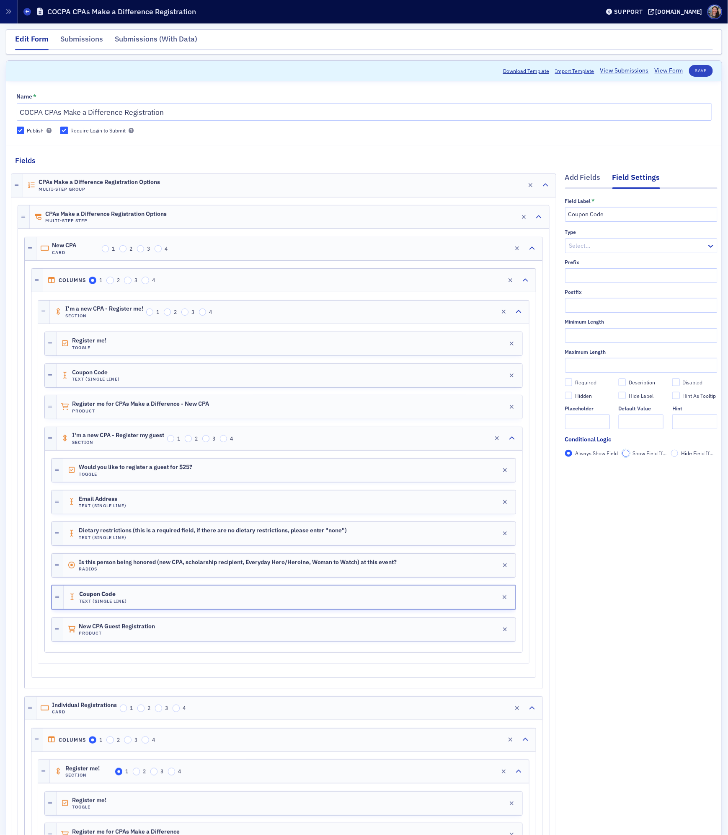
click at [627, 453] on input "Show Field If..." at bounding box center [627, 454] width 8 height 8
click at [604, 466] on span "Add Condition" at bounding box center [590, 468] width 32 height 8
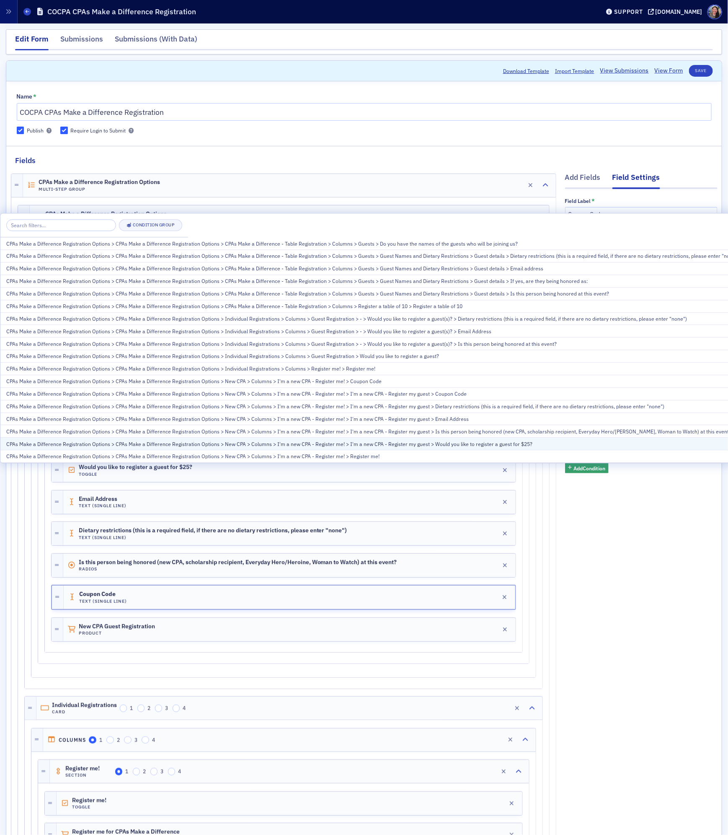
click at [228, 440] on div "CPAs Make a Difference Registration Options > CPAs Make a Difference Registrati…" at bounding box center [372, 444] width 733 height 8
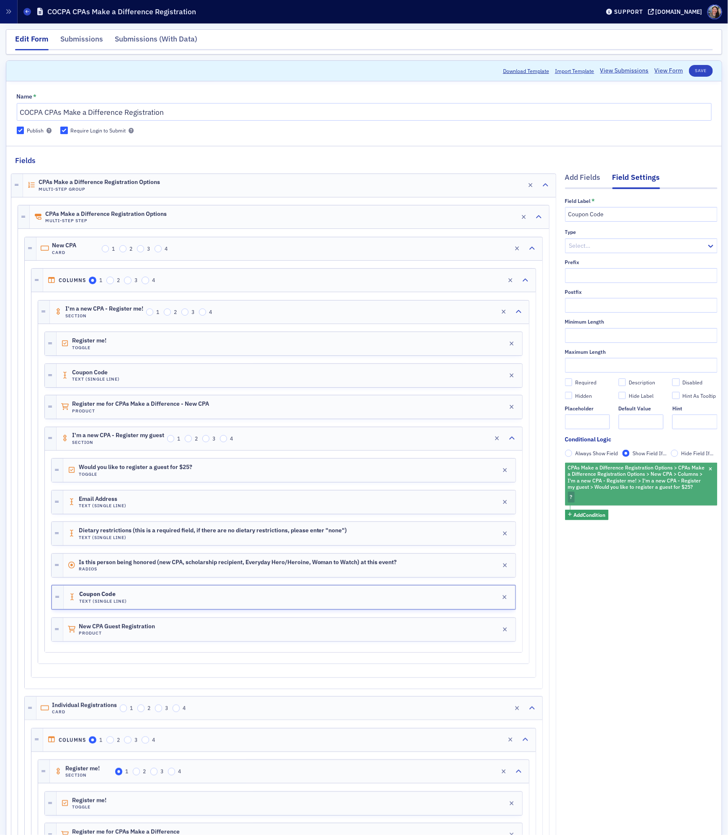
click at [579, 496] on div "CPAs Make a Difference Registration Options > CPAs Make a Difference Registrati…" at bounding box center [641, 484] width 153 height 42
click at [499, 483] on span "Checked" at bounding box center [508, 484] width 20 height 7
click at [496, 483] on input "Checked" at bounding box center [492, 485] width 8 height 8
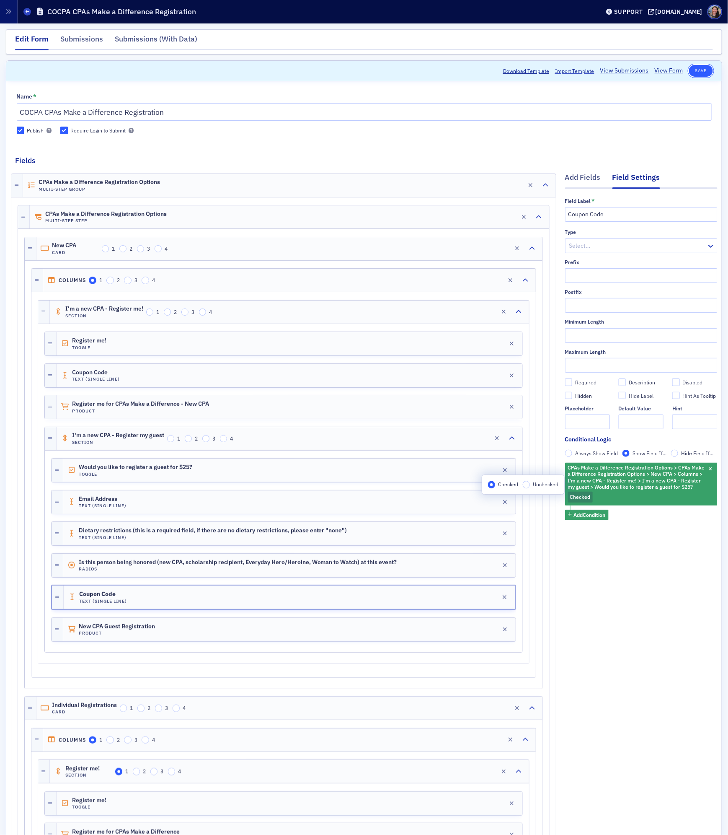
click at [703, 69] on button "Save" at bounding box center [701, 71] width 24 height 12
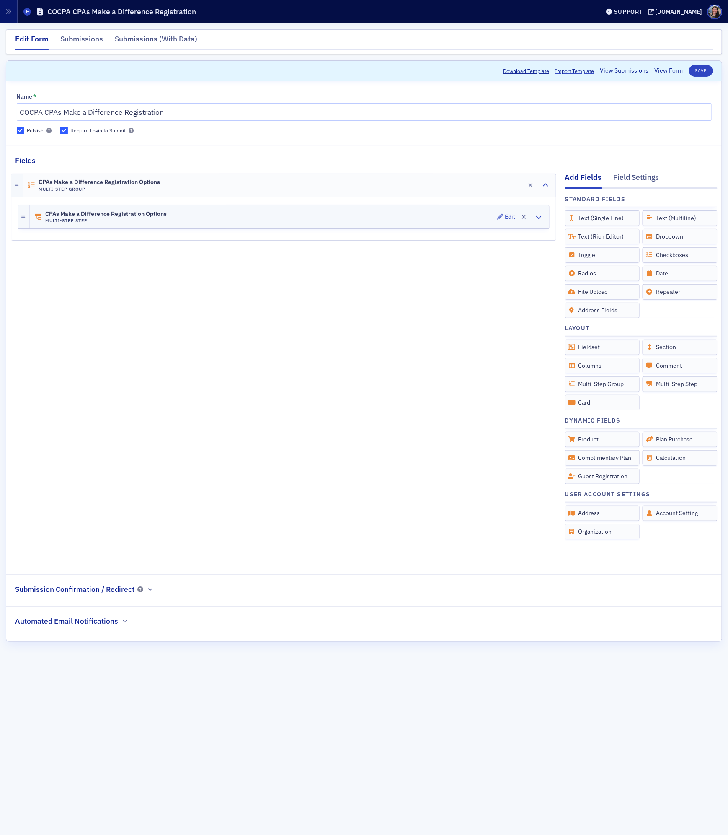
click at [288, 210] on div "CPAs Make a Difference Registration Options Multi-Step Step Edit" at bounding box center [290, 216] width 520 height 23
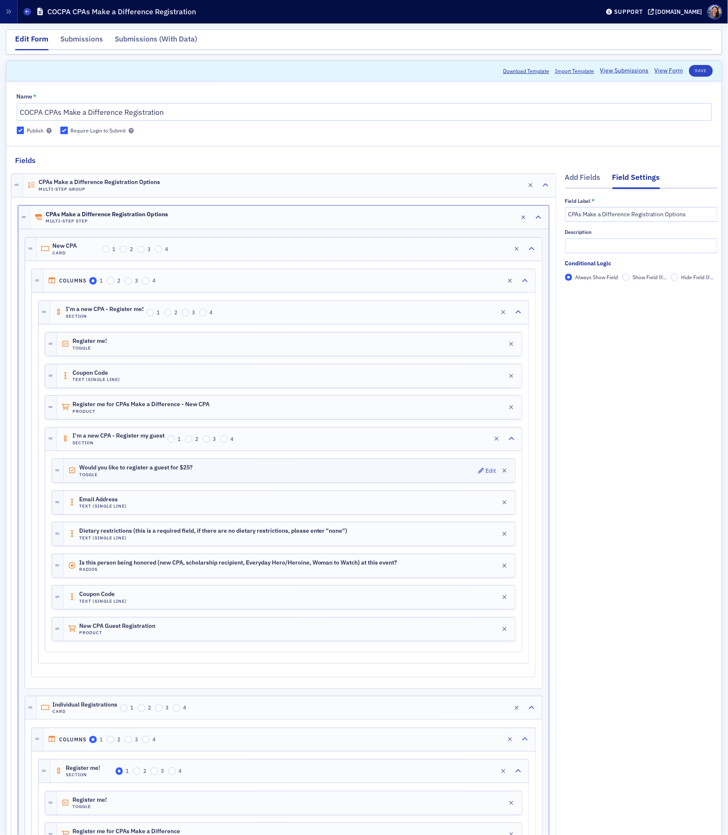
click at [223, 477] on div "Would you like to register a guest for $25? Toggle Edit" at bounding box center [290, 470] width 452 height 23
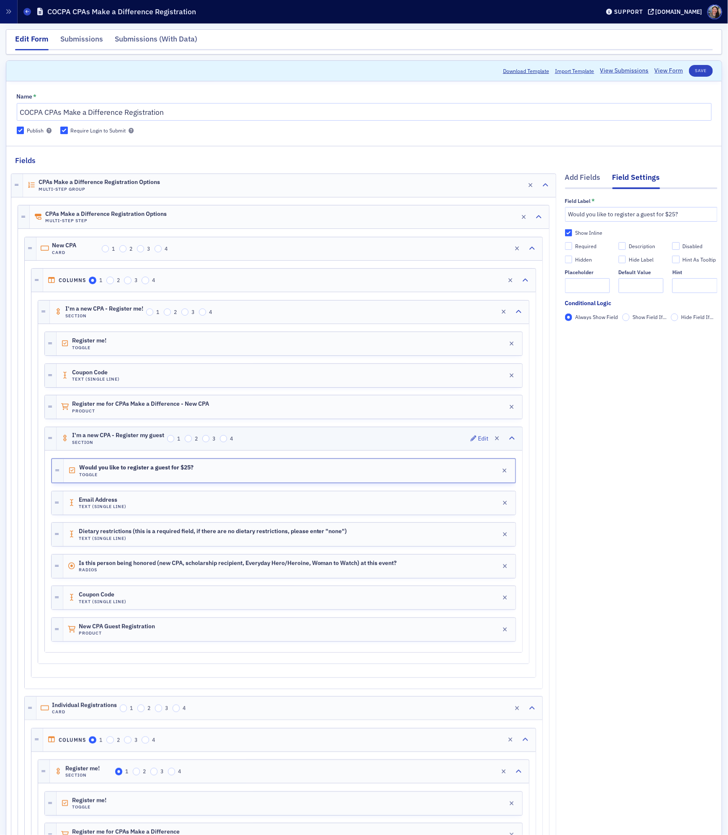
click at [295, 443] on div "I'm a new CPA - Register my guest Section 1 2 3 4 Edit" at bounding box center [290, 438] width 466 height 23
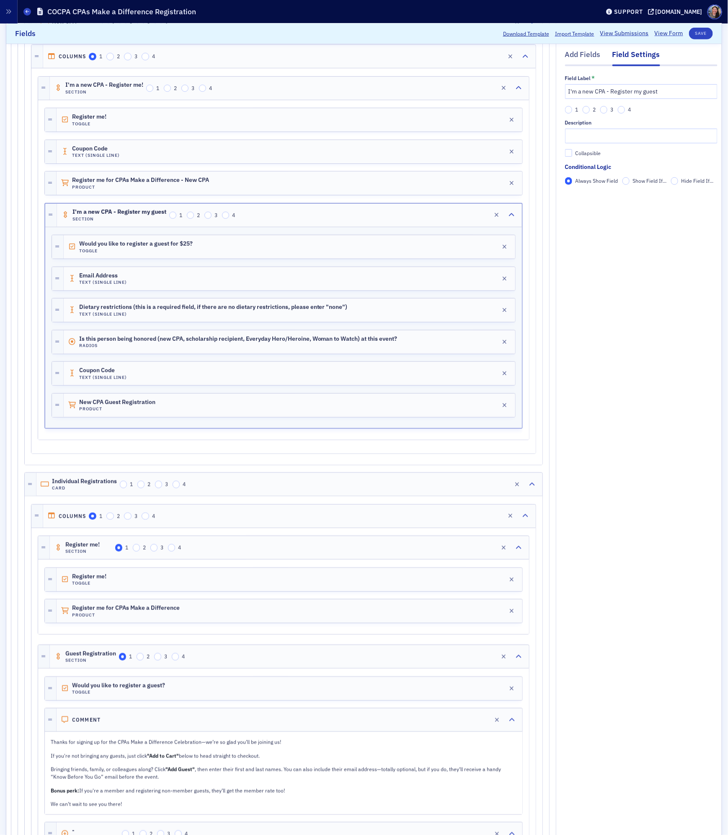
scroll to position [221, 0]
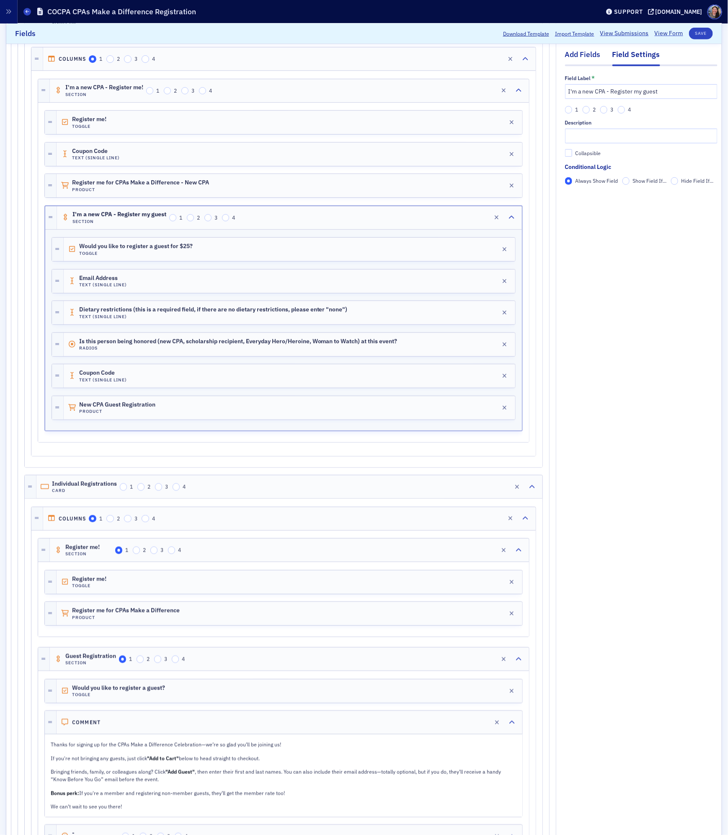
click at [579, 53] on div "Add Fields" at bounding box center [583, 57] width 36 height 16
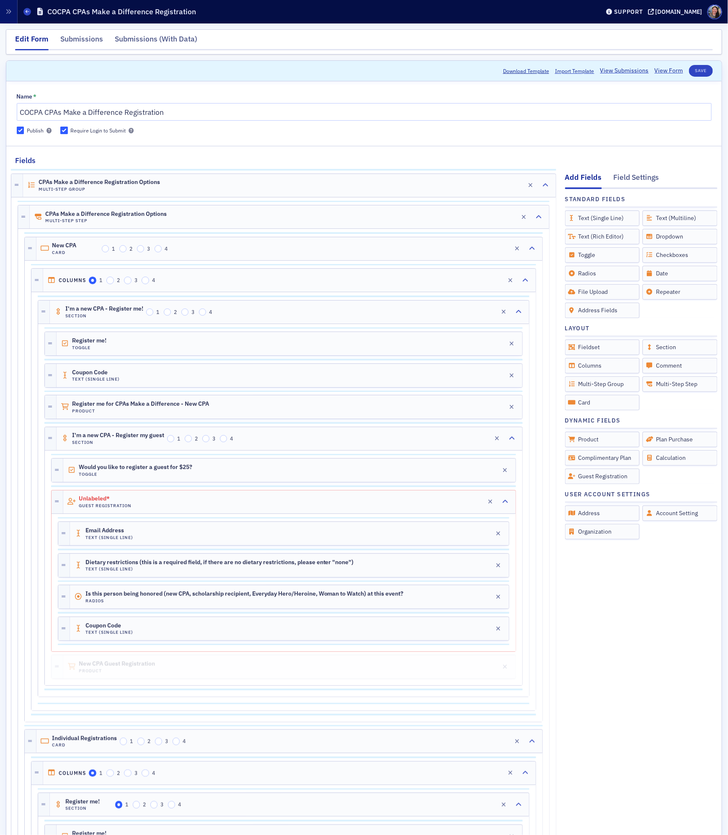
scroll to position [221, 0]
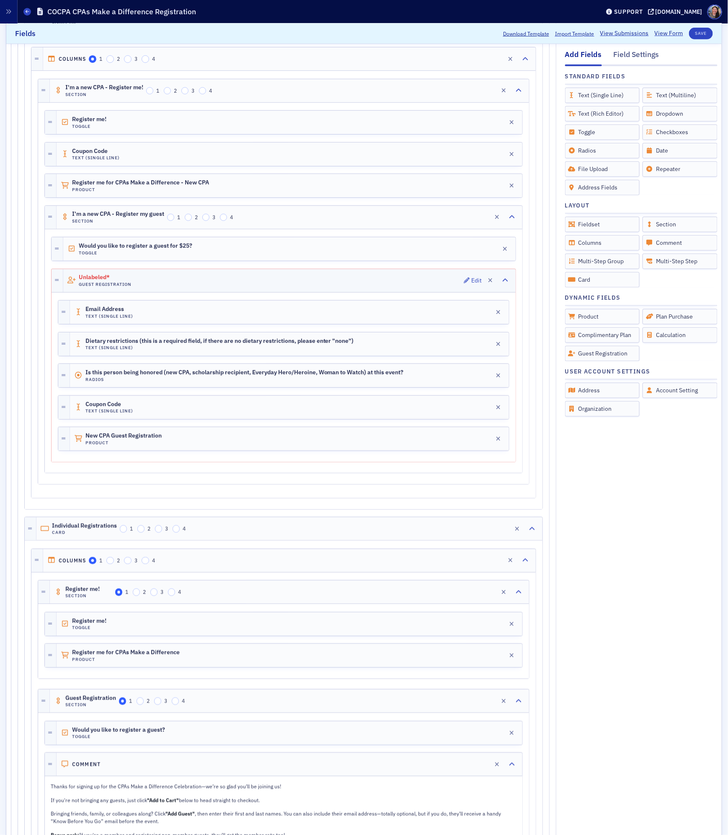
click at [96, 279] on span "Unlabeled*" at bounding box center [102, 277] width 47 height 7
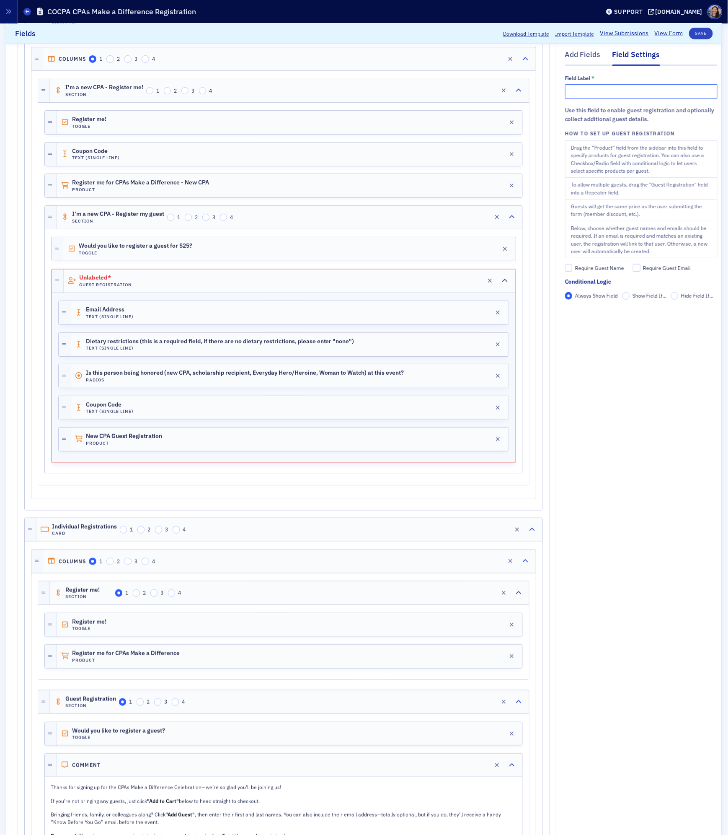
click at [589, 91] on input "text" at bounding box center [641, 91] width 153 height 15
click at [620, 269] on div "Require Guest Name" at bounding box center [599, 268] width 49 height 7
click at [573, 269] on input "Require Guest Name" at bounding box center [569, 268] width 8 height 8
checkbox input "true"
click at [627, 88] on input "text" at bounding box center [641, 91] width 153 height 15
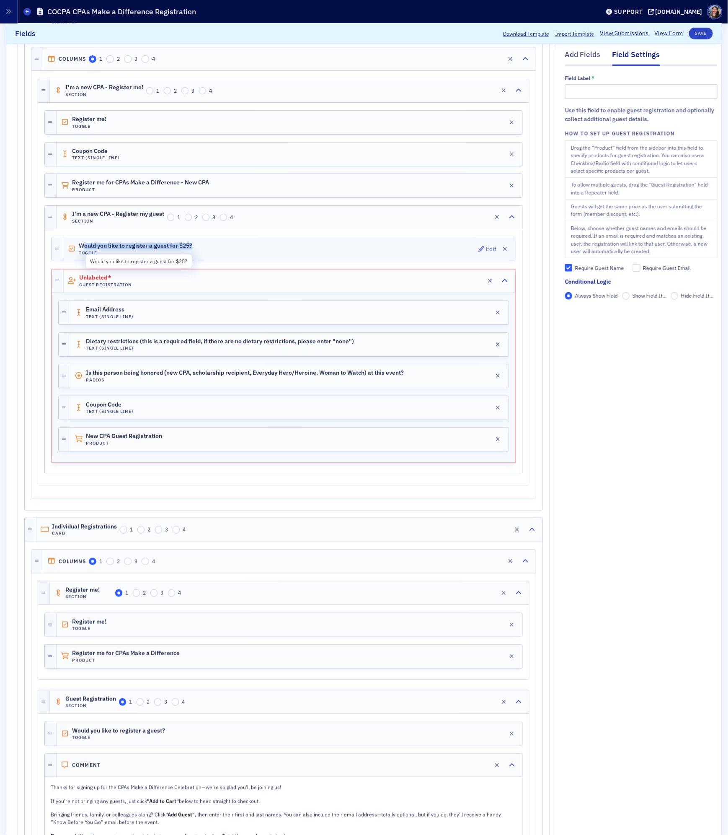
drag, startPoint x: 206, startPoint y: 249, endPoint x: 98, endPoint y: 249, distance: 107.7
click at [98, 249] on div "Would you like to register a guest for $25? Toggle Edit" at bounding box center [289, 248] width 453 height 23
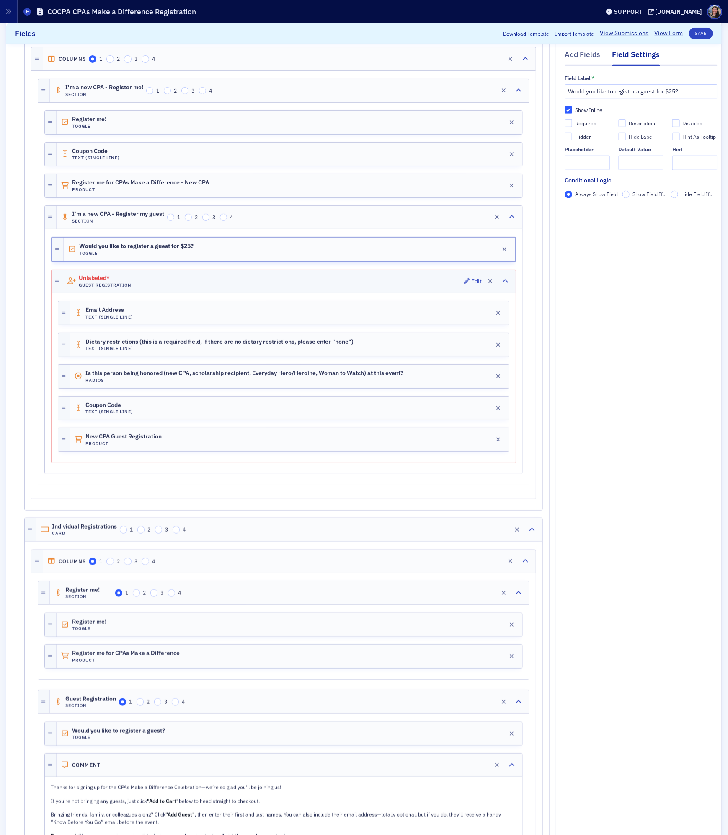
click at [216, 277] on div "Unlabeled* Guest Registration Edit" at bounding box center [289, 281] width 453 height 23
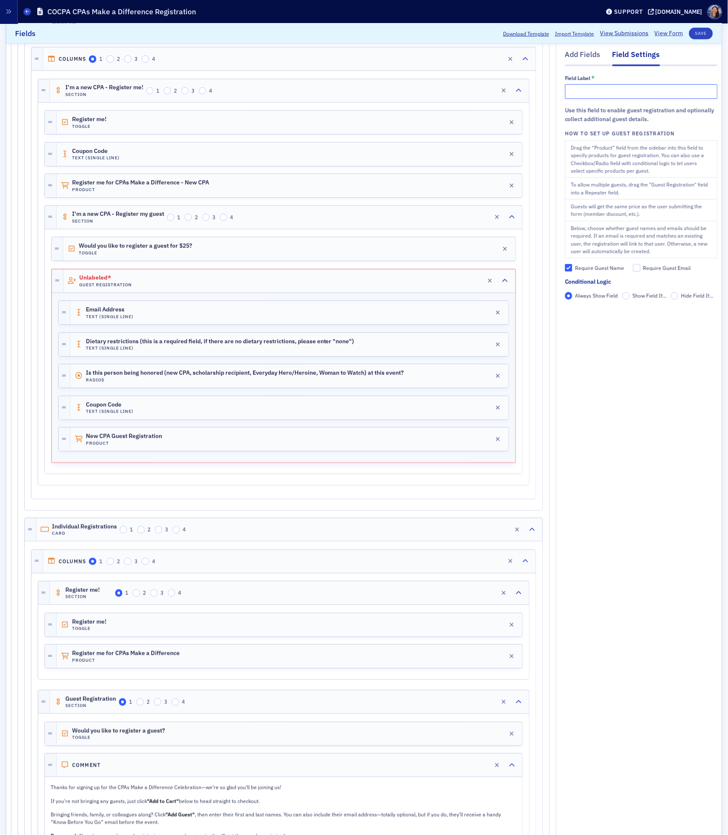
click at [661, 89] on input "text" at bounding box center [641, 91] width 153 height 15
type input "Please enter your guest's details"
click at [701, 34] on button "Save" at bounding box center [701, 34] width 24 height 12
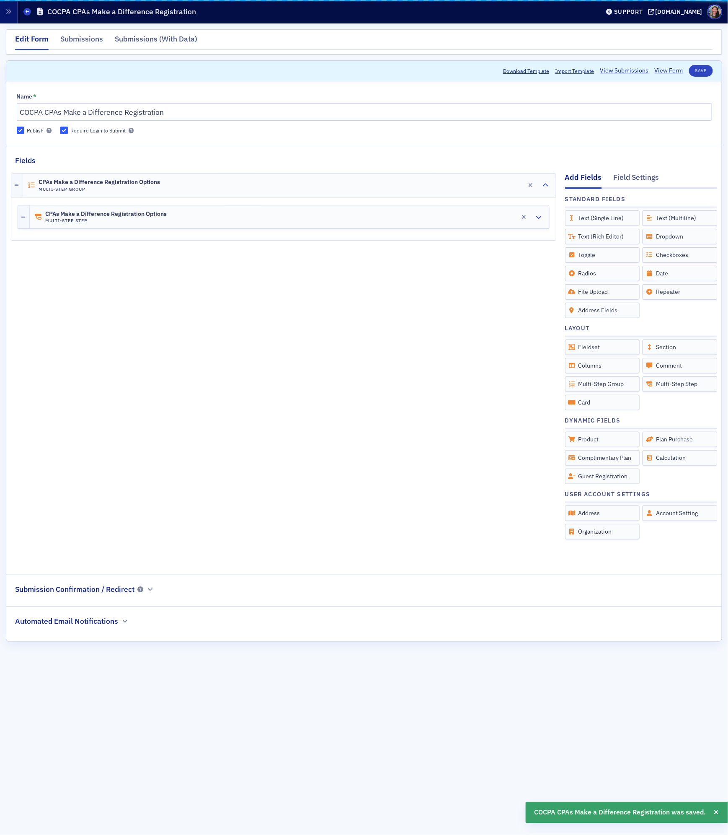
scroll to position [0, 0]
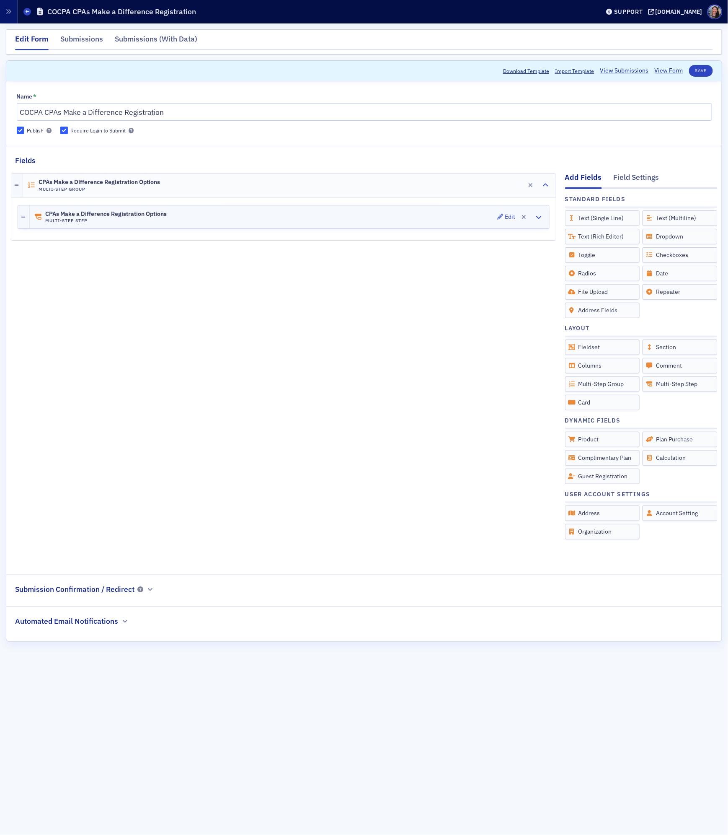
click at [294, 218] on div "CPAs Make a Difference Registration Options Multi-Step Step Edit" at bounding box center [290, 216] width 520 height 23
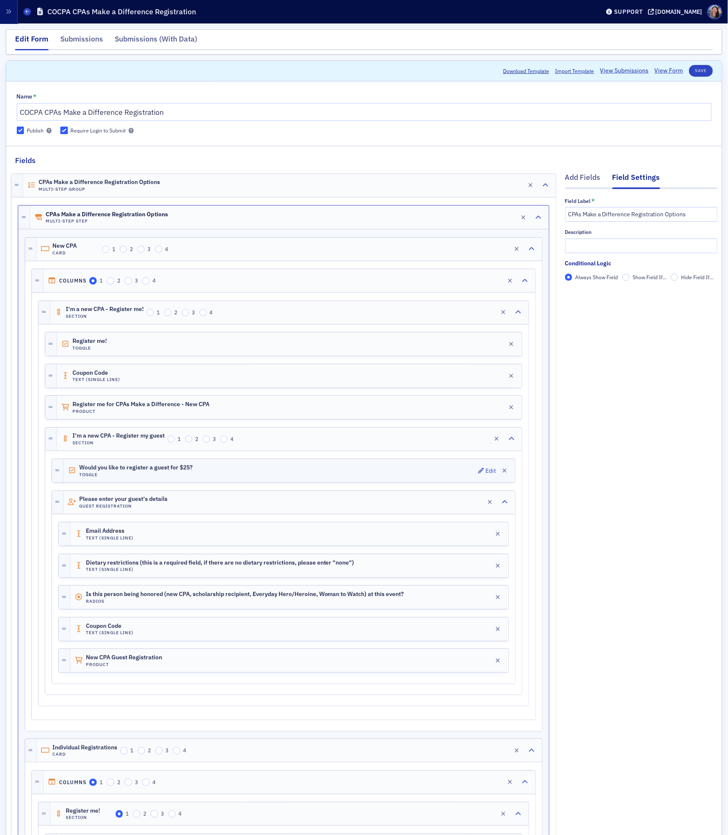
click at [196, 476] on div "Would you like to register a guest for $25? Toggle Edit" at bounding box center [290, 470] width 452 height 23
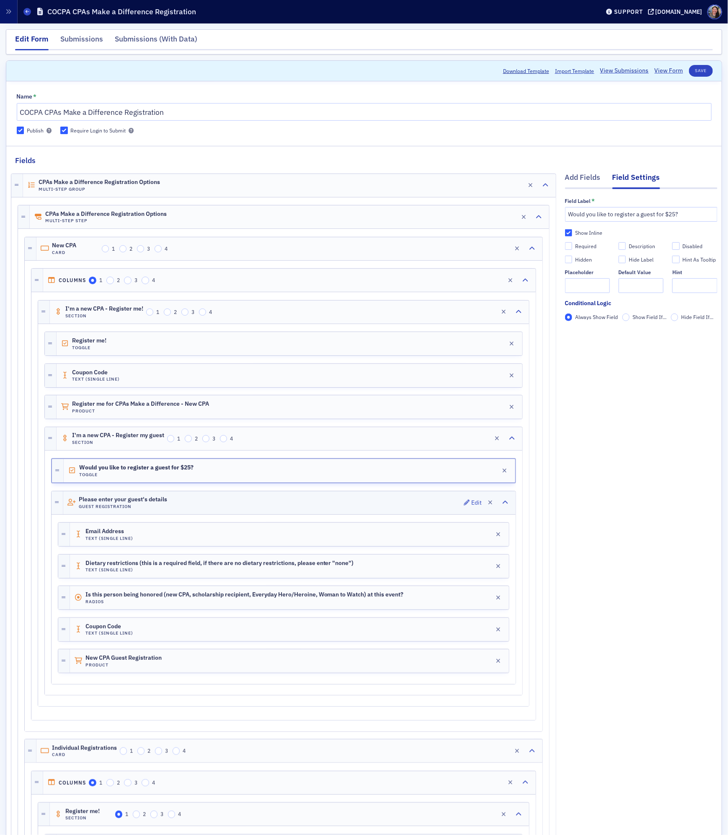
click at [184, 506] on div "Please enter your guest's details Guest Registration Edit" at bounding box center [289, 502] width 453 height 23
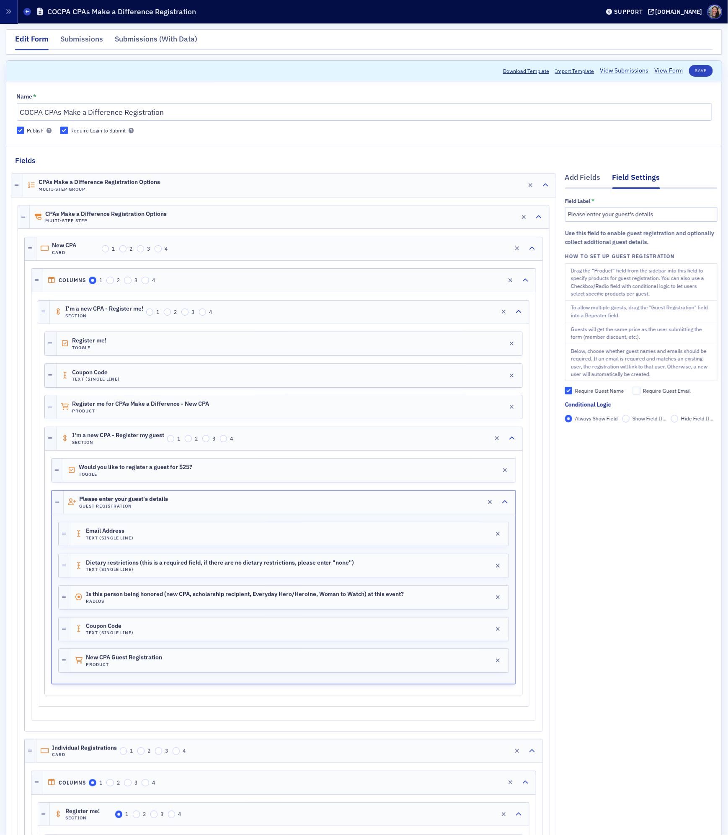
click at [634, 422] on span "Show Field If..." at bounding box center [650, 418] width 34 height 7
click at [630, 422] on input "Show Field If..." at bounding box center [627, 419] width 8 height 8
click at [605, 432] on span "Add Condition" at bounding box center [590, 434] width 32 height 8
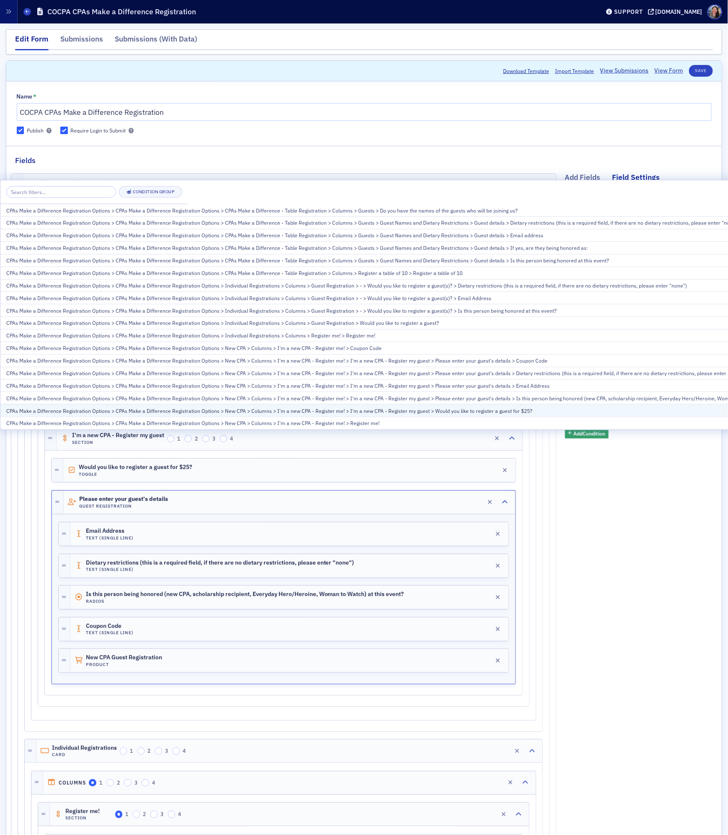
click at [422, 412] on div "CPAs Make a Difference Registration Options > CPAs Make a Difference Registrati…" at bounding box center [398, 411] width 785 height 8
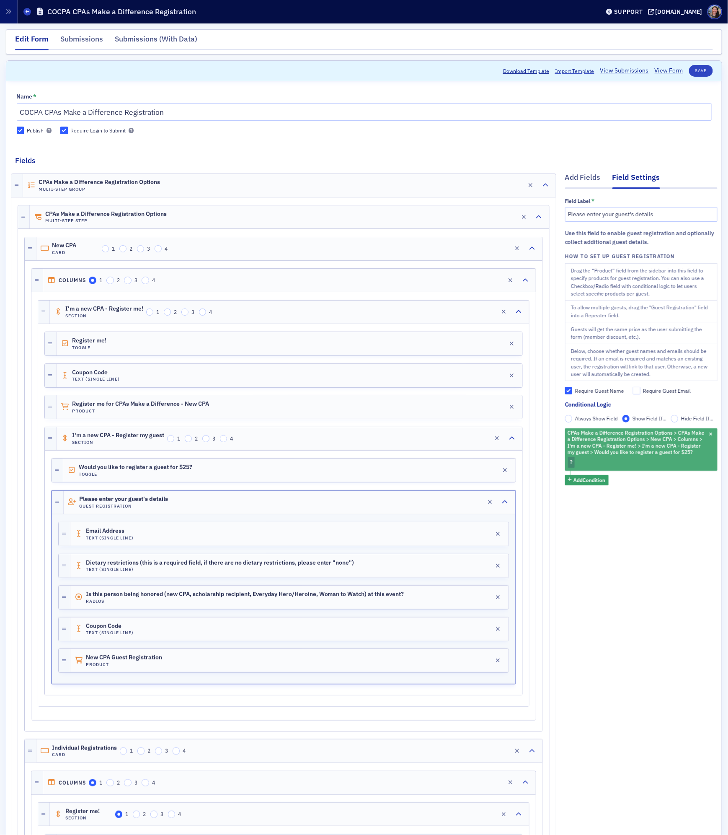
click at [588, 458] on div "CPAs Make a Difference Registration Options > CPAs Make a Difference Registrati…" at bounding box center [641, 449] width 153 height 42
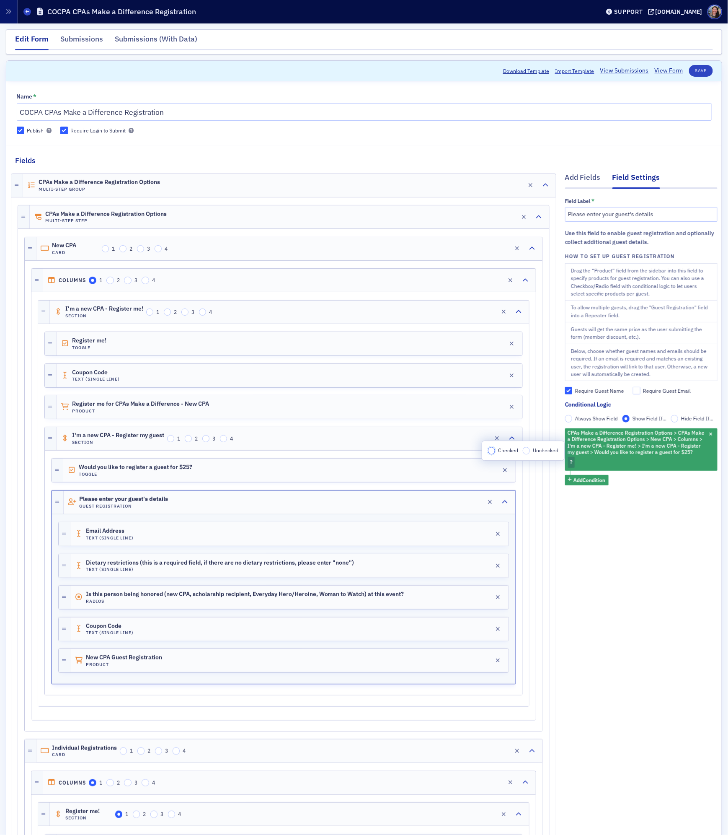
click at [491, 448] on input "Checked" at bounding box center [492, 451] width 8 height 8
click at [695, 73] on button "Save" at bounding box center [701, 71] width 24 height 12
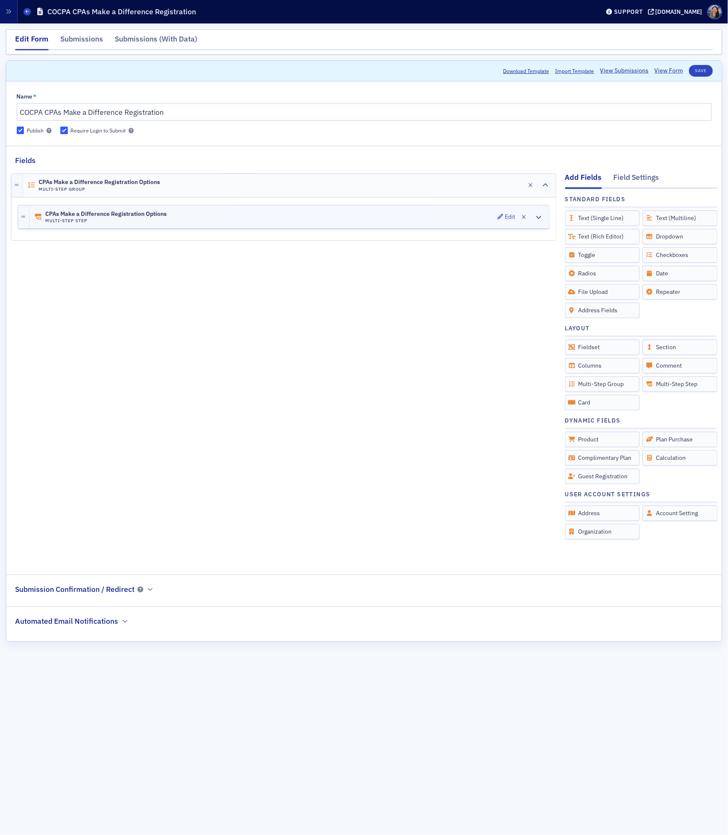
click at [360, 214] on div "CPAs Make a Difference Registration Options Multi-Step Step Edit" at bounding box center [290, 216] width 520 height 23
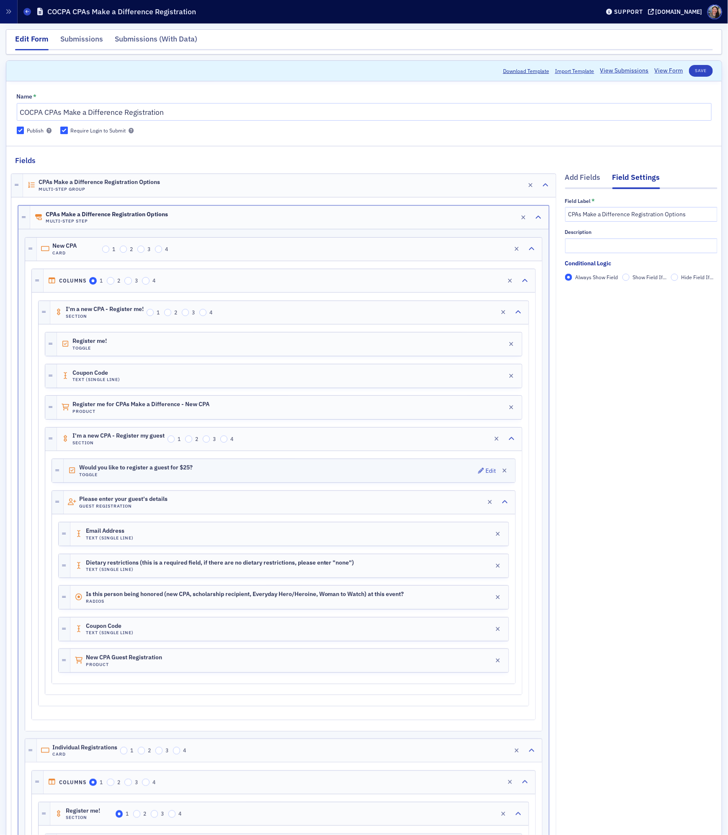
click at [269, 469] on div "Would you like to register a guest for $25? Toggle Edit" at bounding box center [290, 470] width 452 height 23
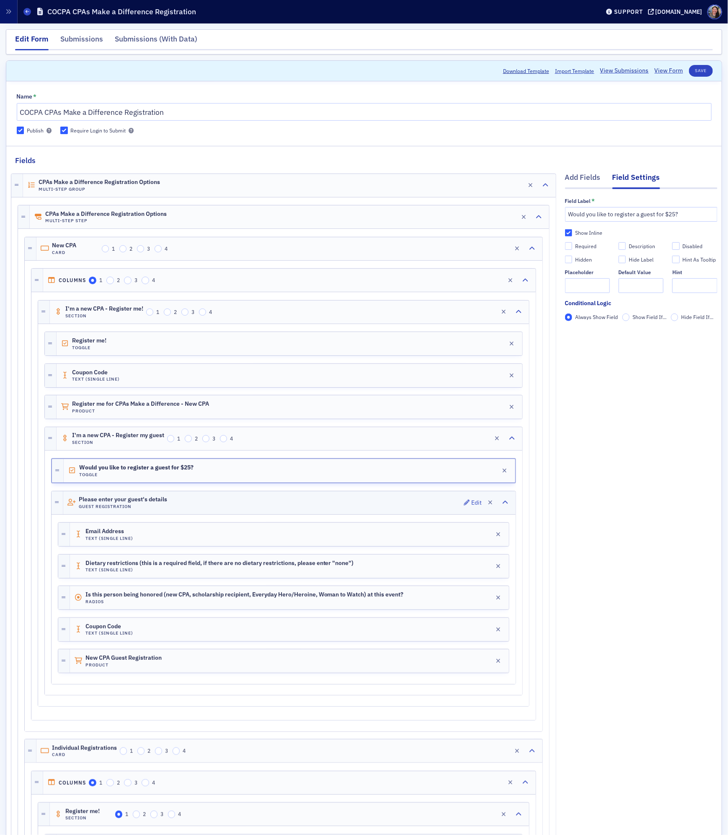
click at [251, 508] on div "Please enter your guest's details Guest Registration Edit" at bounding box center [289, 502] width 453 height 23
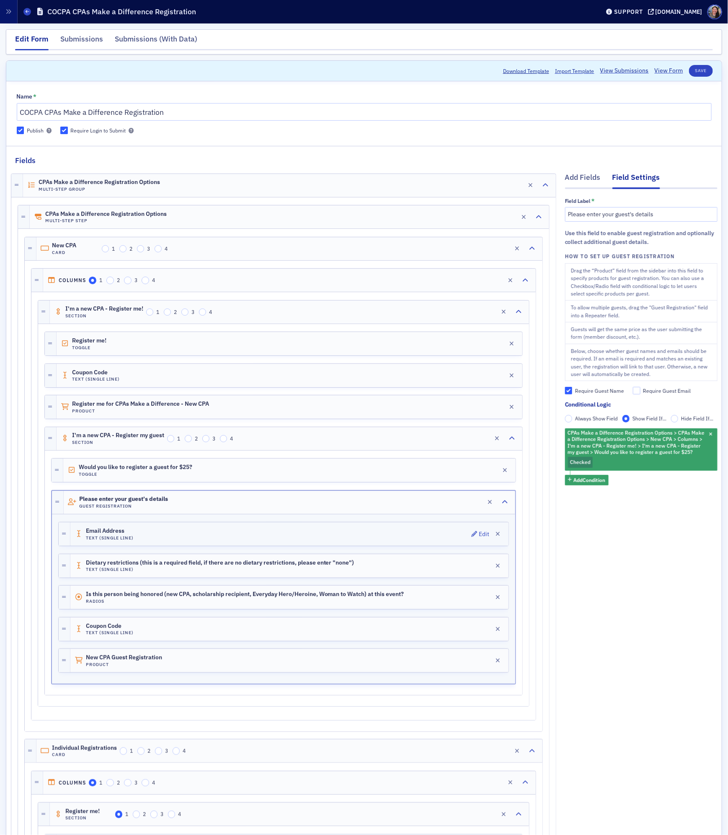
click at [238, 543] on div "Email Address Text (Single Line) Edit" at bounding box center [289, 533] width 438 height 23
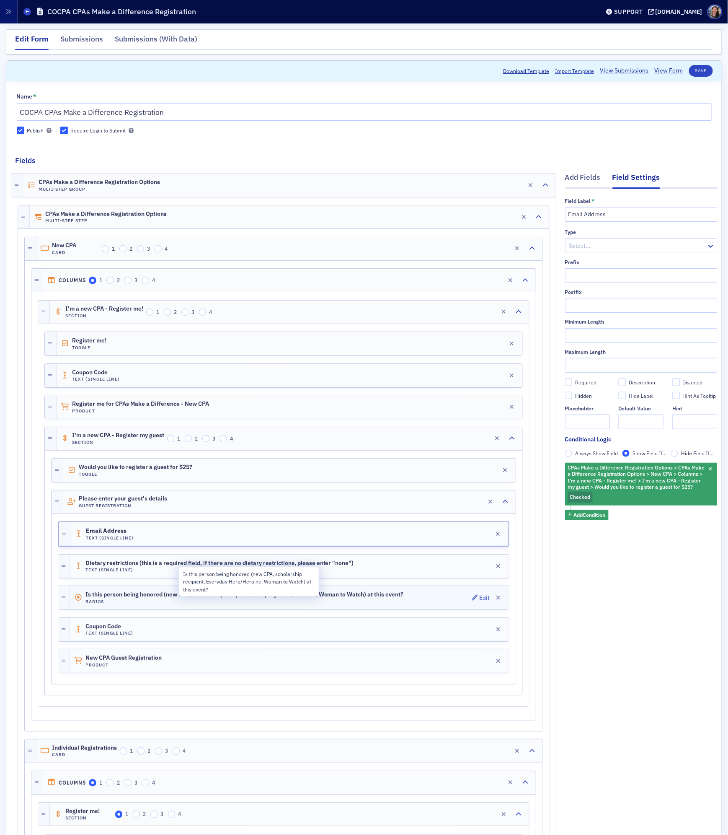
click at [348, 597] on span "Is this person being honored (new CPA, scholarship recipient, Everyday Hero/Her…" at bounding box center [244, 594] width 319 height 7
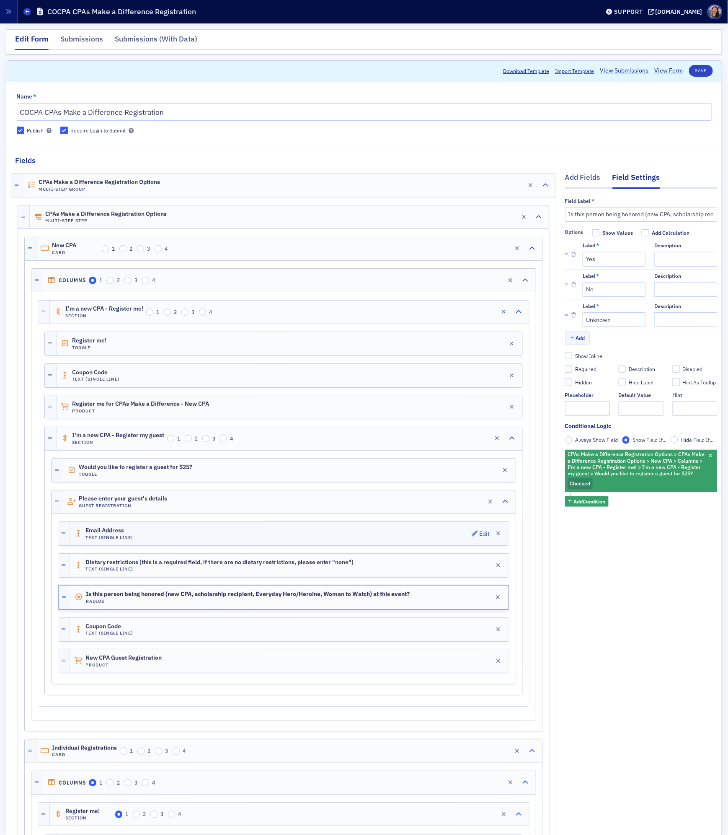
click at [131, 540] on h4 "Text (Single Line)" at bounding box center [109, 537] width 48 height 5
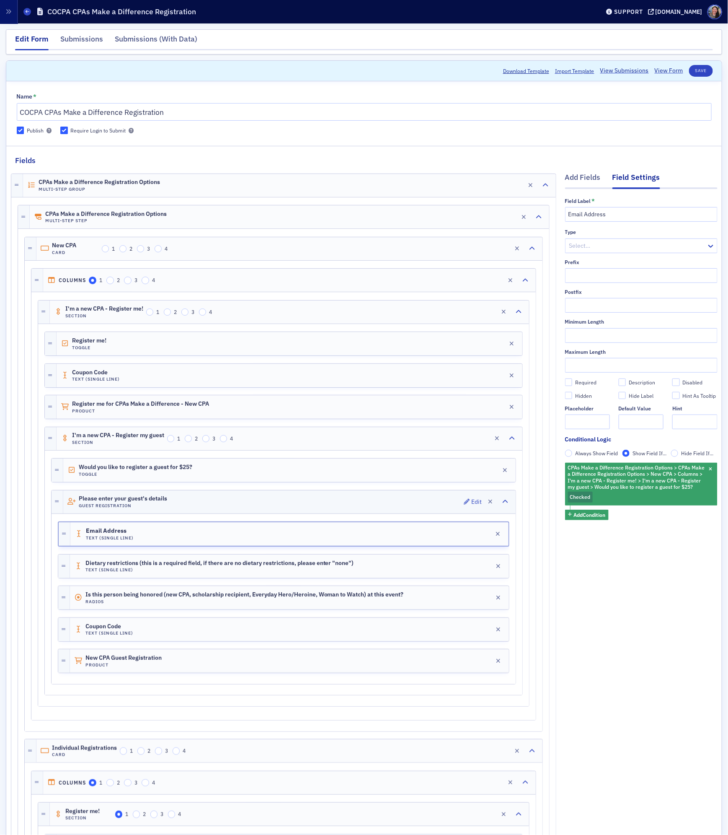
click at [144, 508] on h4 "Guest Registration" at bounding box center [123, 505] width 88 height 5
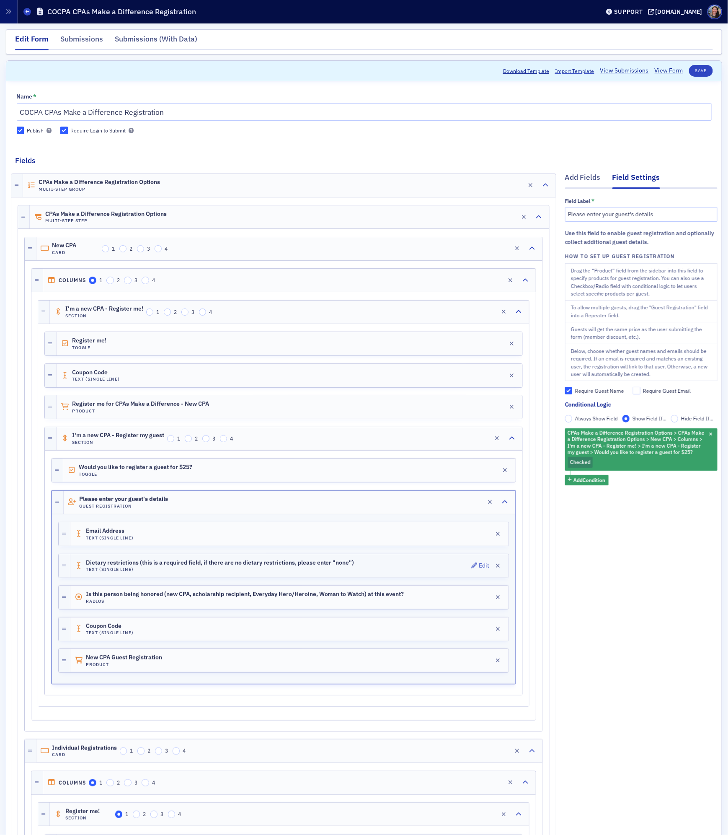
click at [318, 566] on span "Dietary restrictions (this is a required field, if there are no dietary restric…" at bounding box center [220, 562] width 269 height 7
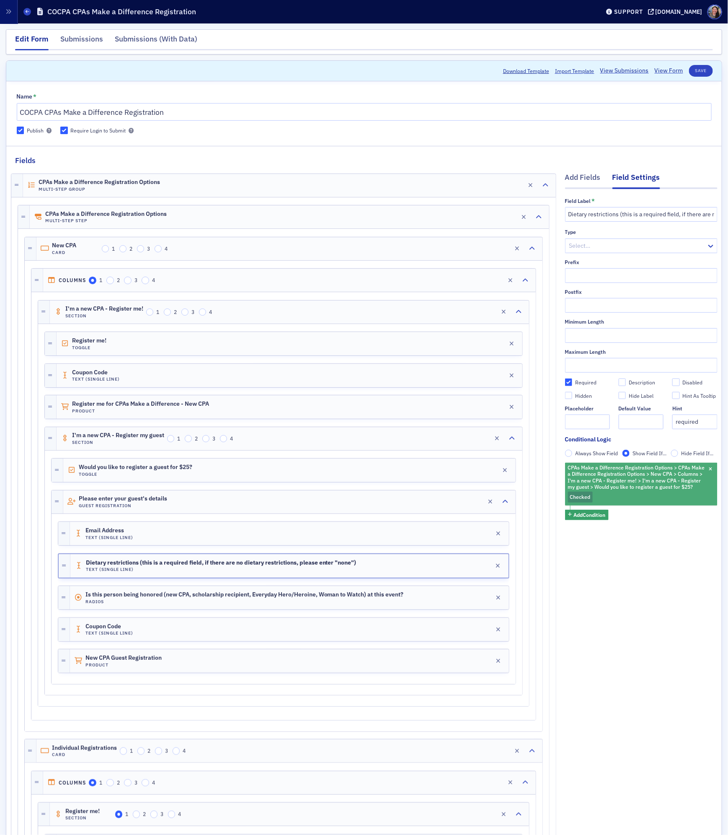
click at [624, 481] on span "CPAs Make a Difference Registration Options > CPAs Make a Difference Registrati…" at bounding box center [636, 477] width 137 height 26
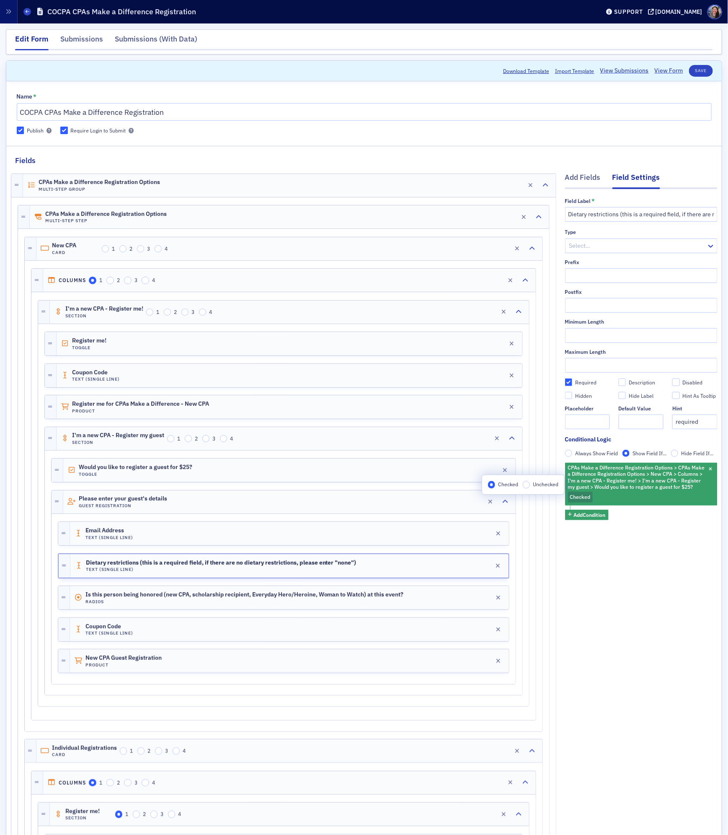
click at [649, 453] on span "Show Field If..." at bounding box center [650, 453] width 34 height 7
click at [630, 453] on input "Show Field If..." at bounding box center [627, 454] width 8 height 8
click at [627, 453] on input "Show Field If..." at bounding box center [627, 454] width 8 height 8
click at [644, 456] on span "Show Field If..." at bounding box center [650, 453] width 34 height 7
click at [630, 456] on input "Show Field If..." at bounding box center [627, 454] width 8 height 8
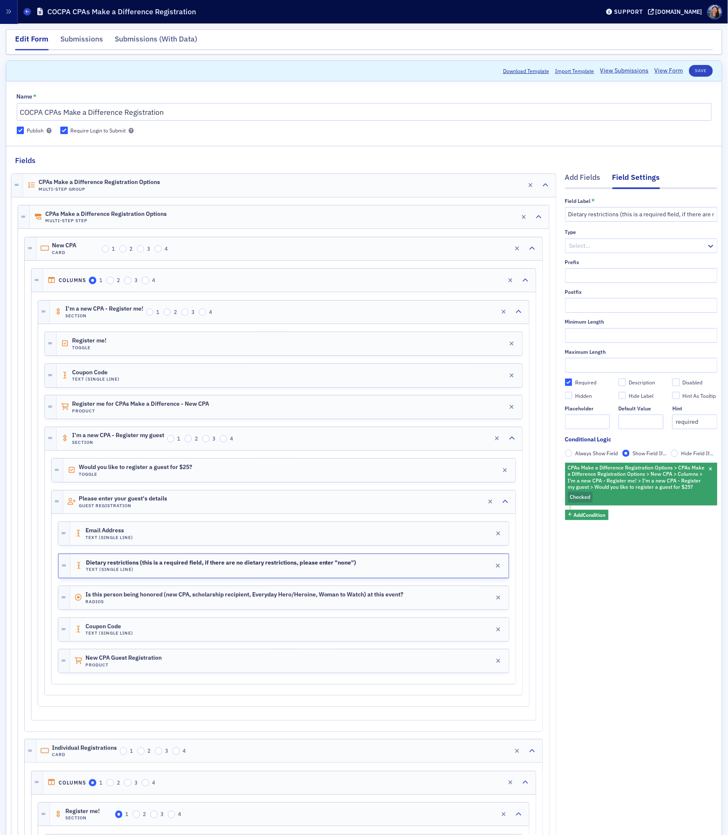
click at [600, 454] on span "Always Show Field" at bounding box center [596, 453] width 43 height 7
click at [573, 454] on input "Always Show Field" at bounding box center [569, 454] width 8 height 8
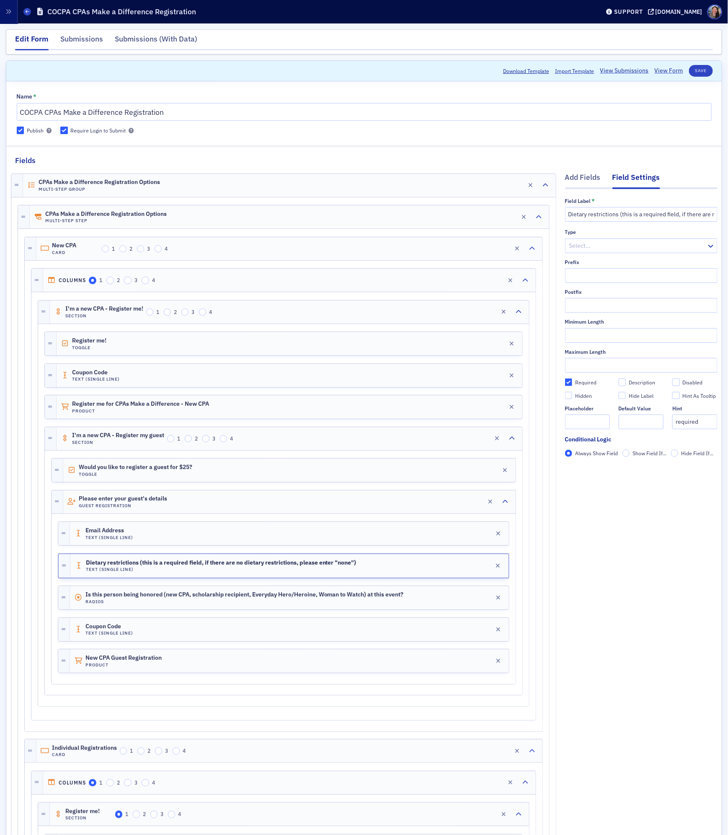
click at [632, 454] on label "Show Field If..." at bounding box center [645, 454] width 44 height 8
click at [630, 454] on input "Show Field If..." at bounding box center [627, 454] width 8 height 8
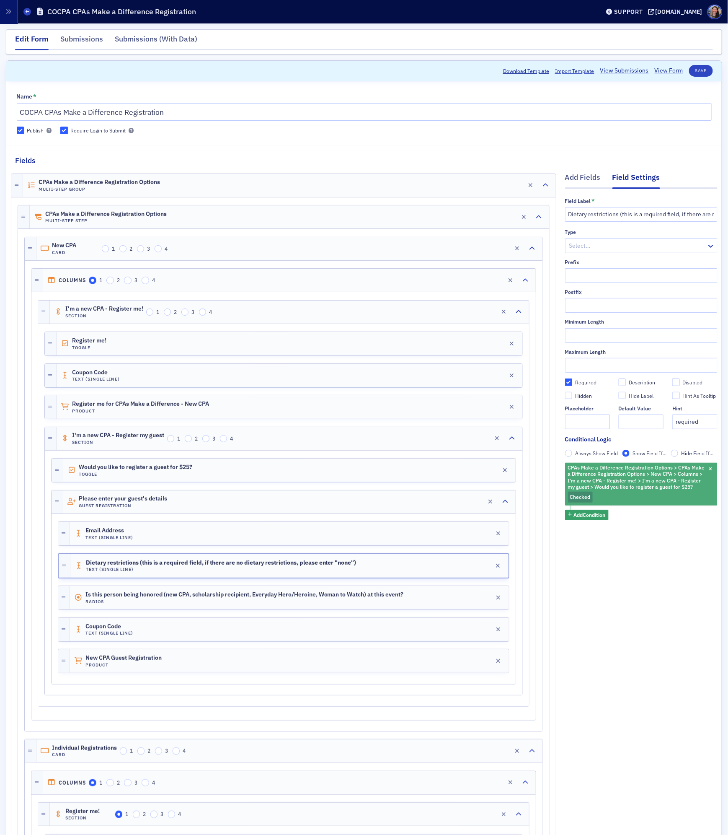
click at [610, 487] on span "CPAs Make a Difference Registration Options > CPAs Make a Difference Registrati…" at bounding box center [636, 477] width 137 height 26
click at [607, 474] on span "CPAs Make a Difference Registration Options > CPAs Make a Difference Registrati…" at bounding box center [636, 477] width 137 height 26
click at [594, 516] on span "Add Condition" at bounding box center [590, 515] width 32 height 8
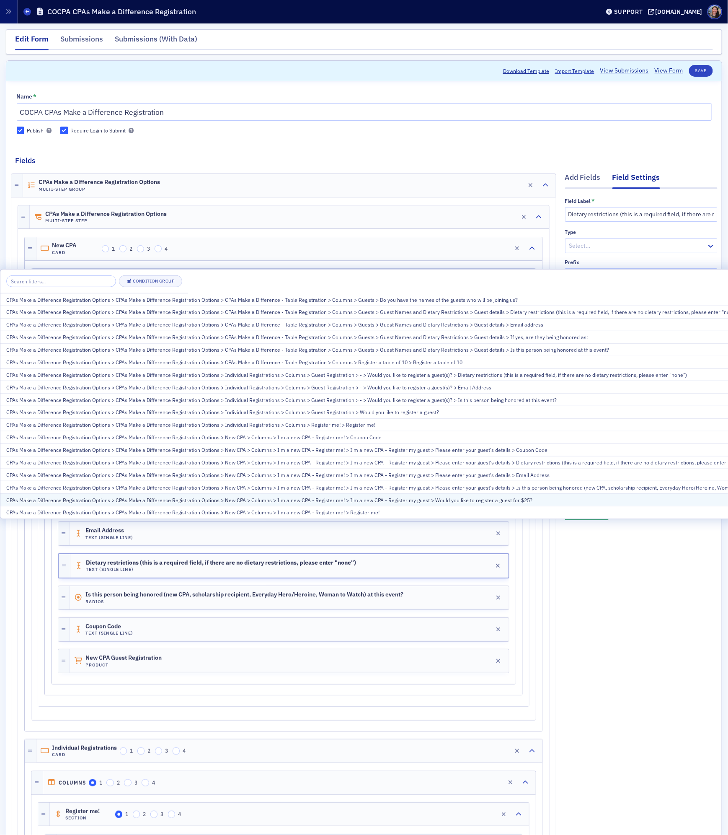
click at [396, 497] on div "CPAs Make a Difference Registration Options > CPAs Make a Difference Registrati…" at bounding box center [398, 500] width 785 height 8
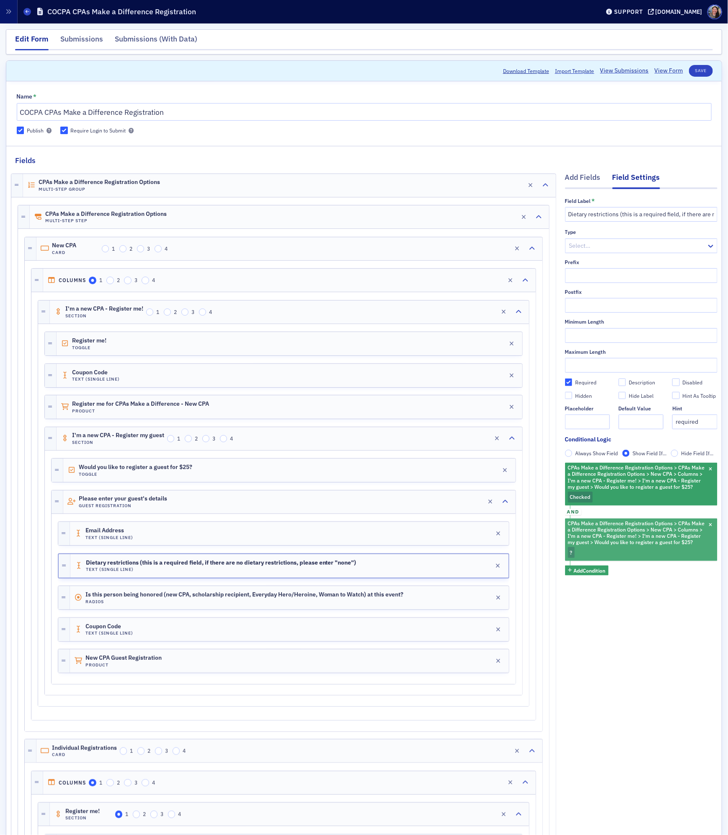
click at [574, 549] on span "?" at bounding box center [571, 552] width 7 height 11
click at [634, 508] on span "Checked" at bounding box center [626, 509] width 20 height 7
click at [614, 508] on input "Checked" at bounding box center [610, 510] width 8 height 8
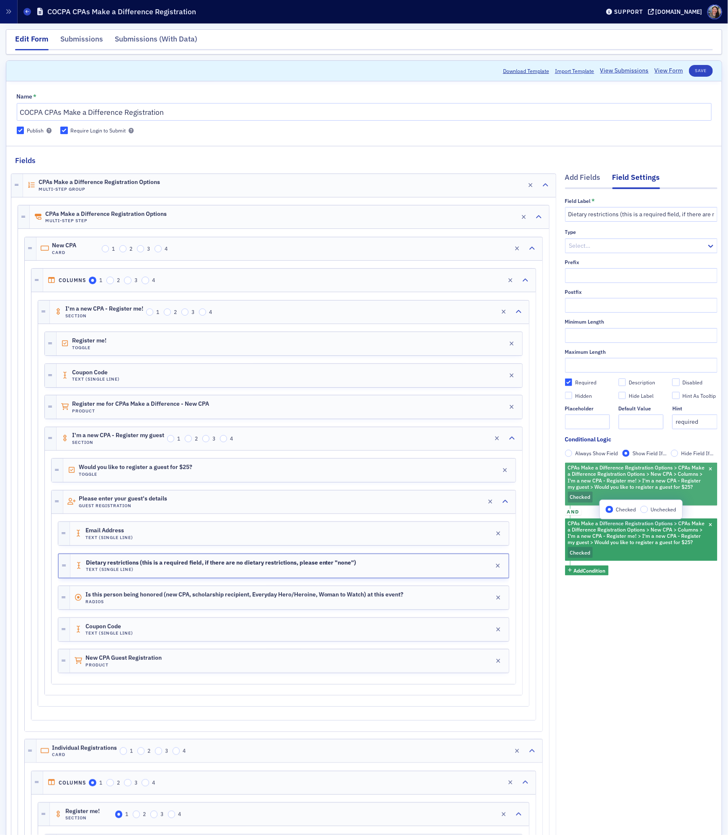
click at [613, 482] on span "CPAs Make a Difference Registration Options > CPAs Make a Difference Registrati…" at bounding box center [636, 477] width 137 height 26
click at [710, 467] on span "button" at bounding box center [711, 470] width 8 height 8
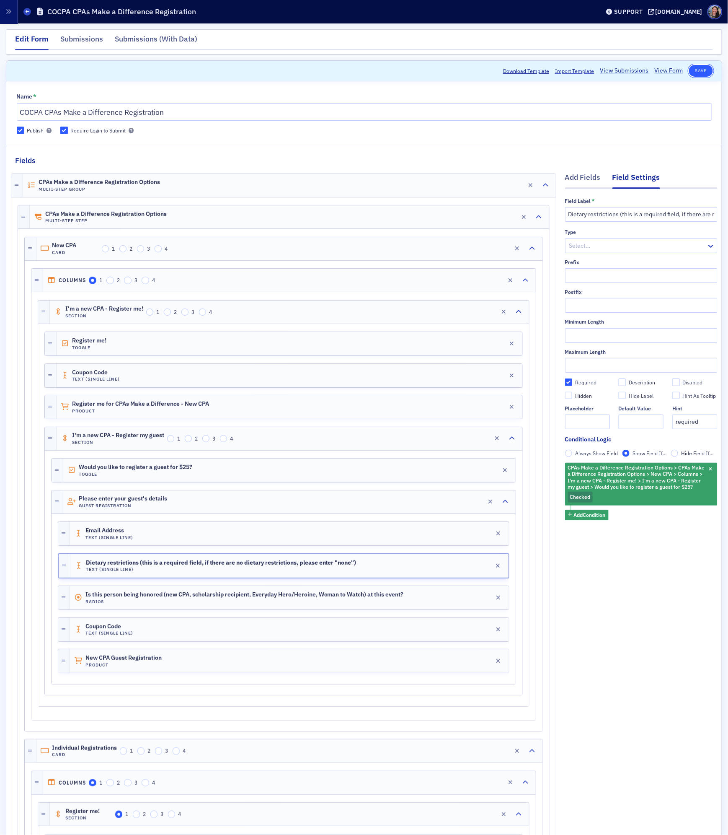
click at [701, 67] on button "Save" at bounding box center [701, 71] width 24 height 12
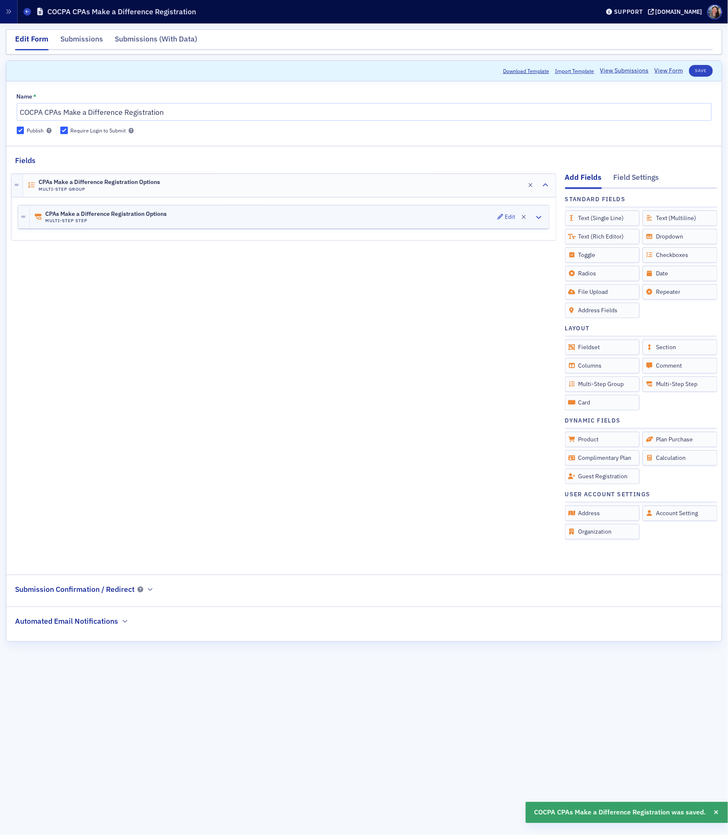
click at [148, 216] on span "CPAs Make a Difference Registration Options" at bounding box center [106, 214] width 122 height 7
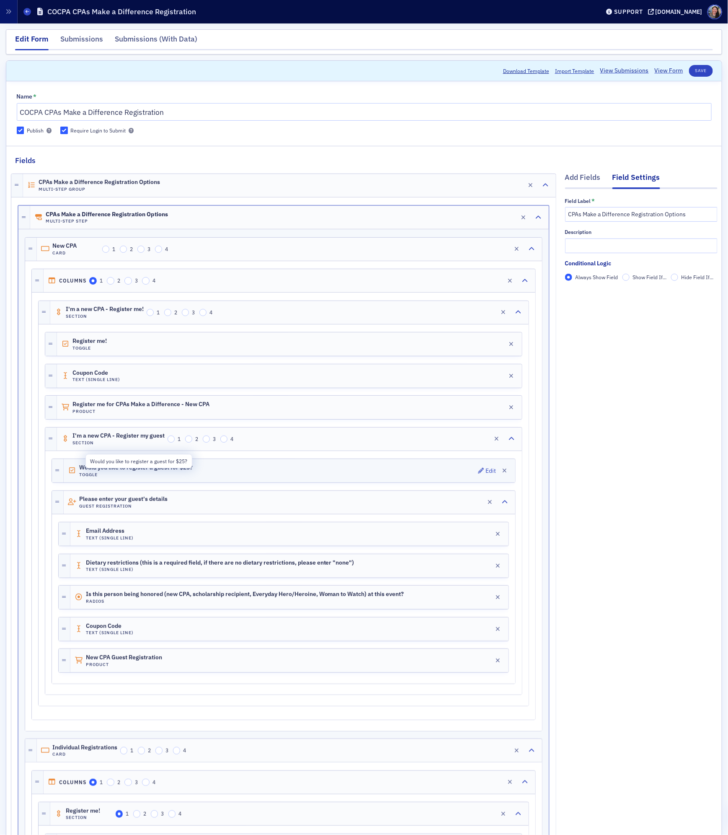
click at [143, 471] on span "Would you like to register a guest for $25?" at bounding box center [136, 467] width 114 height 7
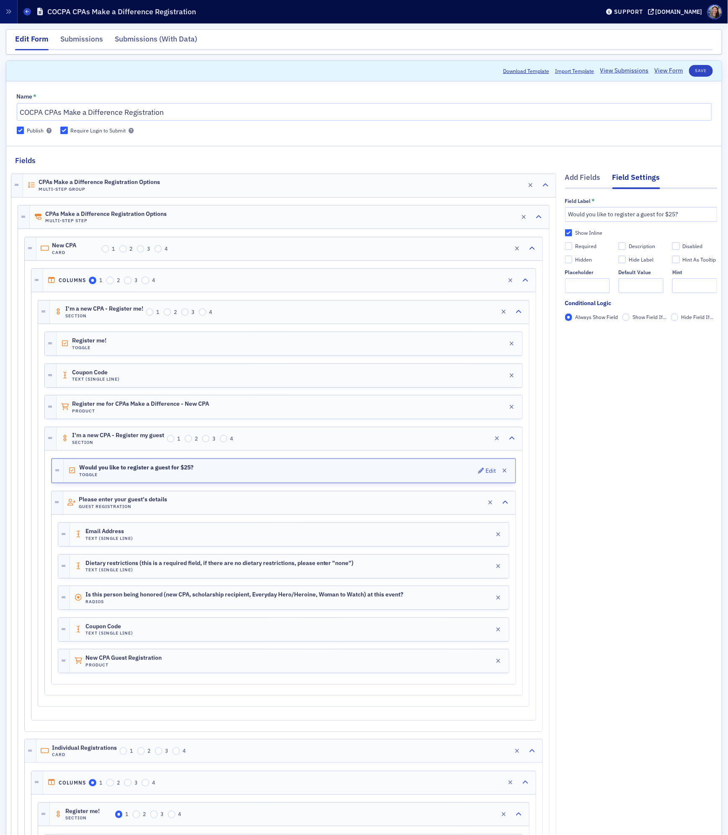
click at [197, 476] on div "Would you like to register a guest for $25? Toggle Edit" at bounding box center [290, 470] width 452 height 23
click at [504, 474] on icon "button" at bounding box center [505, 471] width 5 height 6
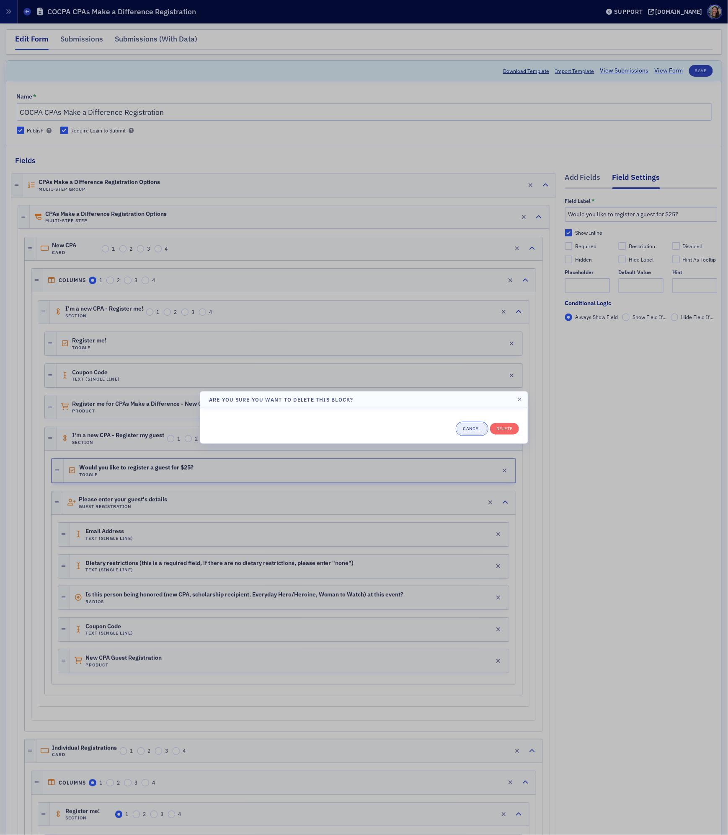
click at [470, 427] on button "Cancel" at bounding box center [472, 429] width 30 height 12
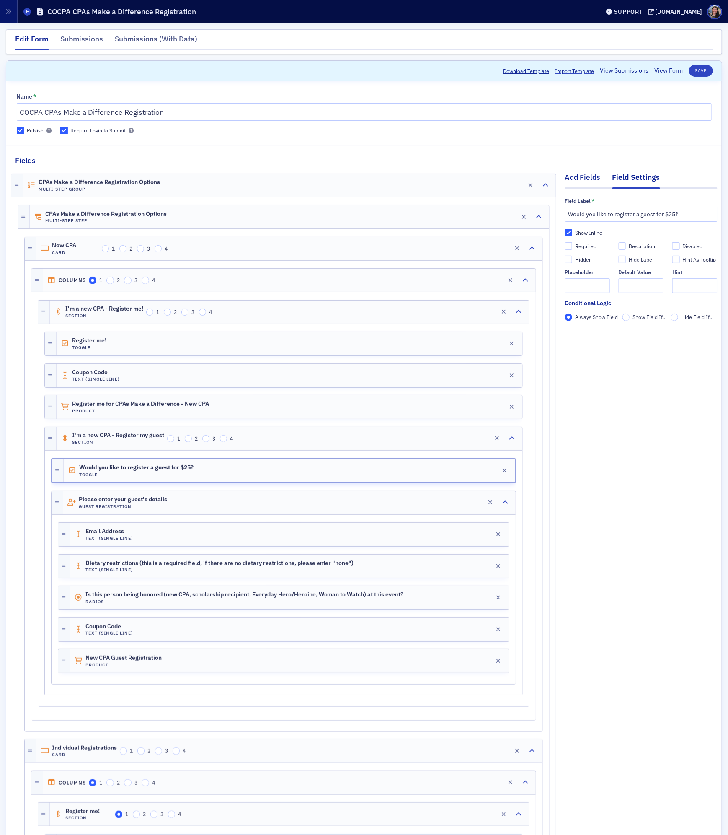
click at [588, 174] on div "Add Fields" at bounding box center [583, 180] width 36 height 16
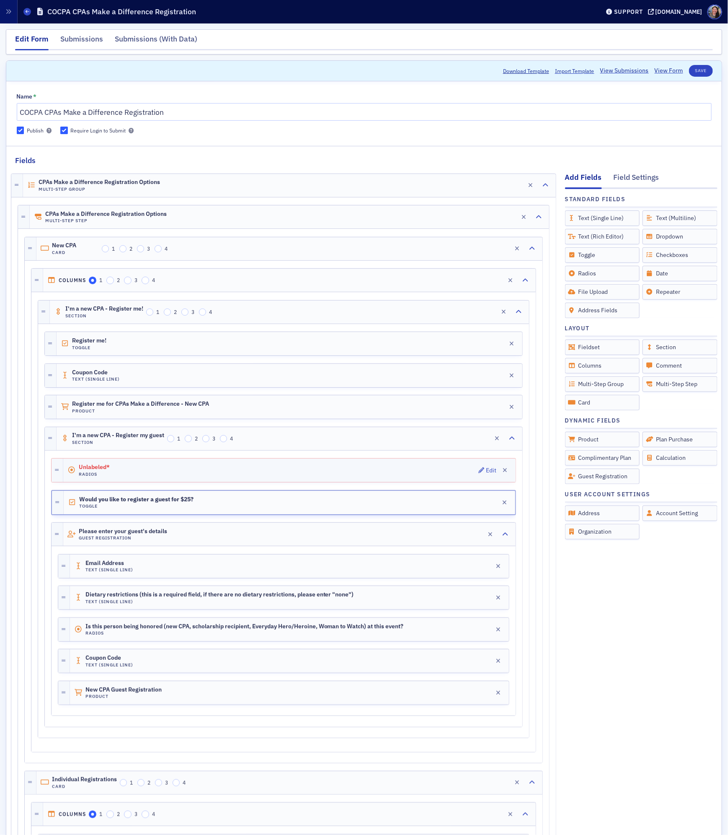
click at [271, 469] on div "Unlabeled* Radios Edit" at bounding box center [289, 469] width 453 height 23
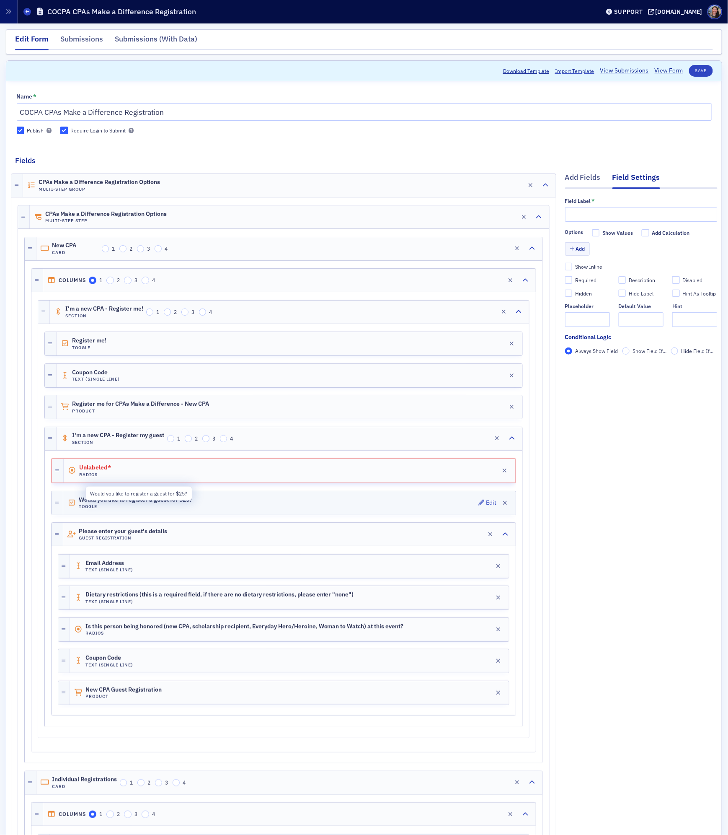
click at [107, 503] on span "Would you like to register a guest for $25?" at bounding box center [136, 500] width 114 height 7
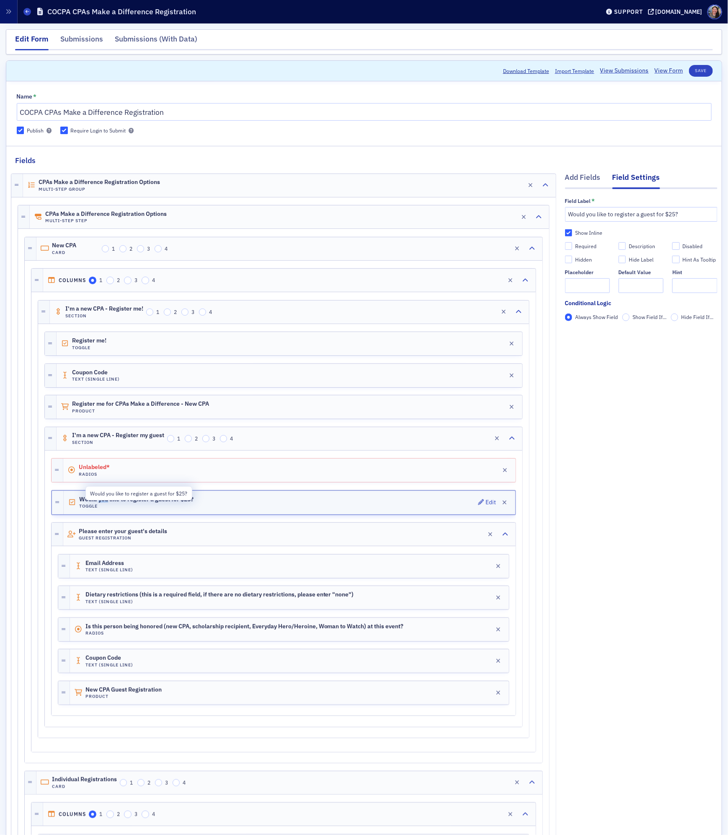
click at [107, 503] on span "Would you like to register a guest for $25?" at bounding box center [136, 499] width 114 height 7
copy span "Would you like to register a guest for $25?"
click at [109, 471] on span "Unlabeled*" at bounding box center [102, 467] width 47 height 7
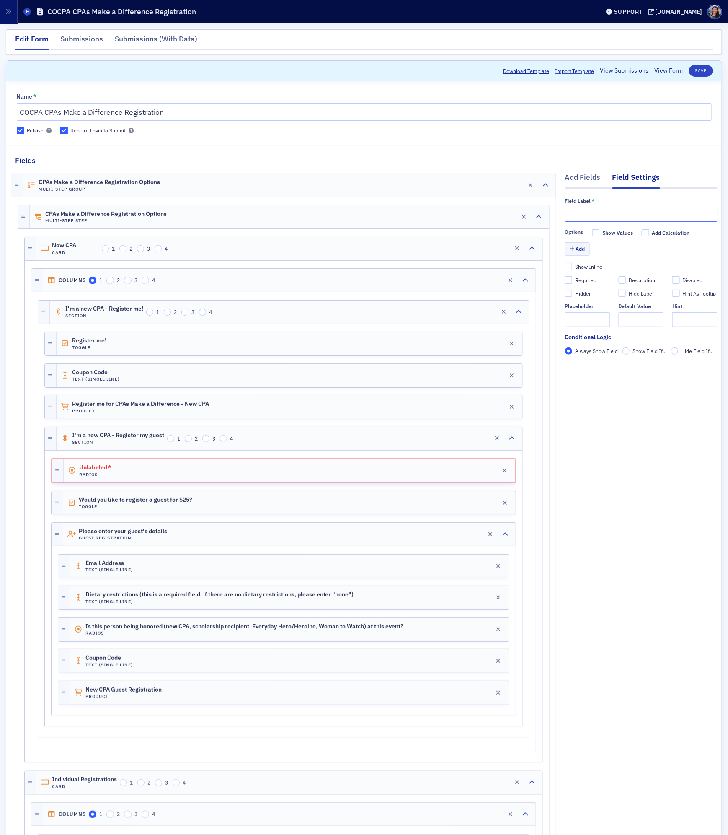
click at [577, 215] on input "text" at bounding box center [641, 214] width 153 height 15
paste input "Would you like to register a guest for $25?"
type input "Would you like to register a guest for $25?"
click at [580, 245] on button "Add" at bounding box center [577, 248] width 25 height 13
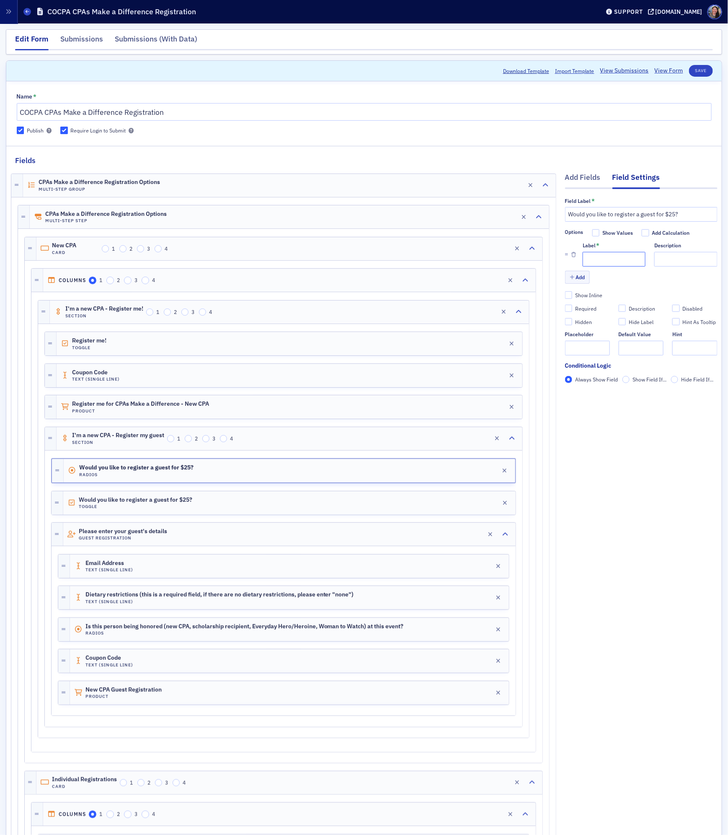
click at [593, 255] on input "Label *" at bounding box center [614, 259] width 63 height 15
type input "Yes"
click at [577, 282] on button "Add" at bounding box center [577, 277] width 25 height 13
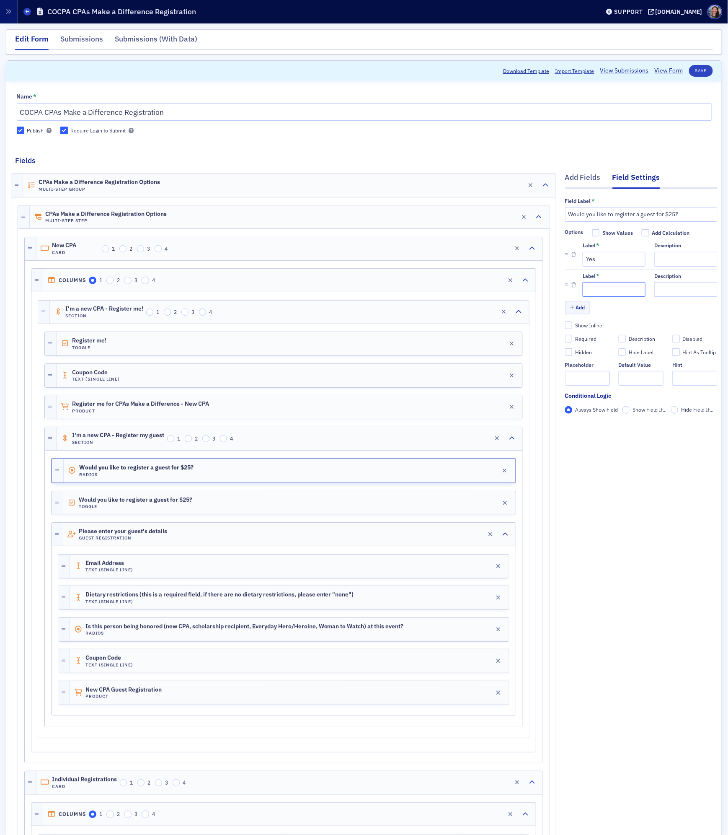
click at [609, 293] on input "Label *" at bounding box center [614, 289] width 63 height 15
type input "No"
click at [634, 411] on span "Show Field If..." at bounding box center [650, 409] width 34 height 7
click at [630, 411] on input "Show Field If..." at bounding box center [627, 410] width 8 height 8
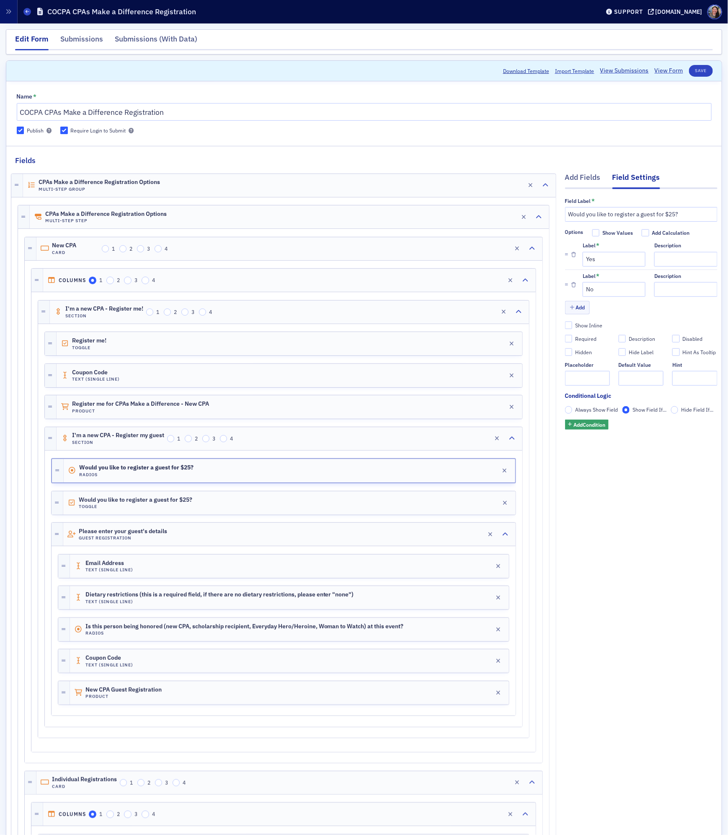
click at [634, 411] on span "Show Field If..." at bounding box center [650, 409] width 34 height 7
click at [630, 411] on input "Show Field If..." at bounding box center [627, 410] width 8 height 8
click at [299, 511] on div "Would you like to register a guest for $25? Toggle Edit" at bounding box center [289, 502] width 453 height 23
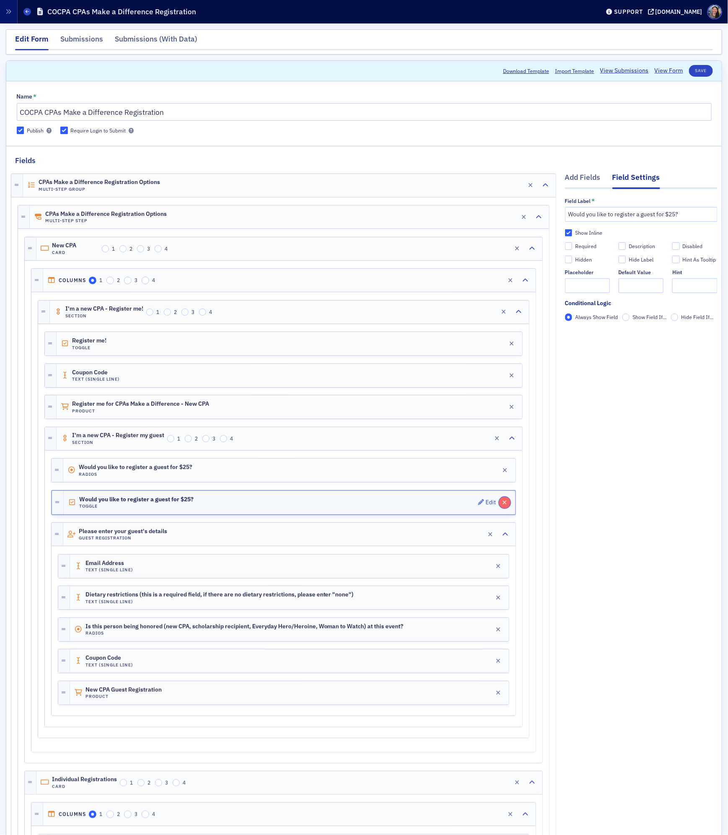
click at [503, 505] on icon "button" at bounding box center [505, 503] width 5 height 6
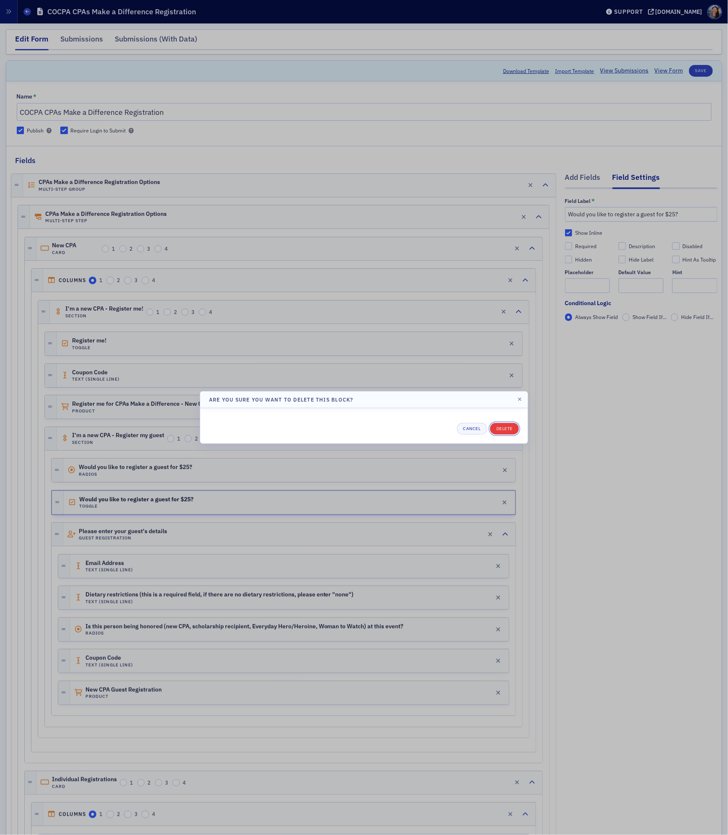
click at [506, 430] on button "Delete" at bounding box center [504, 429] width 29 height 12
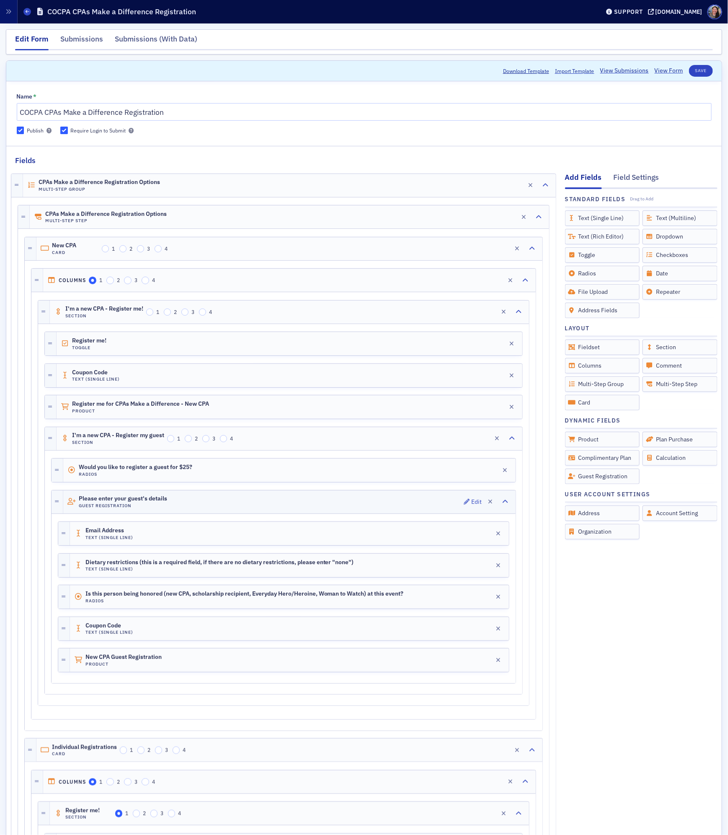
click at [187, 500] on div "Please enter your guest's details Guest Registration Edit" at bounding box center [289, 501] width 453 height 23
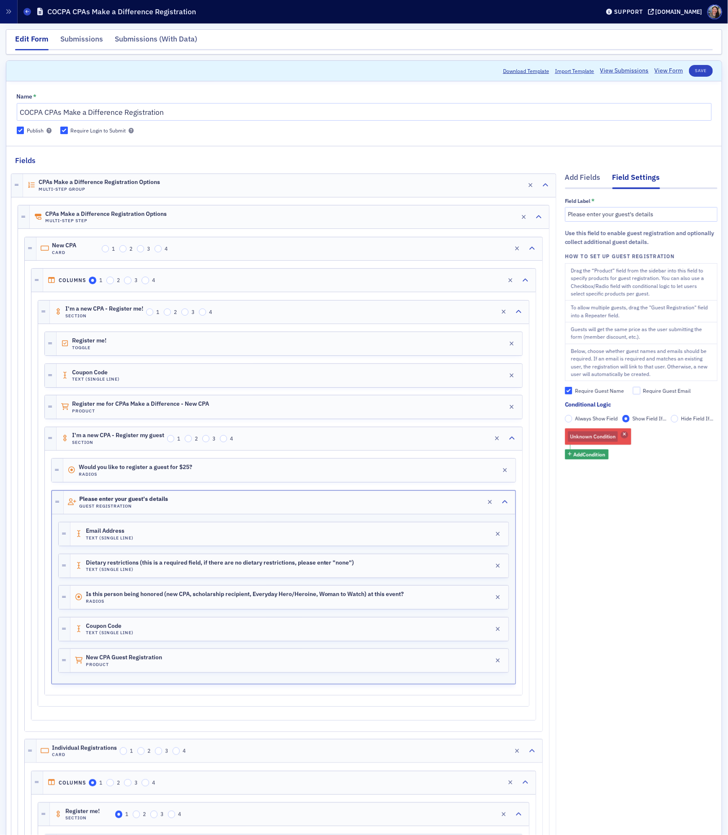
click at [626, 436] on icon "button" at bounding box center [624, 435] width 3 height 5
click at [604, 435] on span "Add Condition" at bounding box center [590, 434] width 32 height 8
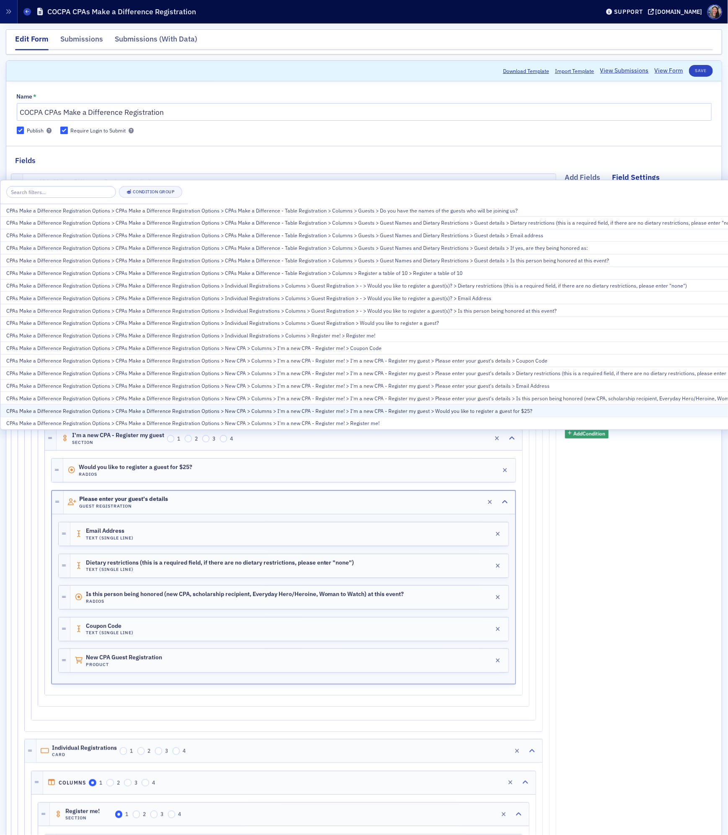
click at [346, 409] on div "CPAs Make a Difference Registration Options > CPAs Make a Difference Registrati…" at bounding box center [398, 411] width 785 height 8
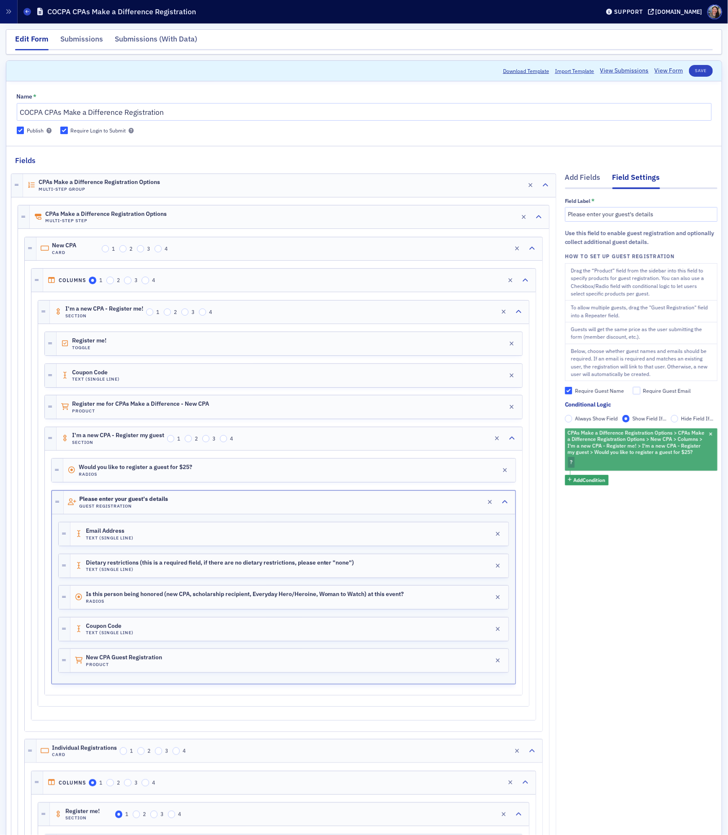
click at [620, 461] on div "CPAs Make a Difference Registration Options > CPAs Make a Difference Registrati…" at bounding box center [641, 449] width 153 height 42
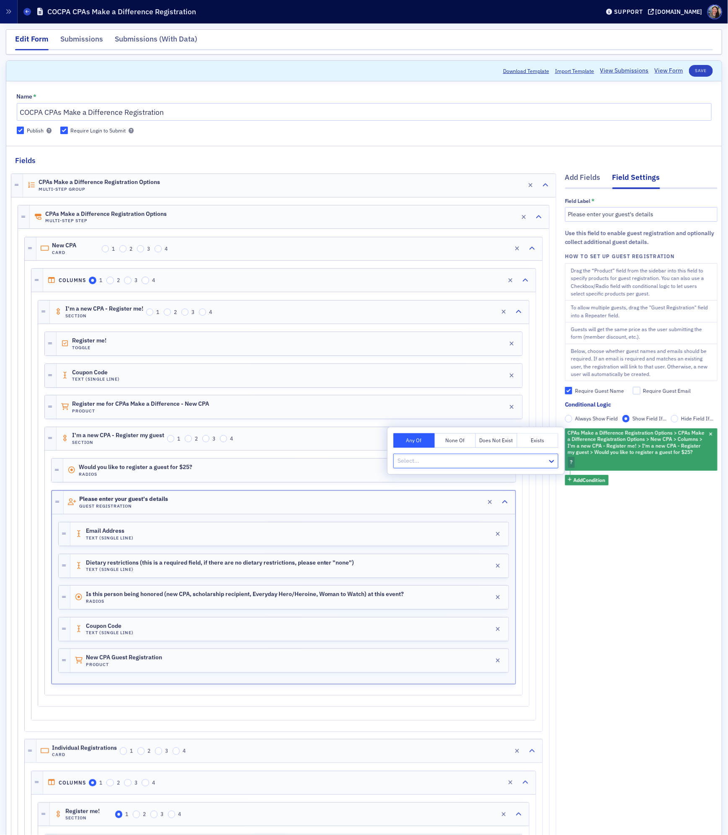
click at [547, 439] on button "Exists" at bounding box center [538, 440] width 41 height 15
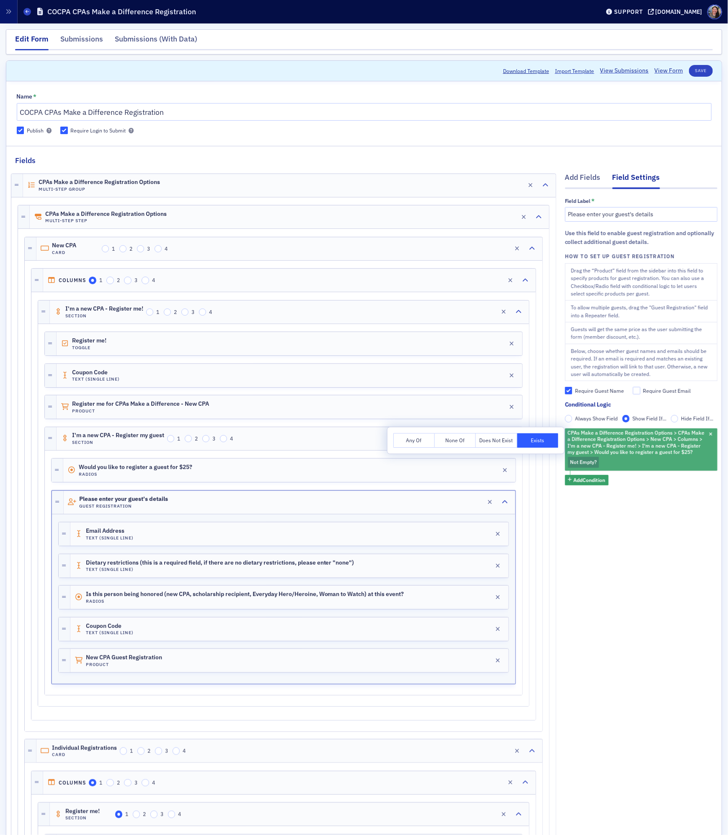
click at [591, 463] on span "Not Empty" at bounding box center [582, 461] width 24 height 7
click at [577, 463] on span "Not Empty" at bounding box center [582, 461] width 24 height 7
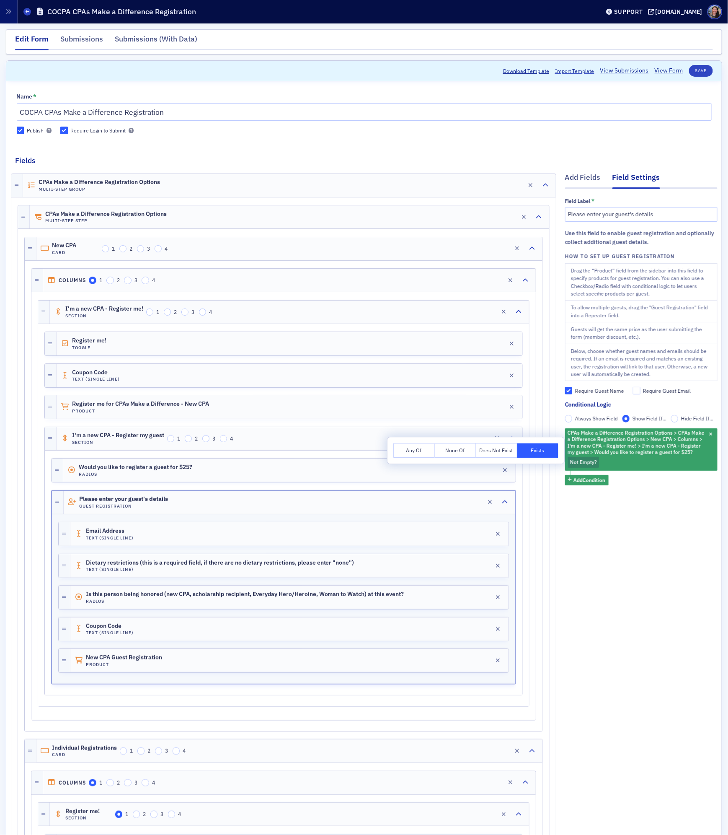
click at [262, 473] on div "Would you like to register a guest for $25? Radios Edit" at bounding box center [289, 469] width 453 height 23
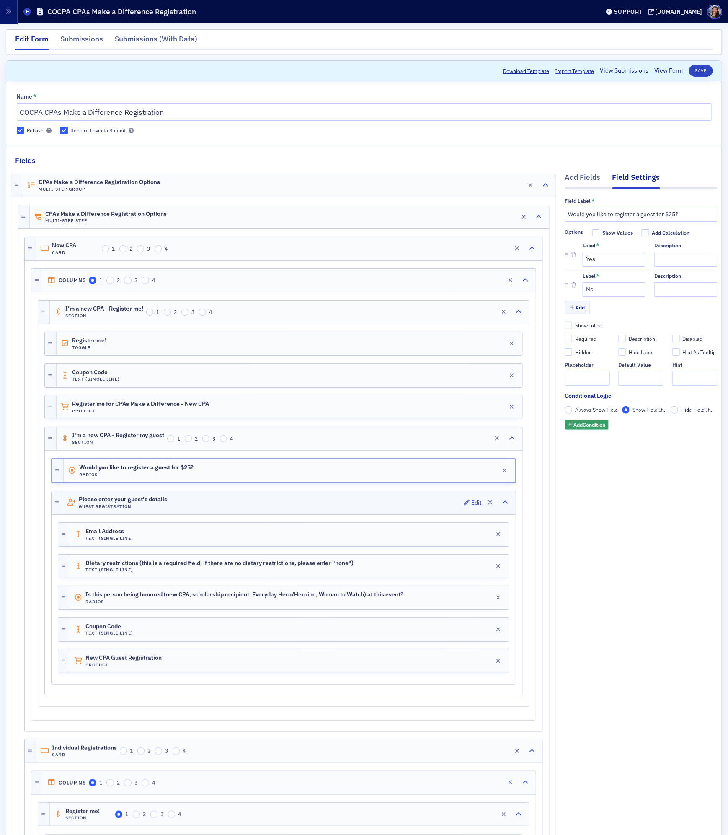
click at [165, 508] on h4 "Guest Registration" at bounding box center [123, 506] width 88 height 5
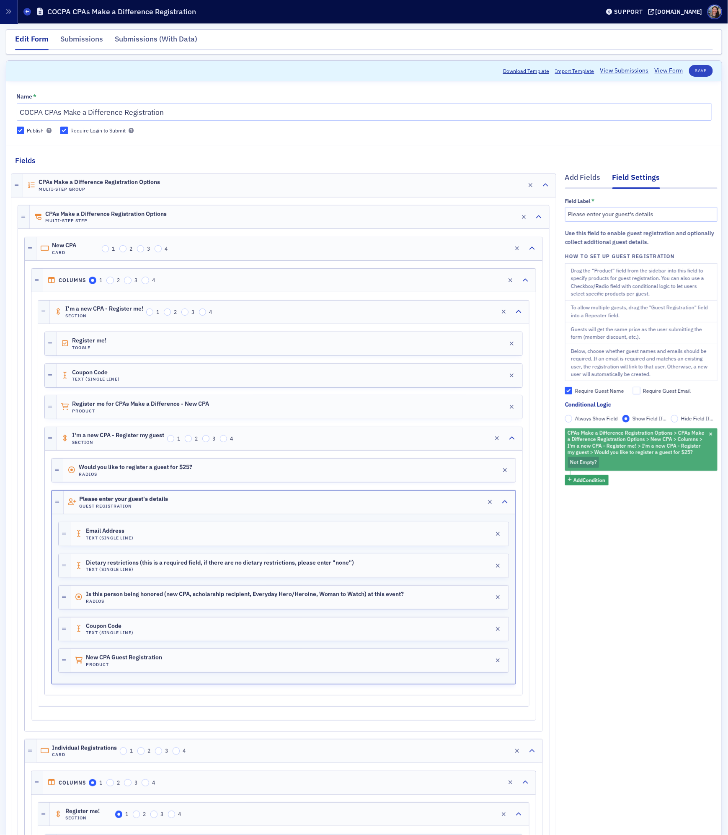
click at [584, 463] on span "Not Empty" at bounding box center [582, 461] width 24 height 7
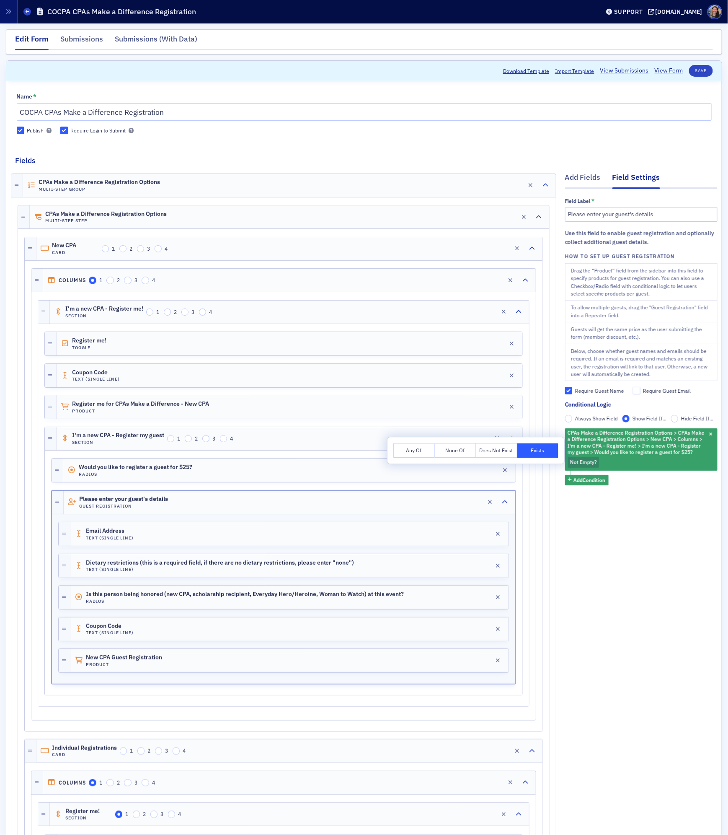
click at [413, 453] on button "Any Of" at bounding box center [414, 450] width 41 height 15
click at [490, 455] on button "Does Not Exist" at bounding box center [496, 450] width 41 height 15
click at [464, 451] on button "None Of" at bounding box center [455, 450] width 41 height 15
click at [457, 468] on div at bounding box center [472, 471] width 150 height 10
click at [445, 504] on div "No" at bounding box center [475, 505] width 155 height 9
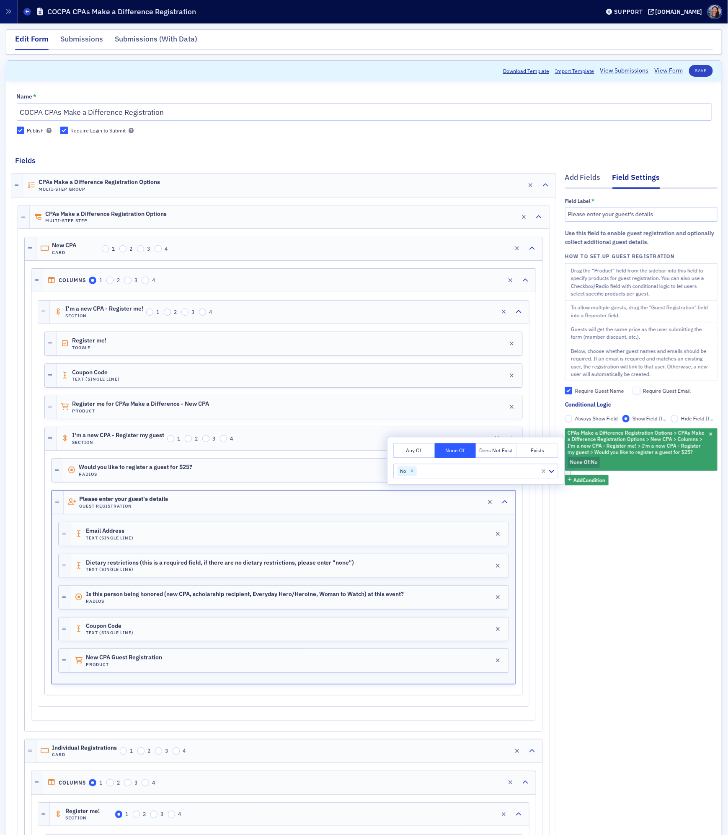
click at [697, 68] on button "Save" at bounding box center [701, 71] width 24 height 12
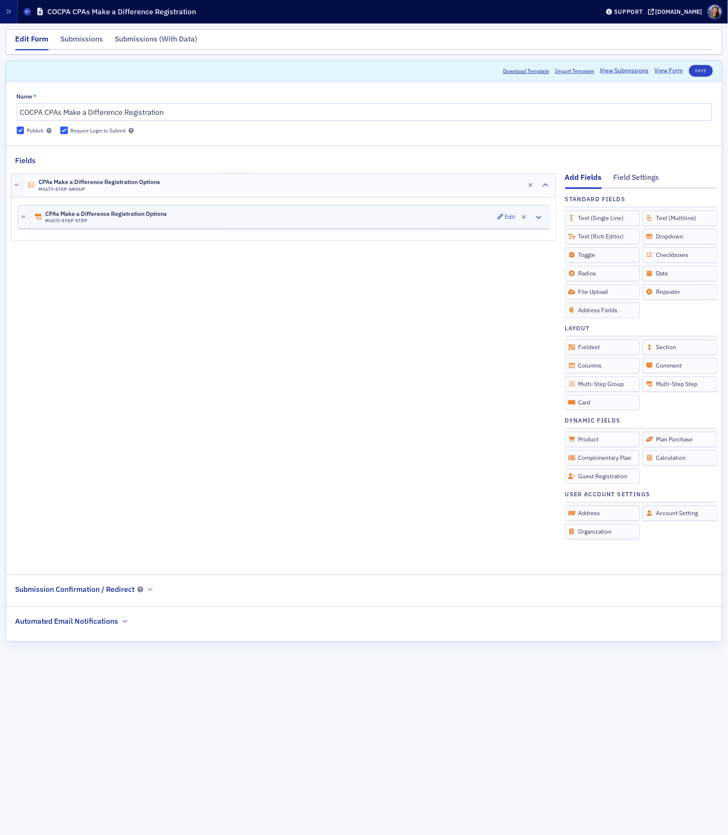
click at [299, 217] on div "CPAs Make a Difference Registration Options Multi-Step Step Edit" at bounding box center [290, 216] width 520 height 23
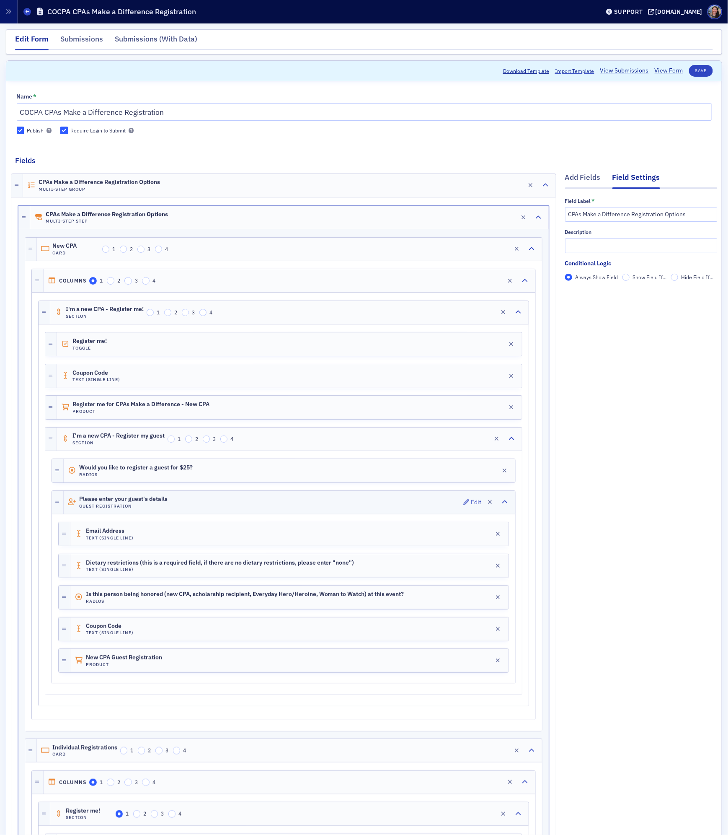
click at [196, 504] on div "Please enter your guest's details Guest Registration Edit" at bounding box center [290, 502] width 452 height 23
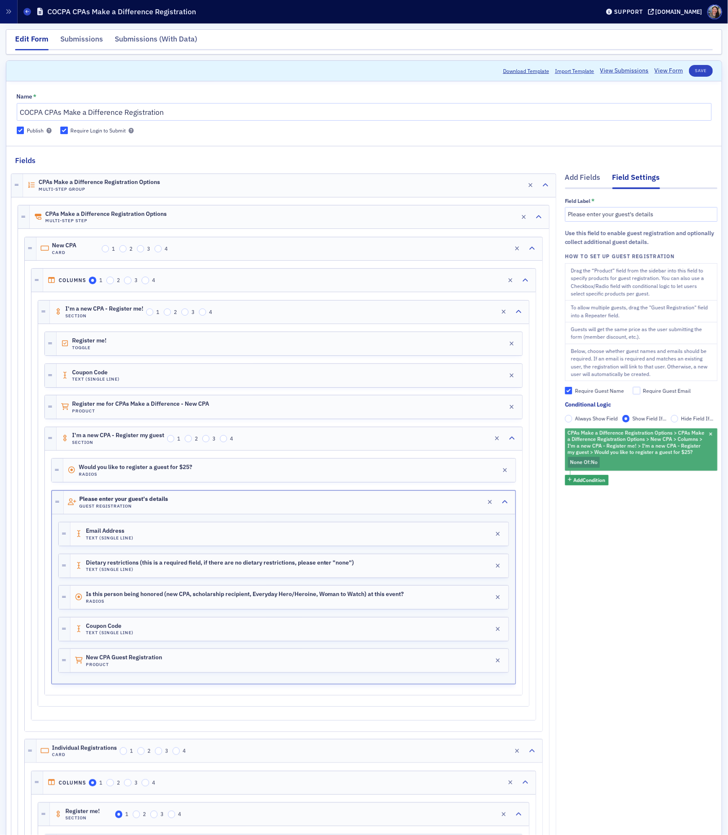
click at [590, 463] on span "None Of :" at bounding box center [580, 461] width 21 height 7
click at [711, 436] on icon "button" at bounding box center [711, 435] width 3 height 5
click at [665, 71] on link "View Form" at bounding box center [669, 70] width 28 height 9
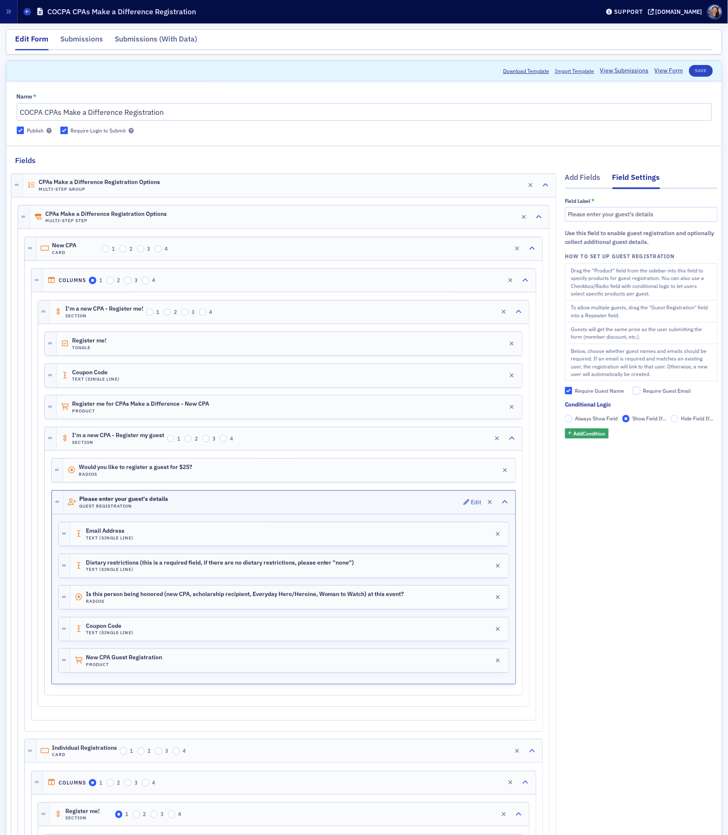
click at [215, 512] on div "Please enter your guest's details Guest Registration Edit" at bounding box center [290, 502] width 452 height 23
click at [471, 505] on div "Edit" at bounding box center [476, 502] width 10 height 5
click at [585, 437] on span "Add Condition" at bounding box center [590, 434] width 32 height 8
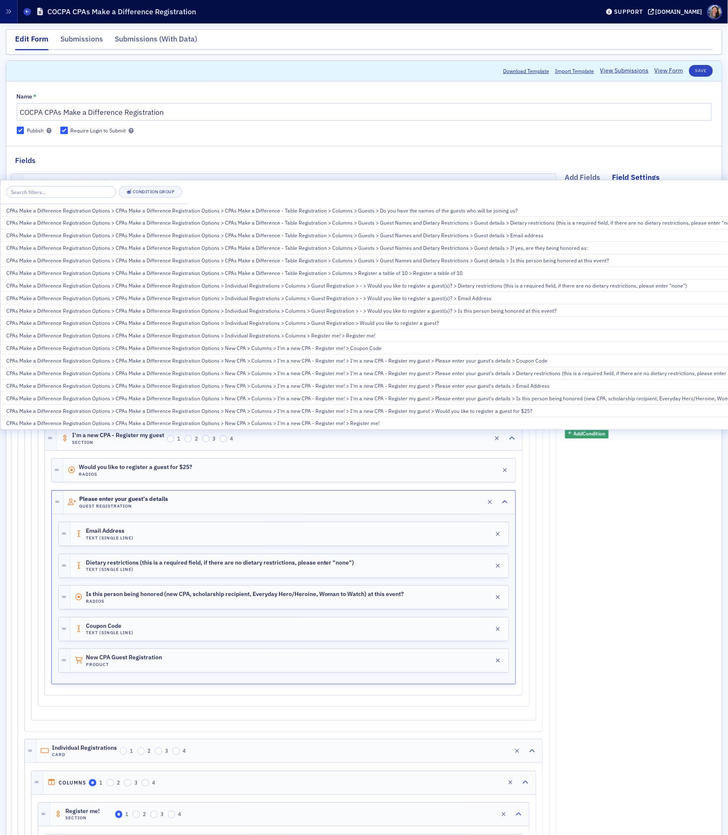
click at [701, 78] on header "Download Template Import Template View Submissions View Form Save" at bounding box center [364, 71] width 716 height 21
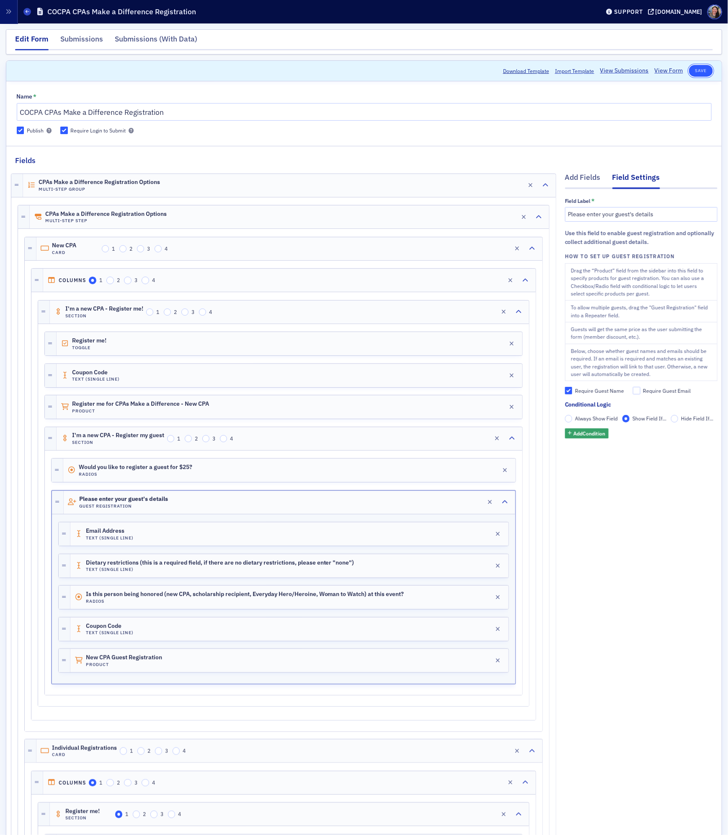
click at [699, 72] on button "Save" at bounding box center [701, 71] width 24 height 12
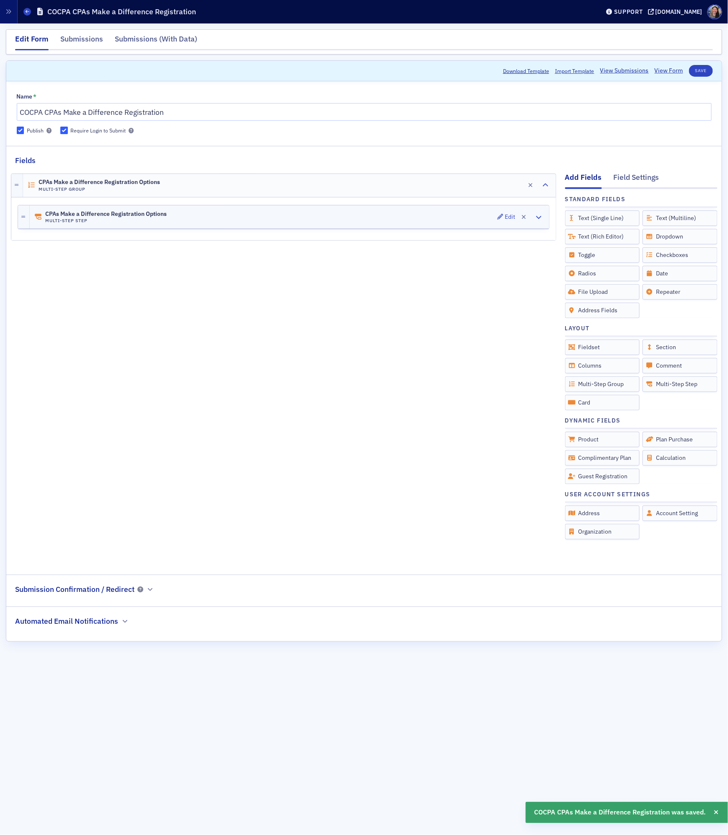
click at [297, 220] on div "CPAs Make a Difference Registration Options Multi-Step Step Edit" at bounding box center [290, 216] width 520 height 23
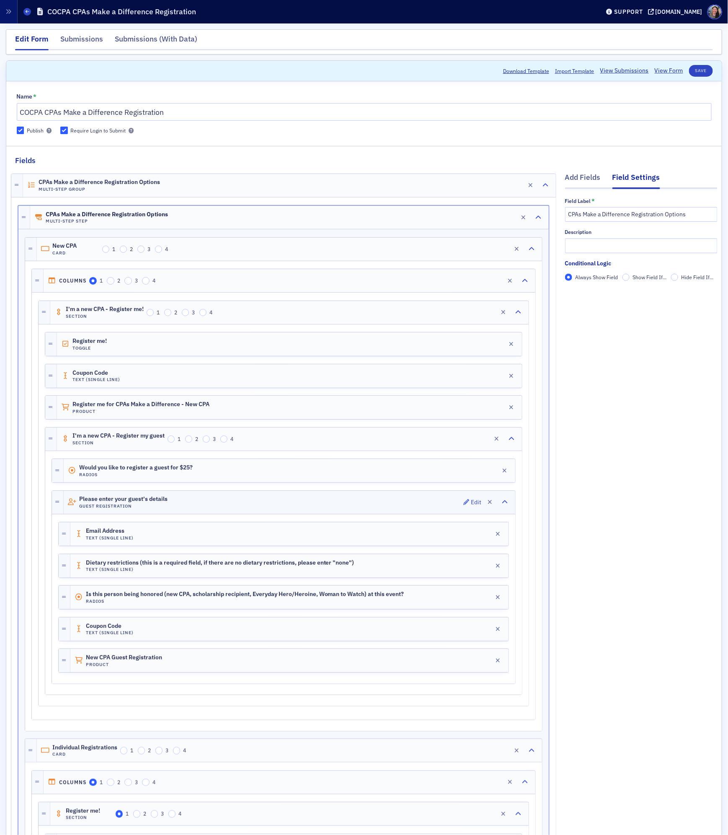
click at [183, 499] on div "Please enter your guest's details Guest Registration Edit" at bounding box center [290, 502] width 452 height 23
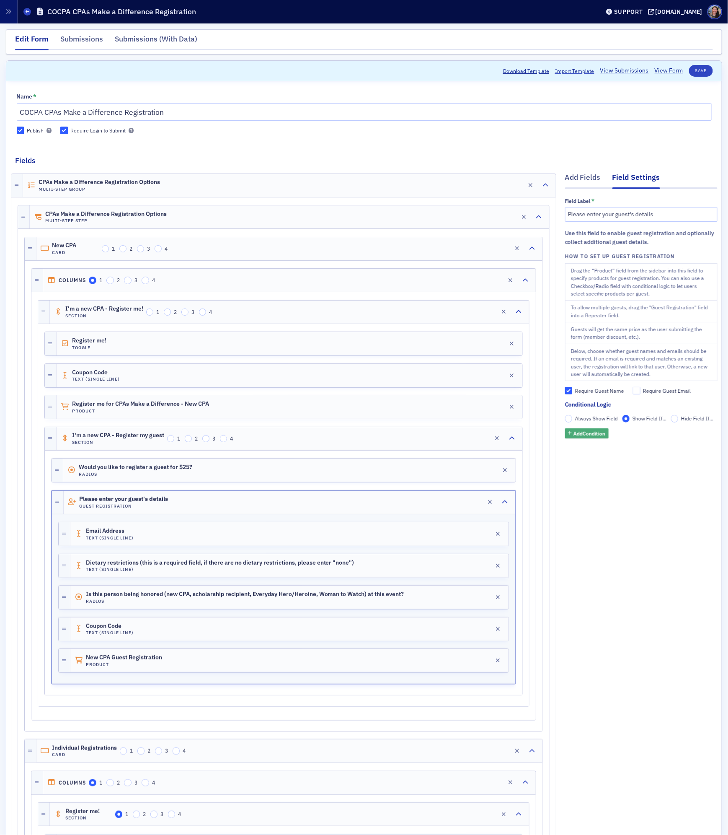
click at [579, 437] on span "Add Condition" at bounding box center [590, 434] width 32 height 8
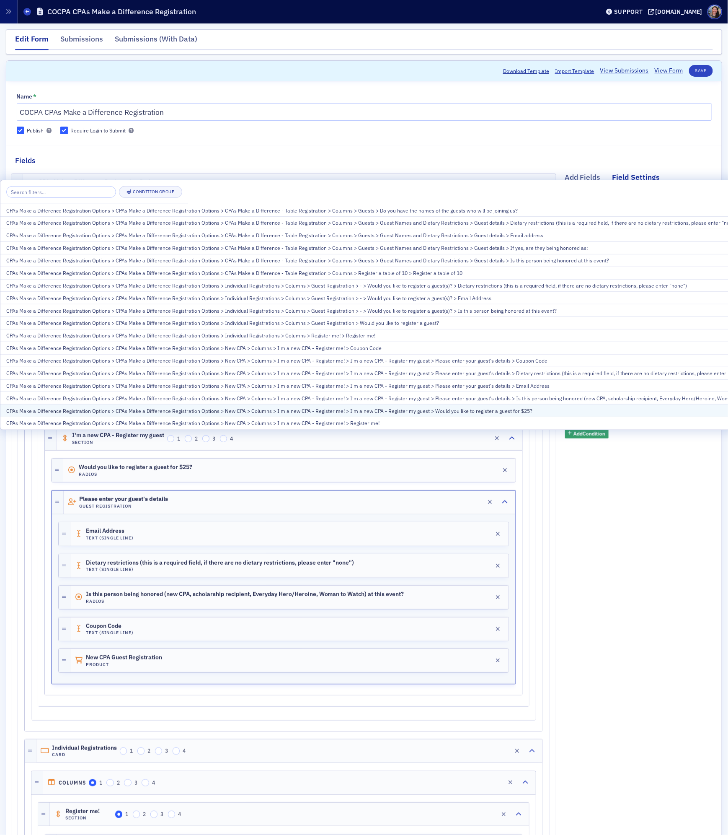
click at [308, 407] on div "CPAs Make a Difference Registration Options > CPAs Make a Difference Registrati…" at bounding box center [398, 411] width 785 height 8
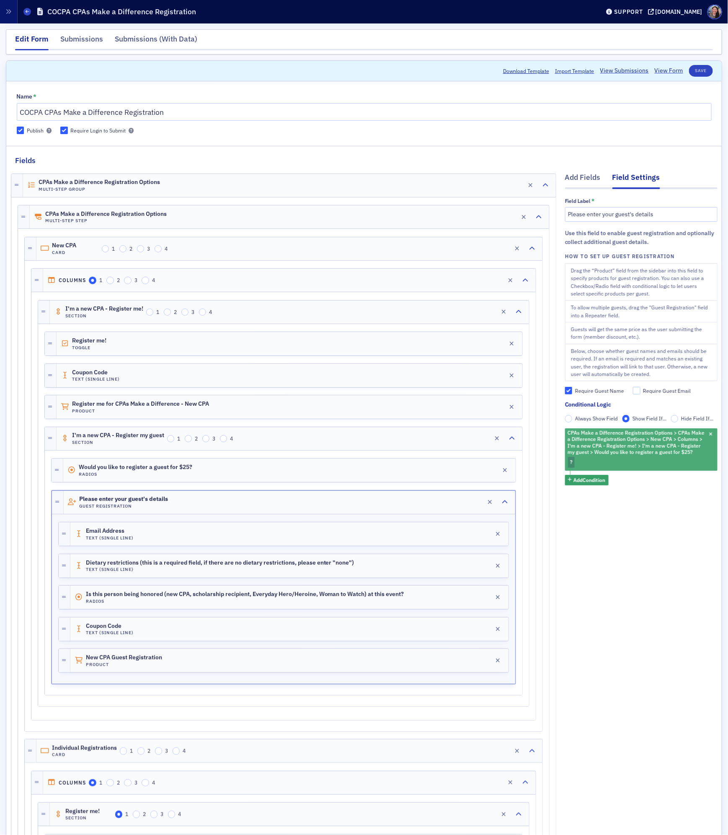
click at [655, 464] on div "CPAs Make a Difference Registration Options > CPAs Make a Difference Registrati…" at bounding box center [641, 449] width 153 height 42
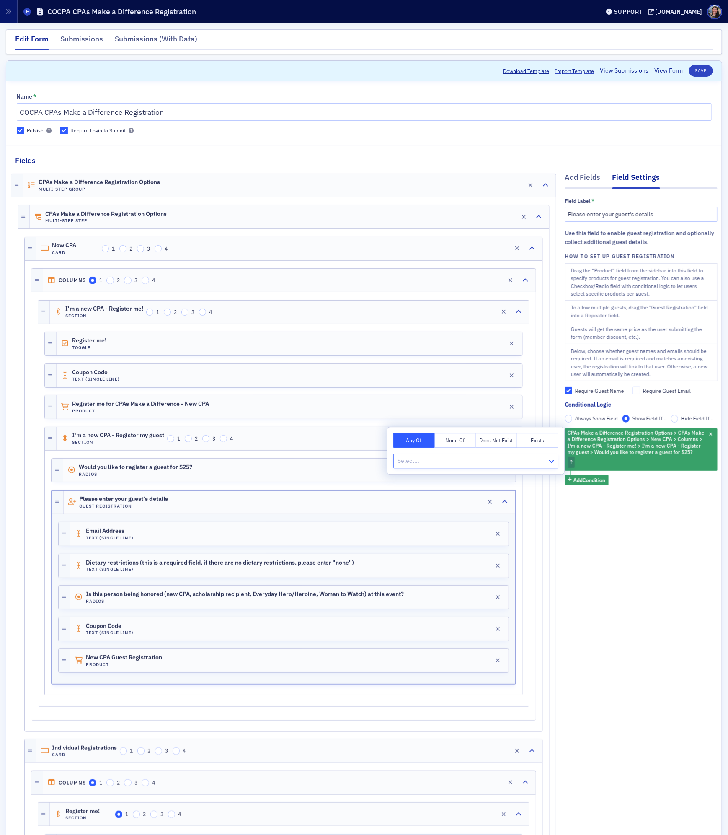
click at [553, 461] on icon at bounding box center [551, 461] width 5 height 3
click at [518, 479] on div "Yes" at bounding box center [475, 479] width 155 height 9
click at [692, 74] on button "Save" at bounding box center [701, 71] width 24 height 12
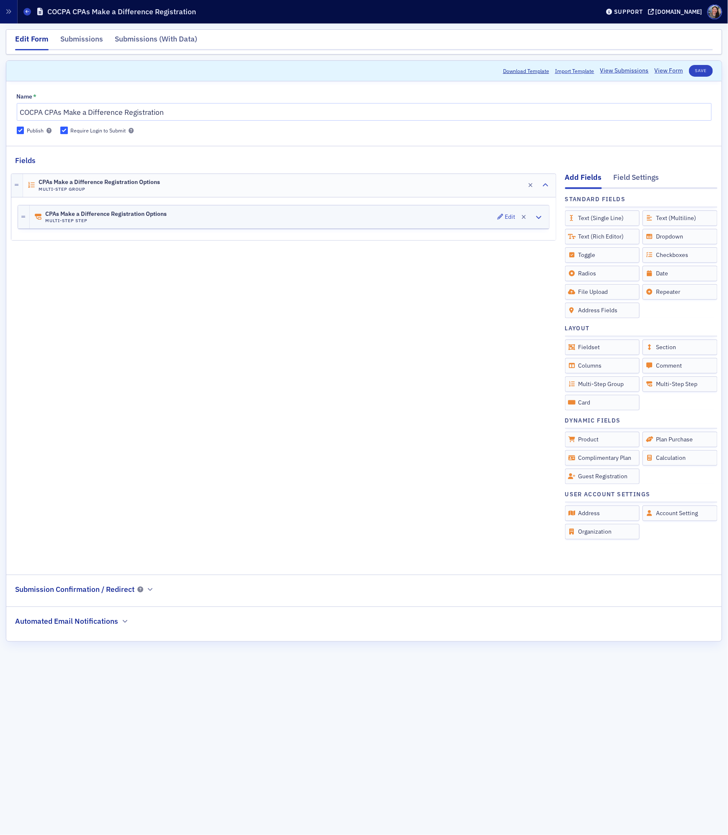
click at [284, 212] on div "CPAs Make a Difference Registration Options Multi-Step Step Edit" at bounding box center [290, 216] width 520 height 23
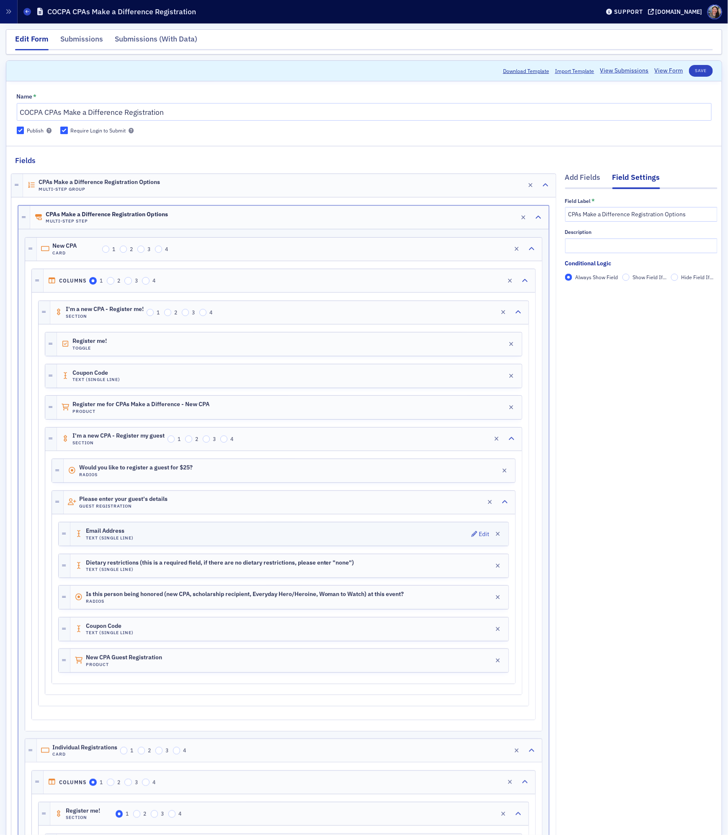
click at [158, 540] on div "Email Address Text (Single Line) Edit" at bounding box center [289, 533] width 438 height 23
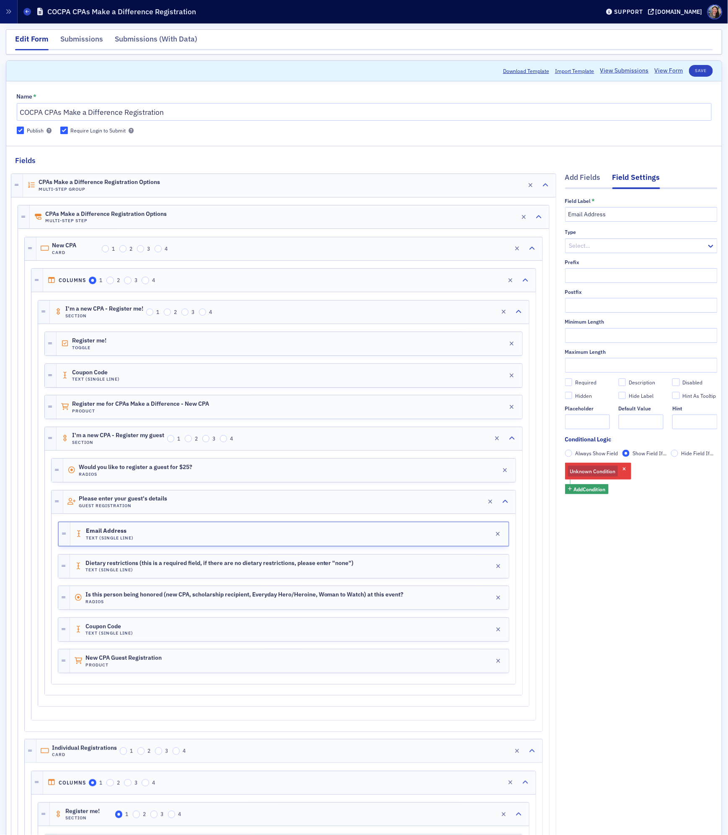
click at [585, 457] on span "Always Show Field" at bounding box center [596, 454] width 43 height 8
click at [573, 457] on input "Always Show Field" at bounding box center [569, 454] width 8 height 8
click at [630, 453] on label "Show Field If..." at bounding box center [645, 454] width 44 height 8
click at [630, 453] on input "Show Field If..." at bounding box center [627, 454] width 8 height 8
click at [609, 472] on span "Unknown Condition" at bounding box center [593, 471] width 46 height 7
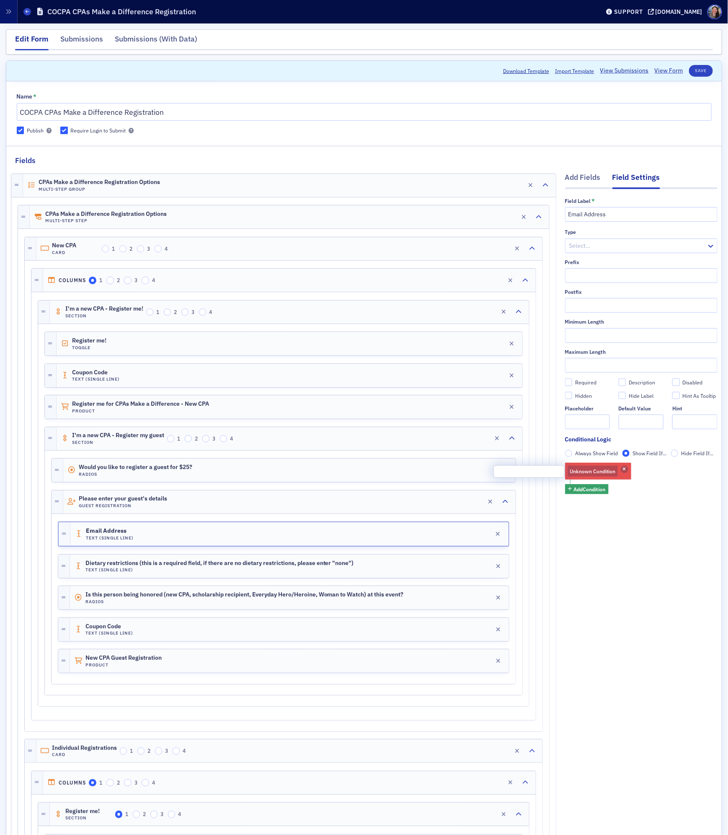
click at [626, 466] on span "button" at bounding box center [625, 470] width 8 height 8
click at [598, 468] on span "Add Condition" at bounding box center [590, 468] width 32 height 8
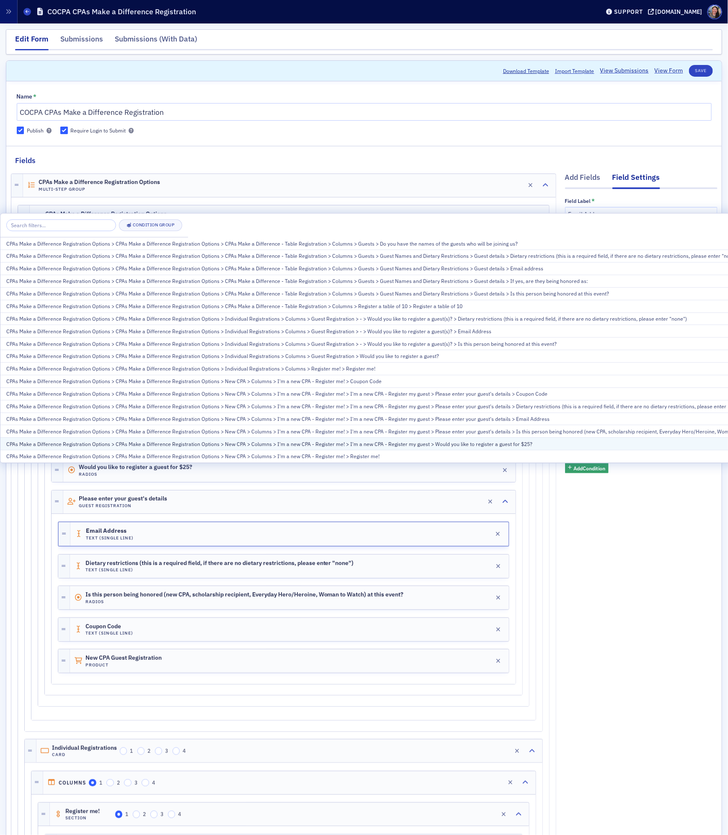
click at [481, 441] on div "CPAs Make a Difference Registration Options > CPAs Make a Difference Registrati…" at bounding box center [398, 444] width 785 height 8
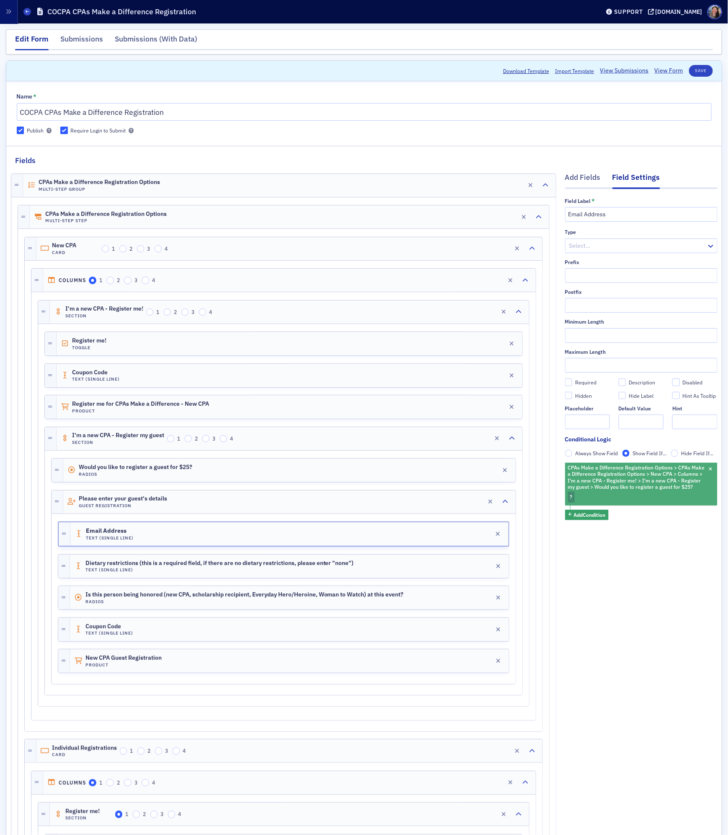
click at [595, 493] on div "CPAs Make a Difference Registration Options > CPAs Make a Difference Registrati…" at bounding box center [641, 484] width 153 height 42
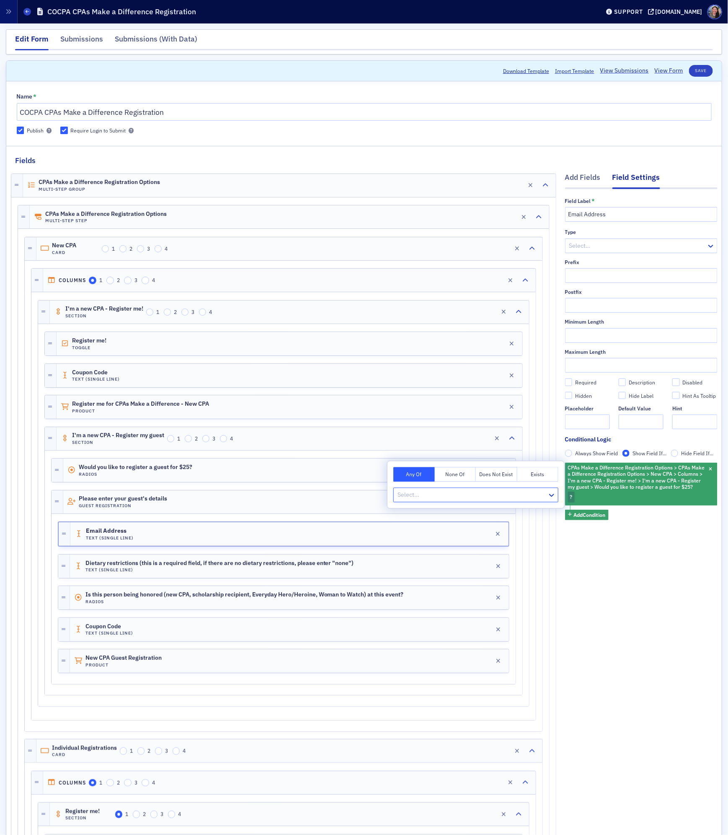
click at [445, 492] on div at bounding box center [472, 495] width 150 height 10
click at [427, 514] on div "Yes" at bounding box center [475, 513] width 155 height 9
click at [704, 70] on button "Save" at bounding box center [701, 71] width 24 height 12
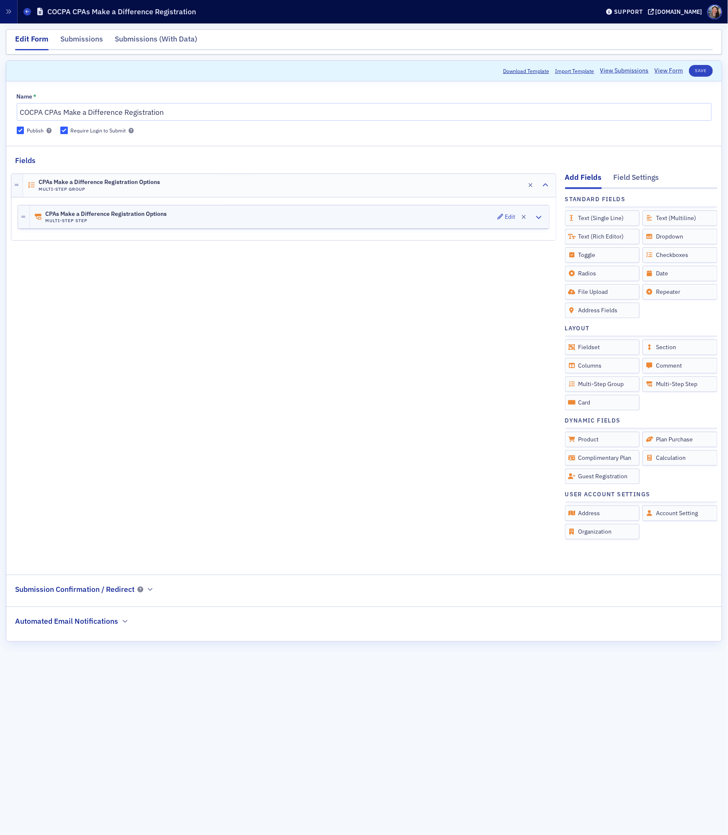
click at [272, 220] on div "CPAs Make a Difference Registration Options Multi-Step Step Edit" at bounding box center [290, 216] width 520 height 23
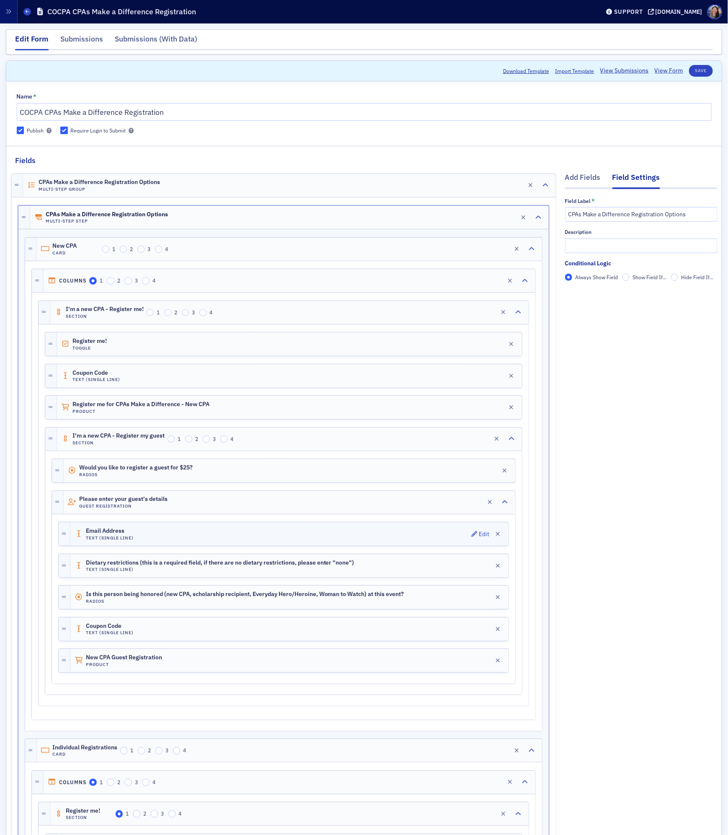
click at [180, 544] on div "Email Address Text (Single Line) Edit" at bounding box center [289, 533] width 438 height 23
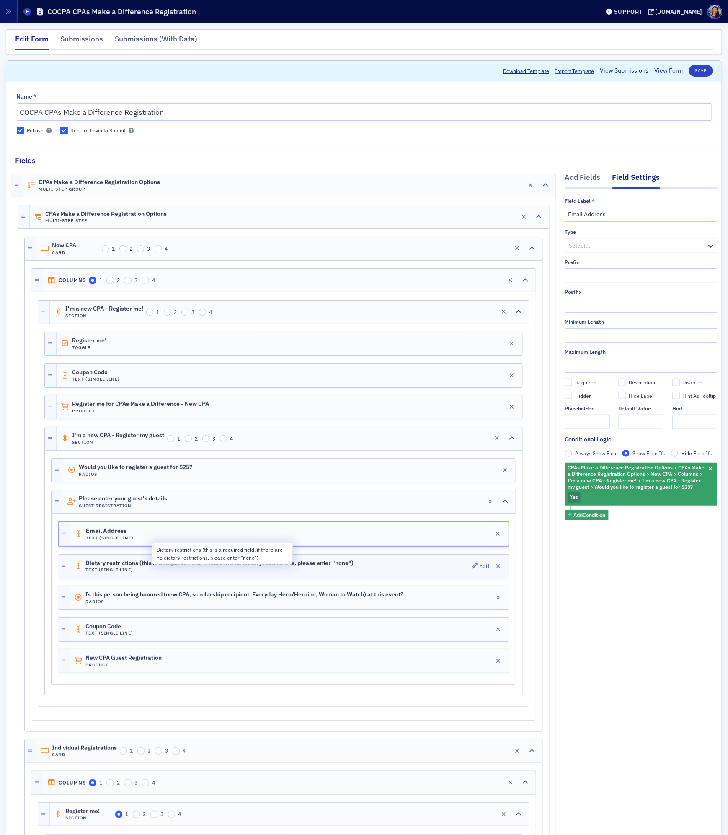
click at [134, 567] on span "Dietary restrictions (this is a required field, if there are no dietary restric…" at bounding box center [219, 563] width 269 height 7
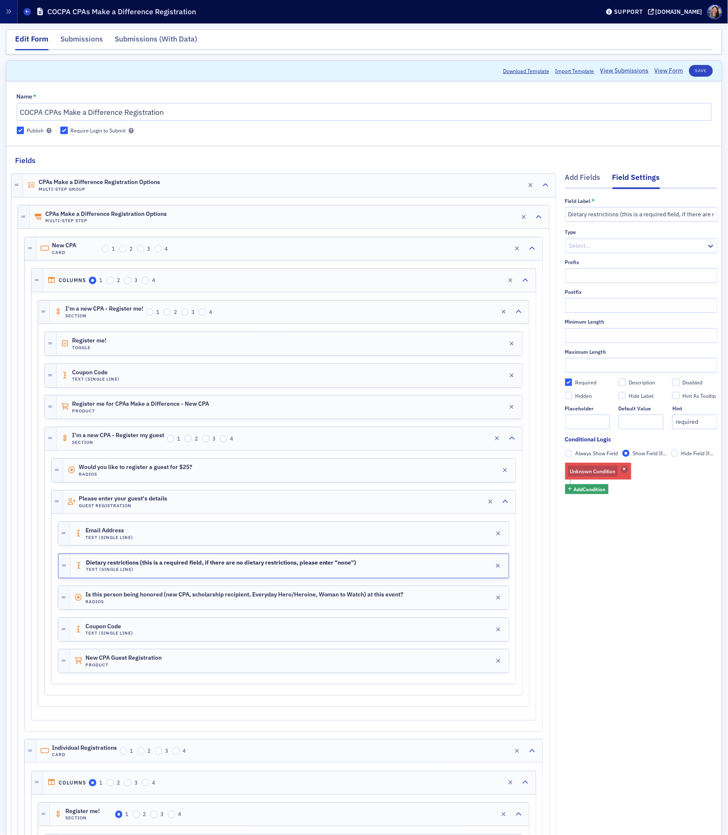
click at [627, 470] on span "button" at bounding box center [625, 470] width 8 height 8
click at [601, 470] on span "Add Condition" at bounding box center [590, 468] width 32 height 8
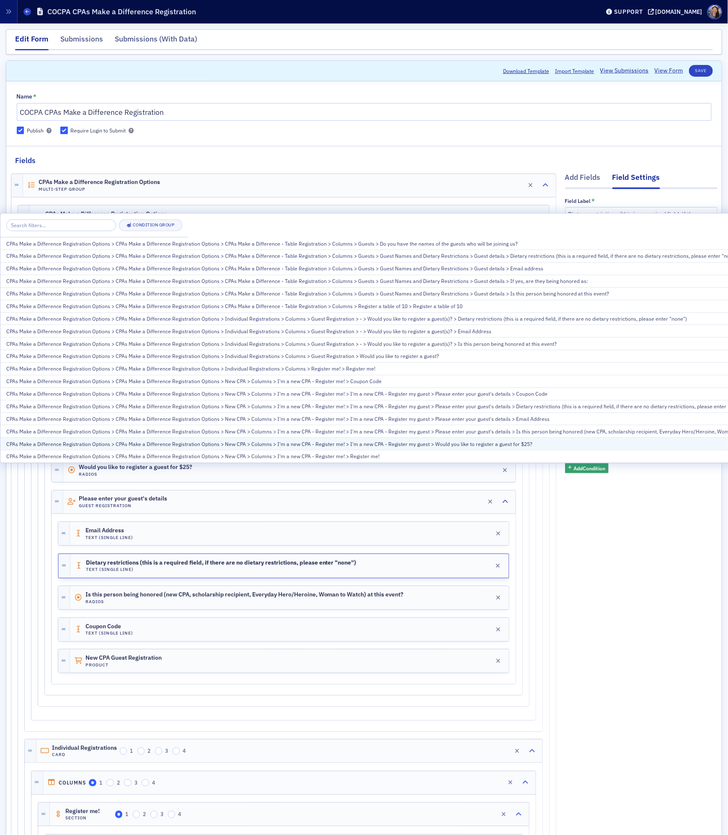
click at [549, 442] on div "CPAs Make a Difference Registration Options > CPAs Make a Difference Registrati…" at bounding box center [398, 444] width 785 height 8
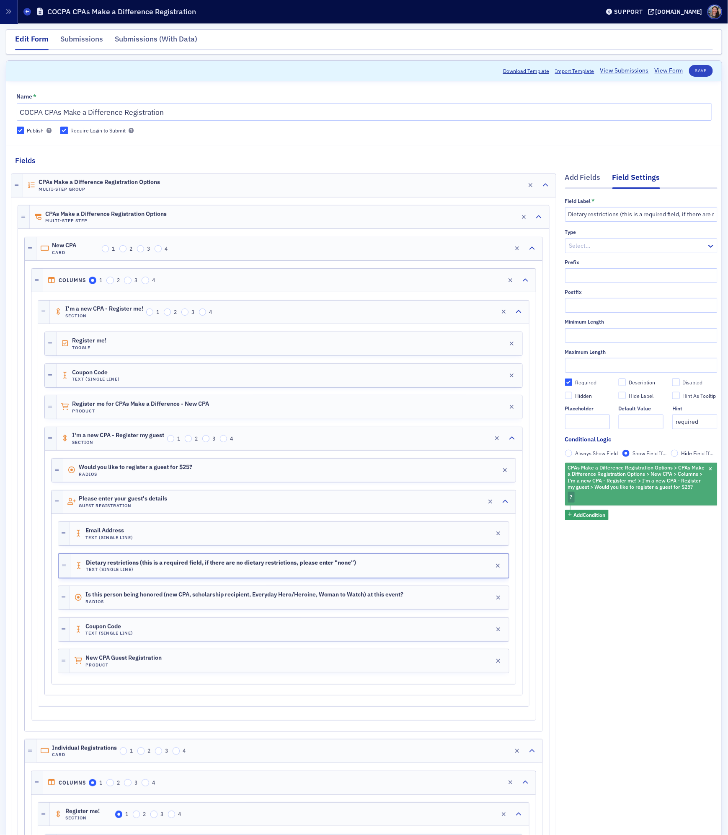
click at [584, 495] on div "CPAs Make a Difference Registration Options > CPAs Make a Difference Registrati…" at bounding box center [641, 484] width 153 height 42
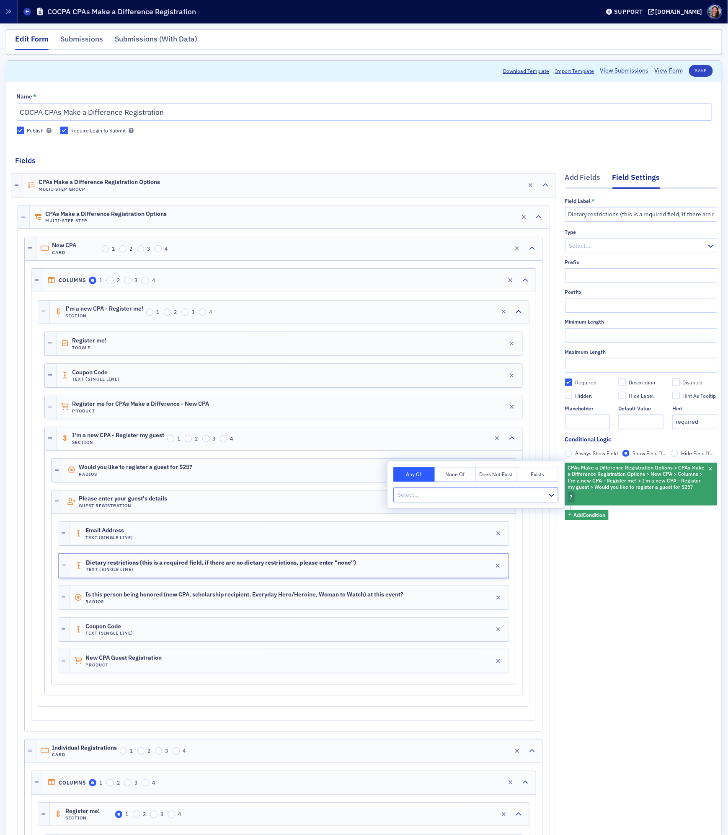
click at [482, 491] on div at bounding box center [472, 495] width 150 height 10
click at [411, 514] on div "Yes" at bounding box center [475, 513] width 155 height 9
click at [215, 598] on span "Is this person being honored (new CPA, scholarship recipient, Everyday Hero/Her…" at bounding box center [244, 594] width 319 height 7
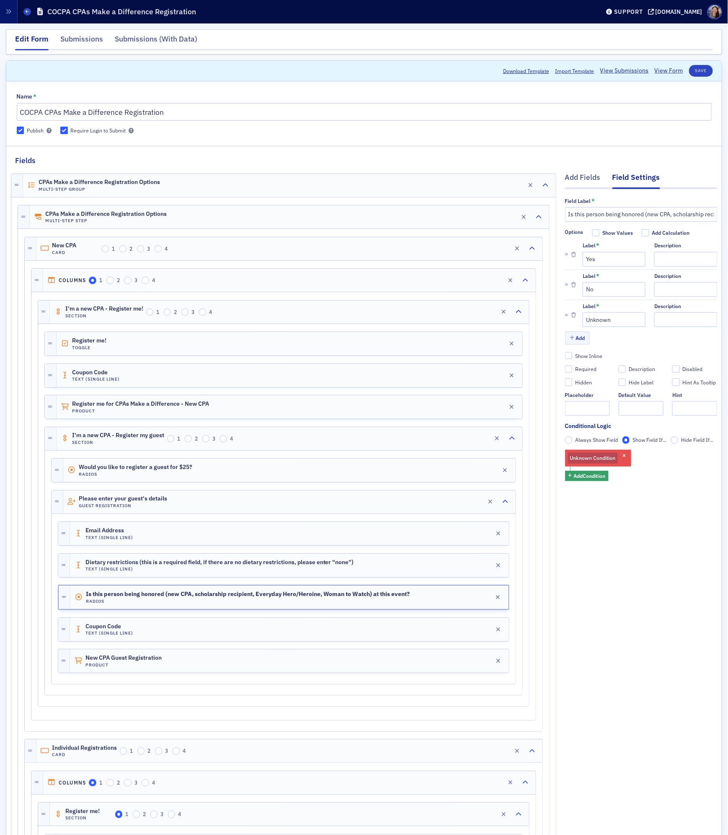
click at [586, 459] on span "Unknown Condition" at bounding box center [593, 457] width 46 height 7
click at [623, 456] on icon "button" at bounding box center [624, 456] width 3 height 5
click at [596, 454] on span "Add Condition" at bounding box center [590, 455] width 32 height 8
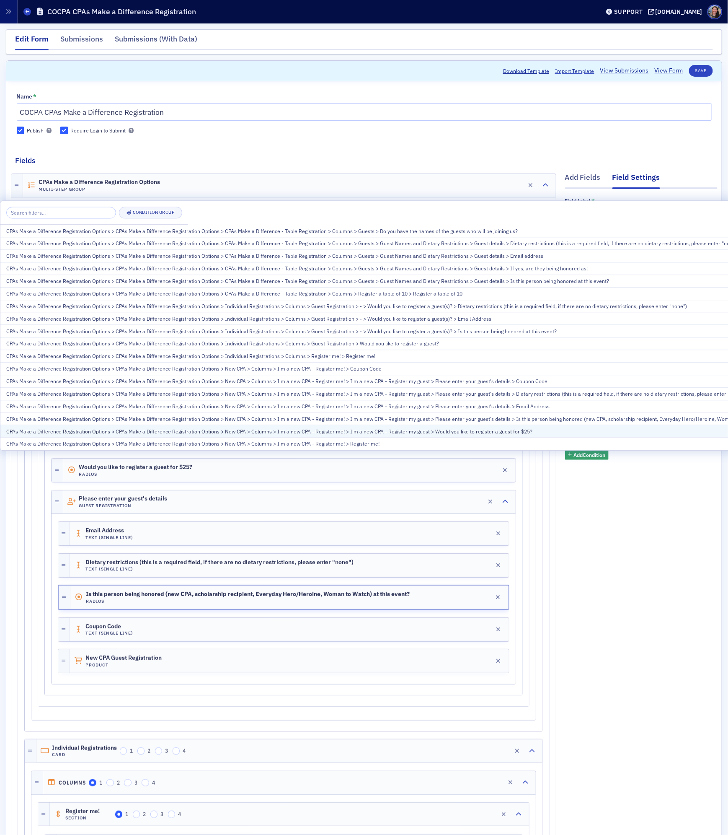
click at [370, 425] on button "CPAs Make a Difference Registration Options > CPAs Make a Difference Registrati…" at bounding box center [398, 431] width 797 height 13
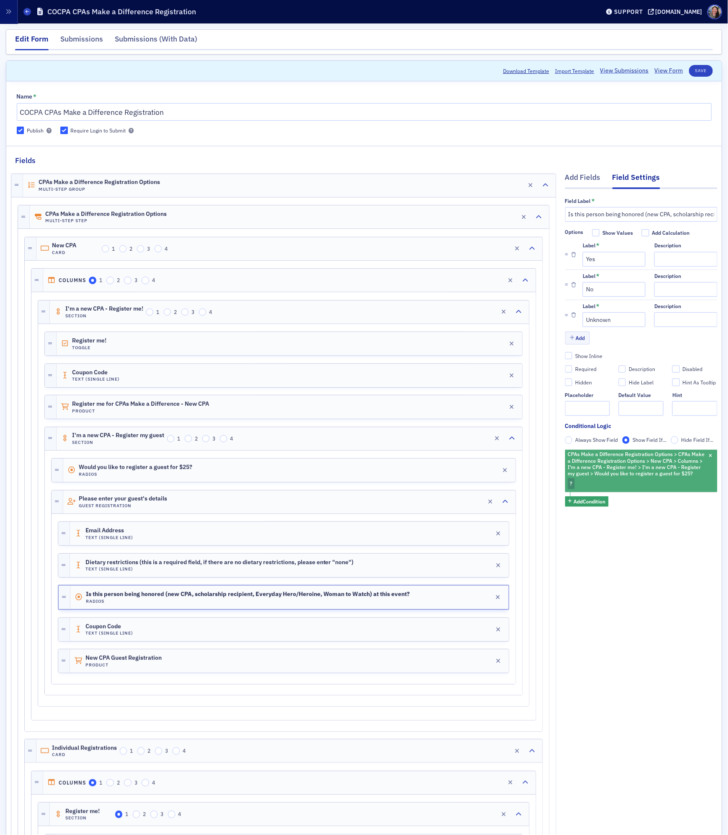
click at [590, 485] on div "CPAs Make a Difference Registration Options > CPAs Make a Difference Registrati…" at bounding box center [641, 471] width 153 height 42
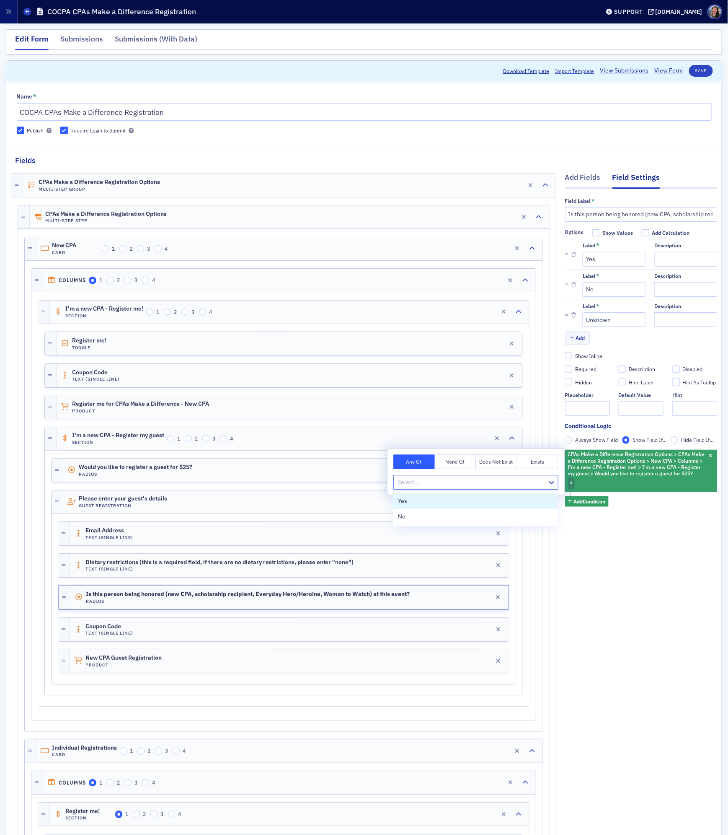
click at [464, 482] on div at bounding box center [472, 482] width 150 height 10
click at [426, 501] on div "Yes" at bounding box center [475, 501] width 155 height 9
click at [578, 372] on div "Required" at bounding box center [585, 368] width 21 height 7
click at [573, 372] on input "Required" at bounding box center [569, 369] width 8 height 8
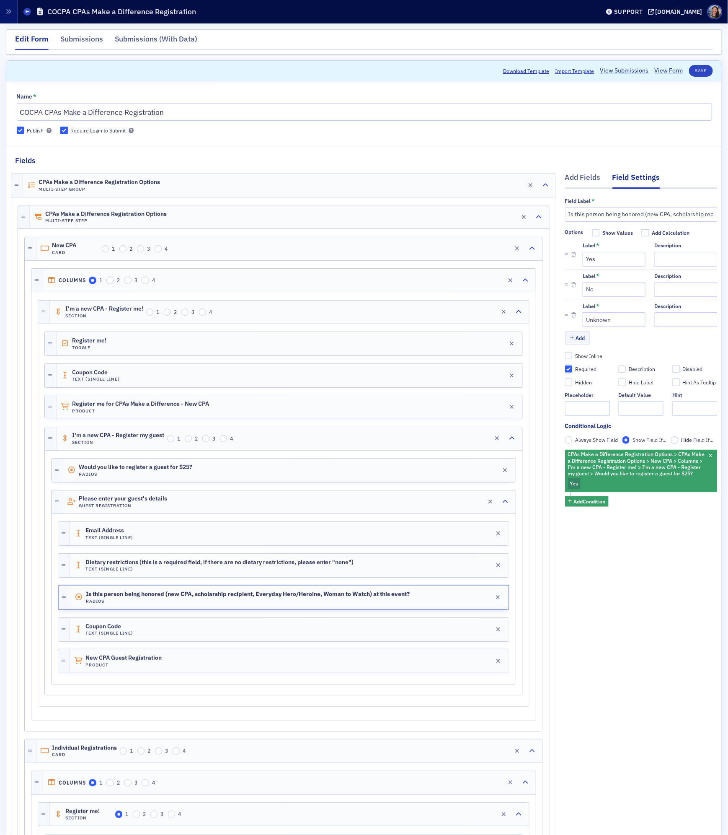
checkbox input "true"
type input "required"
click at [578, 372] on div "Required" at bounding box center [585, 368] width 21 height 7
click at [573, 372] on input "Required" at bounding box center [569, 369] width 8 height 8
checkbox input "false"
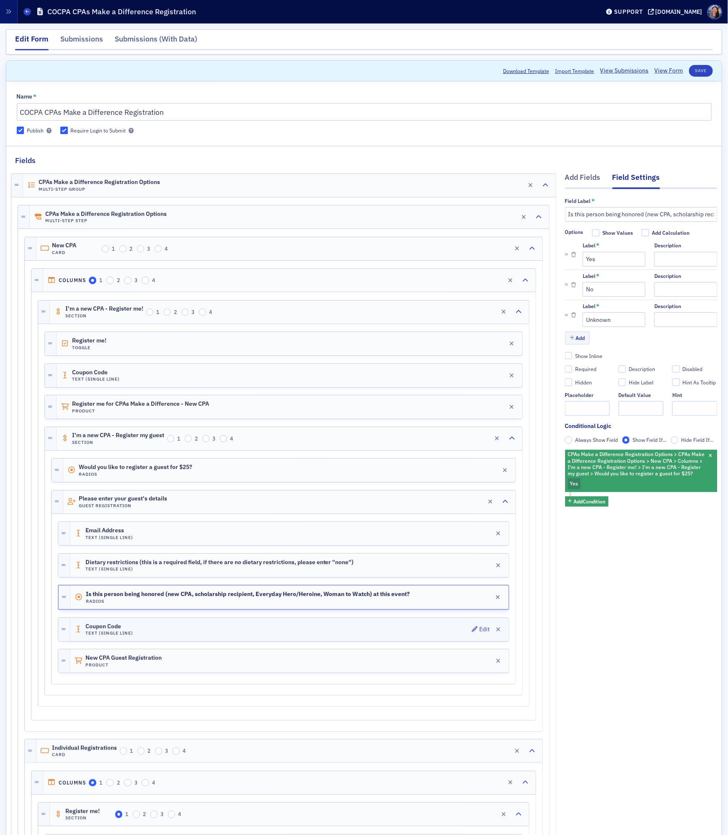
click at [225, 633] on div "Coupon Code Text (Single Line) Edit" at bounding box center [289, 629] width 439 height 23
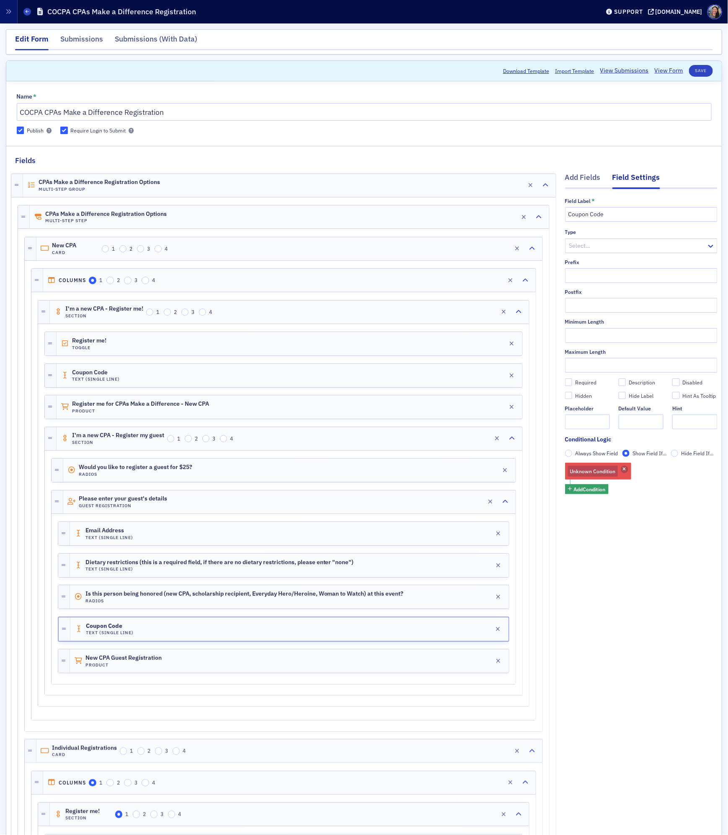
click at [627, 467] on span "button" at bounding box center [625, 470] width 8 height 8
click at [589, 382] on div "Required" at bounding box center [585, 382] width 21 height 7
click at [573, 382] on input "Required" at bounding box center [569, 382] width 8 height 8
checkbox input "true"
type input "required"
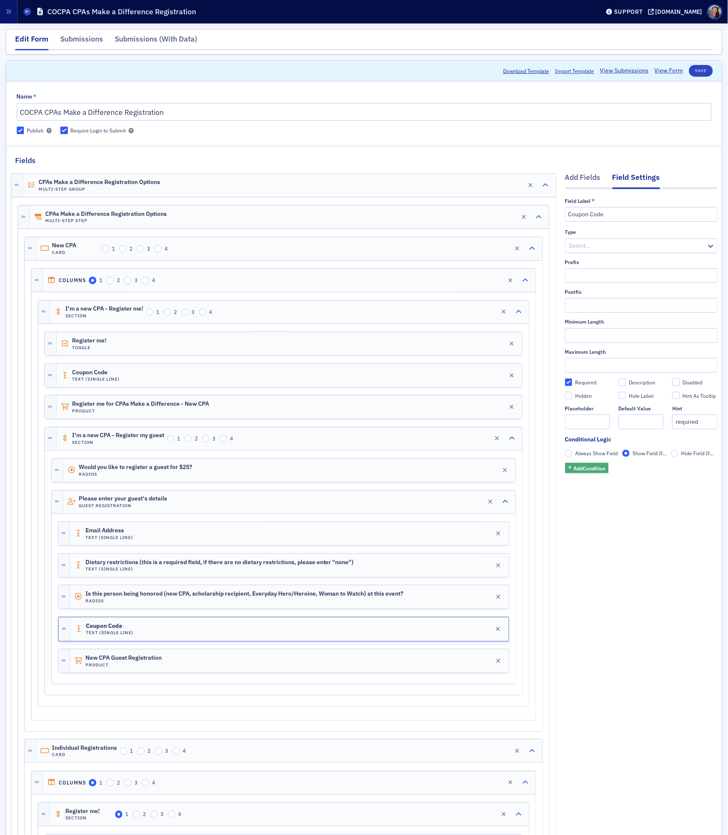
click at [586, 464] on span "Add Condition" at bounding box center [590, 468] width 32 height 8
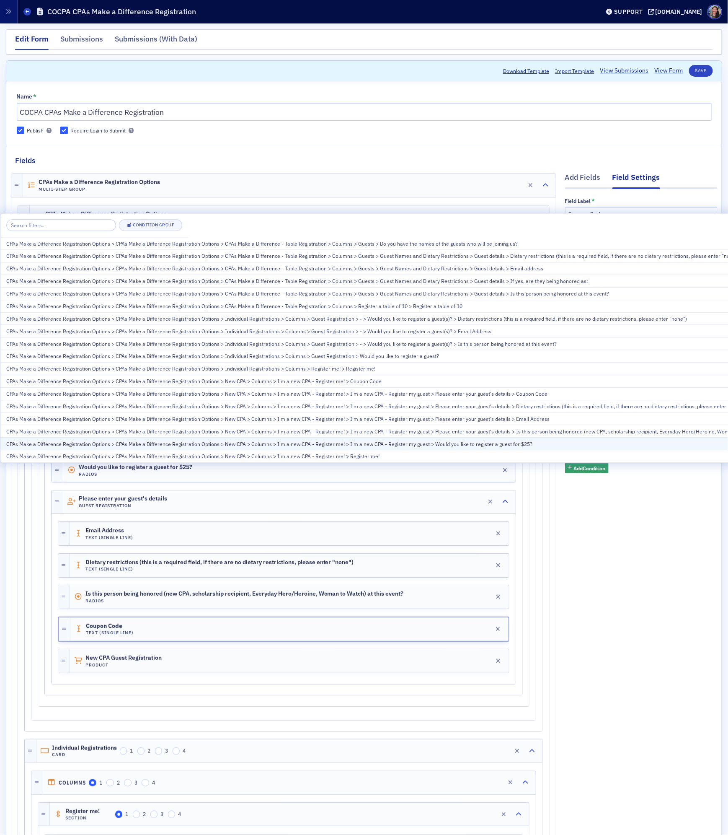
click at [197, 438] on button "CPAs Make a Difference Registration Options > CPAs Make a Difference Registrati…" at bounding box center [398, 444] width 797 height 13
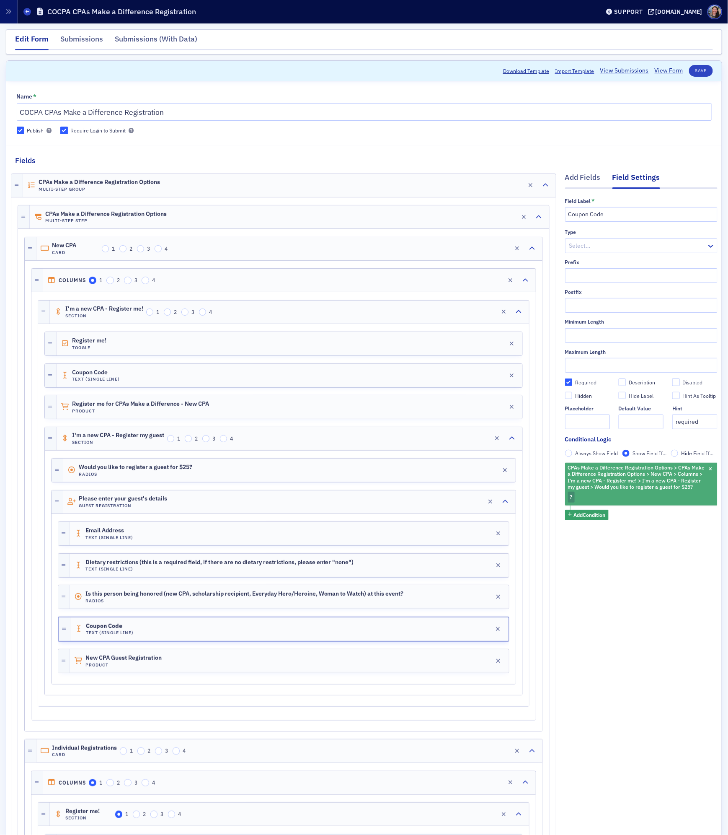
click at [589, 498] on div "CPAs Make a Difference Registration Options > CPAs Make a Difference Registrati…" at bounding box center [641, 484] width 153 height 42
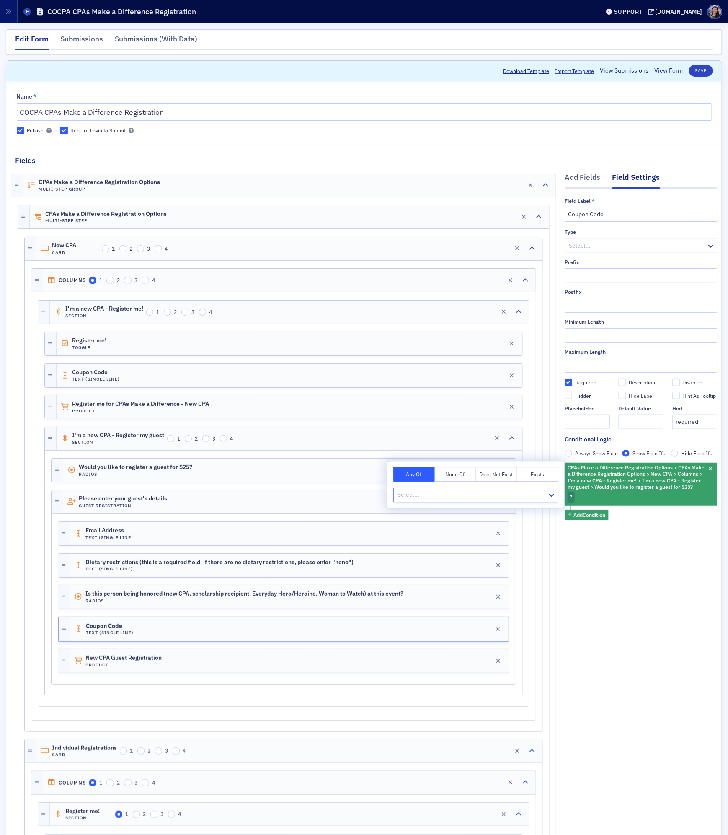
click at [444, 500] on div at bounding box center [472, 495] width 150 height 10
click at [418, 517] on div "Yes" at bounding box center [475, 513] width 155 height 9
click at [206, 671] on div "New CPA Guest Registration Product Edit" at bounding box center [289, 660] width 439 height 23
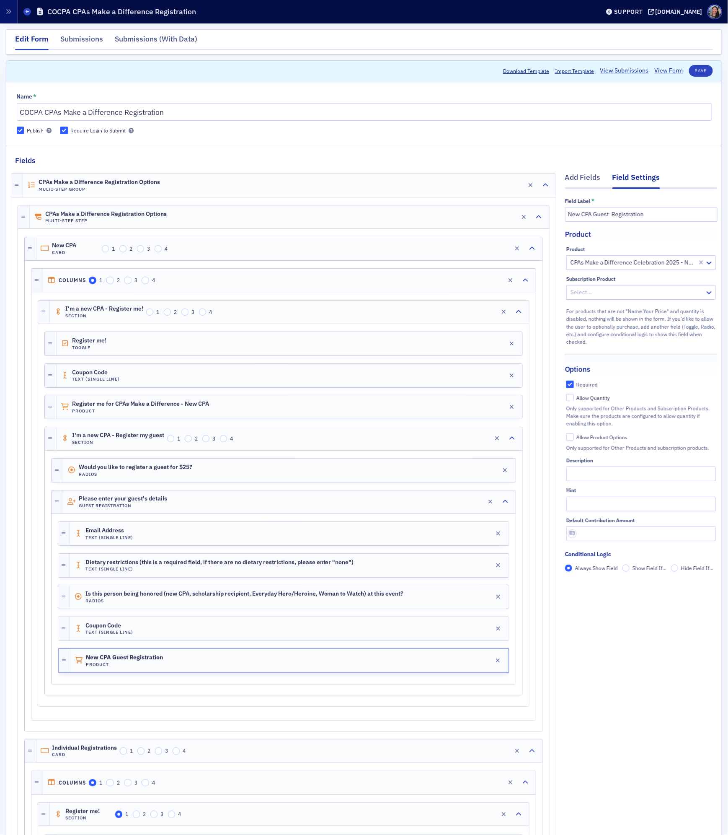
click at [634, 568] on span "Show Field If..." at bounding box center [650, 568] width 34 height 7
click at [630, 568] on input "Show Field If..." at bounding box center [627, 569] width 8 height 8
click at [586, 583] on span "Add Condition" at bounding box center [590, 583] width 32 height 8
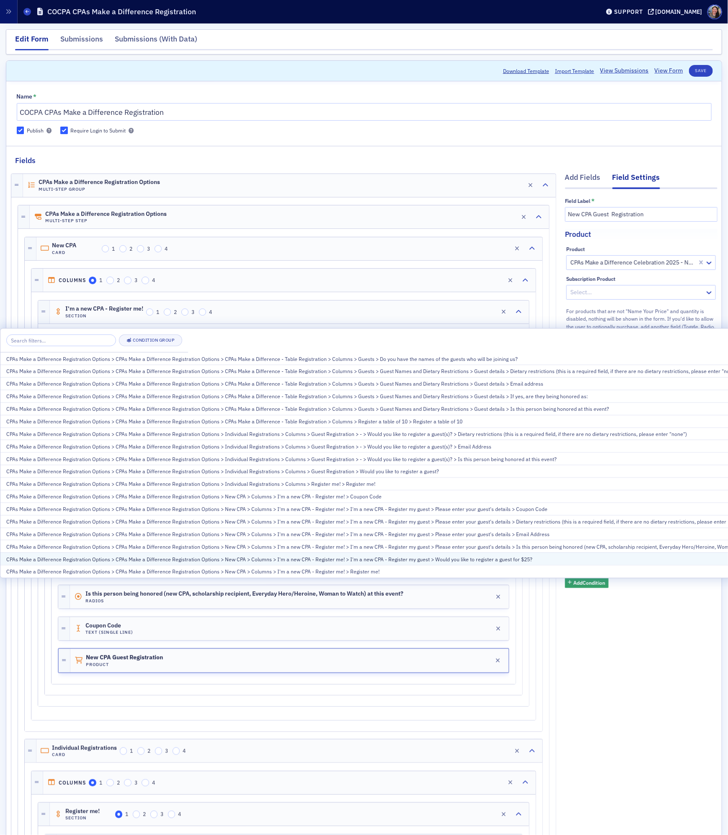
click at [378, 556] on div "CPAs Make a Difference Registration Options > CPAs Make a Difference Registrati…" at bounding box center [398, 559] width 785 height 8
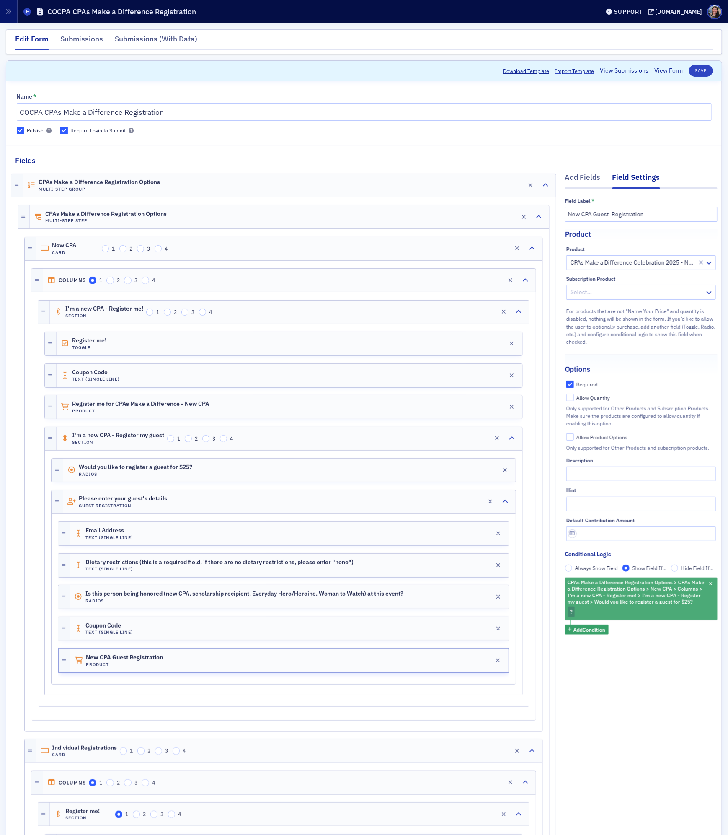
click at [598, 611] on div "CPAs Make a Difference Registration Options > CPAs Make a Difference Registrati…" at bounding box center [641, 599] width 153 height 42
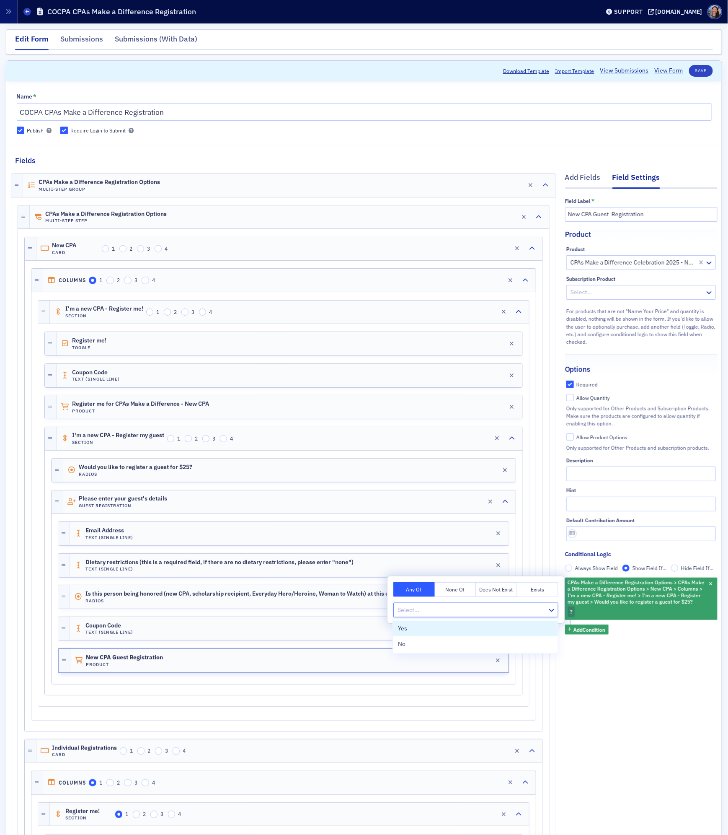
click at [413, 611] on div at bounding box center [472, 610] width 150 height 10
click at [404, 624] on span "Yes" at bounding box center [402, 628] width 9 height 9
click at [644, 662] on div "Field Label * New CPA Guest Registration Product Product CPAs Make a Difference…" at bounding box center [641, 427] width 153 height 477
click at [700, 70] on button "Save" at bounding box center [701, 71] width 24 height 12
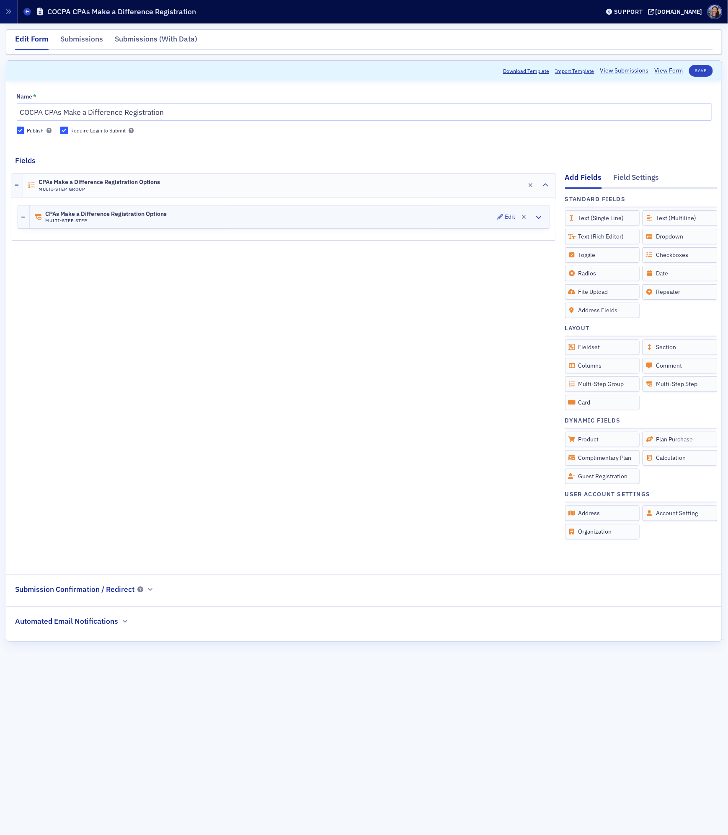
click at [403, 221] on div "CPAs Make a Difference Registration Options Multi-Step Step Edit" at bounding box center [290, 216] width 520 height 23
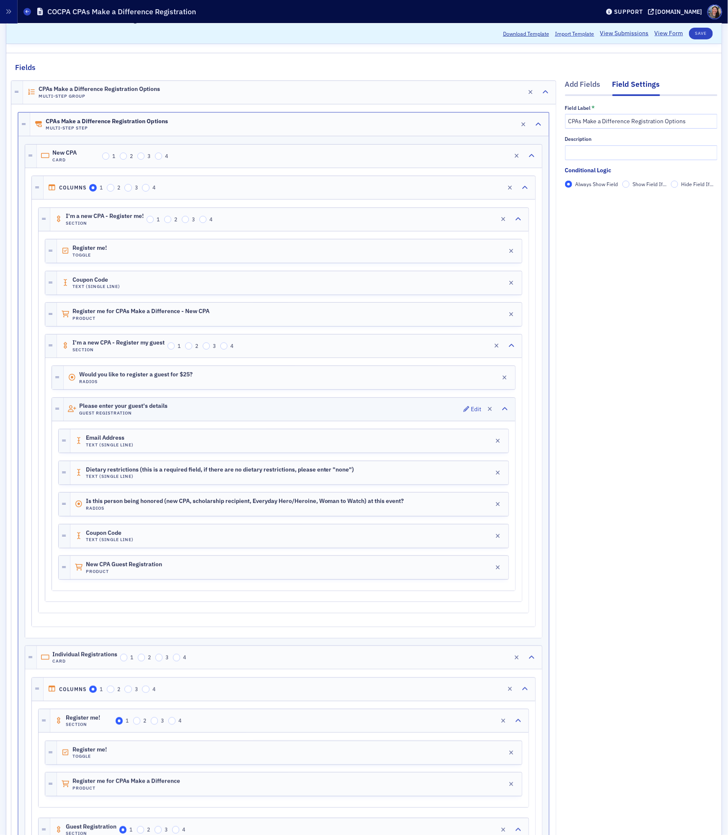
scroll to position [97, 0]
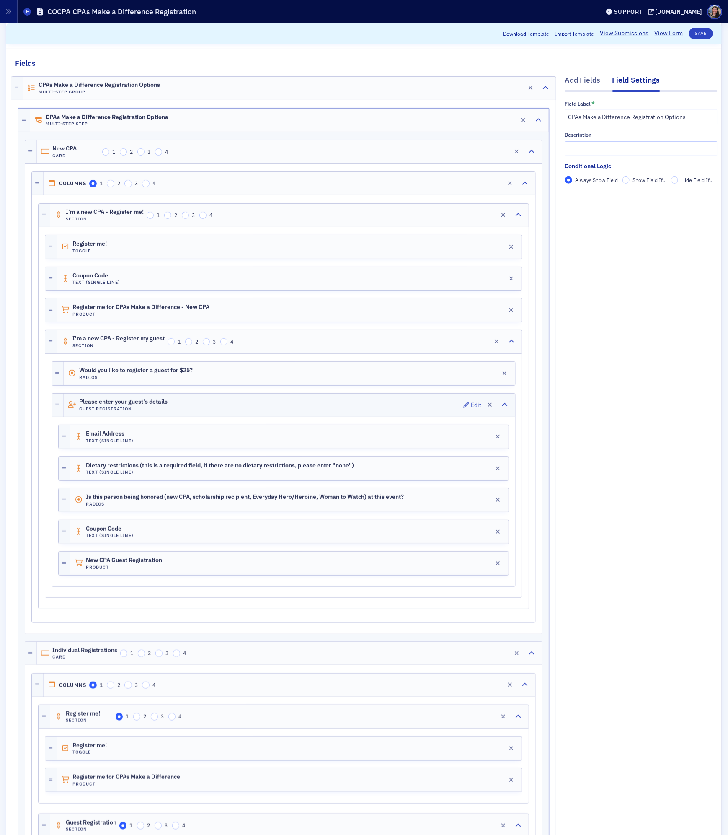
click at [176, 409] on div "Please enter your guest's details Guest Registration Edit" at bounding box center [290, 405] width 452 height 23
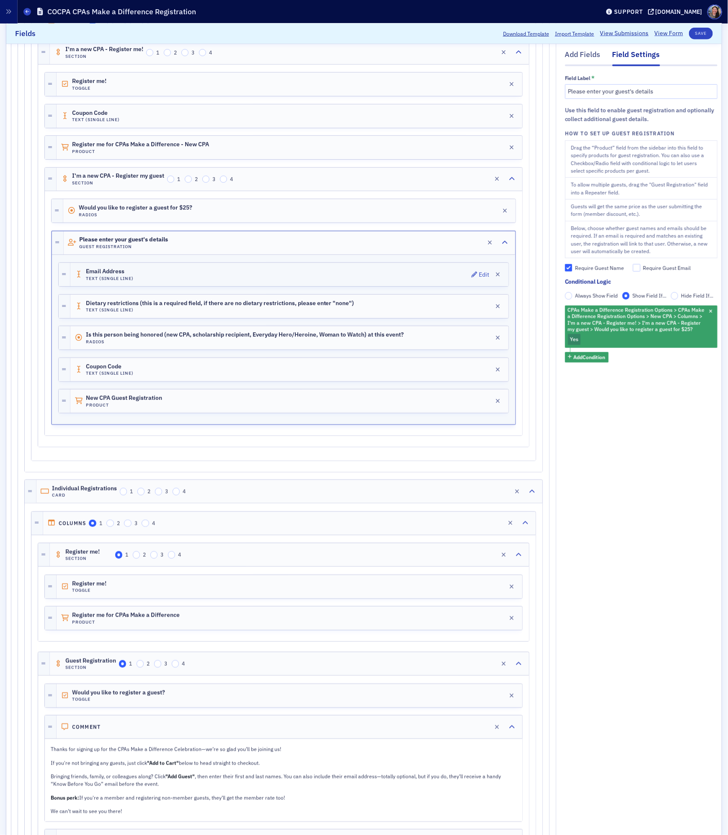
scroll to position [258, 0]
click at [579, 54] on div "Add Fields" at bounding box center [583, 57] width 36 height 16
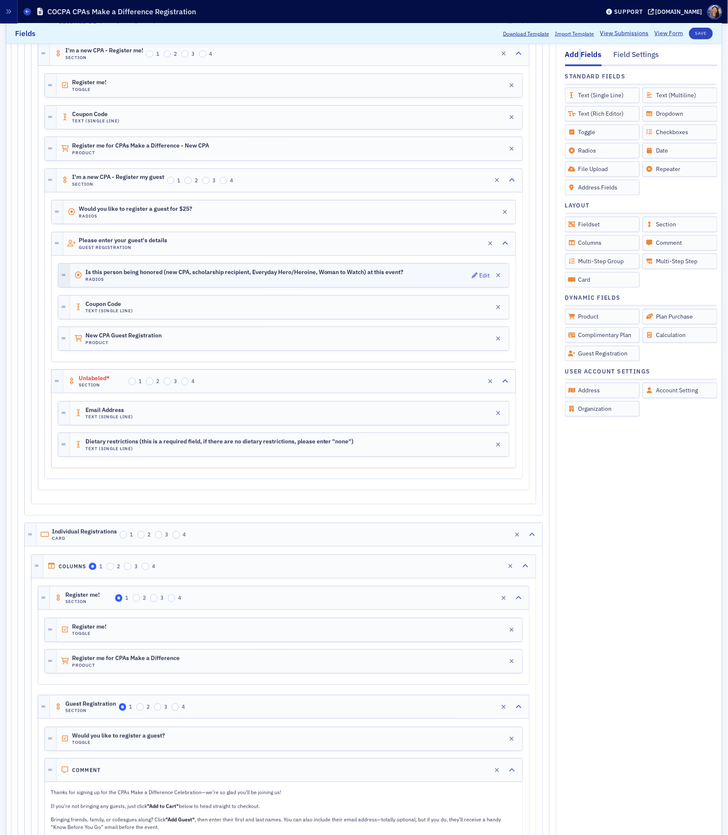
click at [66, 278] on icon at bounding box center [64, 275] width 4 height 5
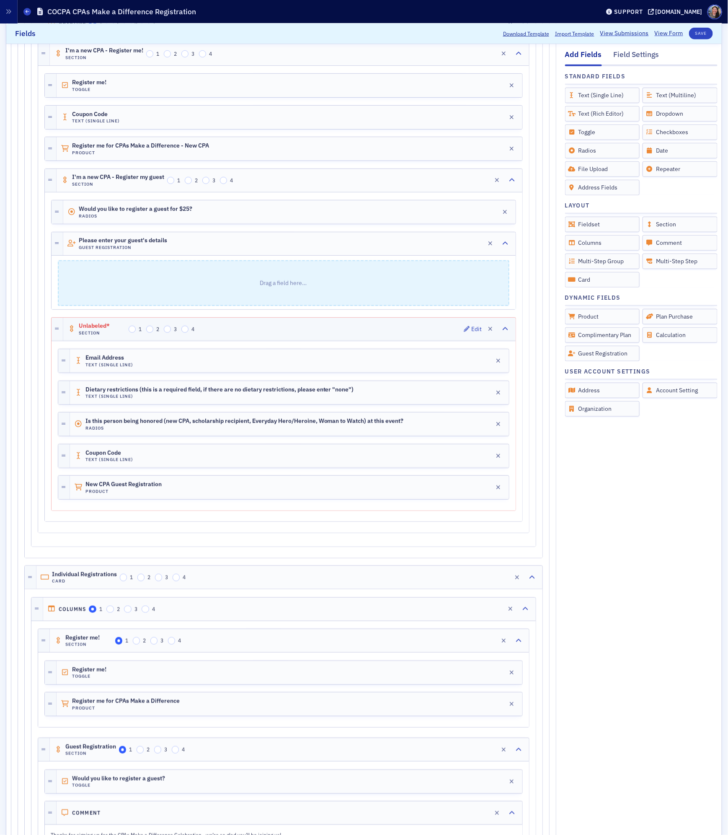
click at [96, 329] on span "Unlabeled*" at bounding box center [102, 326] width 47 height 7
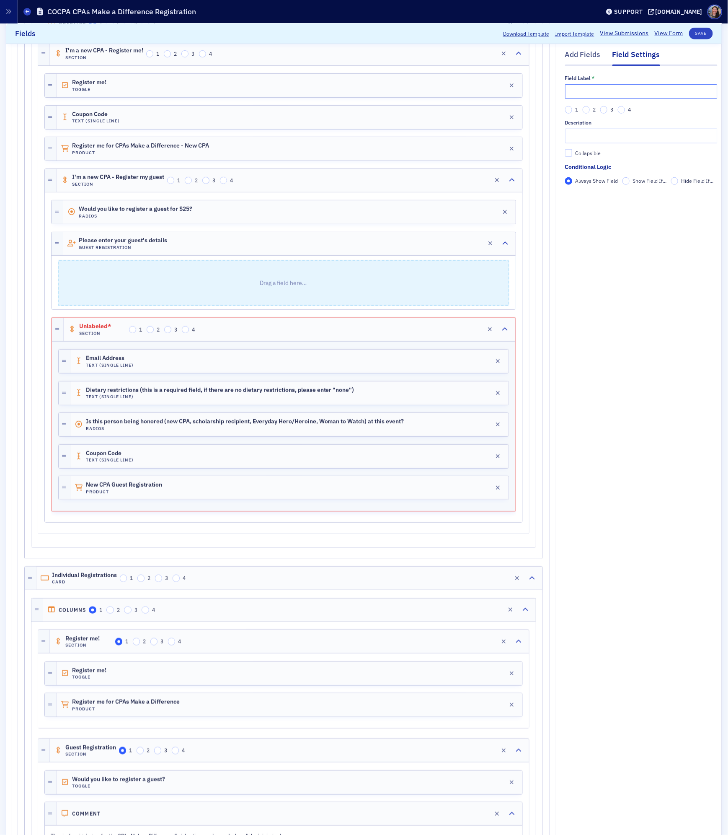
click at [618, 90] on input "text" at bounding box center [641, 91] width 153 height 15
type input "g"
type input "Guest Details"
click at [711, 33] on button "Save" at bounding box center [701, 34] width 24 height 12
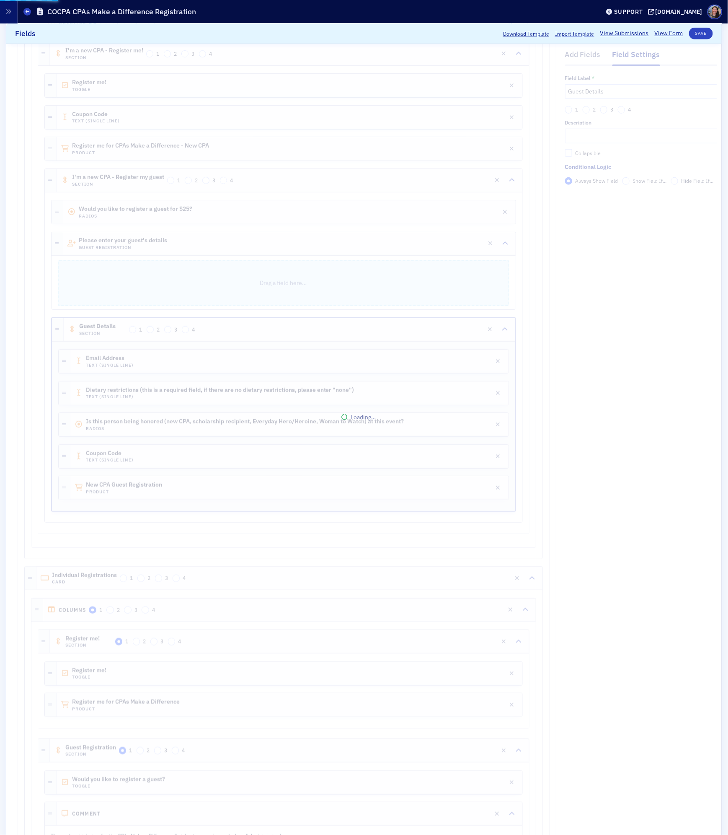
scroll to position [0, 0]
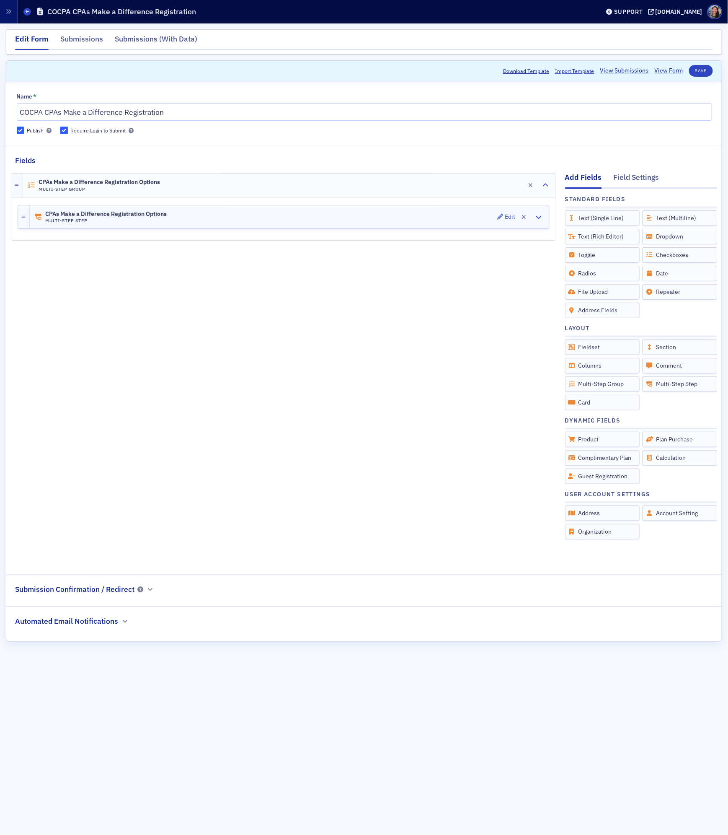
click at [297, 225] on div "CPAs Make a Difference Registration Options Multi-Step Step Edit" at bounding box center [290, 216] width 520 height 23
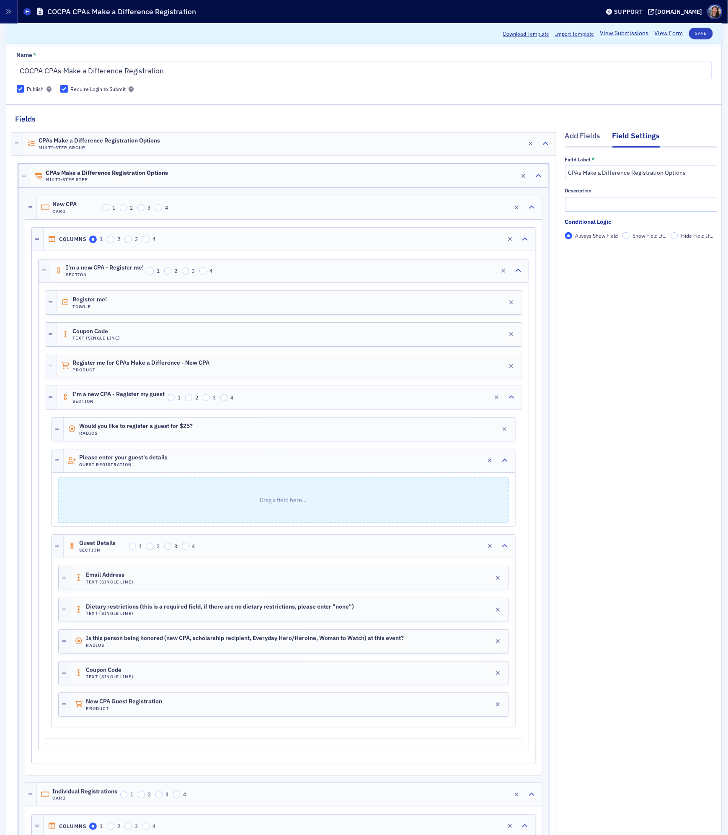
scroll to position [49, 0]
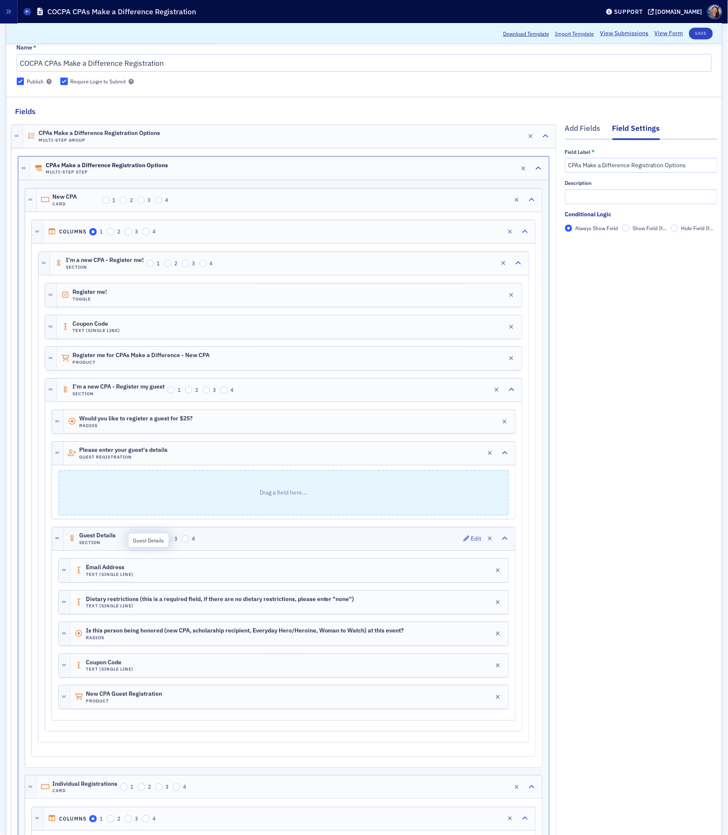
click at [101, 539] on span "Guest Details" at bounding box center [102, 535] width 47 height 7
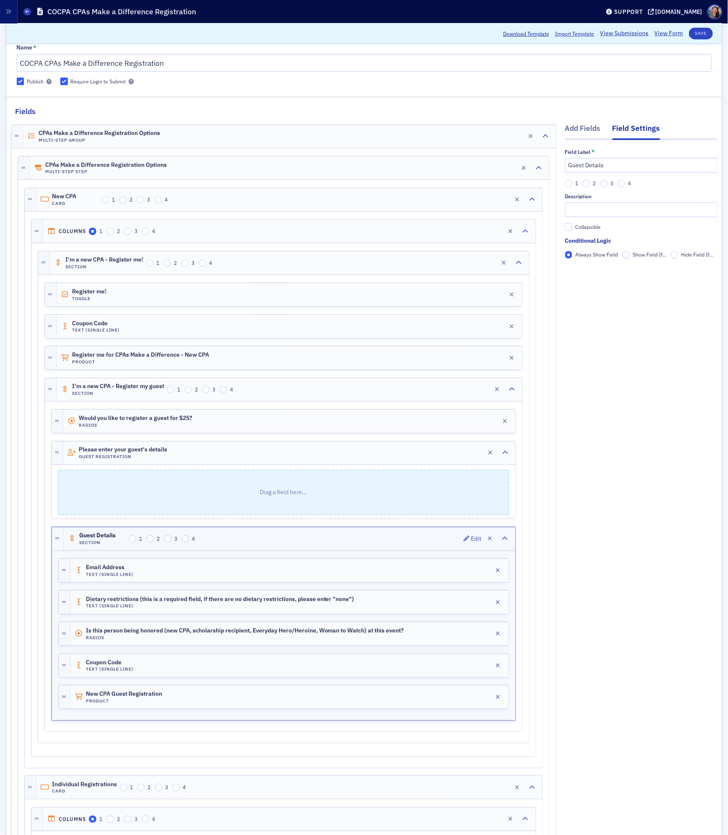
click at [363, 544] on div "Guest Details Section 1 2 3 4 Edit" at bounding box center [290, 538] width 452 height 23
click at [635, 259] on span "Show Field If..." at bounding box center [650, 255] width 34 height 8
click at [630, 259] on input "Show Field If..." at bounding box center [627, 255] width 8 height 8
click at [599, 273] on span "Add Condition" at bounding box center [590, 270] width 32 height 8
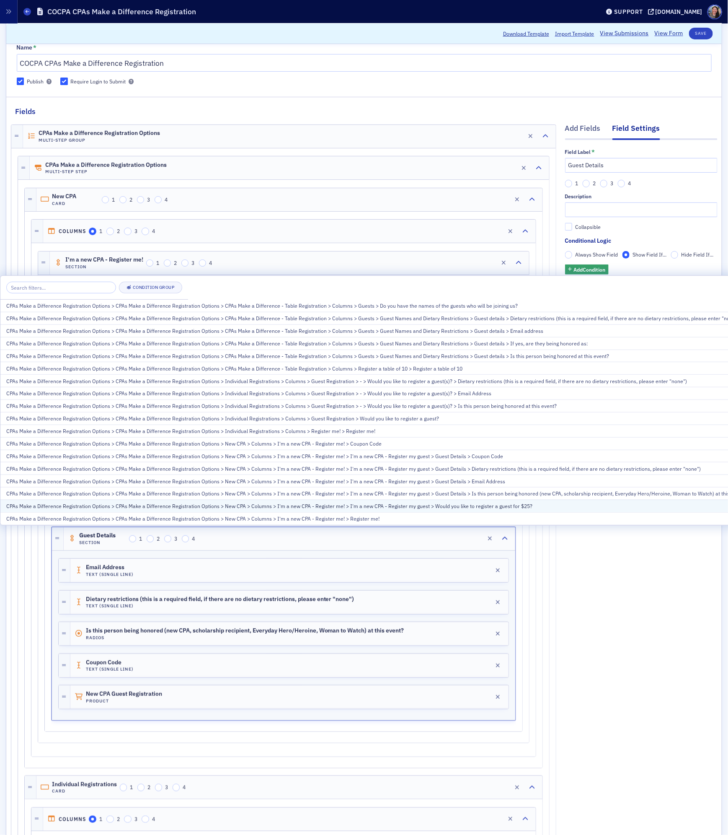
click at [330, 506] on div "CPAs Make a Difference Registration Options > CPAs Make a Difference Registrati…" at bounding box center [376, 506] width 741 height 8
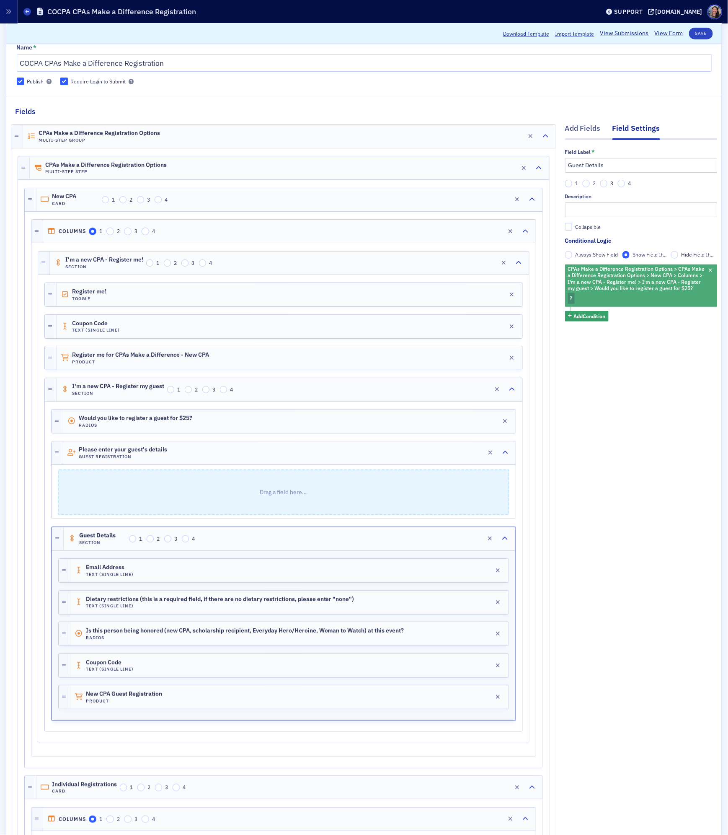
click at [584, 299] on div "CPAs Make a Difference Registration Options > CPAs Make a Difference Registrati…" at bounding box center [641, 285] width 153 height 42
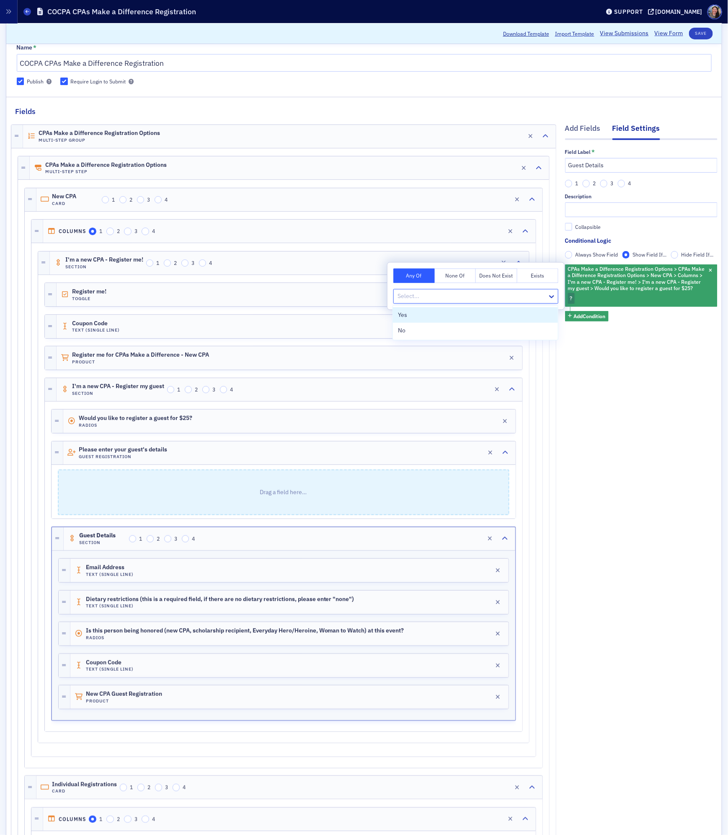
click at [453, 300] on div at bounding box center [472, 296] width 150 height 10
click at [424, 311] on div "Yes" at bounding box center [475, 315] width 155 height 9
click at [707, 31] on button "Save" at bounding box center [701, 34] width 24 height 12
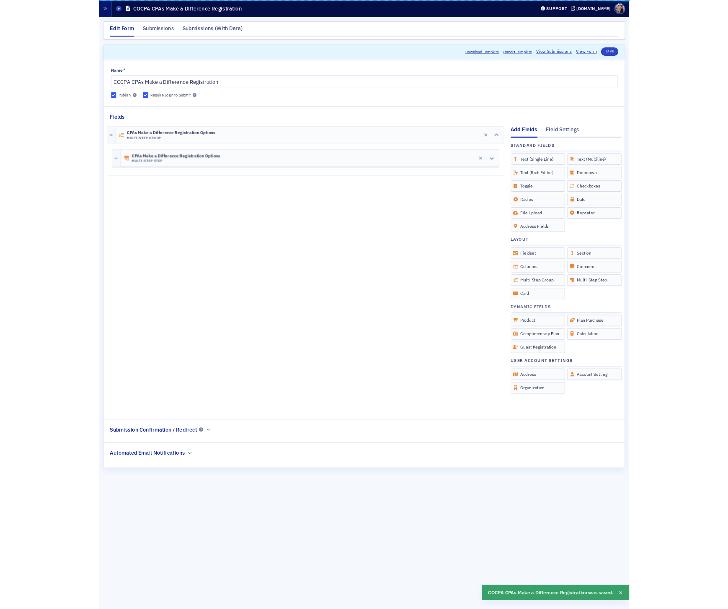
scroll to position [0, 0]
